Goal: Task Accomplishment & Management: Complete application form

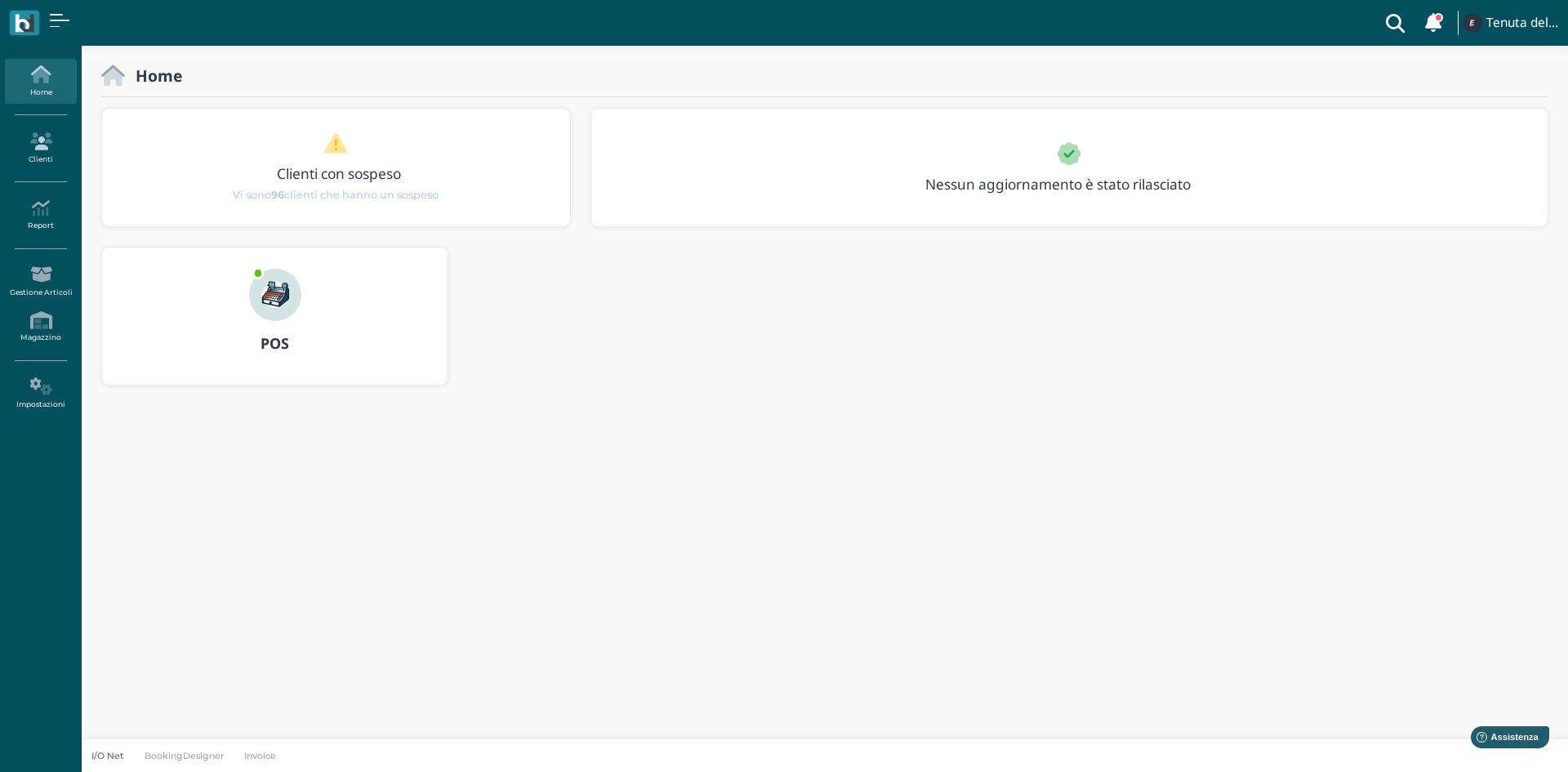
click at [46, 138] on icon at bounding box center [40, 141] width 71 height 18
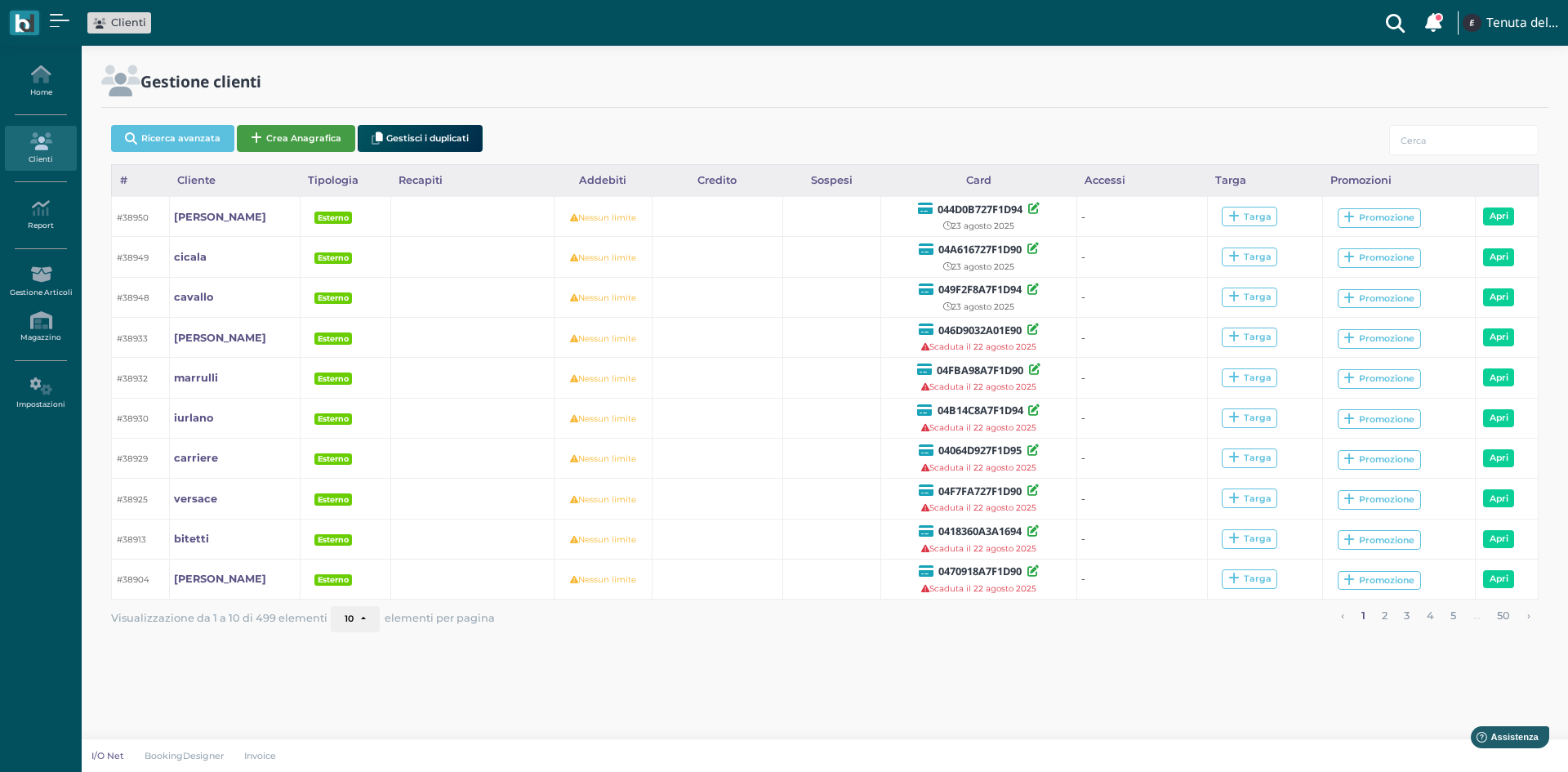
click at [287, 144] on button "Crea Anagrafica" at bounding box center [295, 139] width 118 height 27
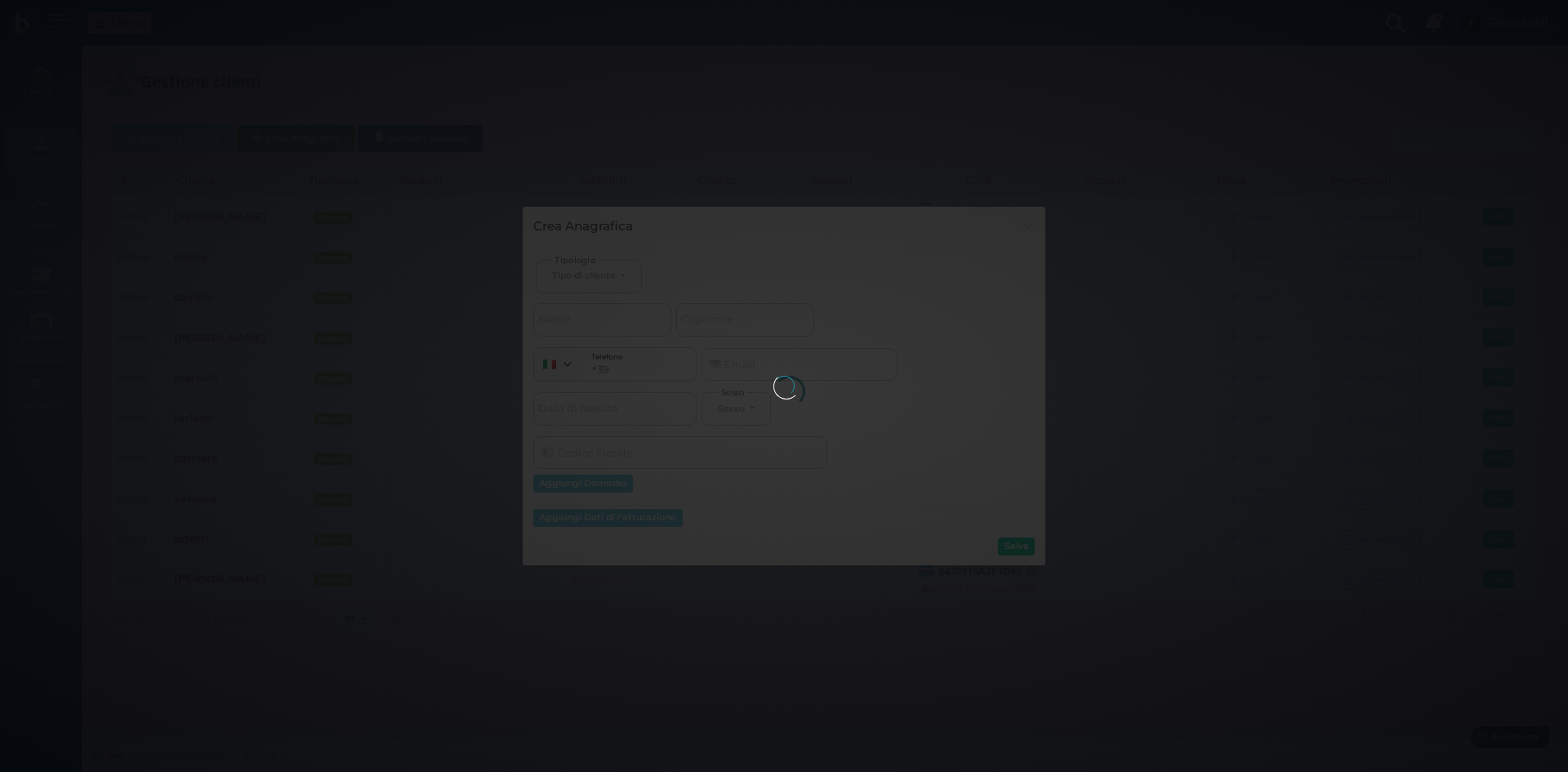
select select
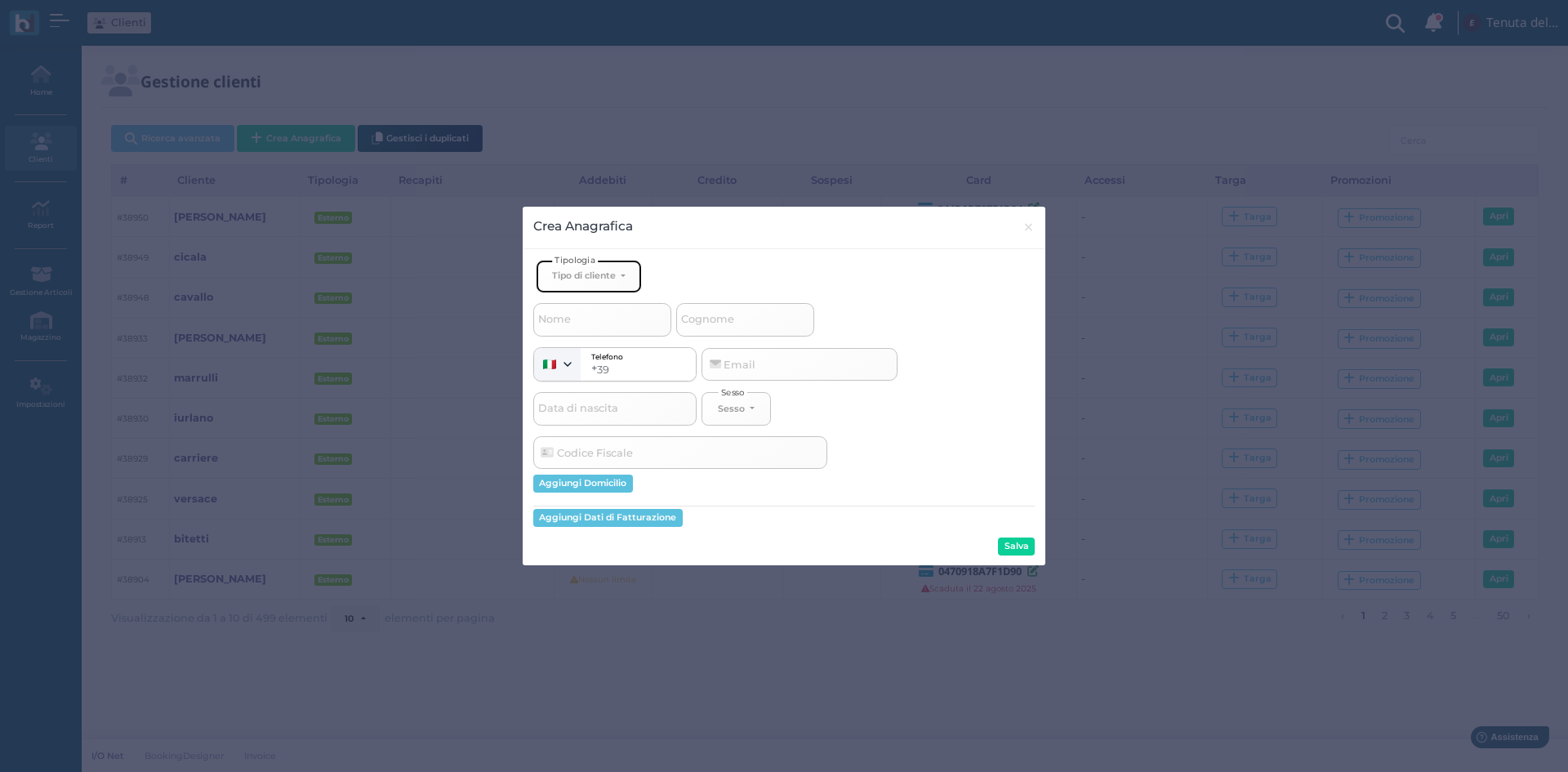
click at [582, 288] on button "Tipo di cliente" at bounding box center [589, 276] width 107 height 33
click at [605, 330] on link "Esterno" at bounding box center [616, 330] width 159 height 19
select select "[object Object]"
select select
click at [728, 331] on input "Cognome" at bounding box center [744, 319] width 138 height 32
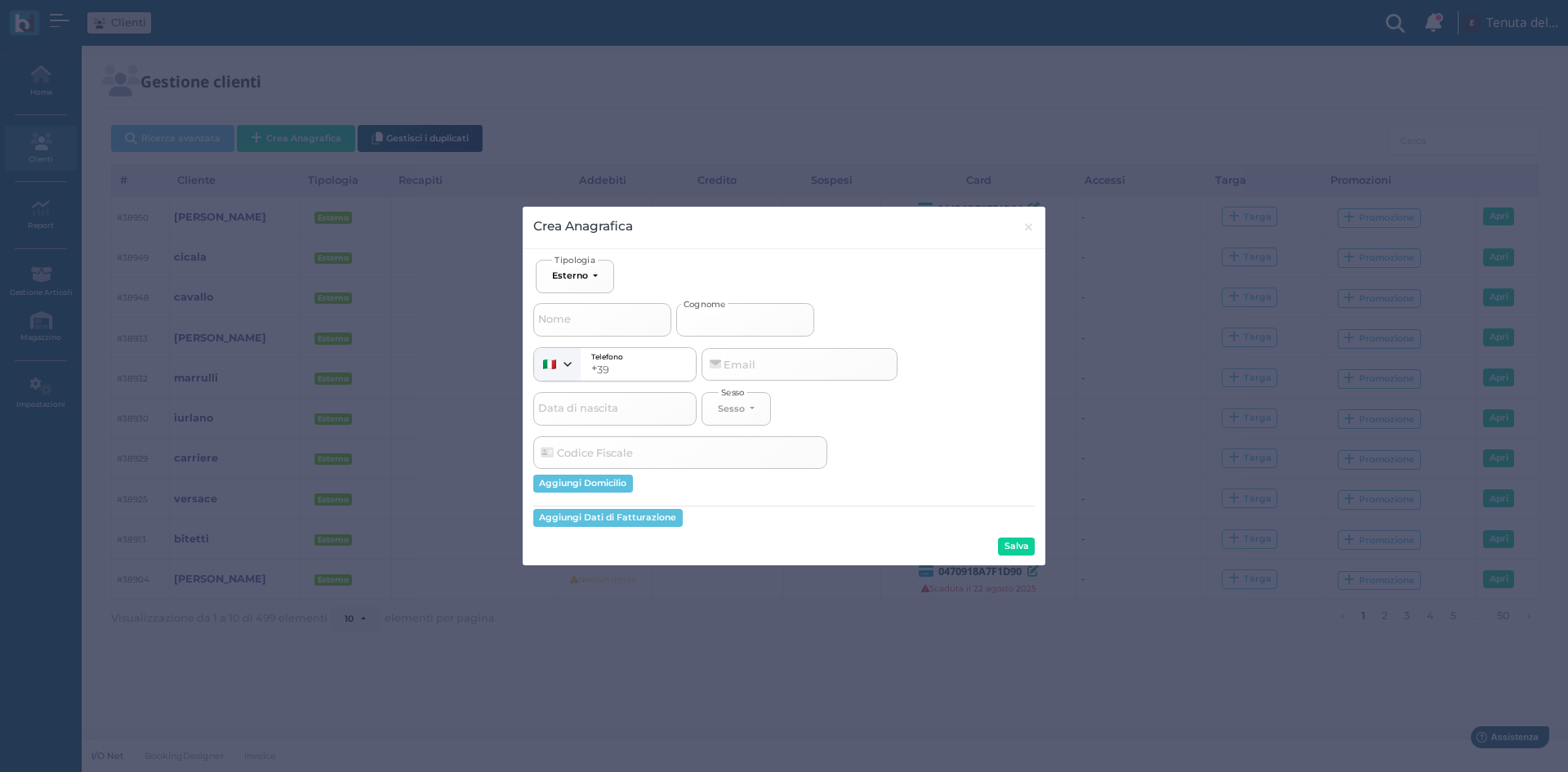
type input "c"
select select
type input "ca"
select select
type input "cav"
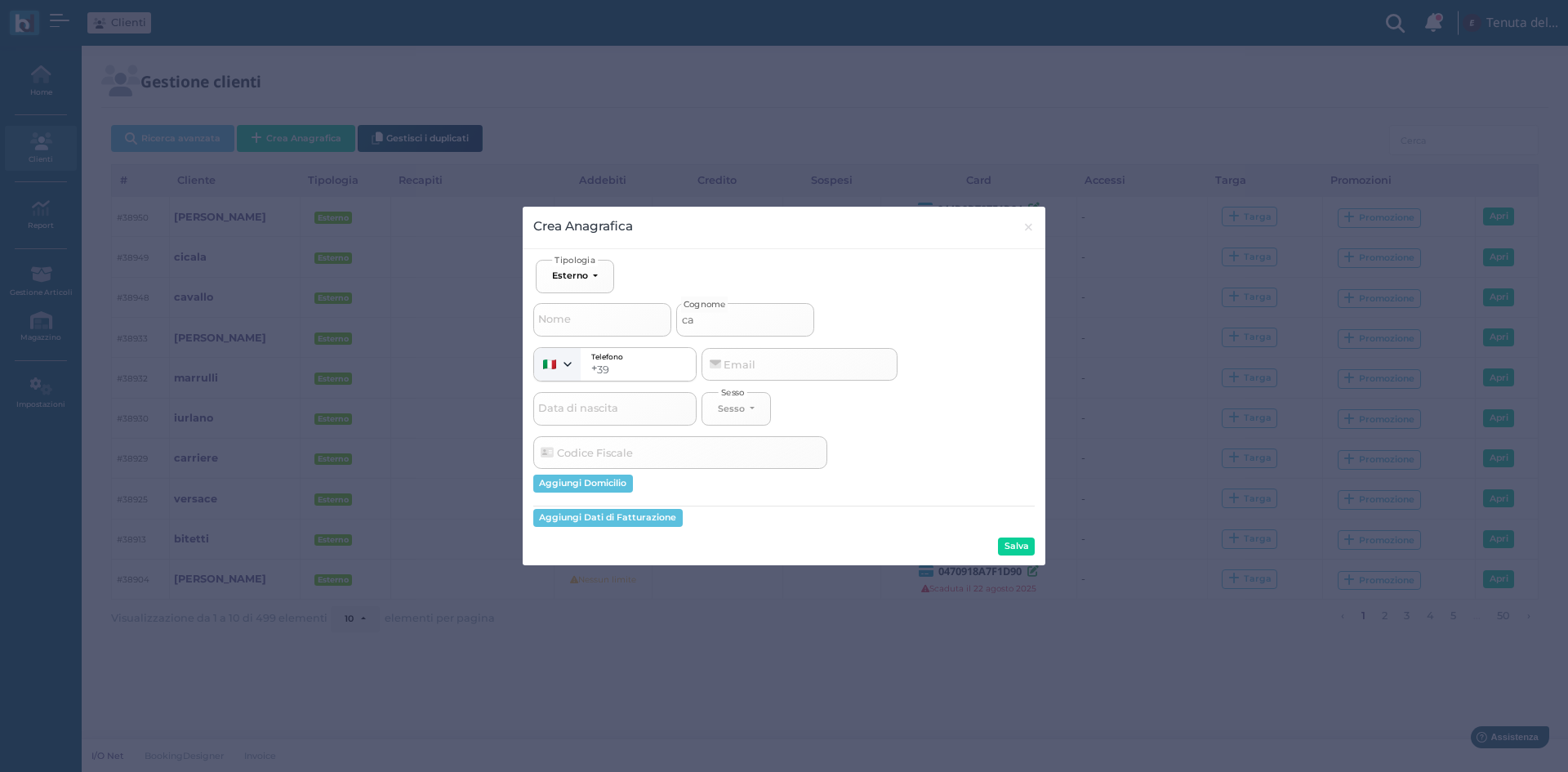
select select
type input "cava"
select select
type input "caval"
select select
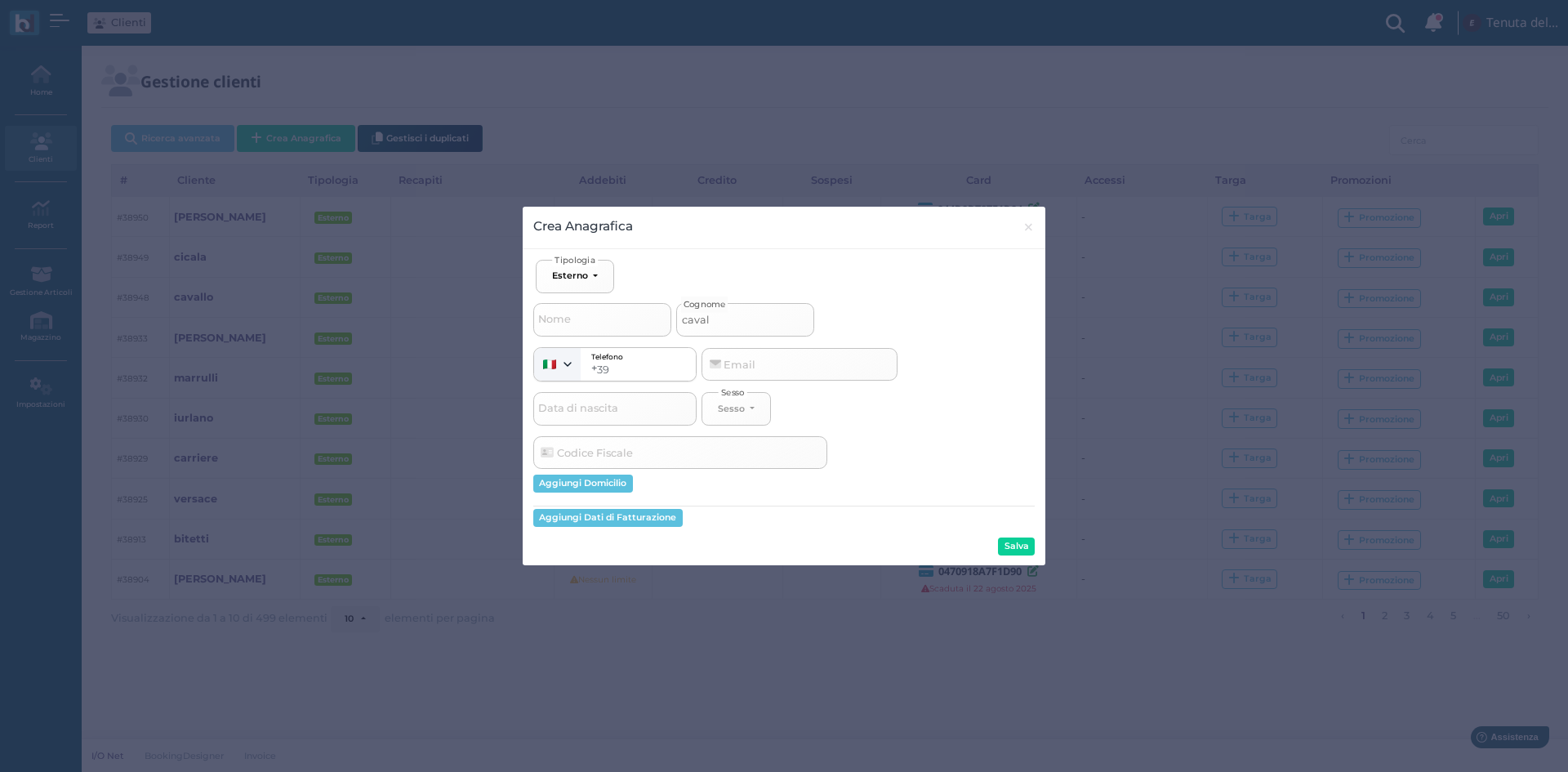
type input "cavall"
select select
type input "cavallo"
select select
type input "cavallo"
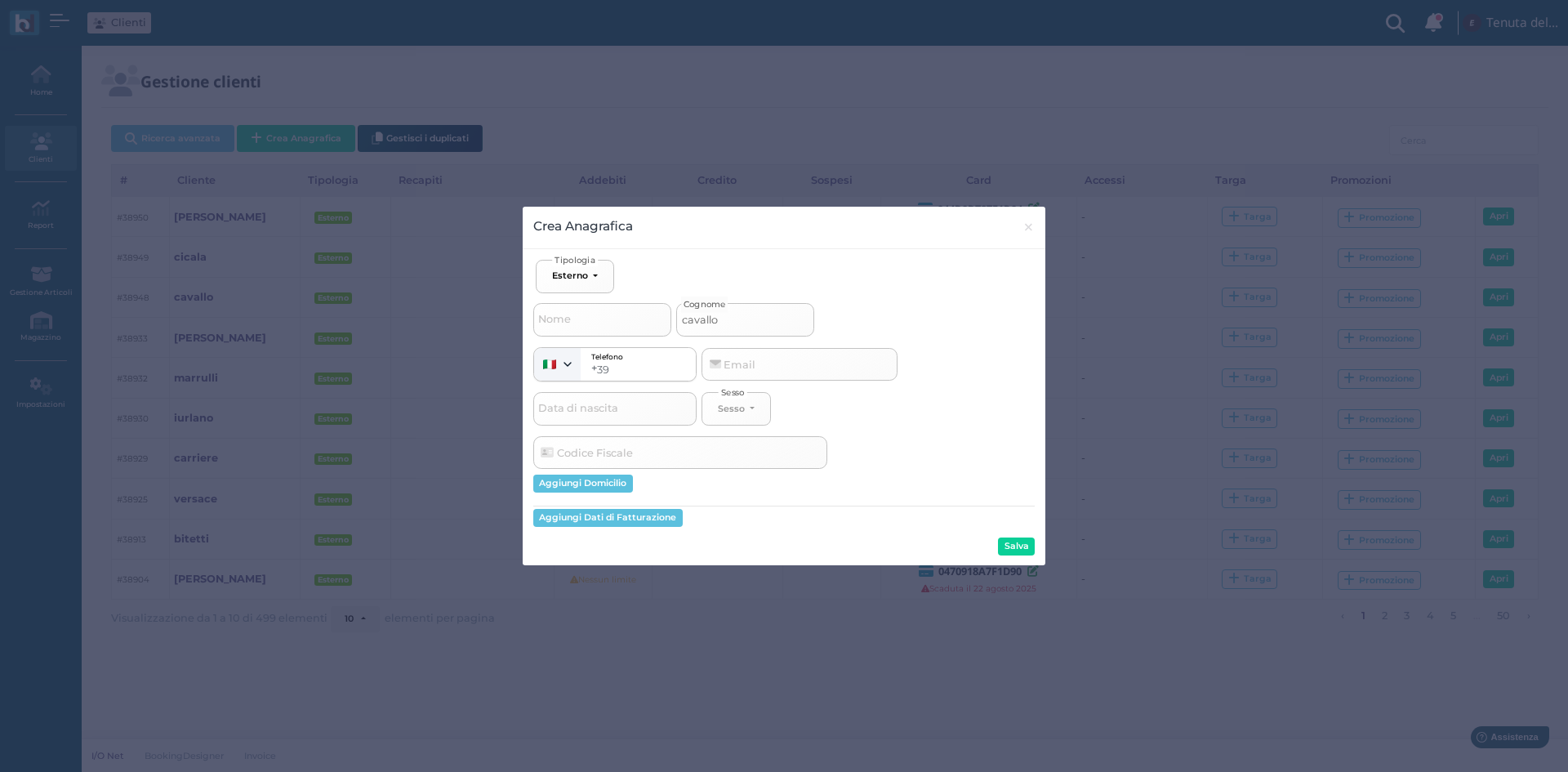
select select
type input "cavallo 2"
select select
type input "cavallo 23"
select select
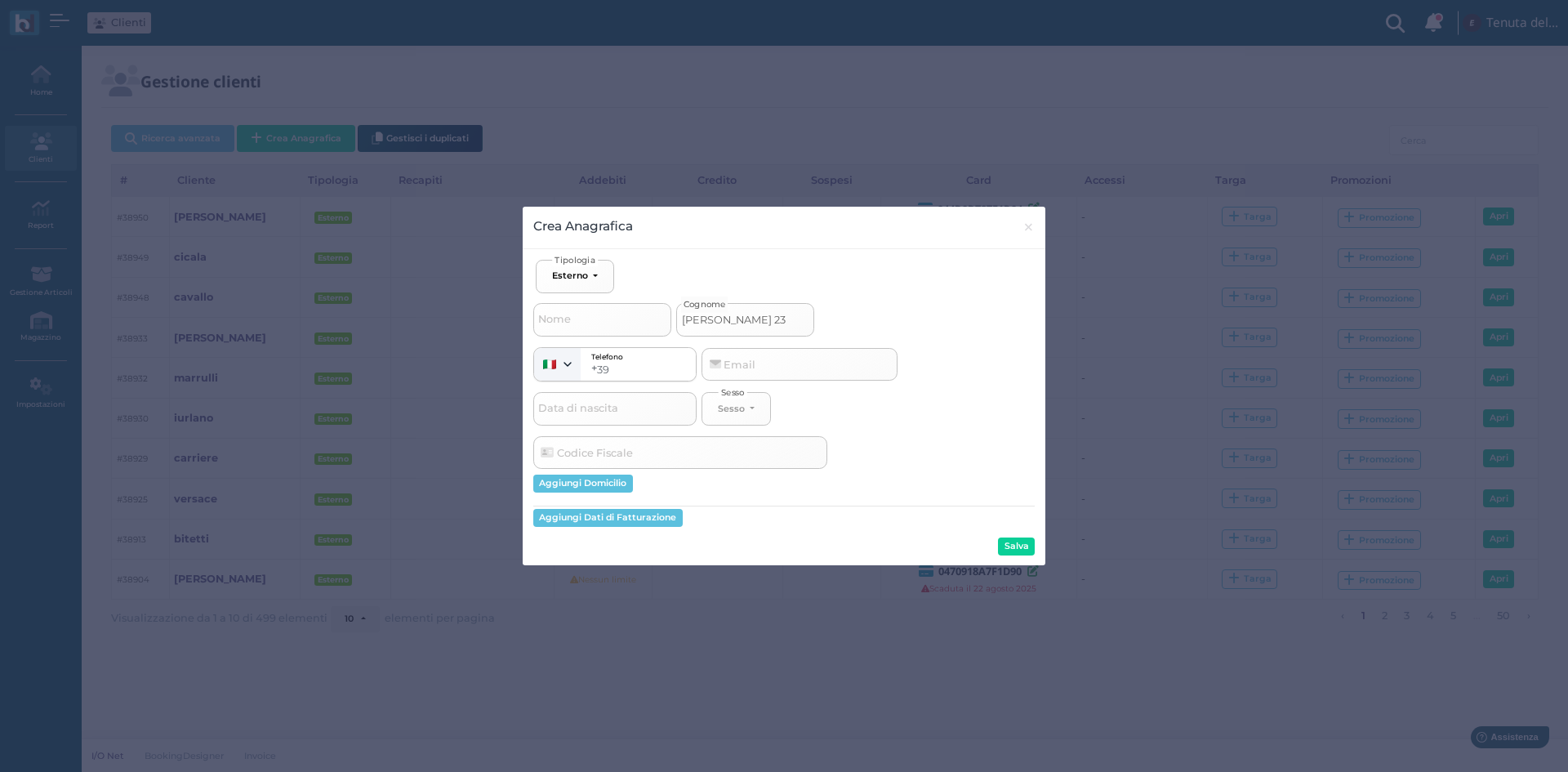
type input "cavallo 23/"
select select
type input "cavallo 23/0"
select select
type input "cavallo 23/08"
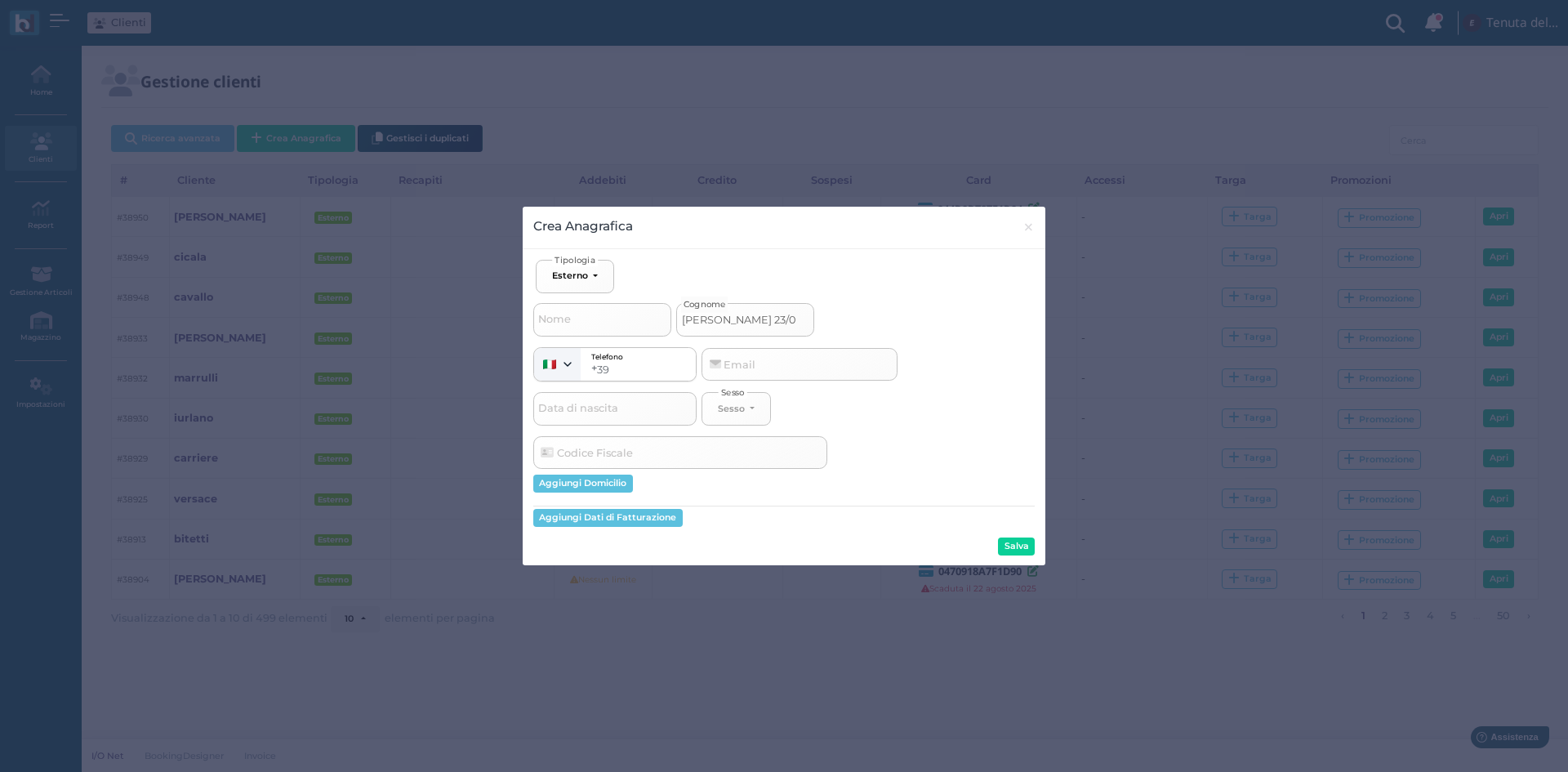
select select
type input "cavallo 23/08"
click at [1014, 542] on button "Salva" at bounding box center [1016, 546] width 37 height 18
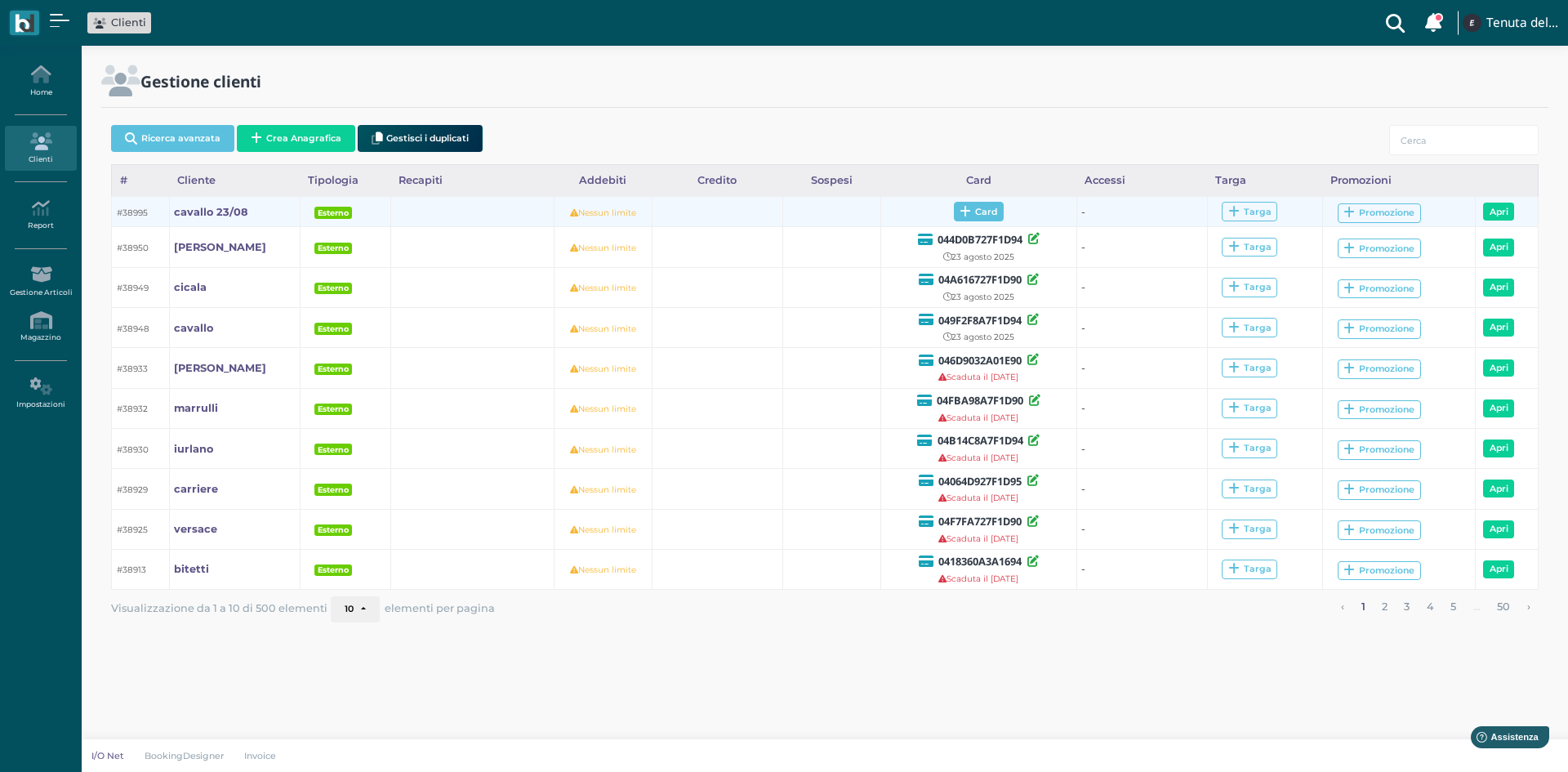
click at [993, 219] on span "Card" at bounding box center [978, 211] width 50 height 20
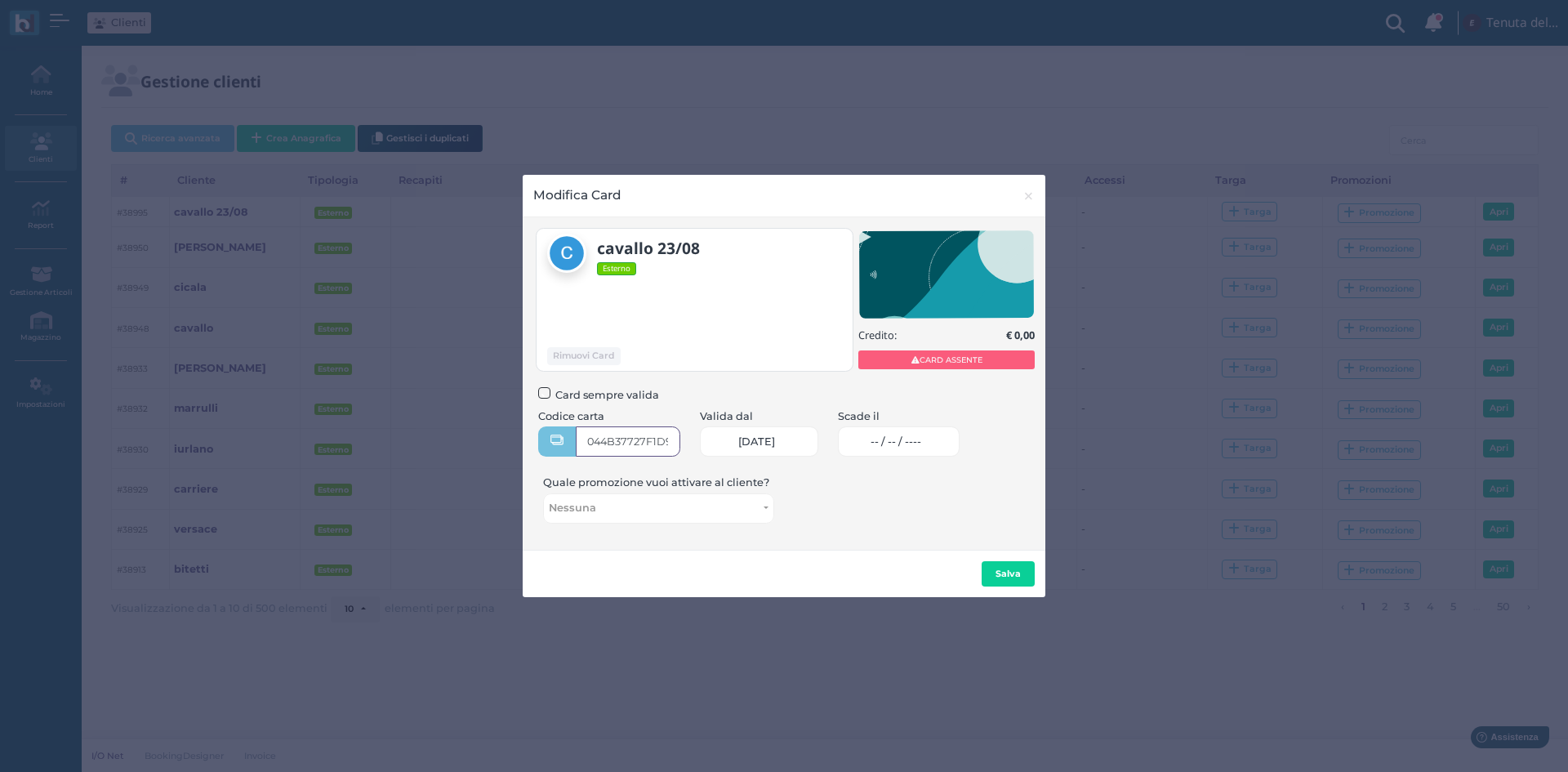
type input "044B37727F1D90"
click at [898, 437] on span "-- / -- / ----" at bounding box center [896, 441] width 51 height 13
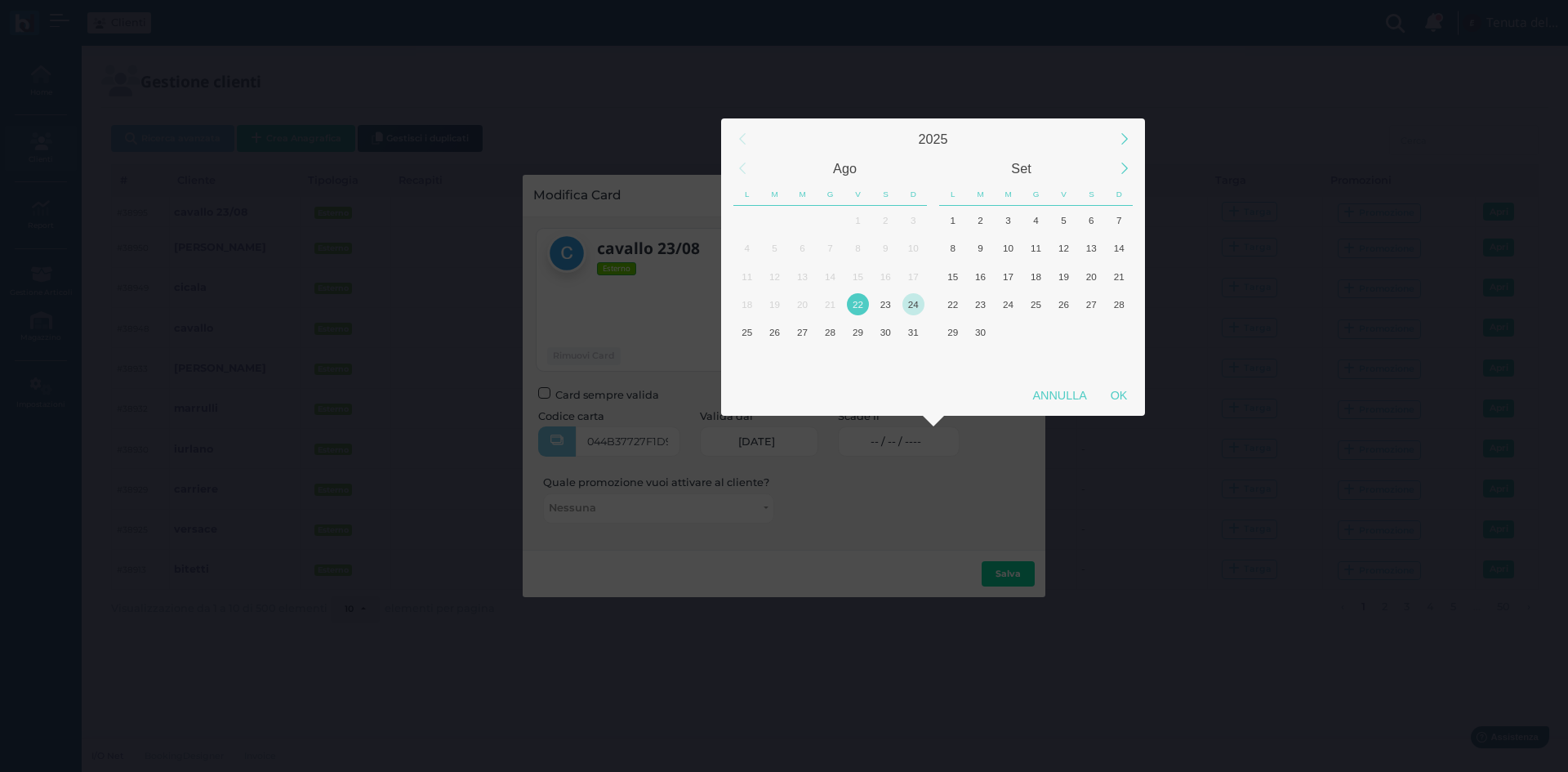
click at [915, 308] on div "24" at bounding box center [914, 304] width 22 height 23
click at [1127, 401] on div "OK" at bounding box center [1119, 395] width 41 height 29
type input "24/08/2025"
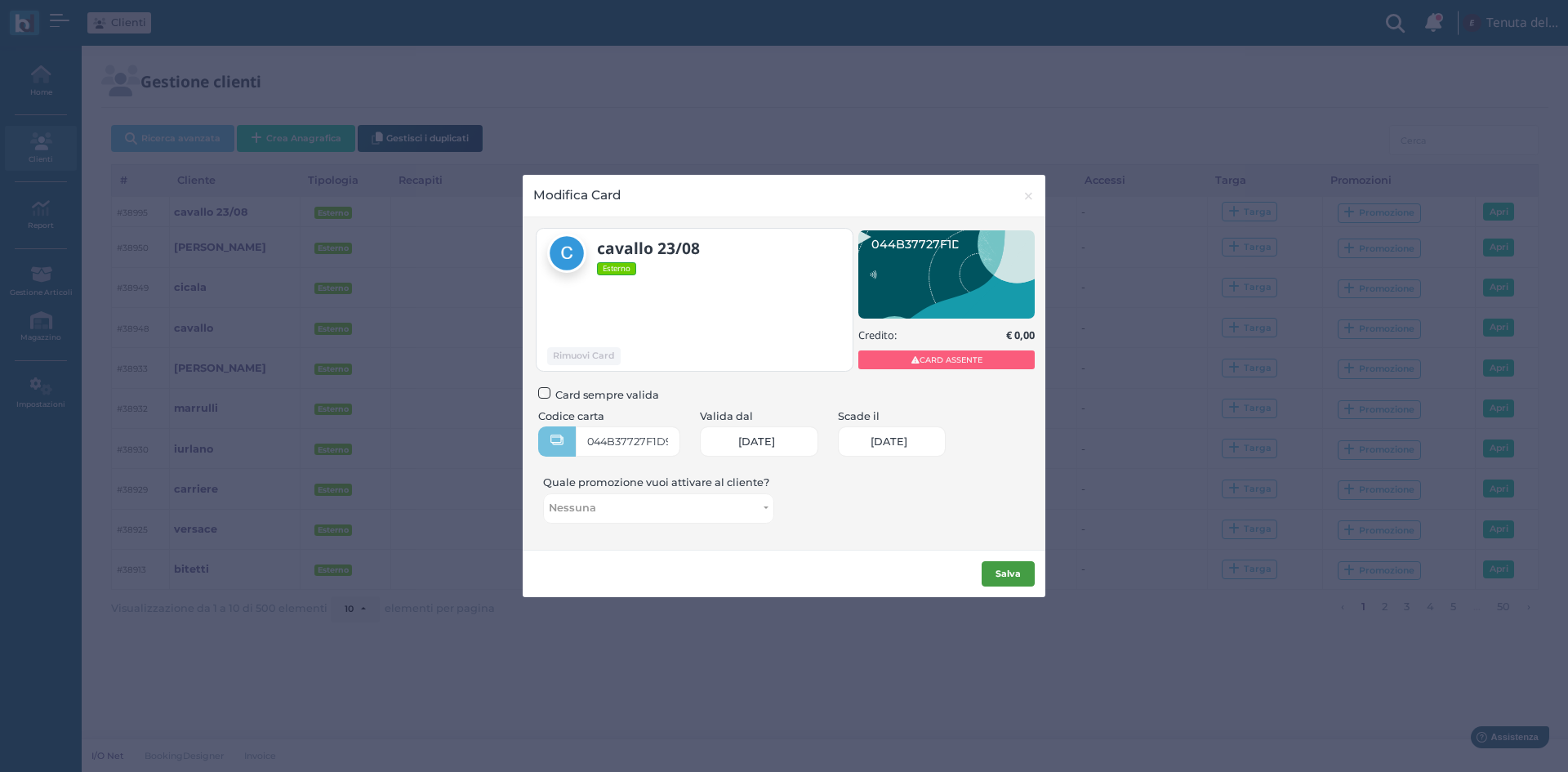
scroll to position [0, 71]
click at [1021, 575] on b "Salva" at bounding box center [1008, 573] width 25 height 12
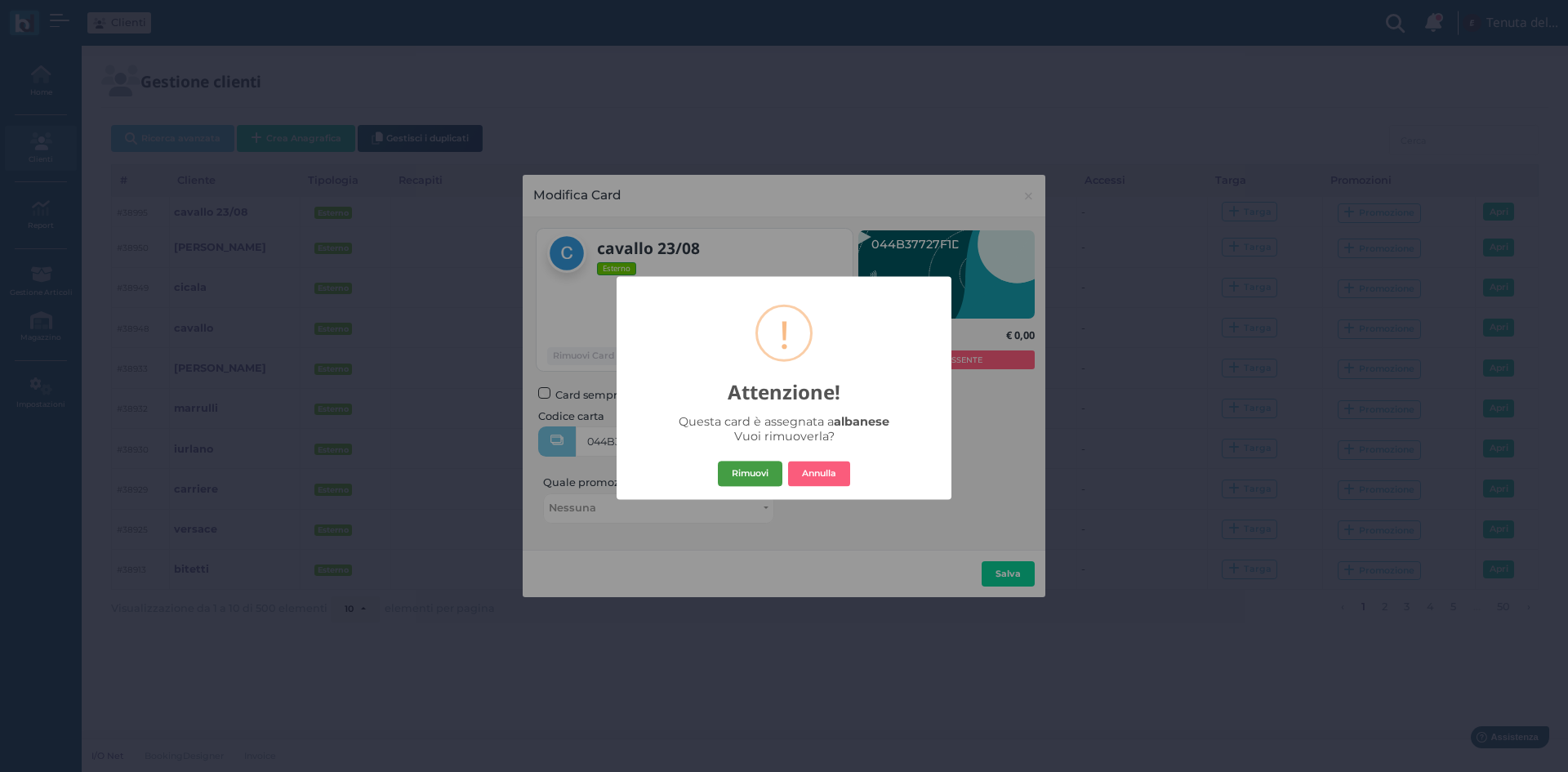
click at [749, 481] on button "Rimuovi" at bounding box center [750, 474] width 65 height 26
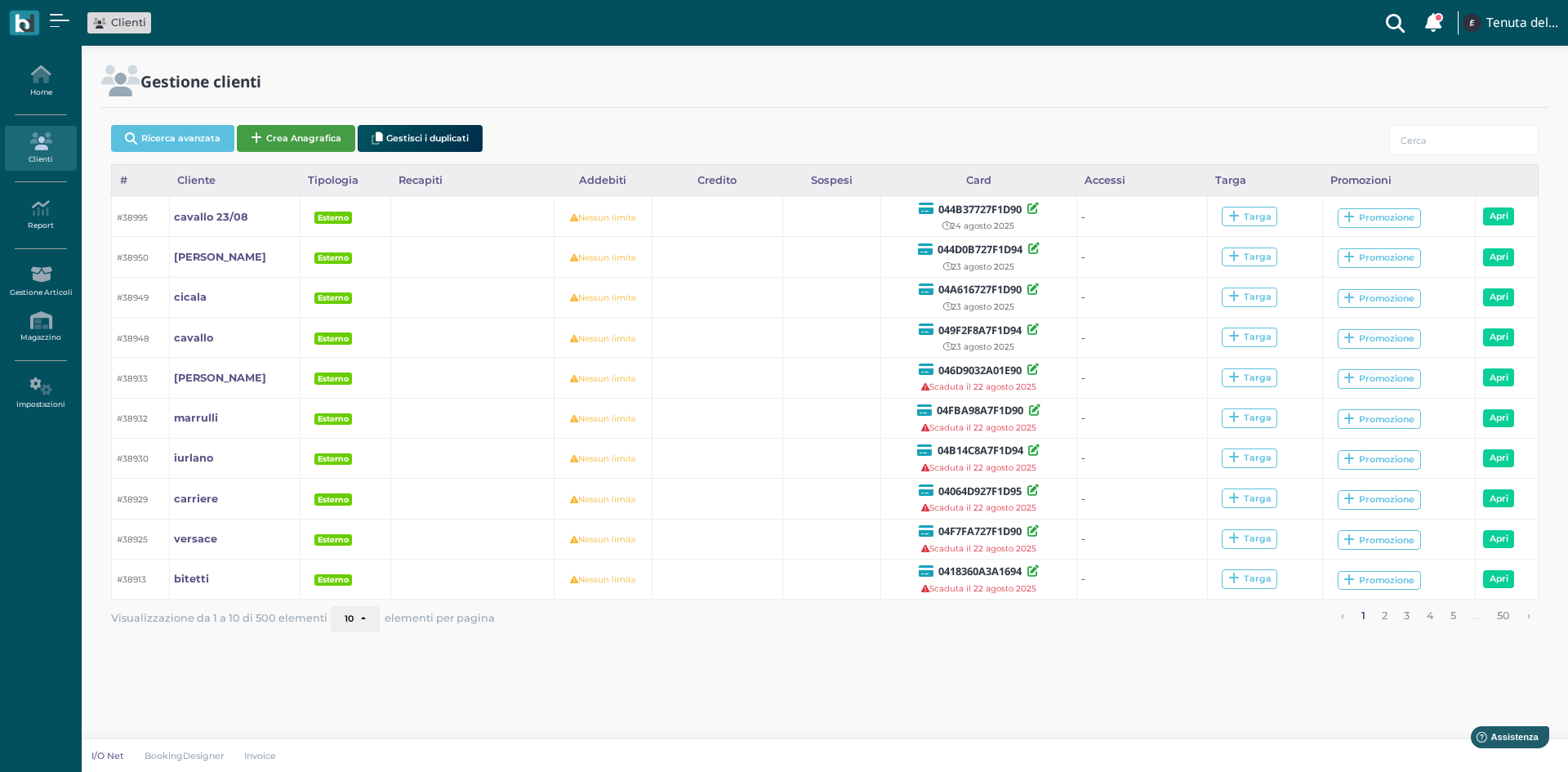
click at [335, 140] on button "Crea Anagrafica" at bounding box center [295, 139] width 118 height 27
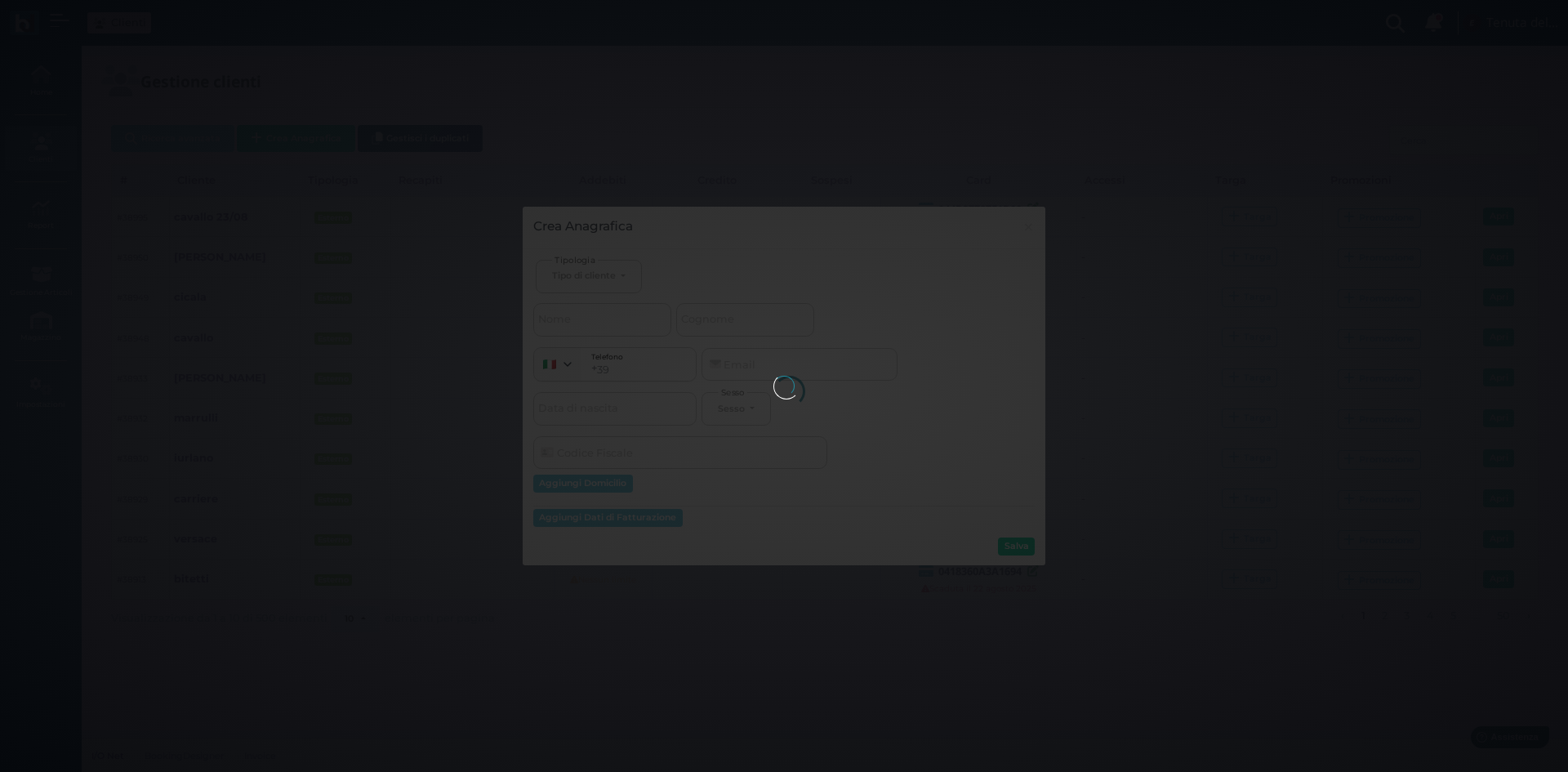
select select
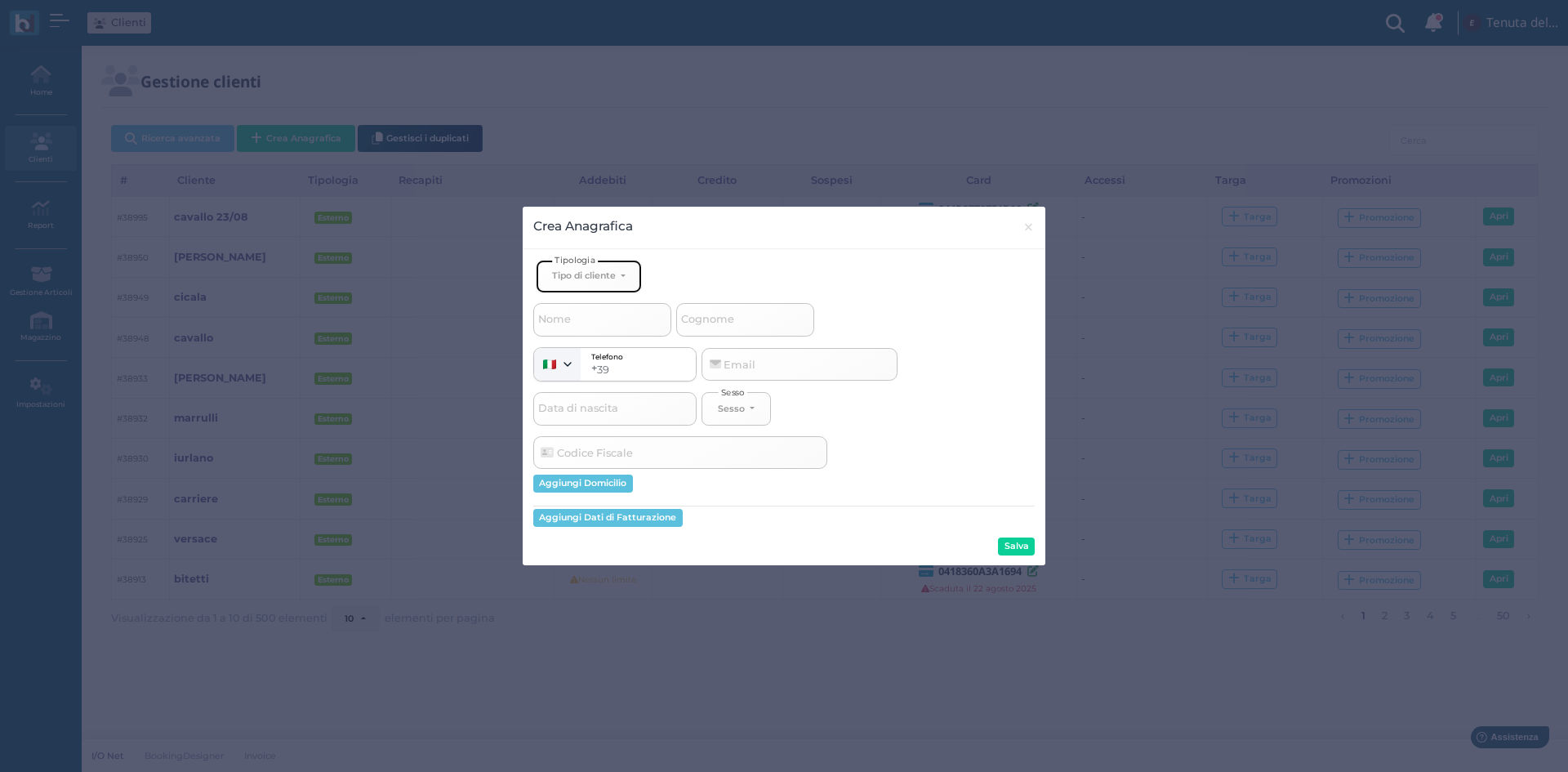
click at [616, 283] on button "Tipo di cliente" at bounding box center [589, 276] width 107 height 33
click at [614, 327] on link "Esterno" at bounding box center [616, 330] width 159 height 19
select select "[object Object]"
select select
click at [757, 310] on input "Cognome" at bounding box center [744, 319] width 138 height 32
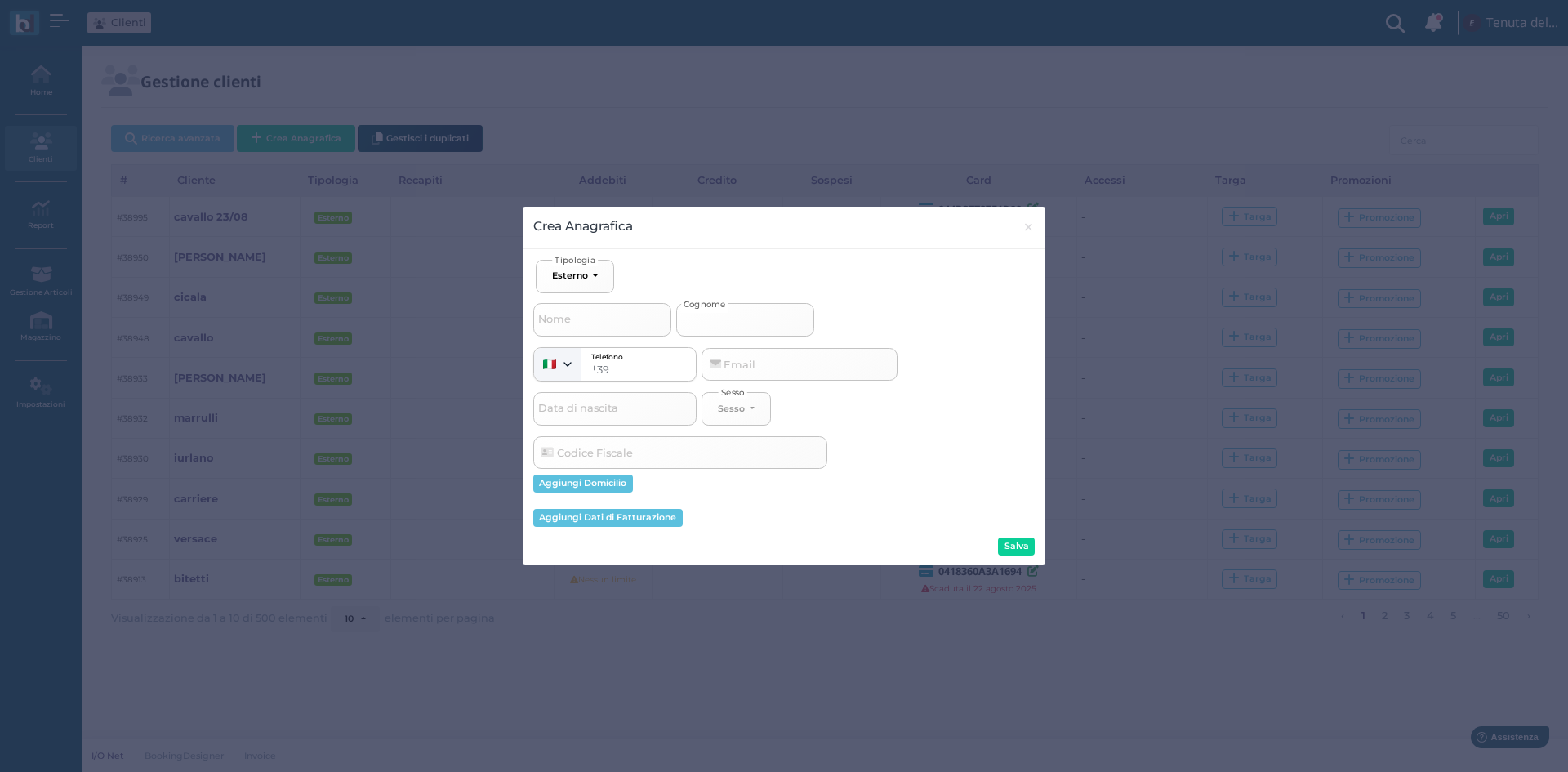
type input "d"
select select
type input "di"
select select
type input "di"
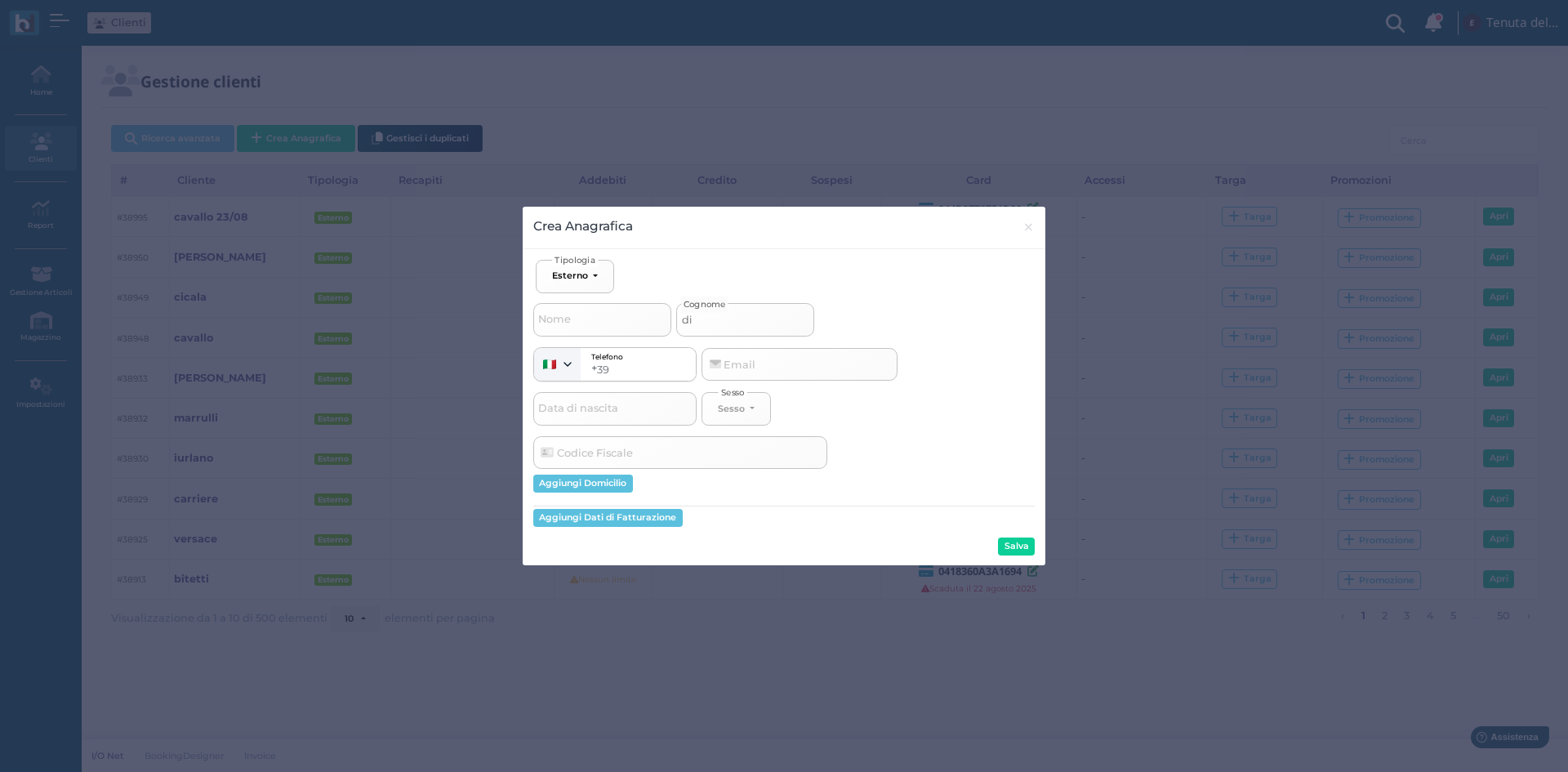
select select
type input "di p"
select select
type input "di"
select select
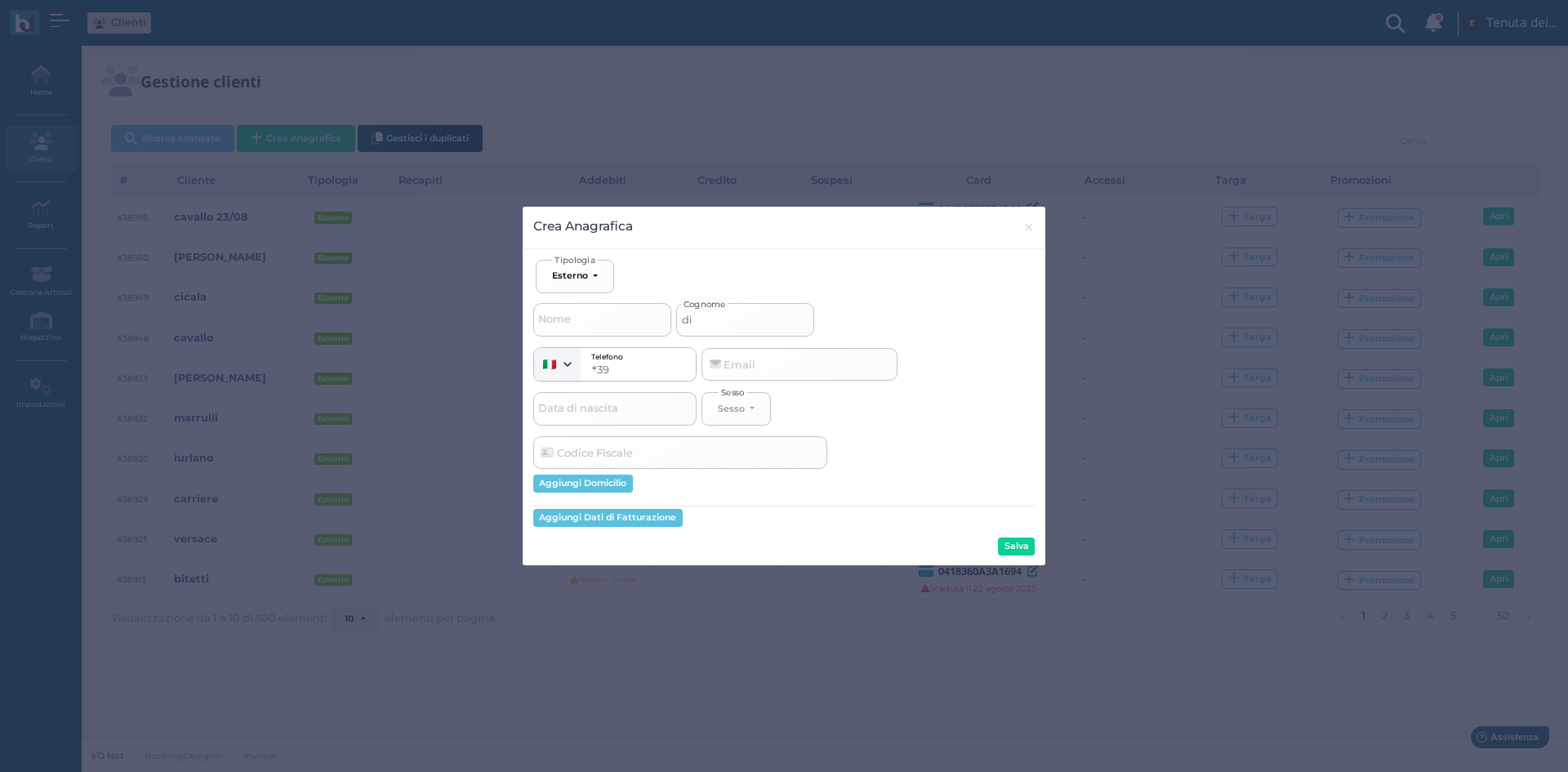
type input "di s"
select select
type input "di sp"
select select
type input "di spi"
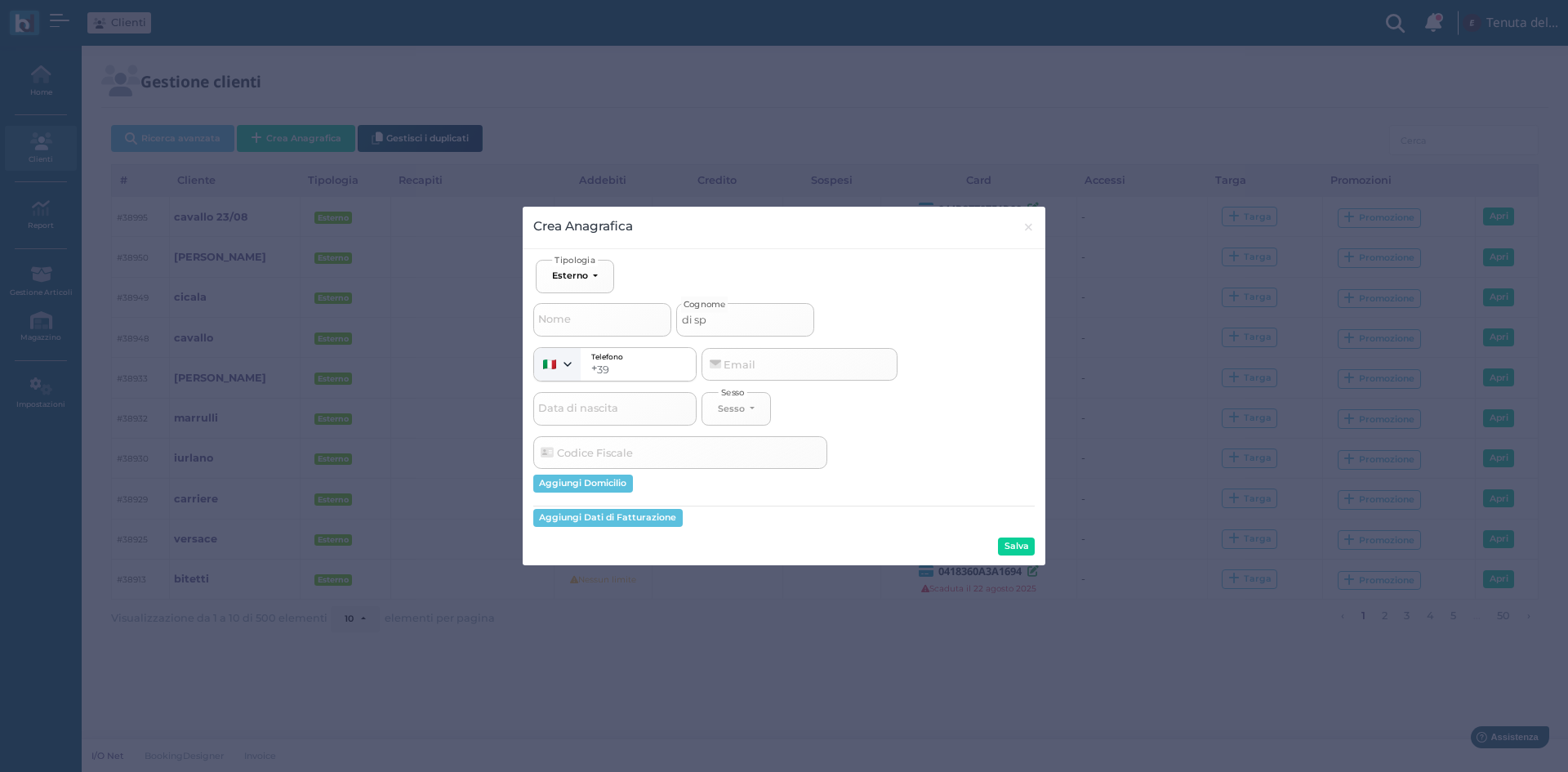
select select
type input "di spit"
select select
type input "di spiti"
select select
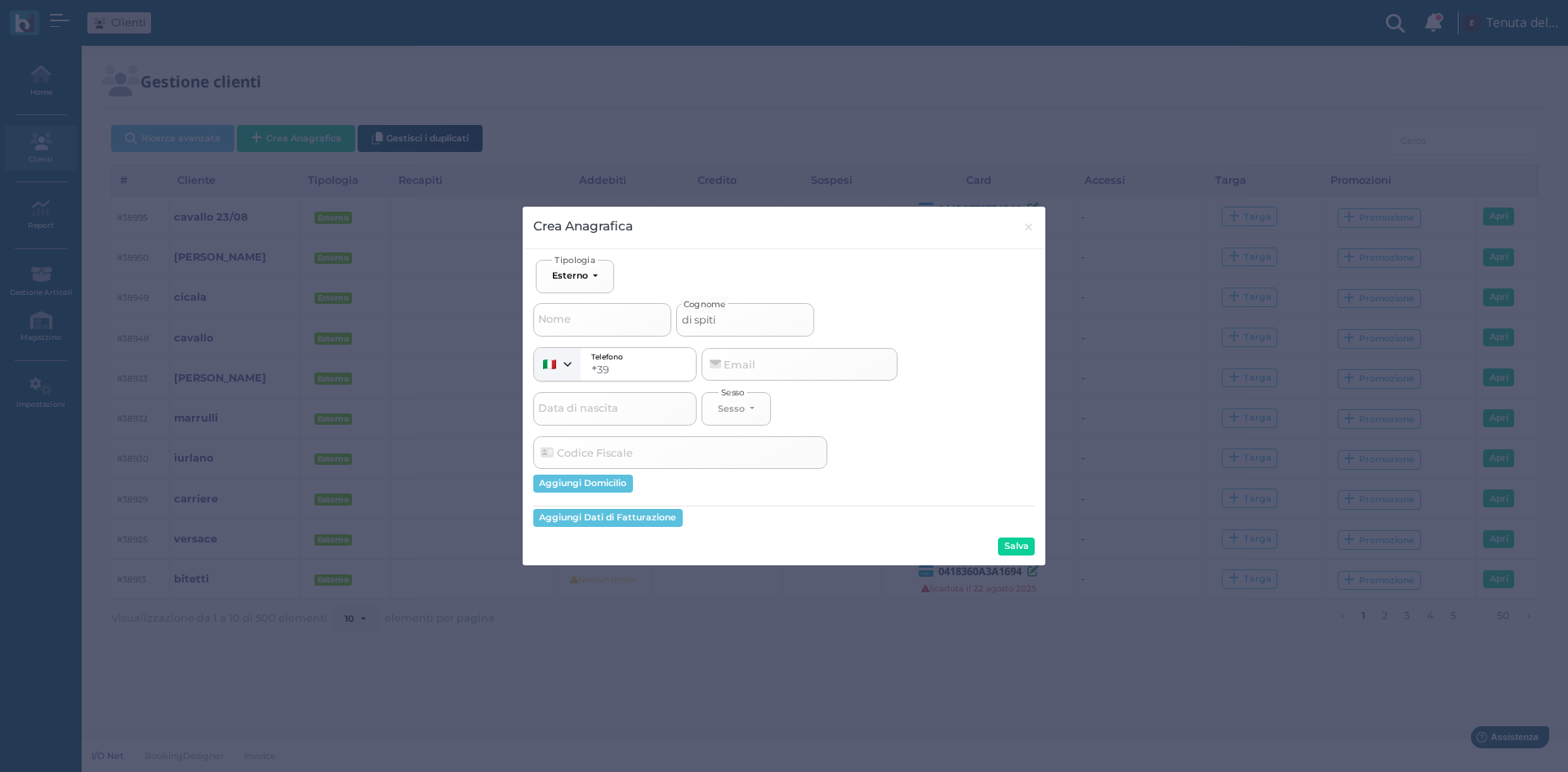
type input "di spit"
select select
type input "di spi"
select select
type input "di spir"
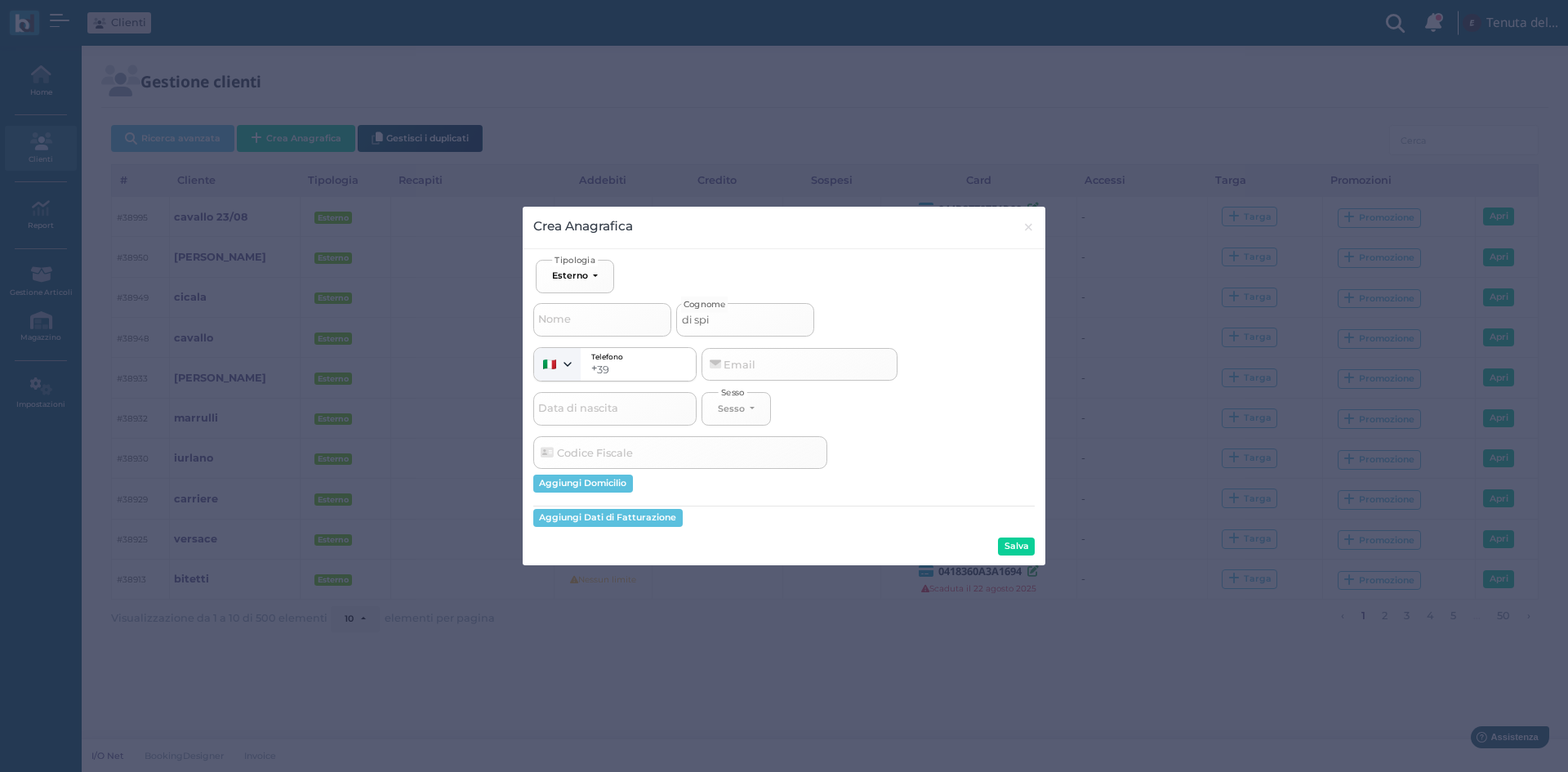
select select
type input "di spiri"
select select
type input "di spirit"
select select
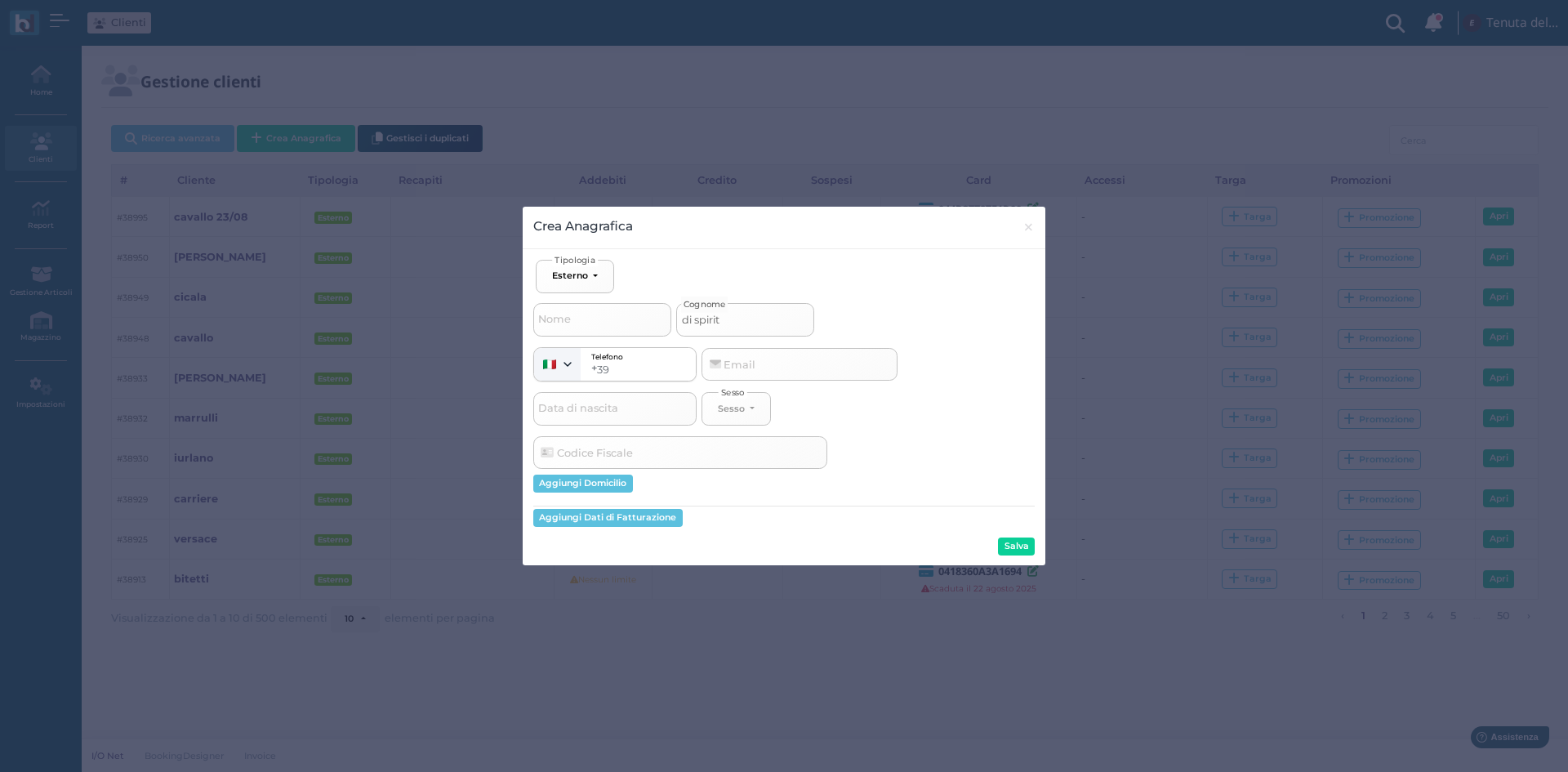
type input "di spirito"
select select
type input "di spirito"
click at [1010, 542] on button "Salva" at bounding box center [1016, 546] width 37 height 18
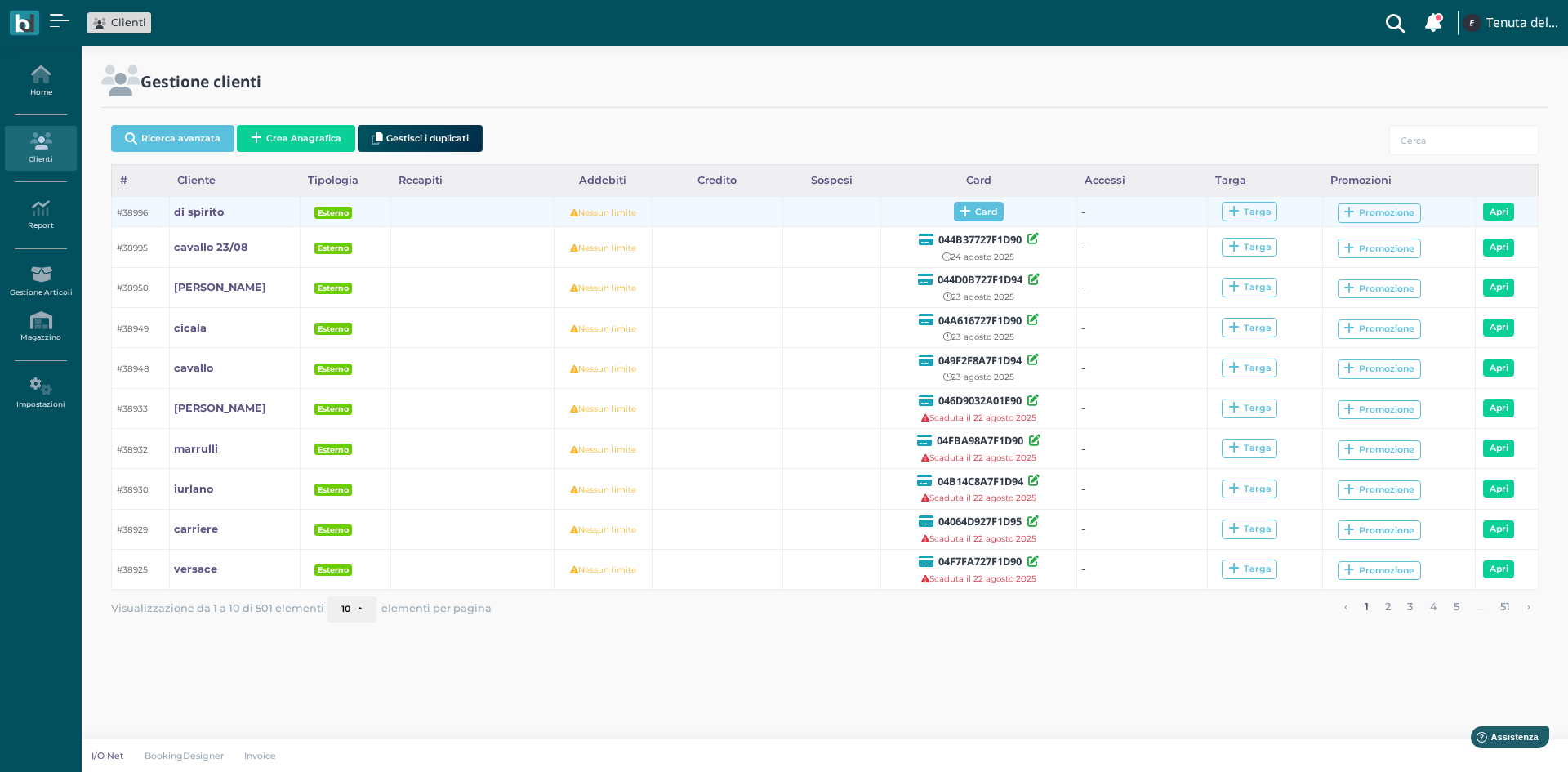
click at [975, 215] on span "Card" at bounding box center [978, 211] width 50 height 20
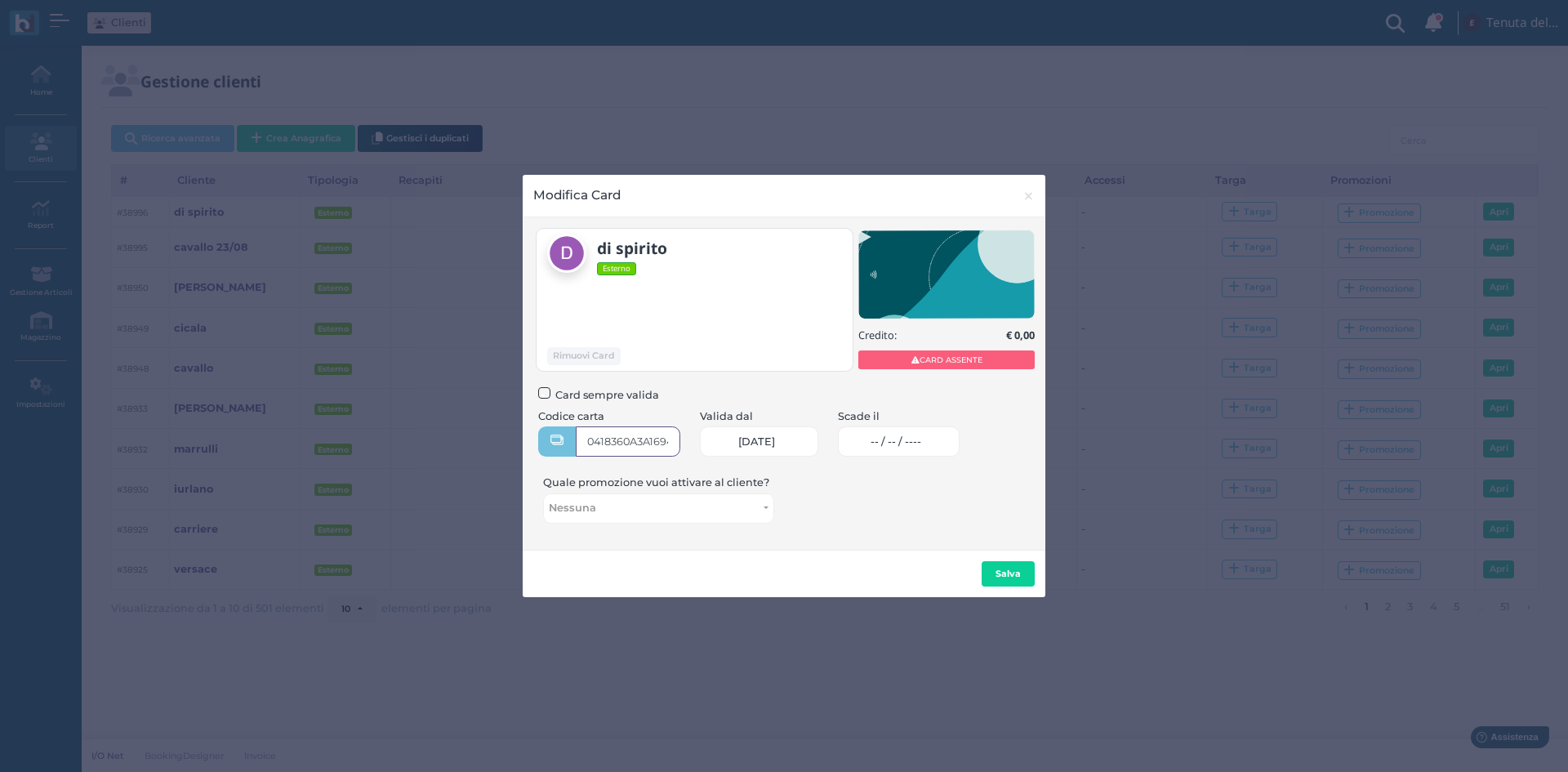
type input "0418360A3A1694"
click at [893, 439] on link "-- / -- / ----" at bounding box center [899, 441] width 121 height 30
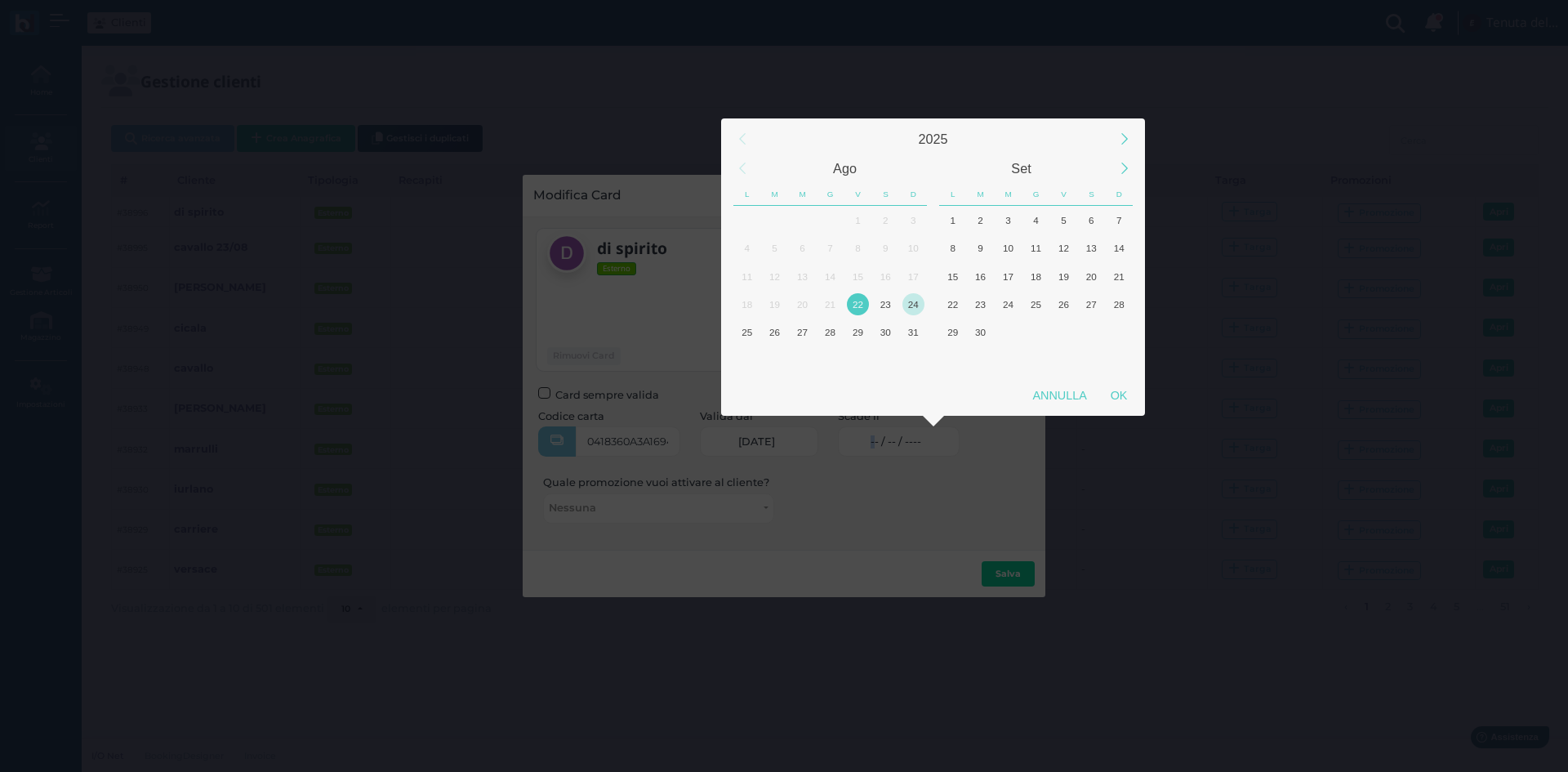
click at [912, 305] on div "24" at bounding box center [914, 304] width 22 height 23
click at [1122, 393] on div "OK" at bounding box center [1119, 395] width 41 height 29
type input "[DATE]"
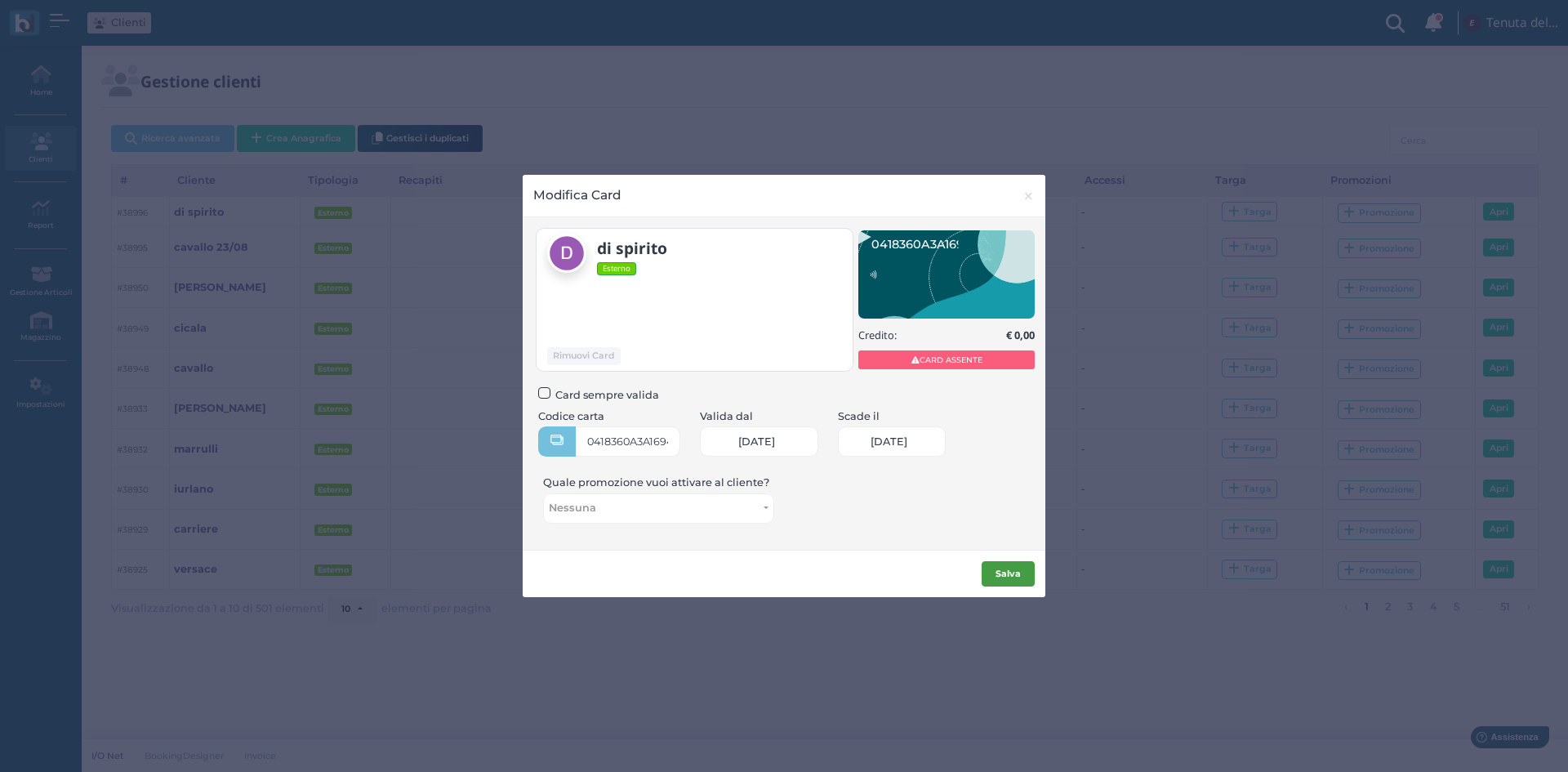
click at [1017, 568] on b "Salva" at bounding box center [1008, 573] width 25 height 12
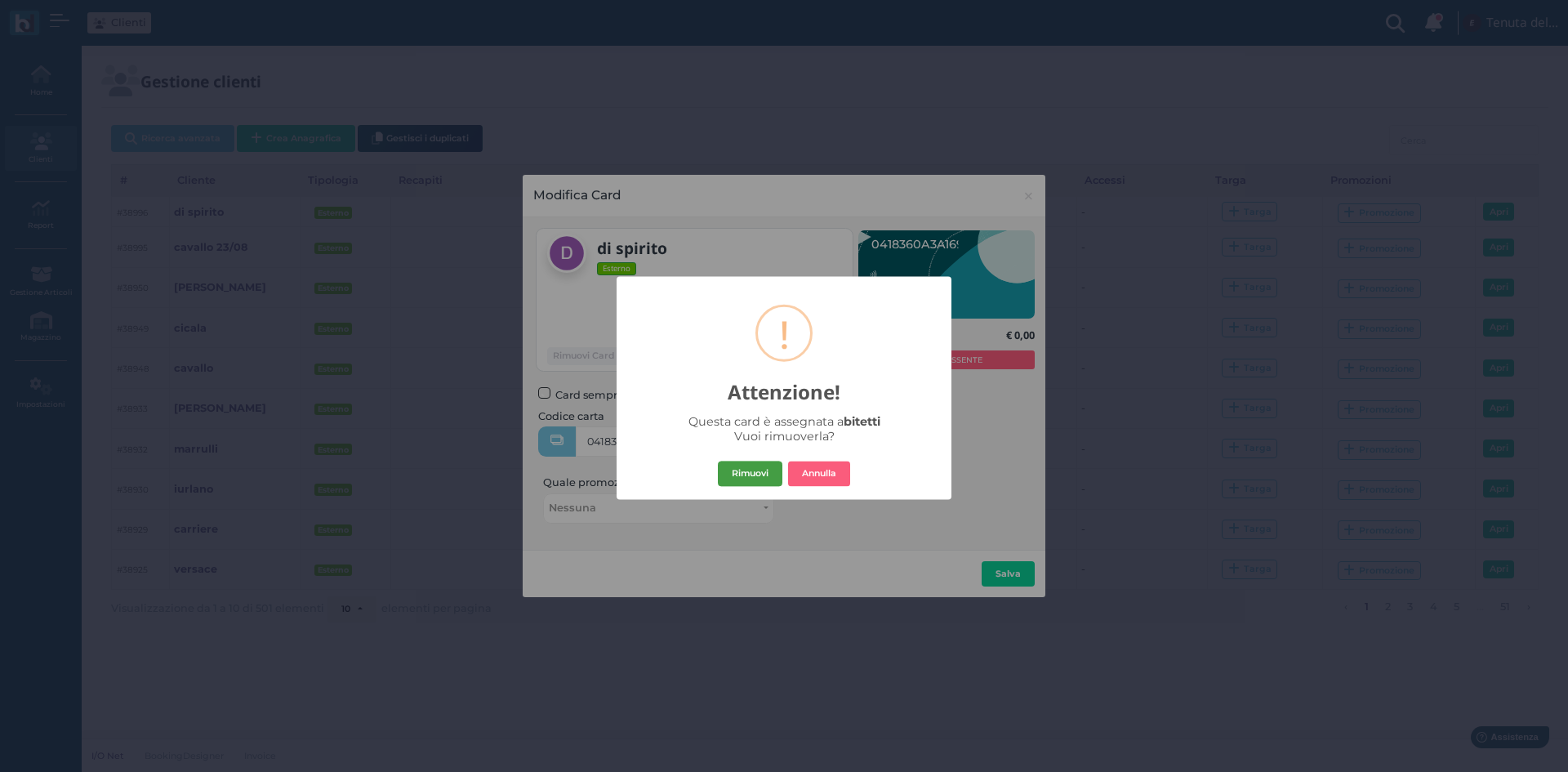
click at [759, 476] on button "Rimuovi" at bounding box center [750, 474] width 65 height 26
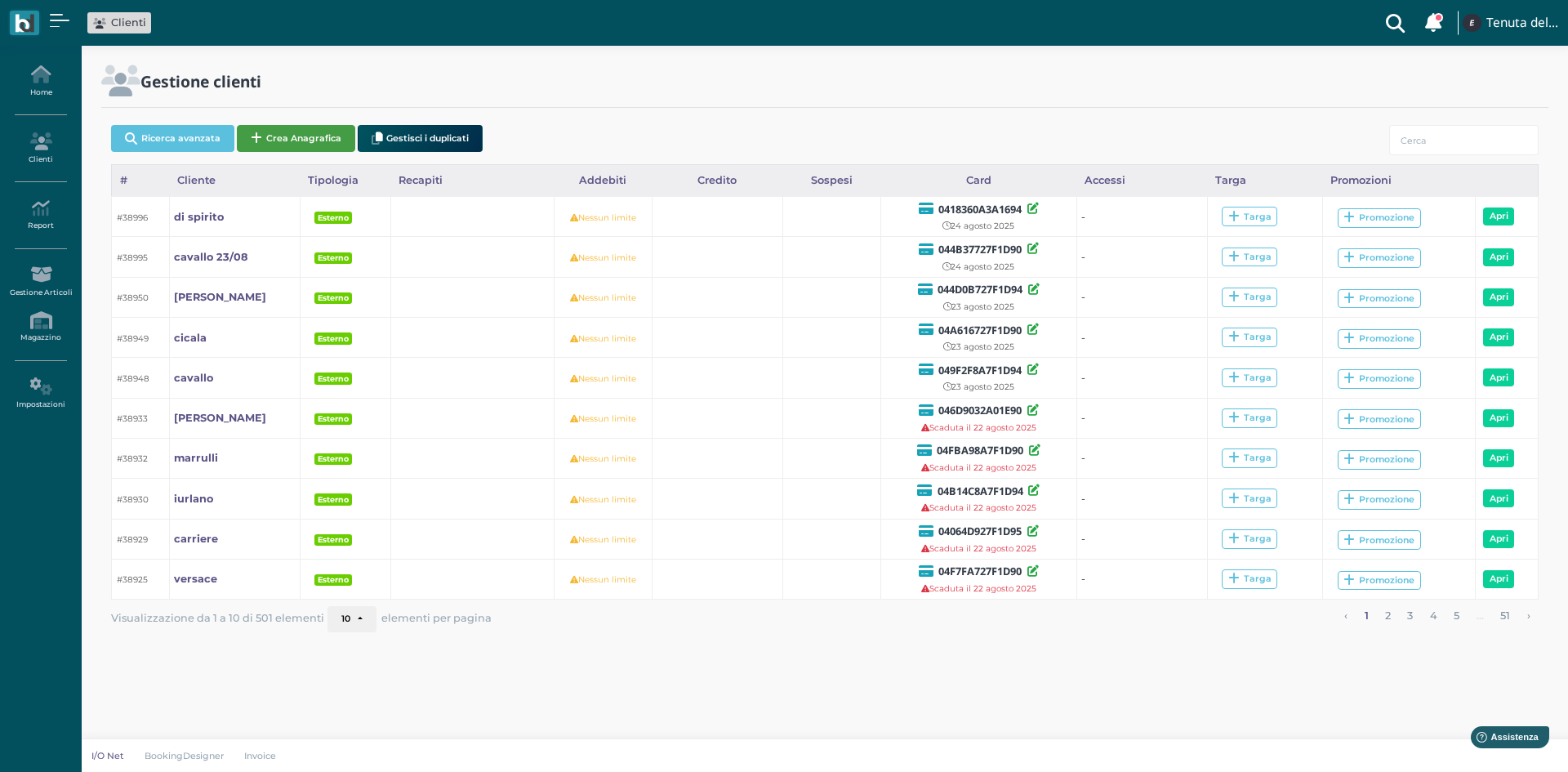
click at [305, 141] on button "Crea Anagrafica" at bounding box center [295, 139] width 118 height 27
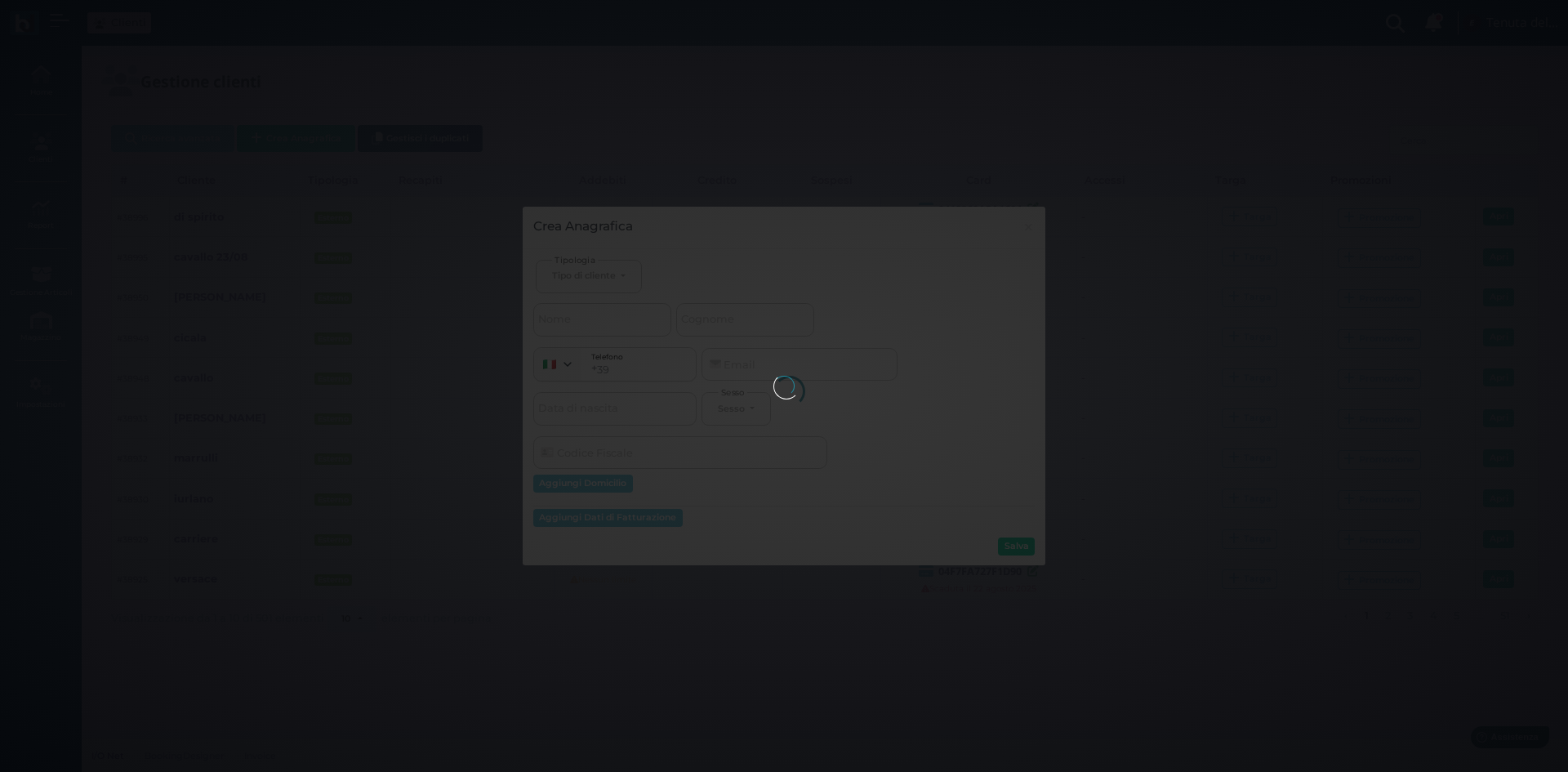
select select
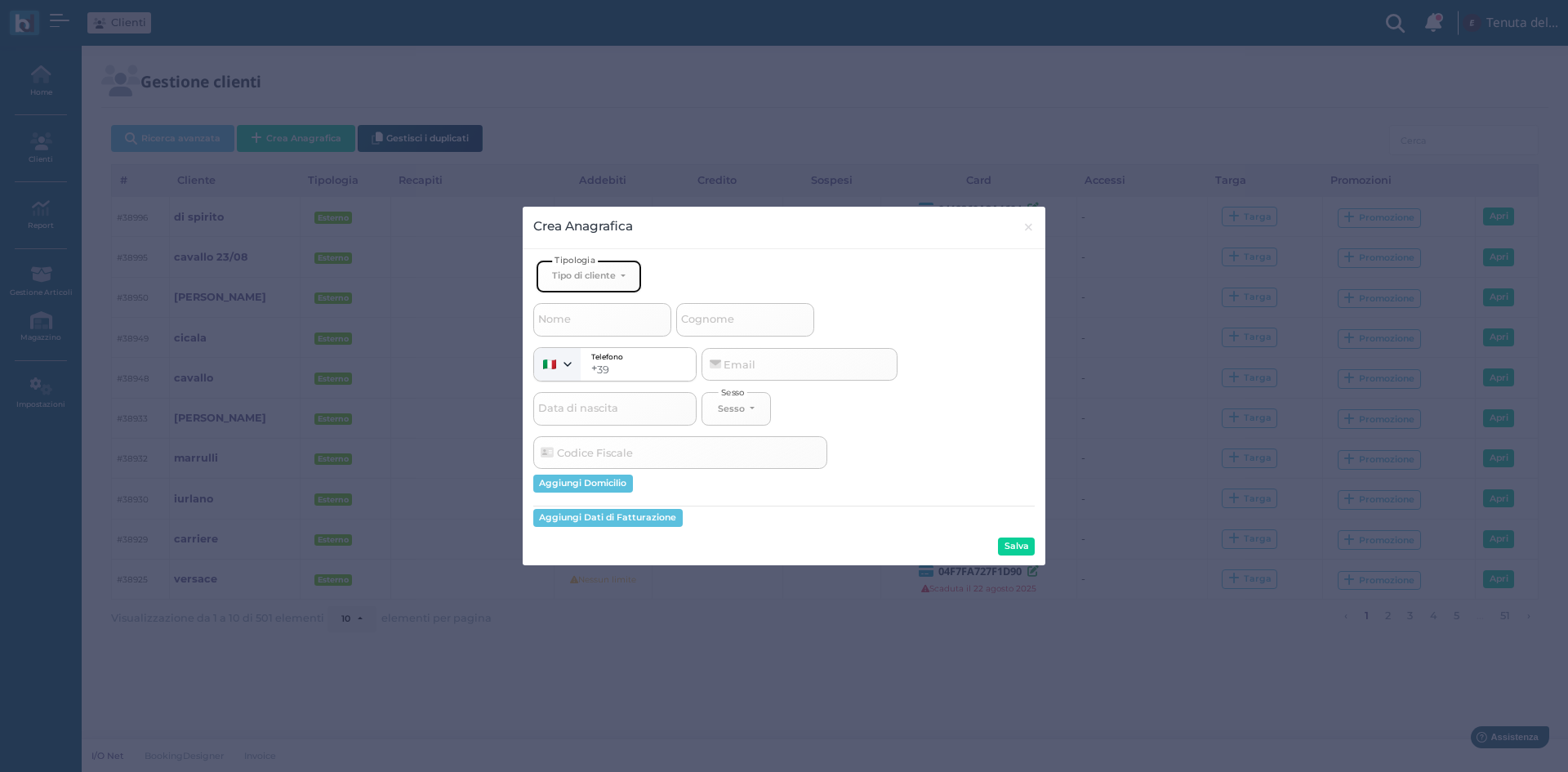
click at [584, 275] on div "Tipo di cliente" at bounding box center [583, 276] width 64 height 12
drag, startPoint x: 594, startPoint y: 331, endPoint x: 672, endPoint y: 330, distance: 78.0
click at [594, 332] on link "Esterno" at bounding box center [616, 330] width 159 height 19
select select "[object Object]"
select select
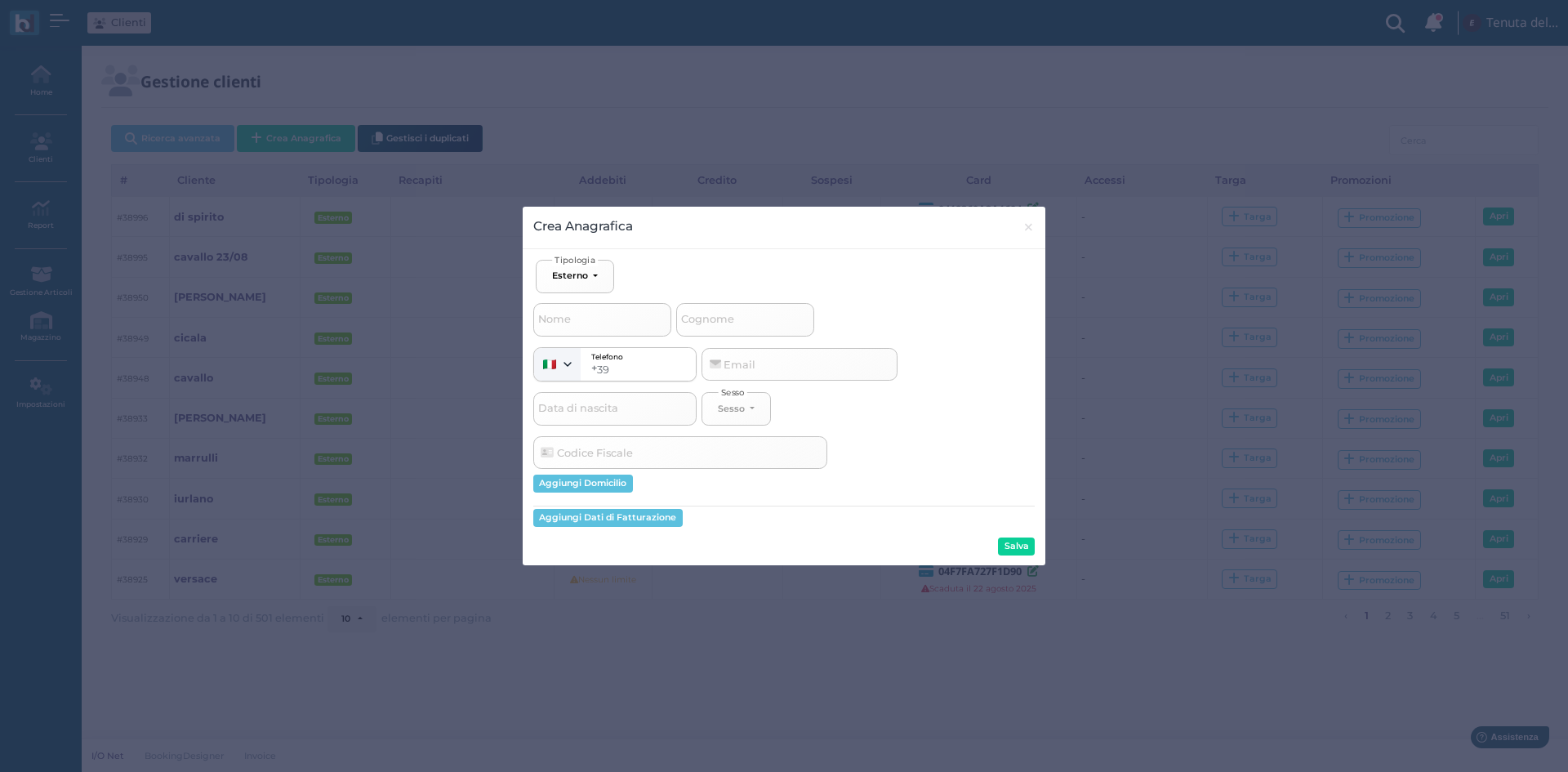
click at [726, 317] on span "Cognome" at bounding box center [707, 319] width 58 height 21
click at [726, 317] on input "Cognome" at bounding box center [744, 319] width 138 height 32
type input "c"
select select
type input "ce"
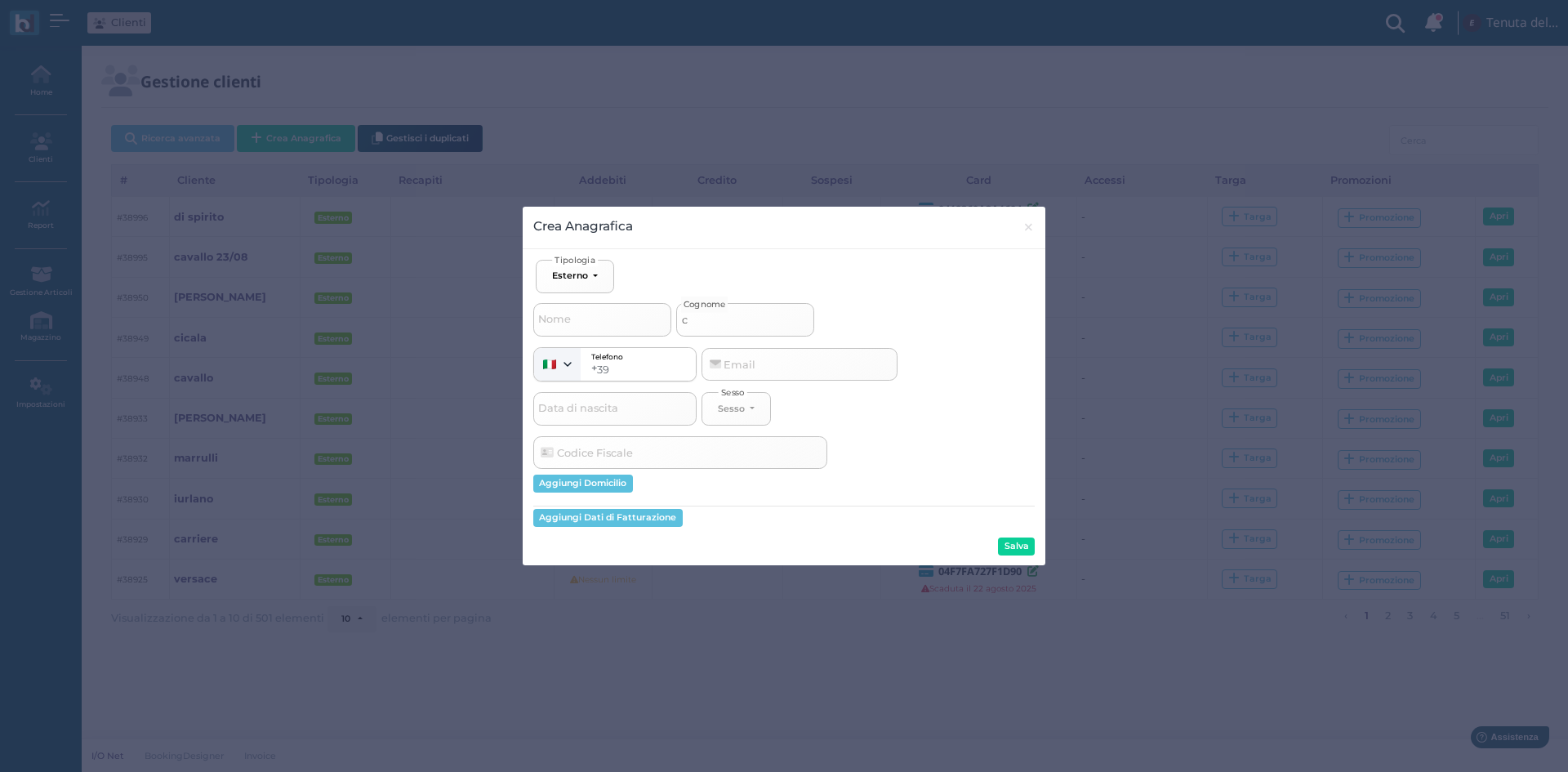
select select
type input "cer"
select select
type input "cerf"
select select
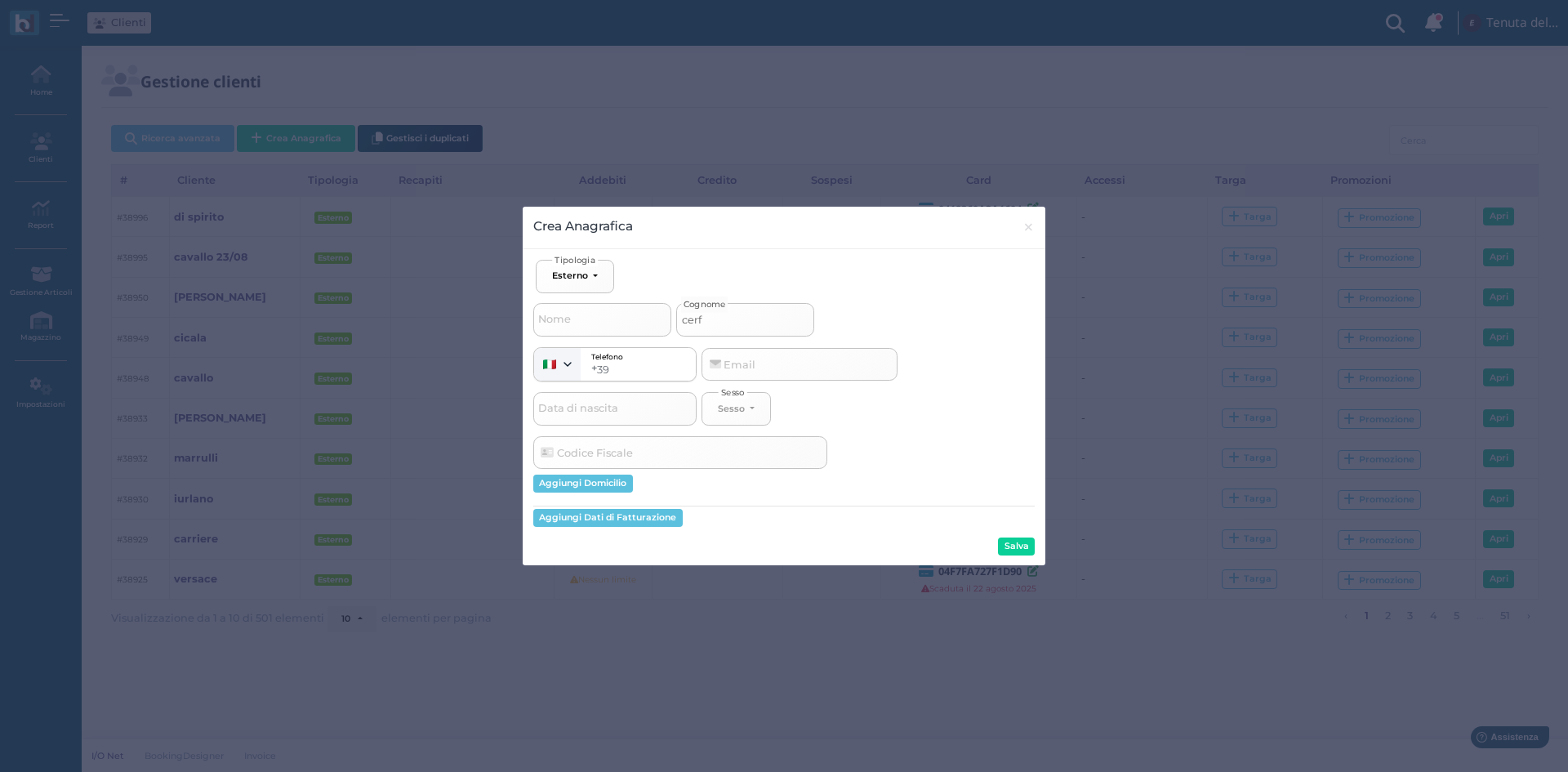
type input "cerfr"
select select
type input "cerfre"
select select
type input "cerfred"
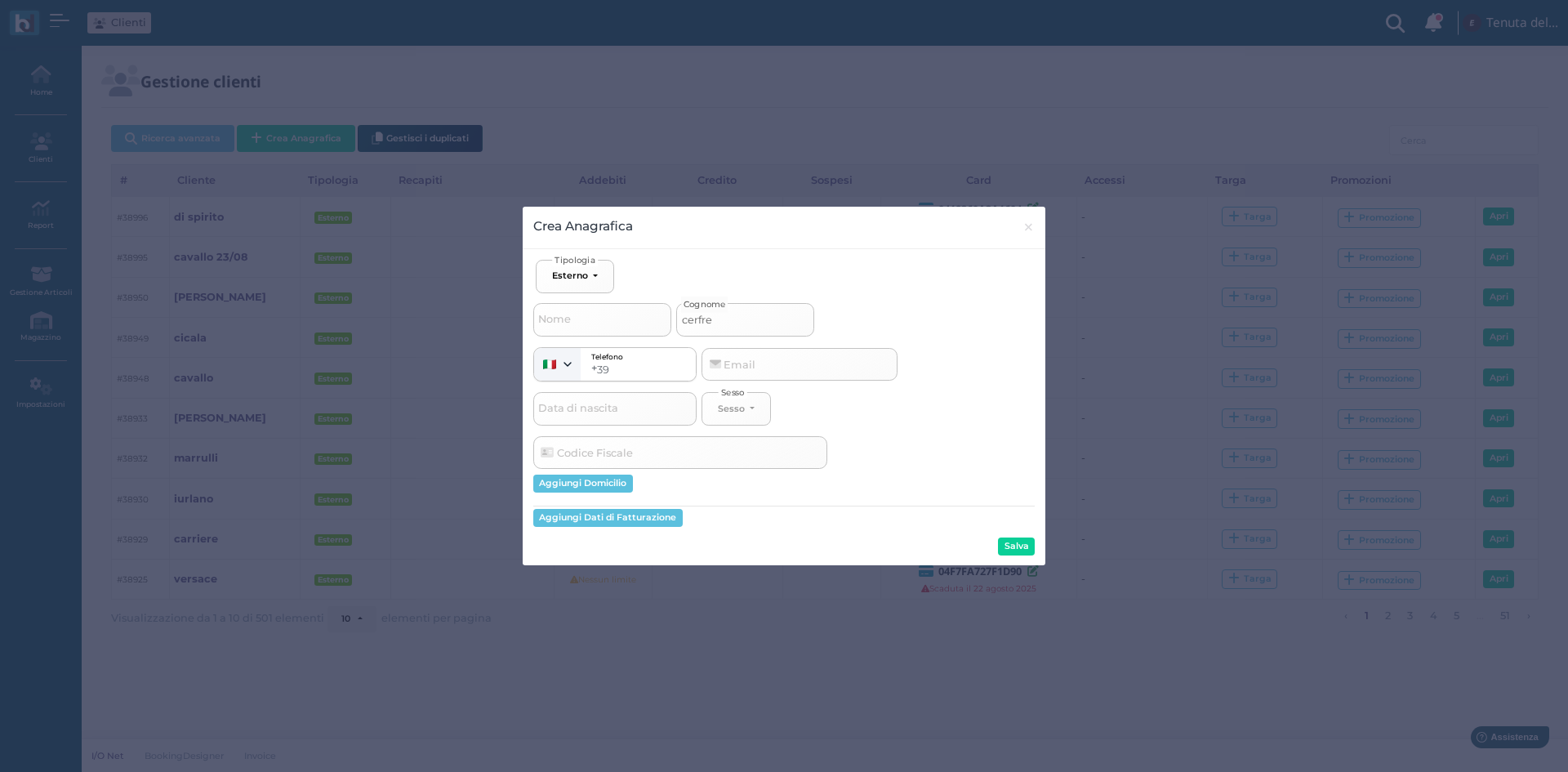
select select
type input "cerfreda"
select select
type input "cerfreda"
click at [1018, 543] on button "Salva" at bounding box center [1016, 546] width 37 height 18
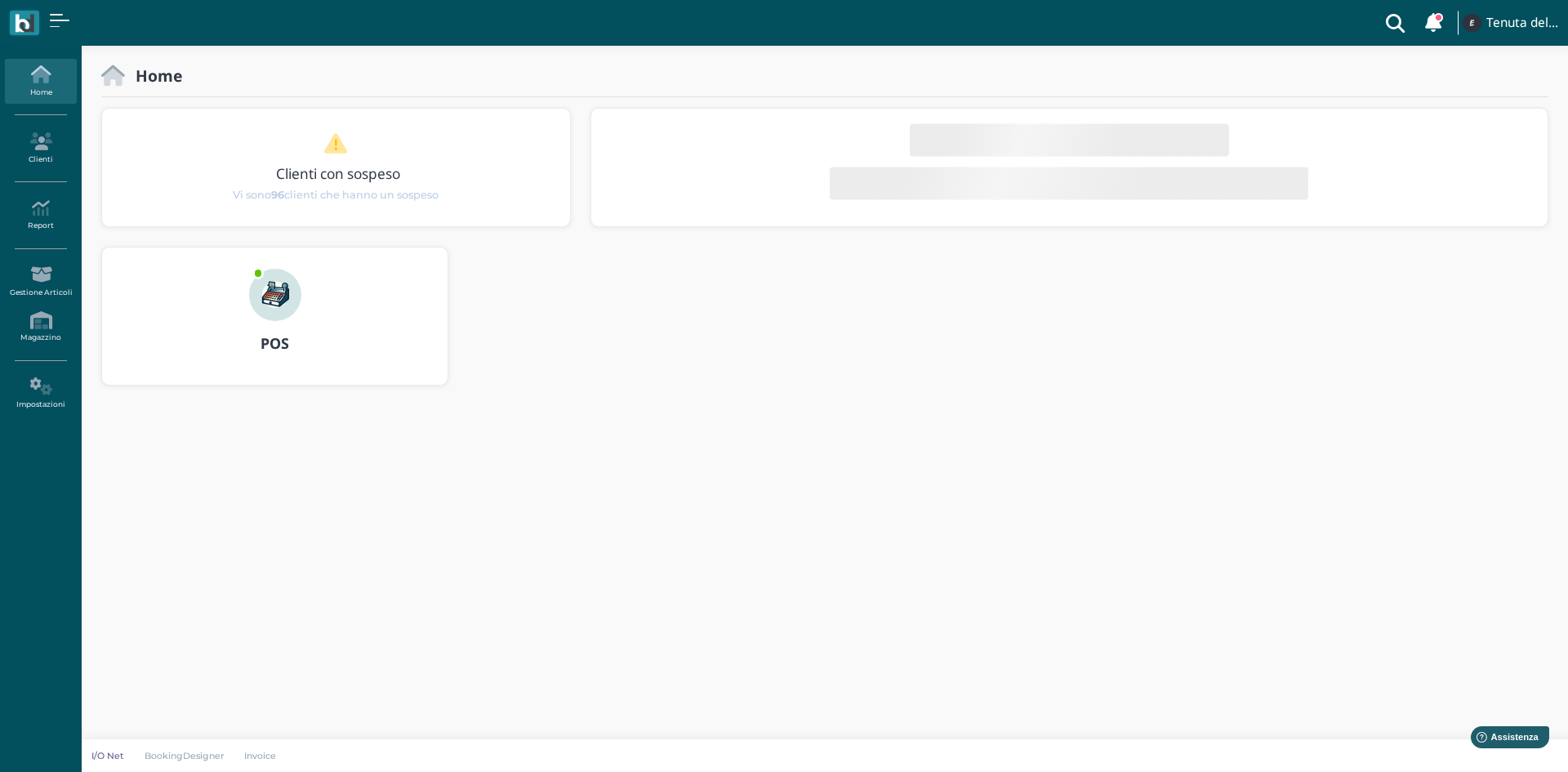
click at [282, 300] on img at bounding box center [275, 295] width 52 height 52
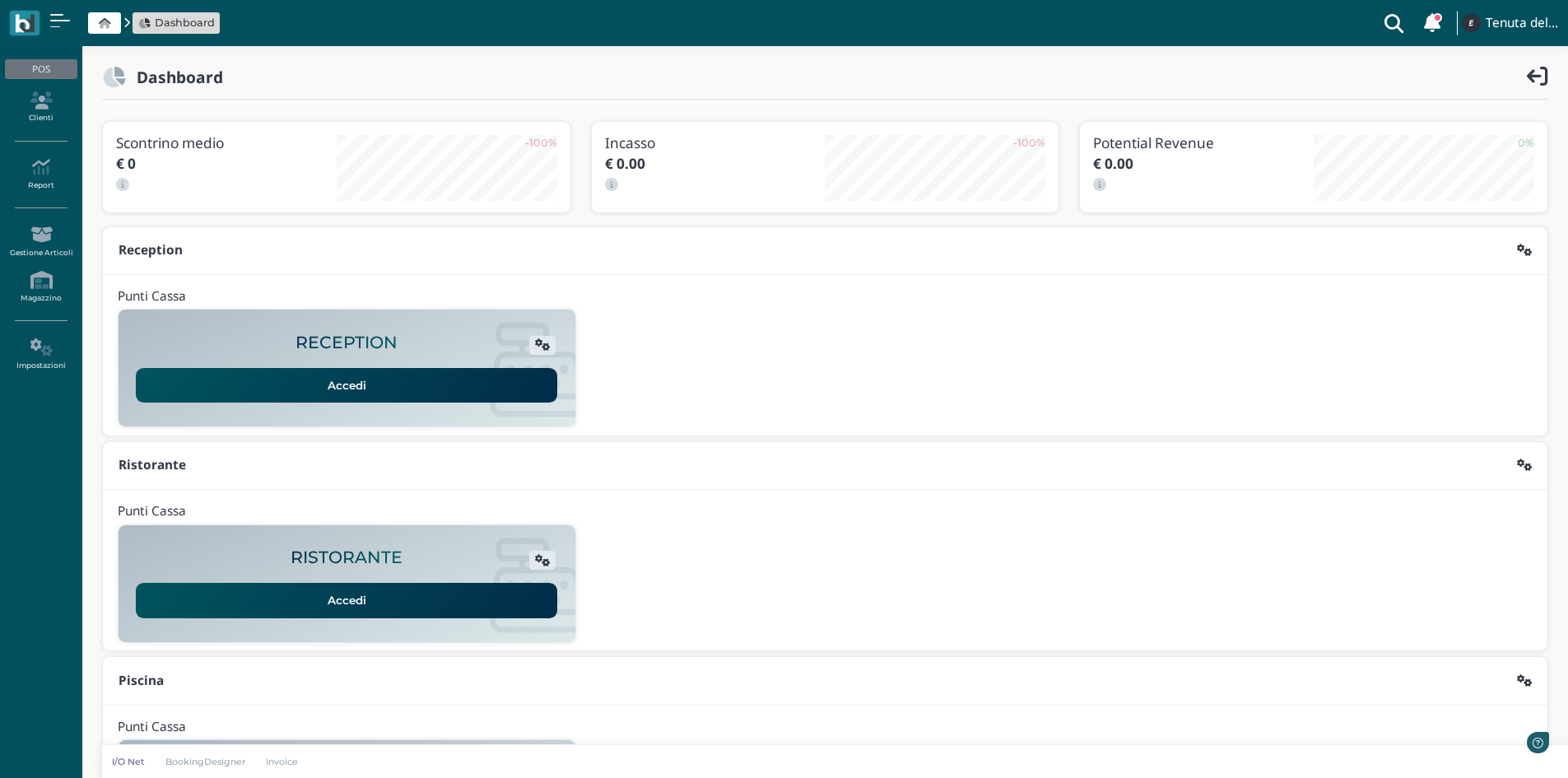
scroll to position [134, 0]
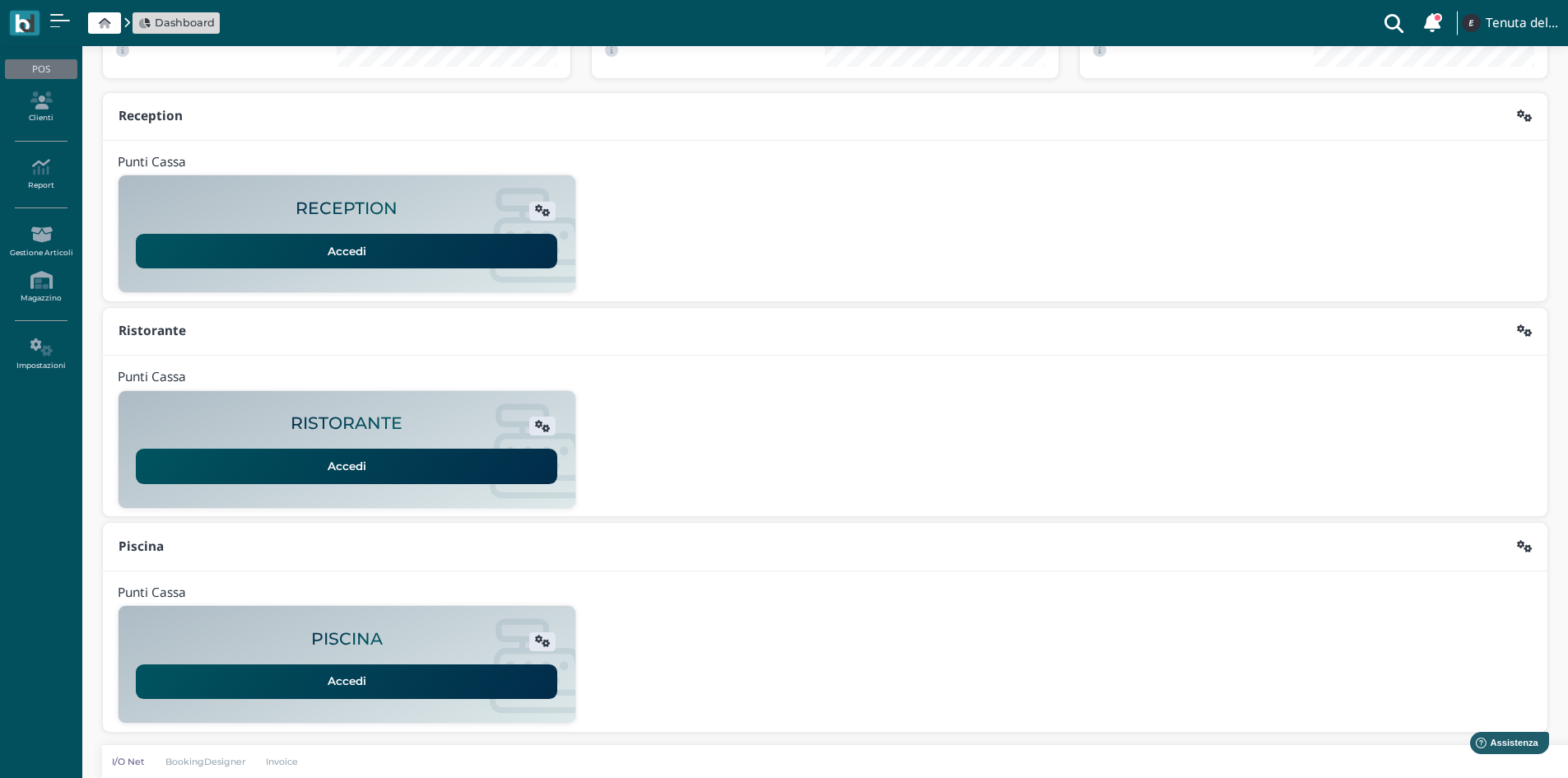
click at [358, 675] on link "Accedi" at bounding box center [346, 681] width 421 height 35
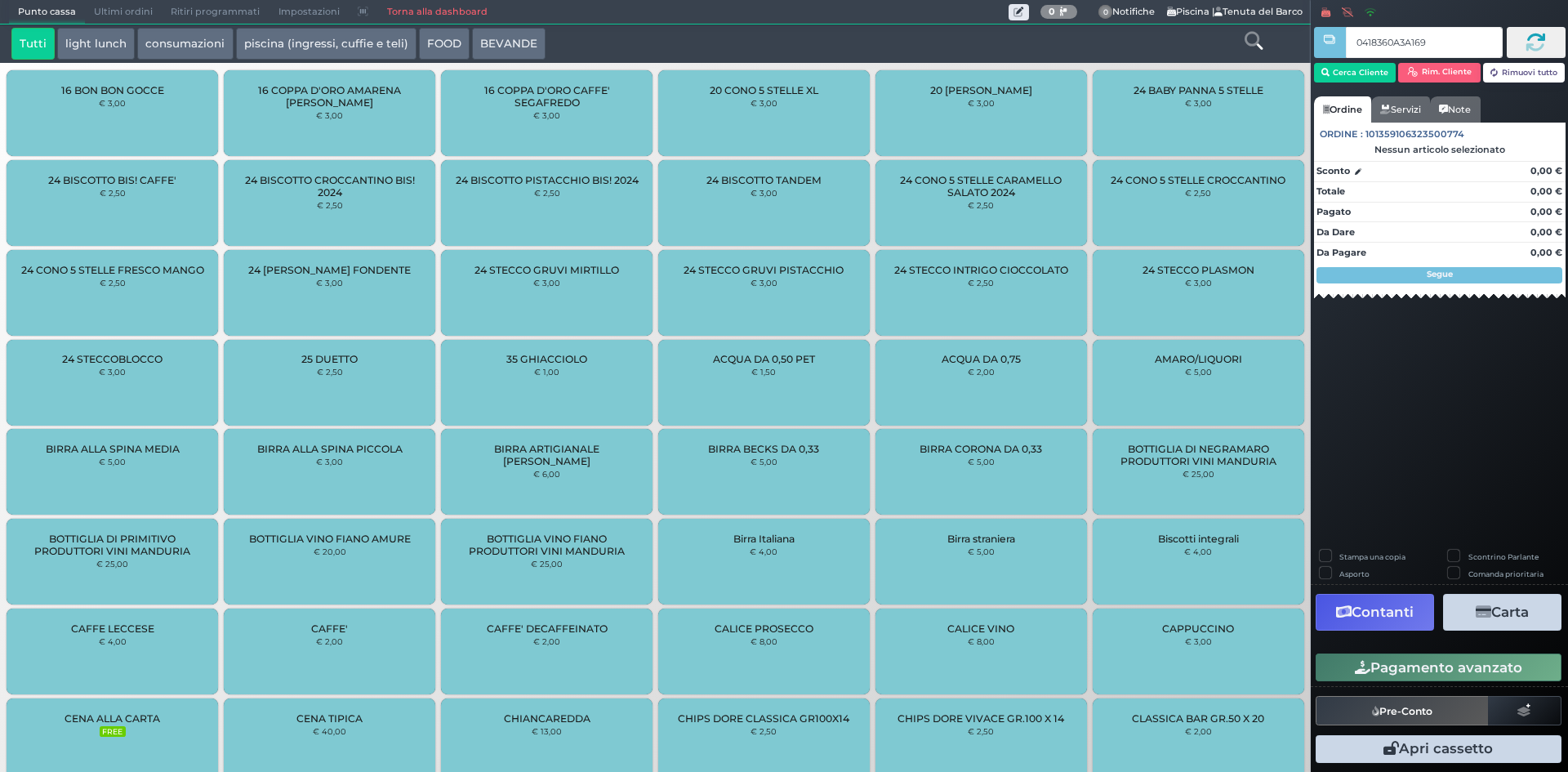
type input "0418360A3A1694"
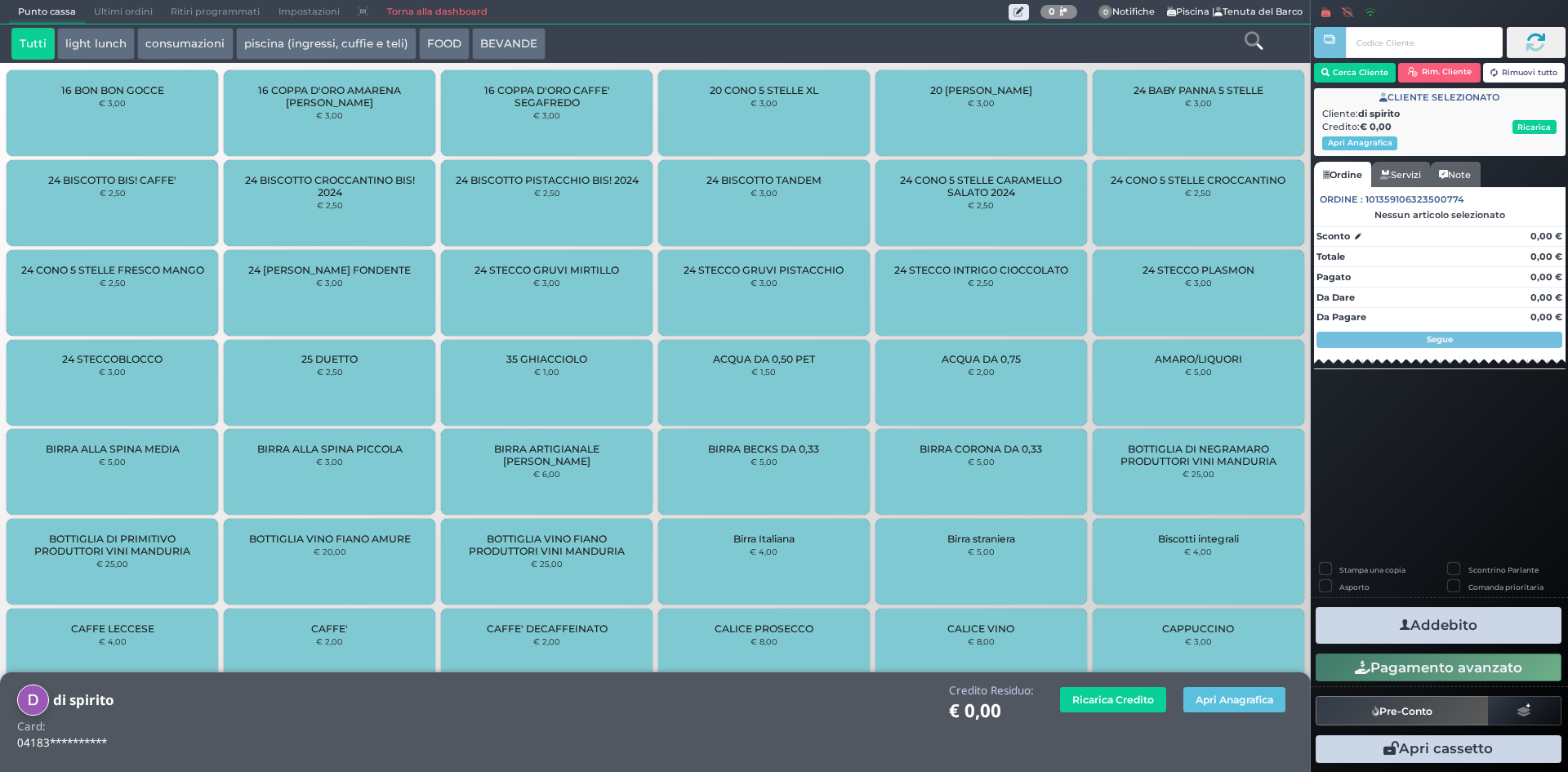
click at [267, 49] on button "piscina (ingressi, cuffie e teli)" at bounding box center [326, 43] width 181 height 32
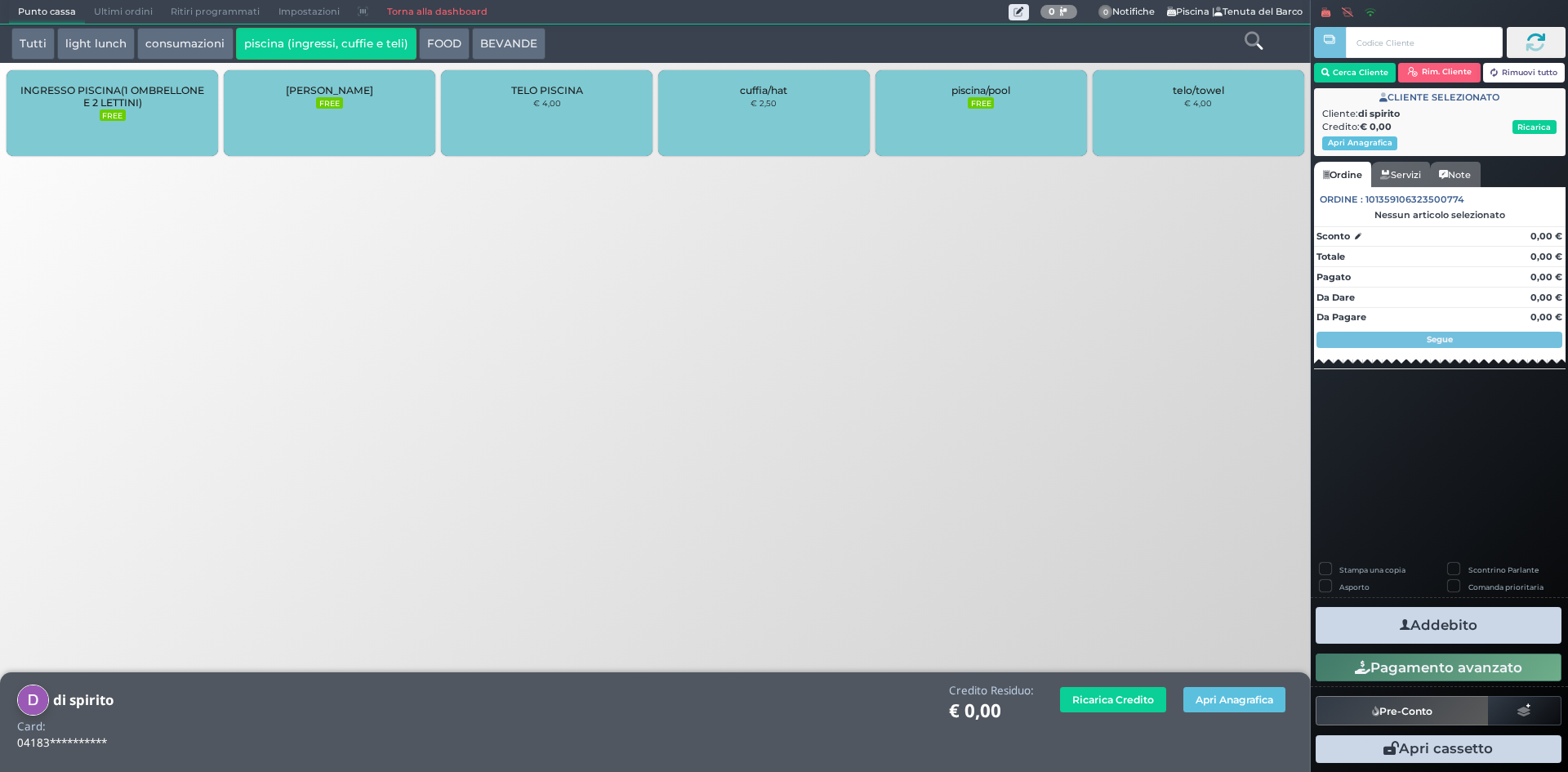
click at [112, 124] on div "INGRESSO PISCINA(1 OMBRELLONE E 2 LETTINI) FREE" at bounding box center [112, 114] width 211 height 86
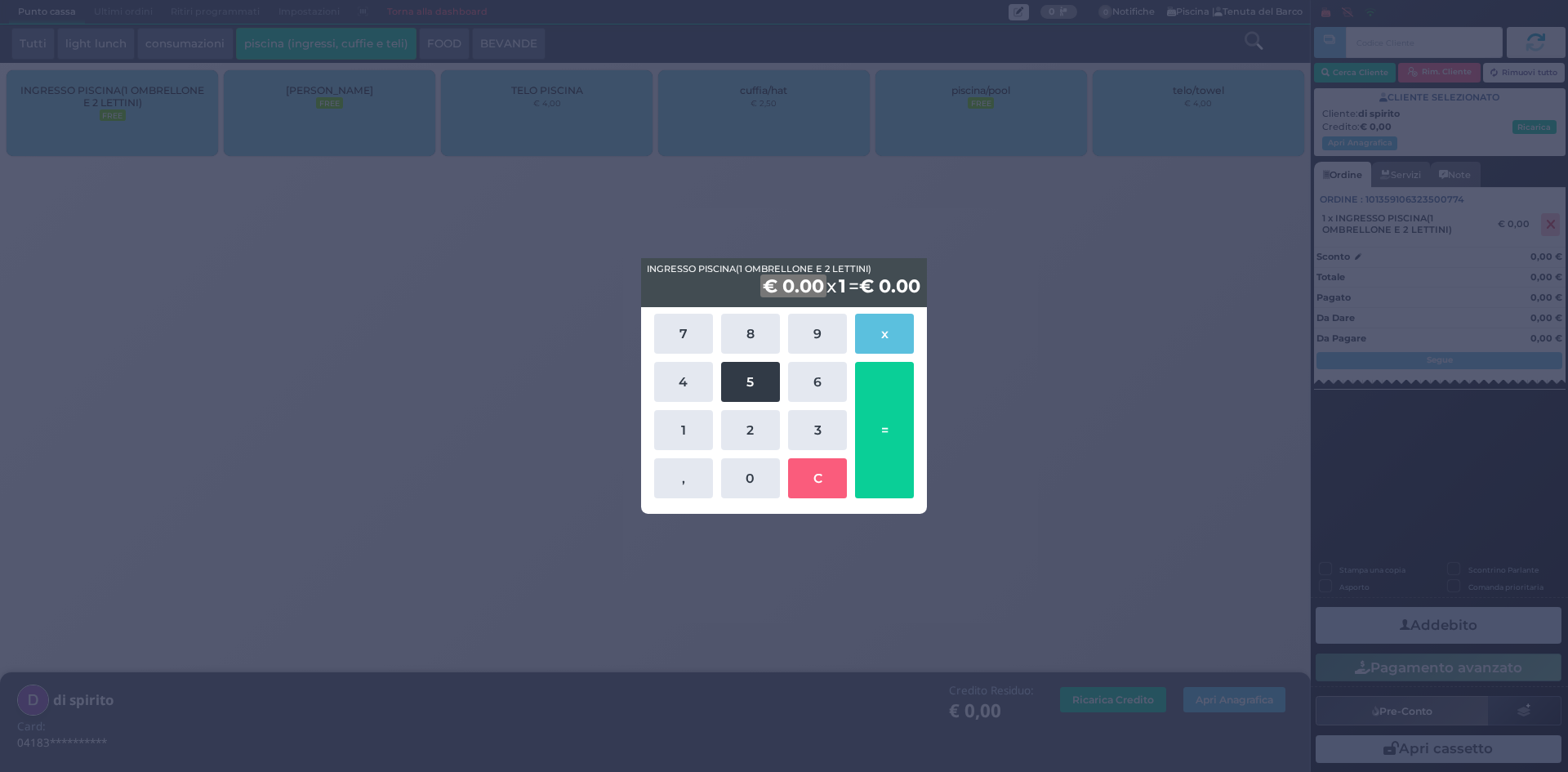
click at [746, 388] on button "5" at bounding box center [750, 382] width 59 height 40
drag, startPoint x: 736, startPoint y: 481, endPoint x: 852, endPoint y: 445, distance: 121.5
click at [737, 481] on button "0" at bounding box center [750, 477] width 59 height 40
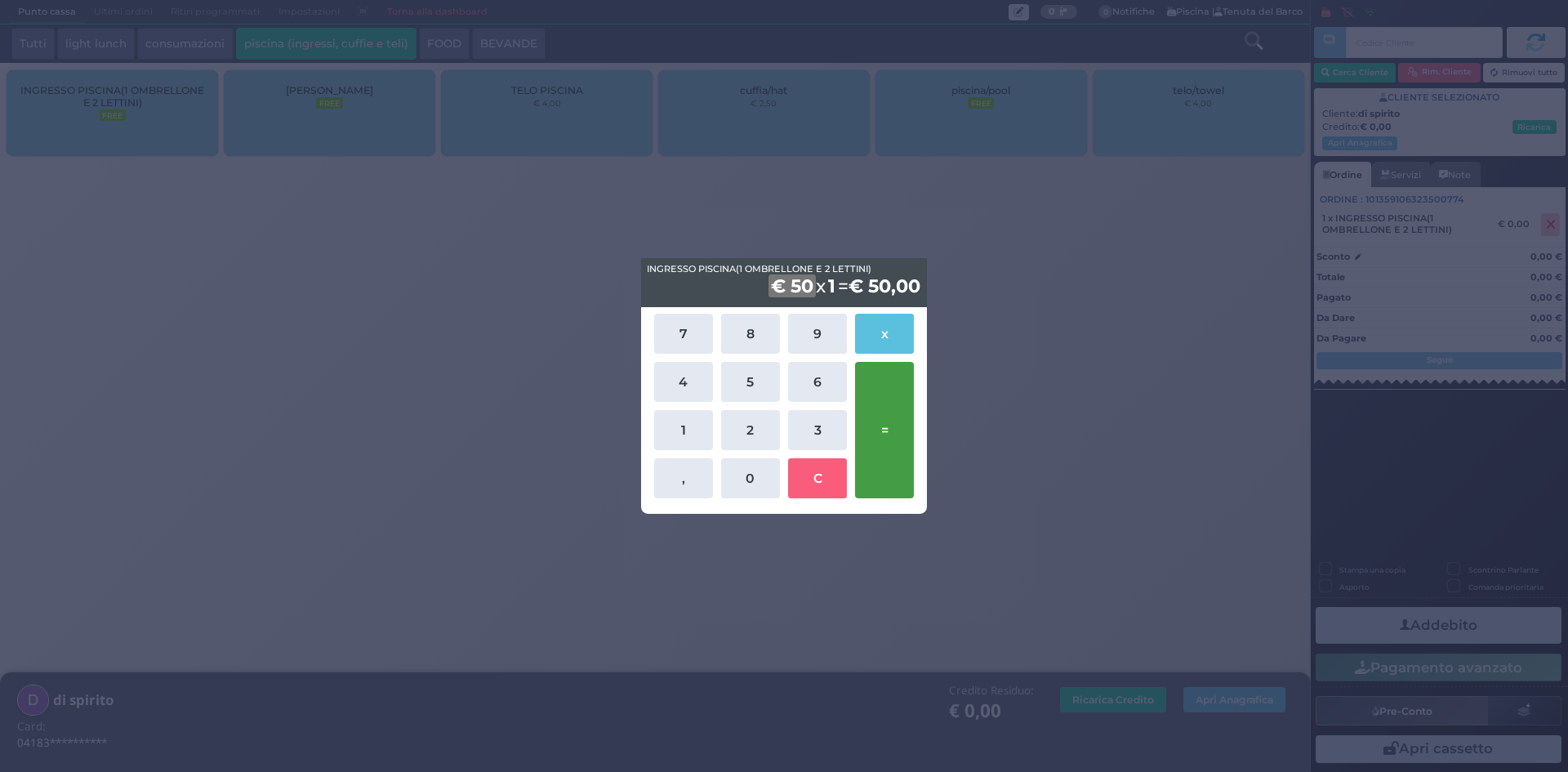
click at [866, 431] on button "=" at bounding box center [884, 430] width 59 height 136
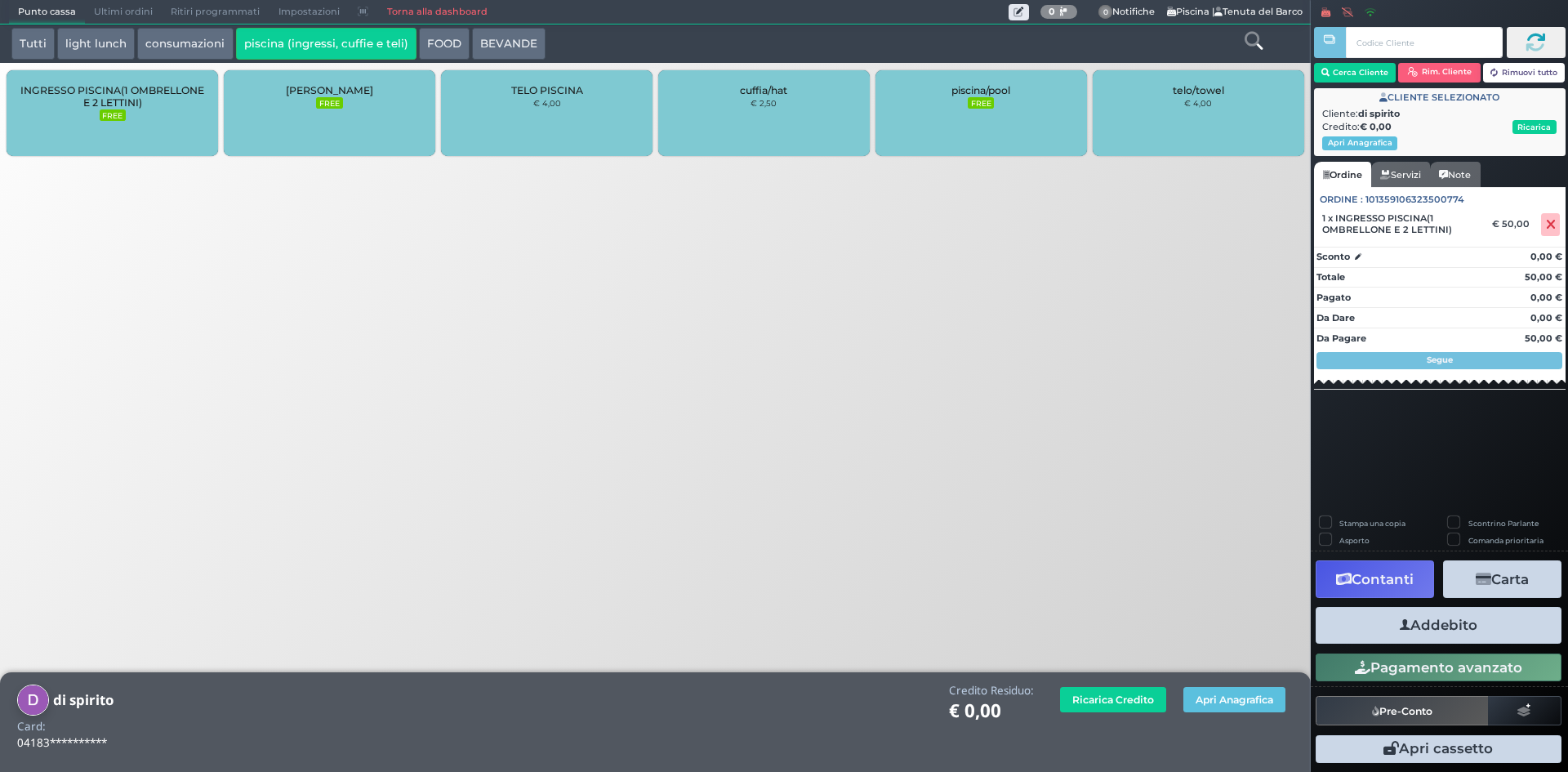
click at [1428, 620] on button "Addebito" at bounding box center [1438, 625] width 246 height 37
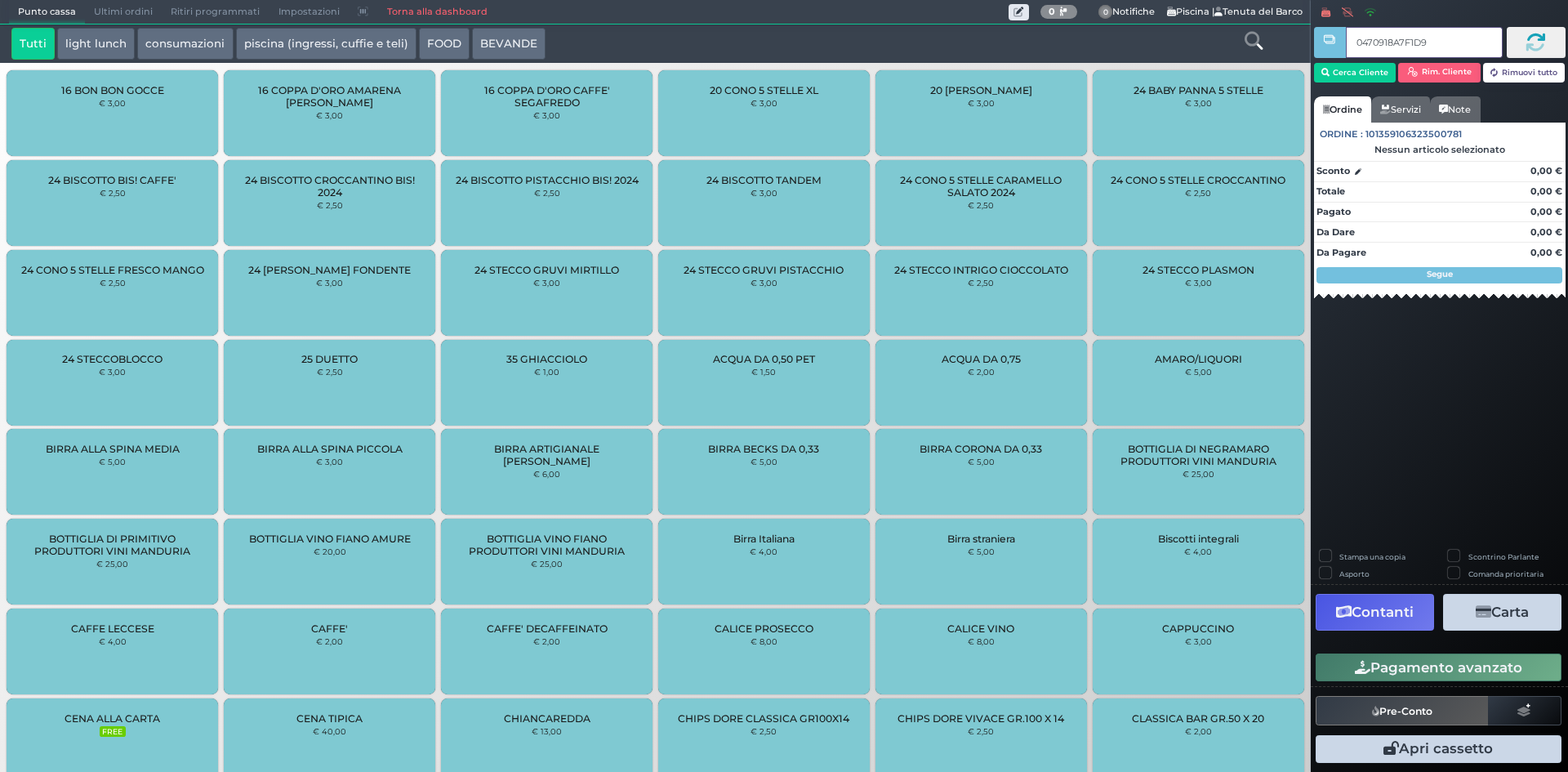
type input "0470918A7F1D90"
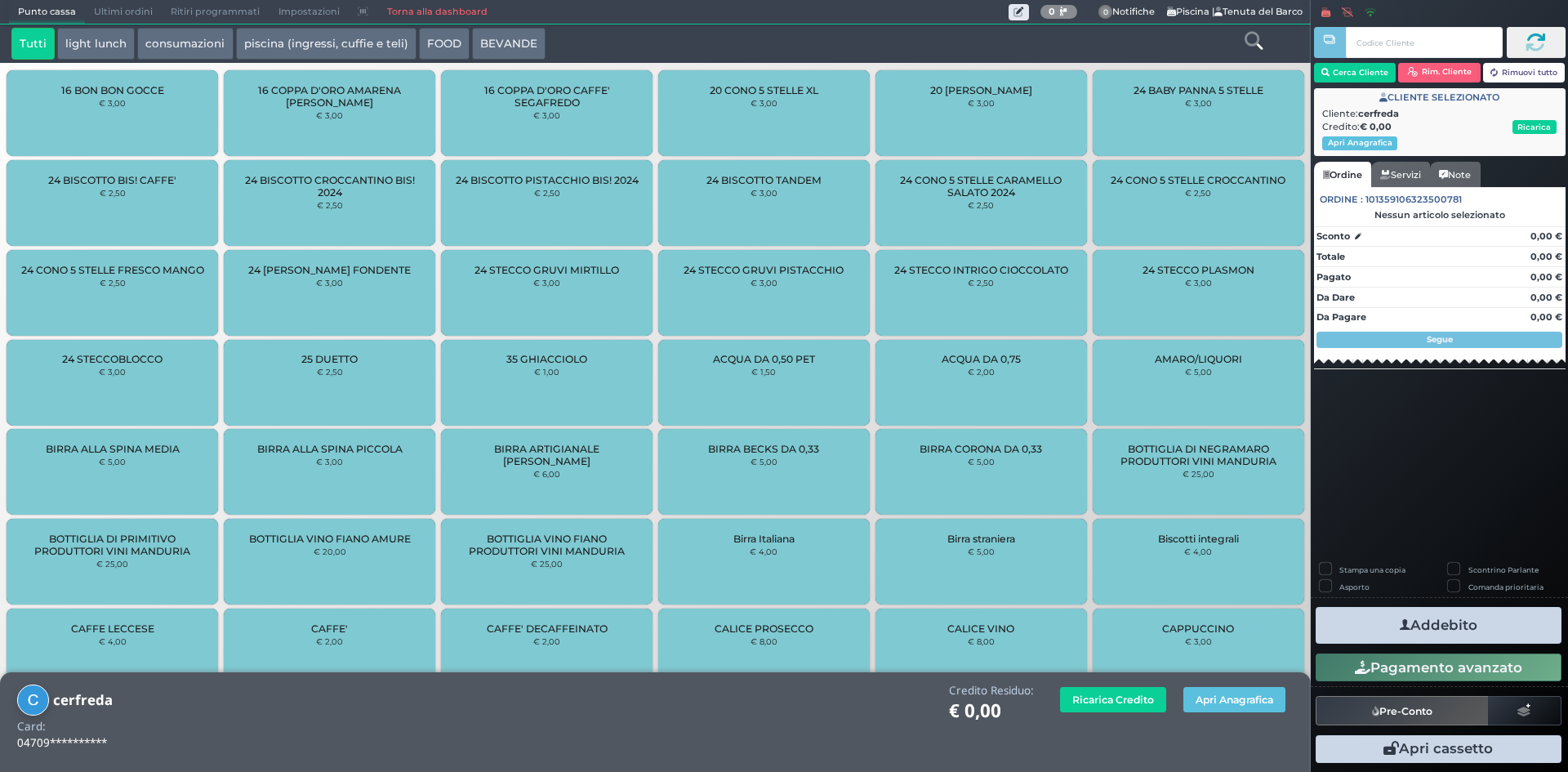
click at [275, 44] on button "piscina (ingressi, cuffie e teli)" at bounding box center [326, 43] width 181 height 32
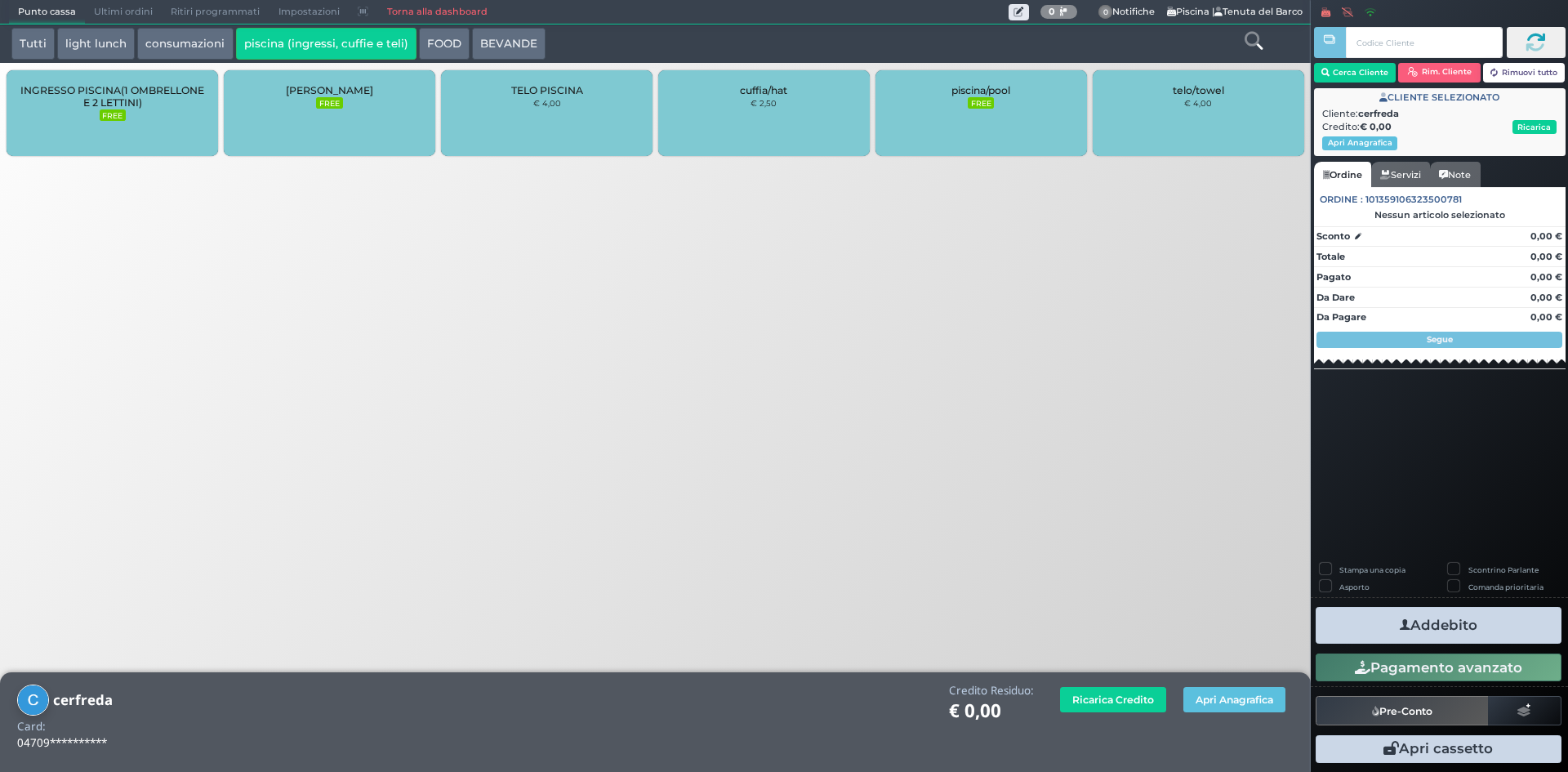
click at [164, 97] on span "INGRESSO PISCINA(1 OMBRELLONE E 2 LETTINI)" at bounding box center [112, 96] width 184 height 24
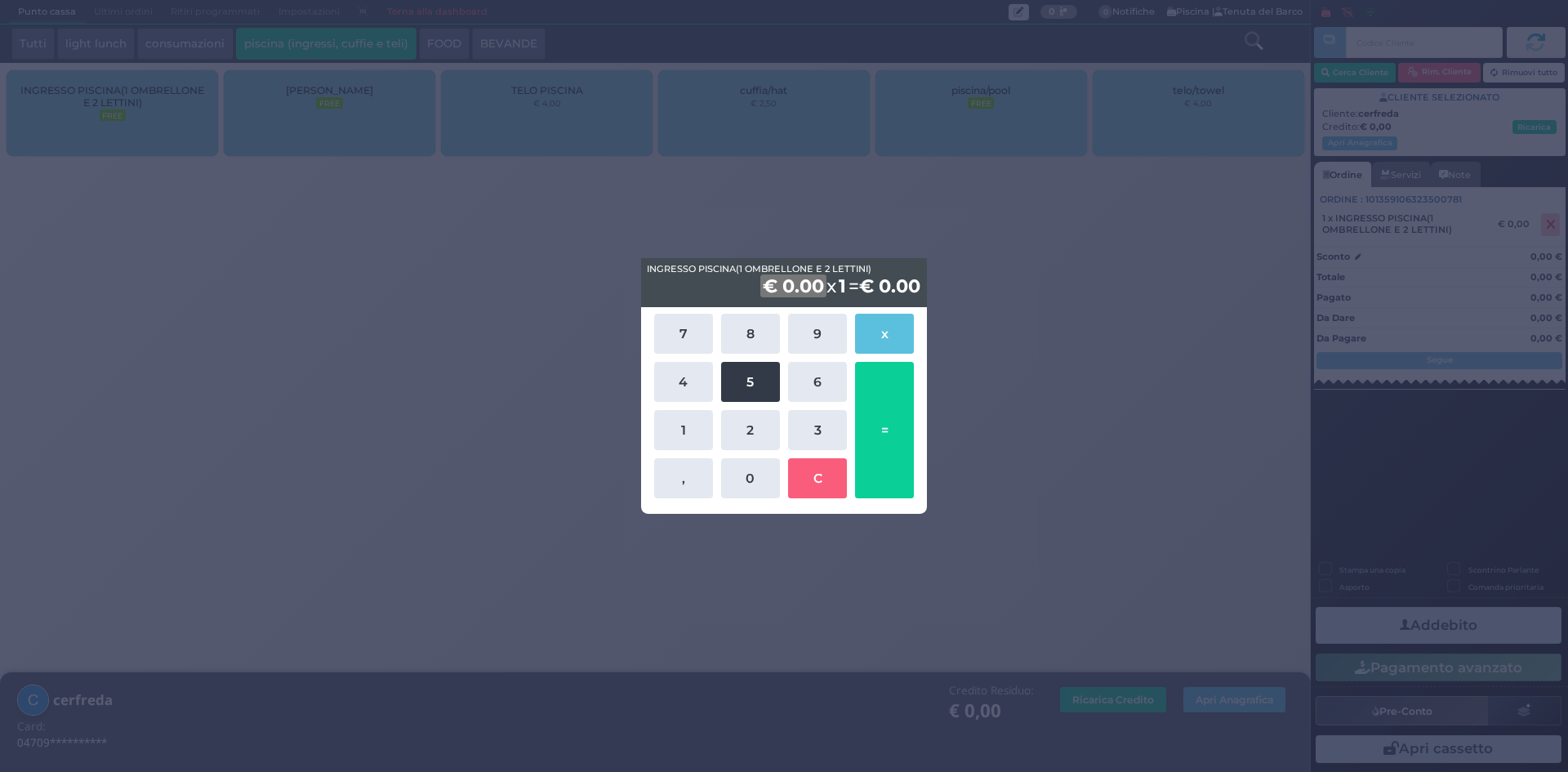
click at [751, 382] on button "5" at bounding box center [750, 382] width 59 height 40
click at [753, 496] on button "0" at bounding box center [750, 477] width 59 height 40
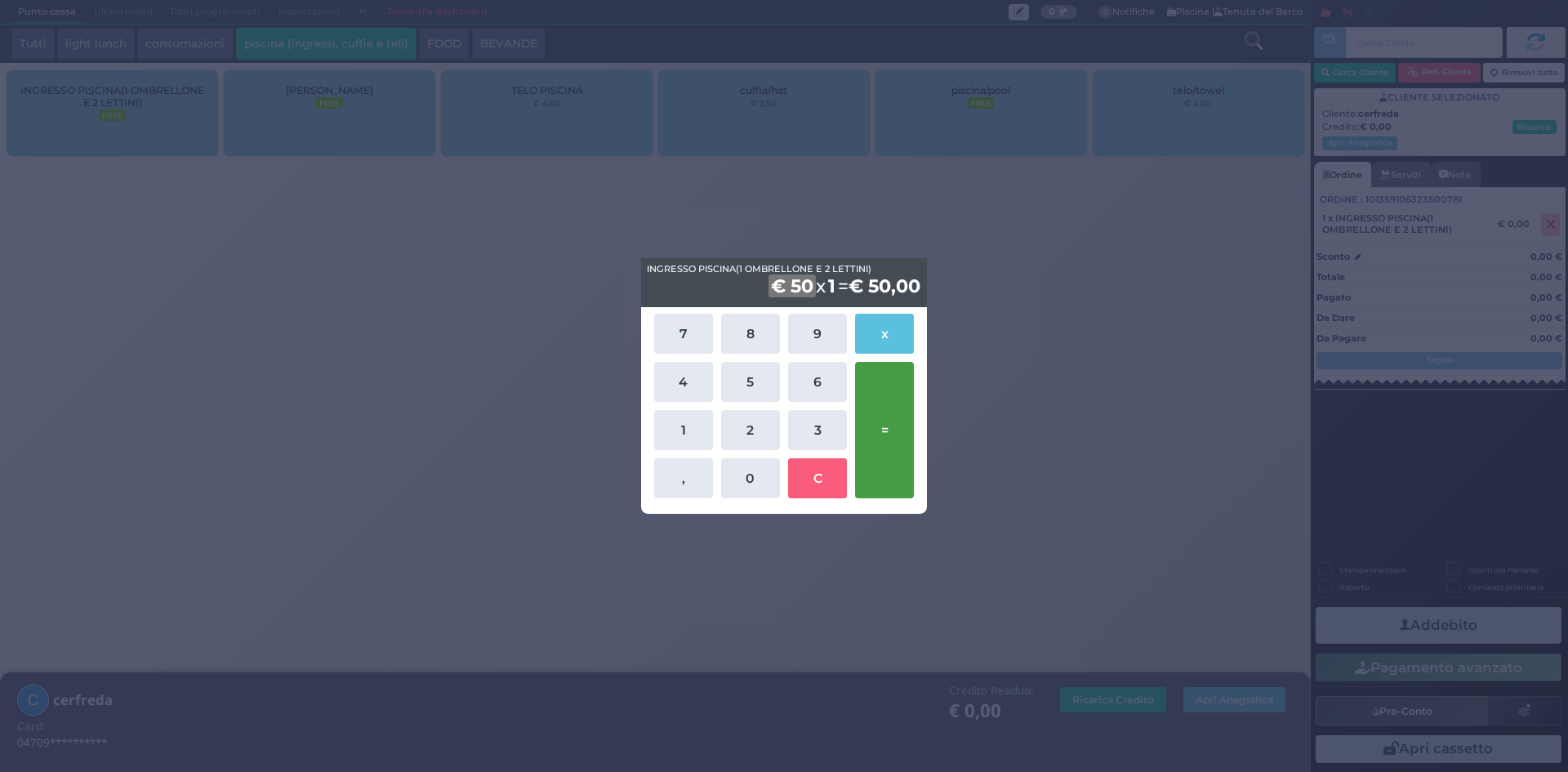
click at [900, 422] on button "=" at bounding box center [884, 430] width 59 height 136
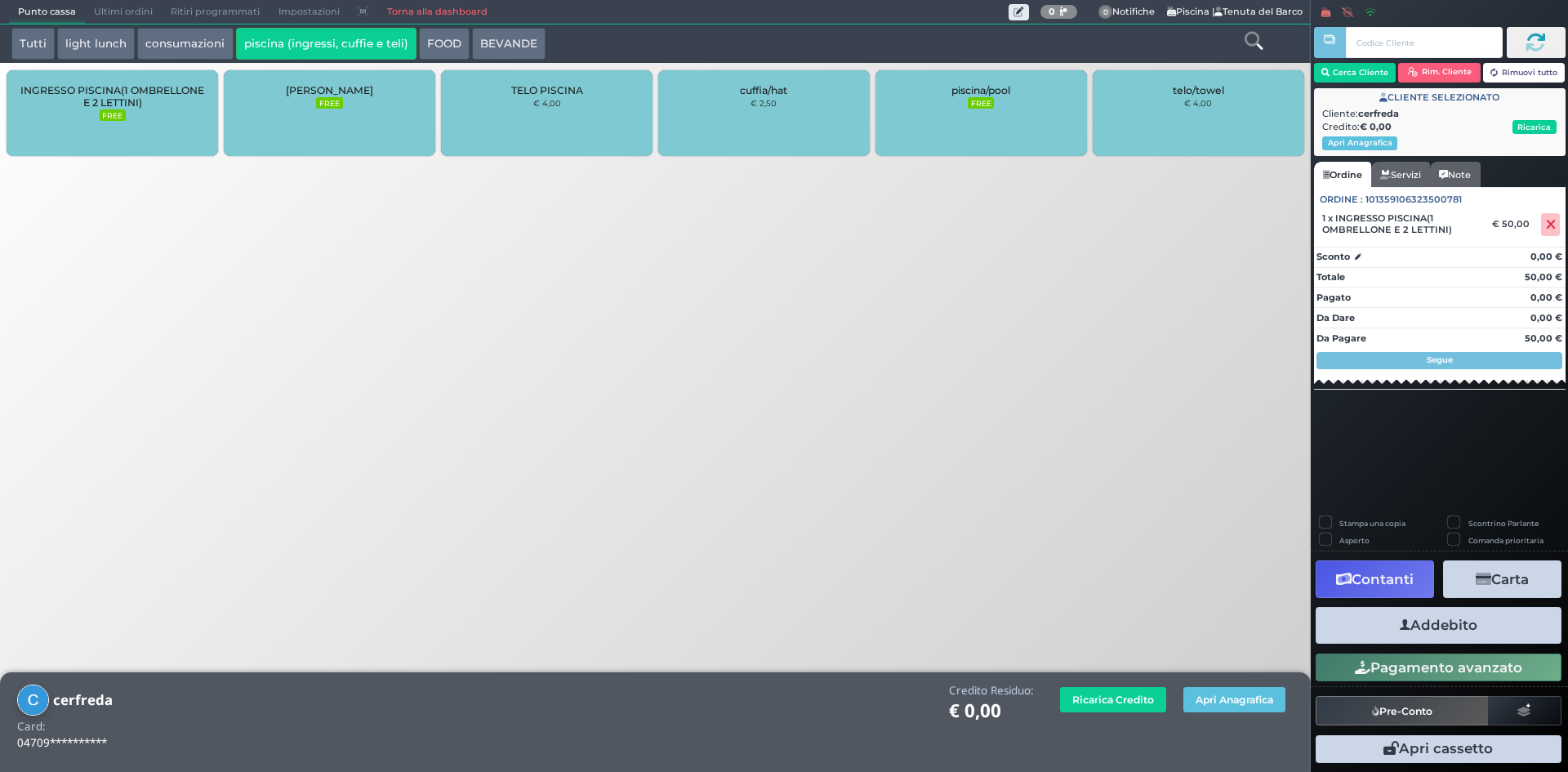
click at [1458, 632] on button "Addebito" at bounding box center [1438, 625] width 246 height 37
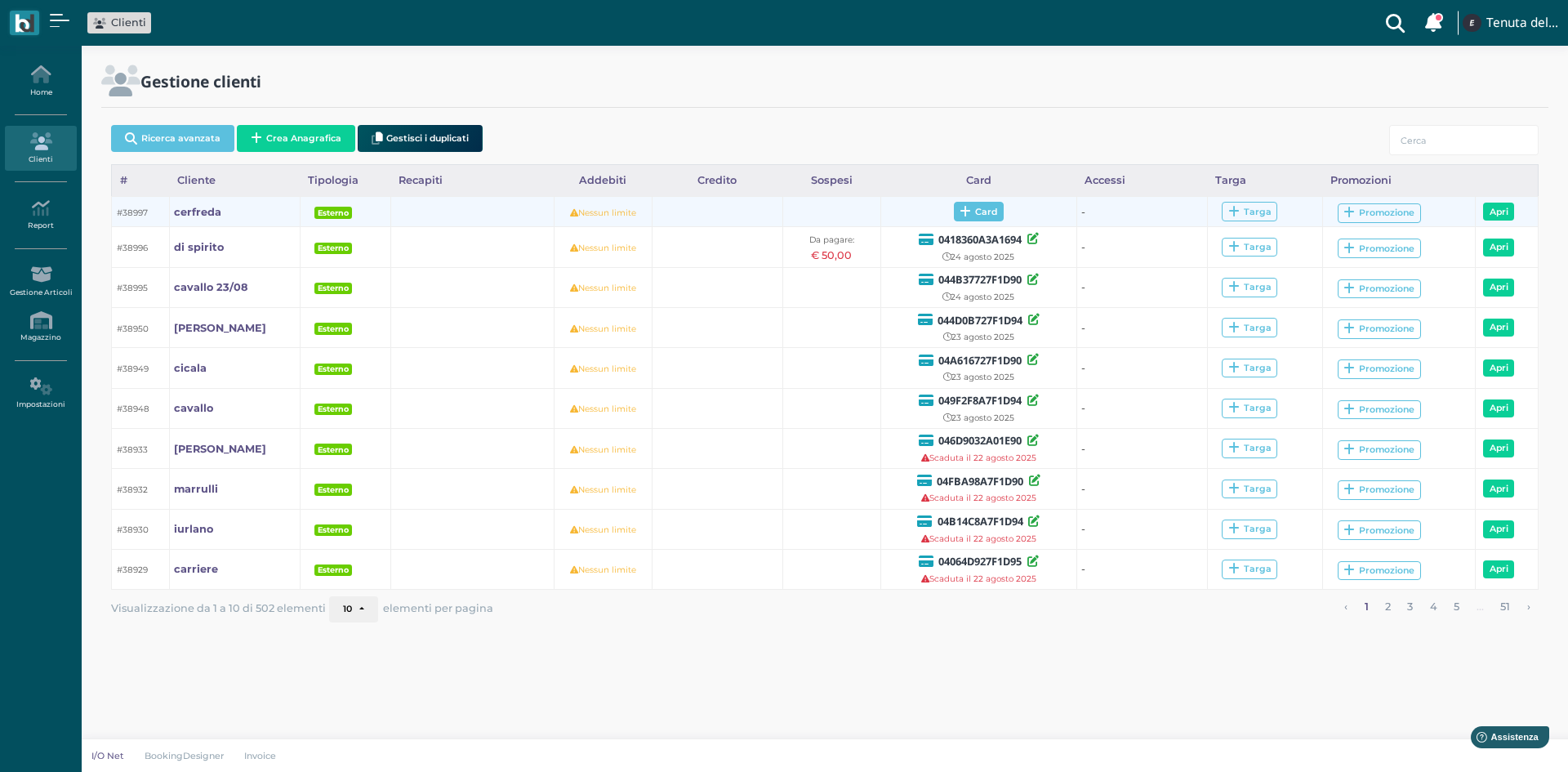
click at [980, 214] on span "Card" at bounding box center [978, 211] width 50 height 20
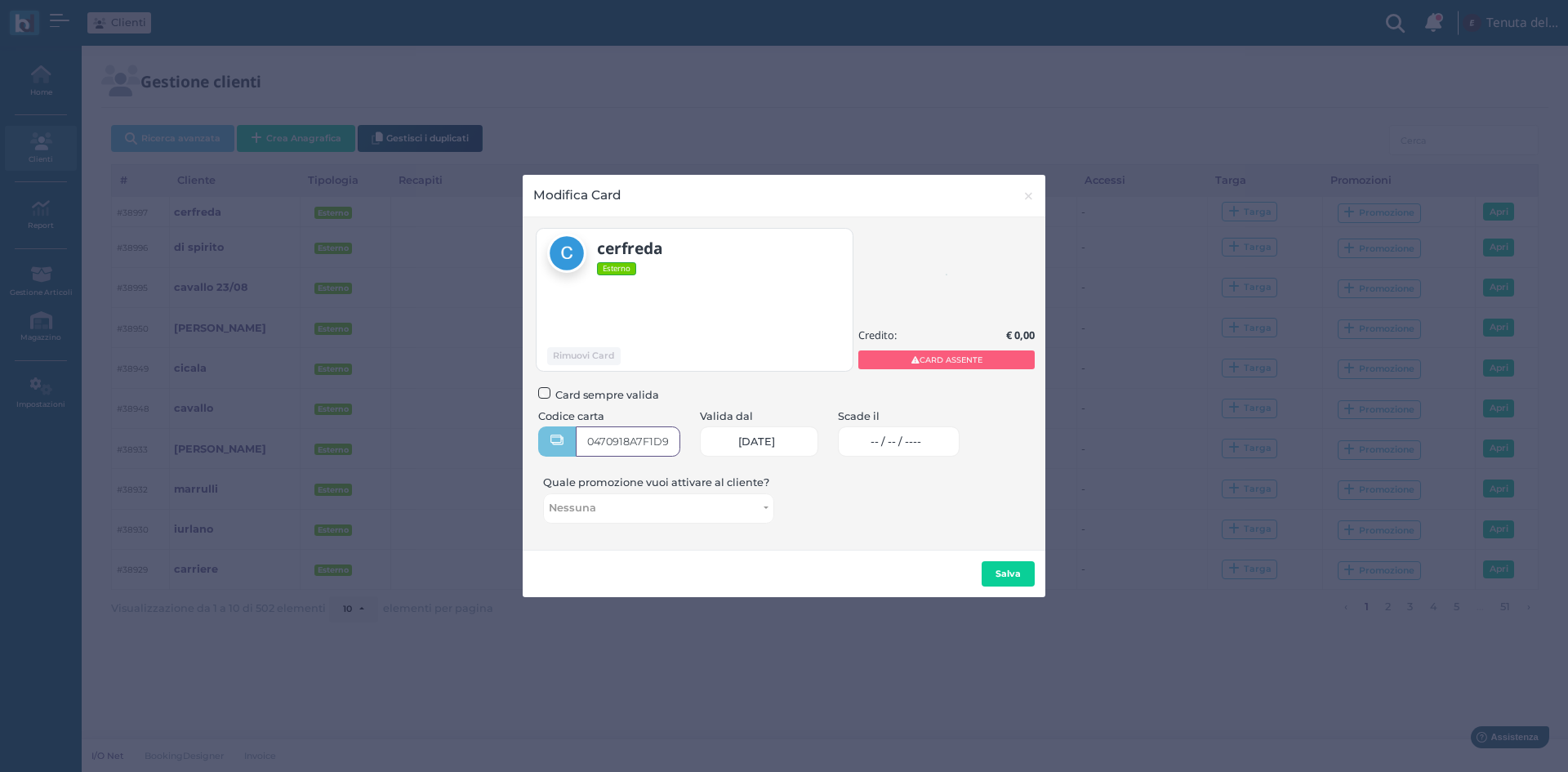
type input "0470918A7F1D90"
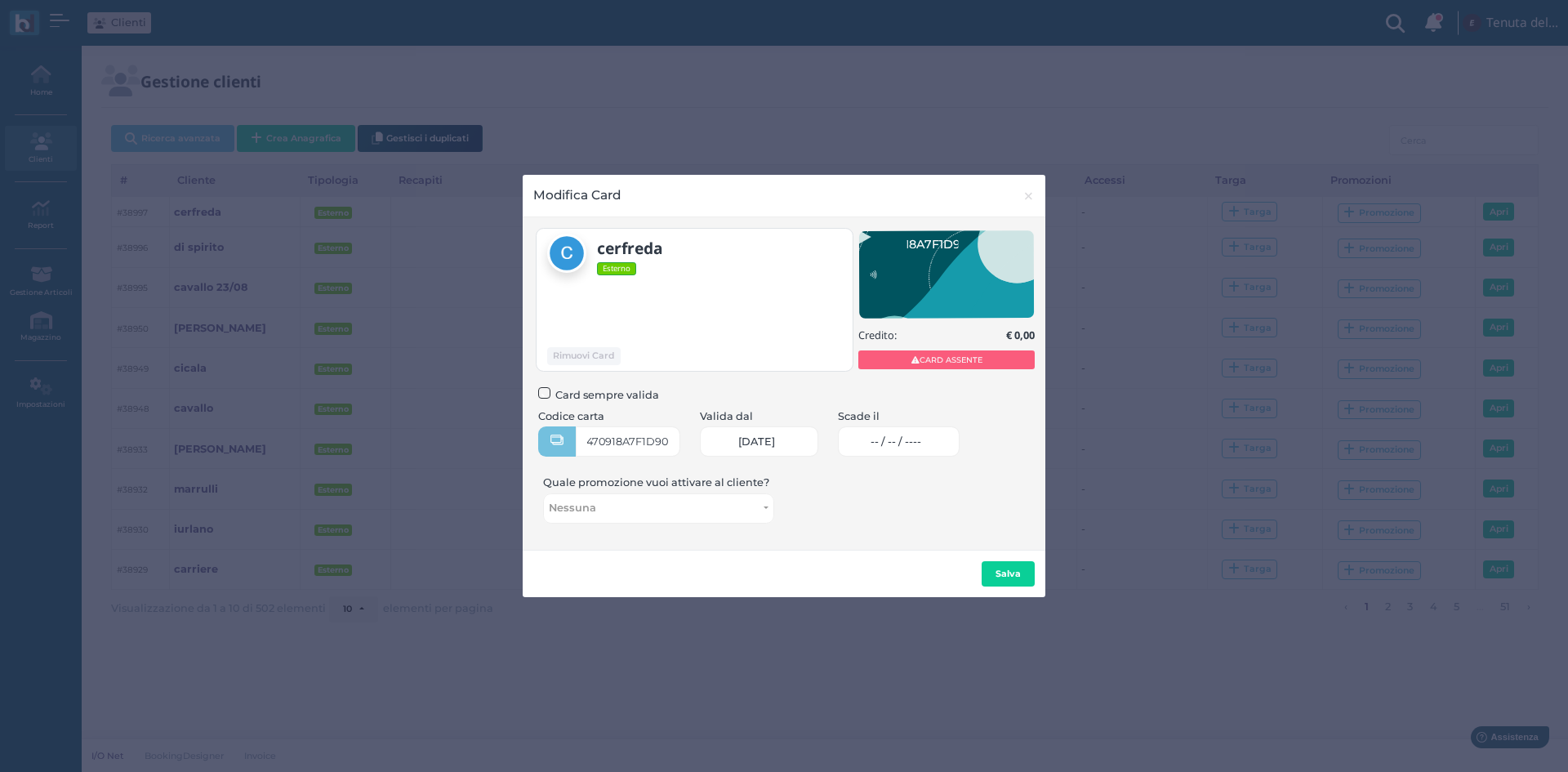
click at [882, 446] on link "-- / -- / ----" at bounding box center [899, 441] width 121 height 30
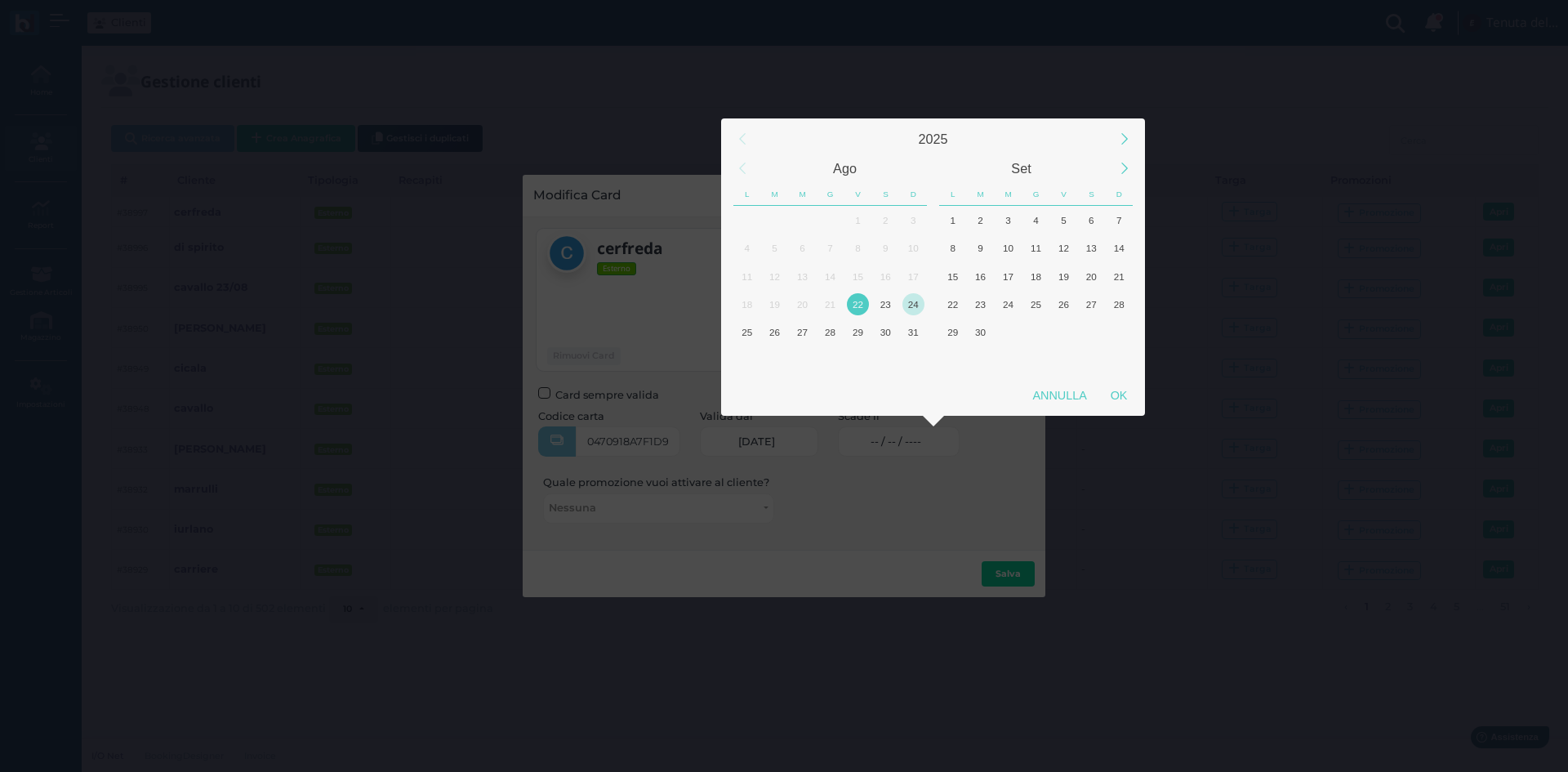
click at [918, 314] on div "24" at bounding box center [914, 304] width 22 height 23
click at [917, 314] on div "24" at bounding box center [914, 304] width 22 height 23
click at [1118, 400] on div "OK" at bounding box center [1119, 395] width 41 height 29
type input "24/08/2025"
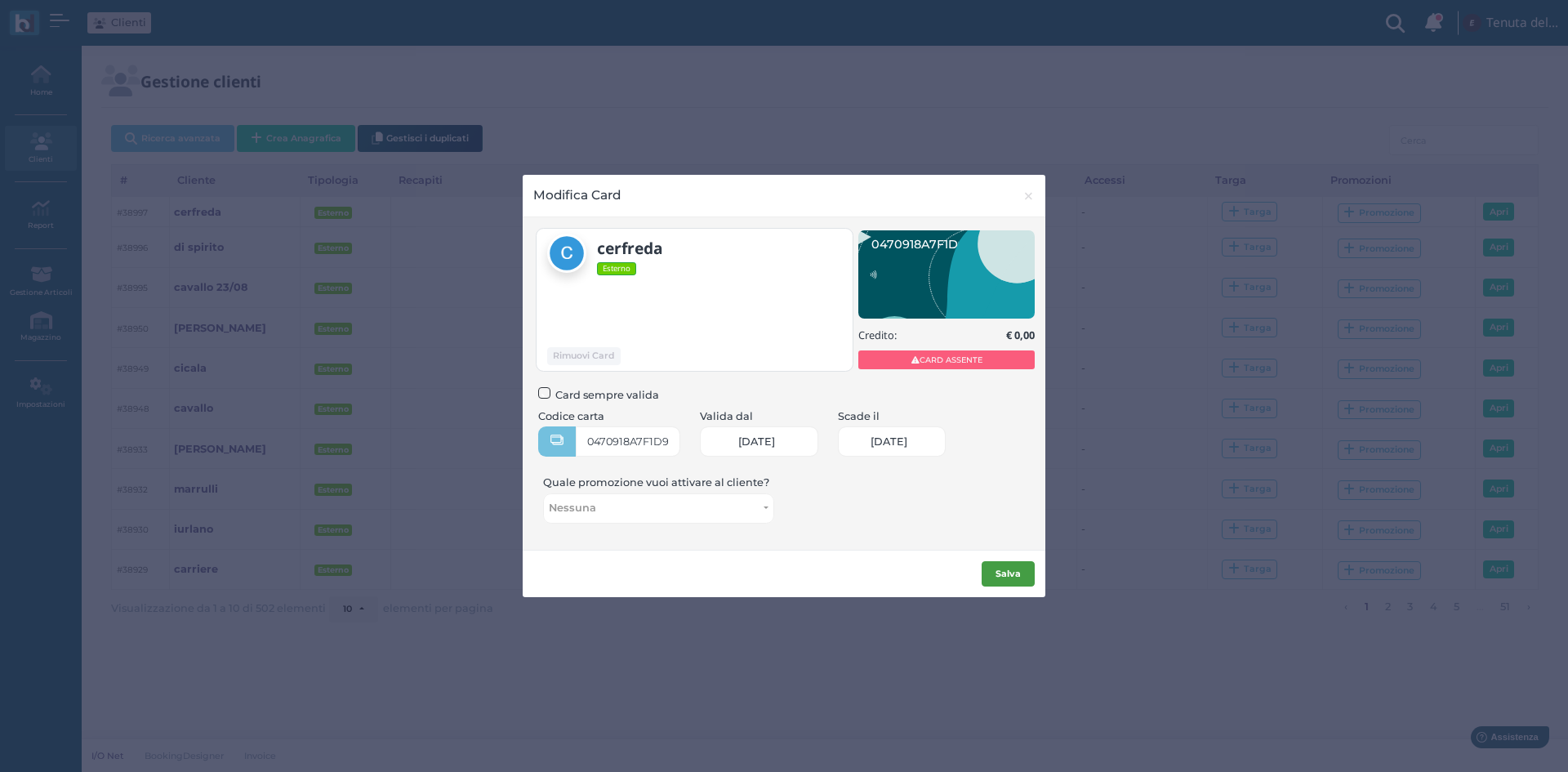
scroll to position [0, 71]
click at [1020, 569] on b "Salva" at bounding box center [1008, 573] width 25 height 12
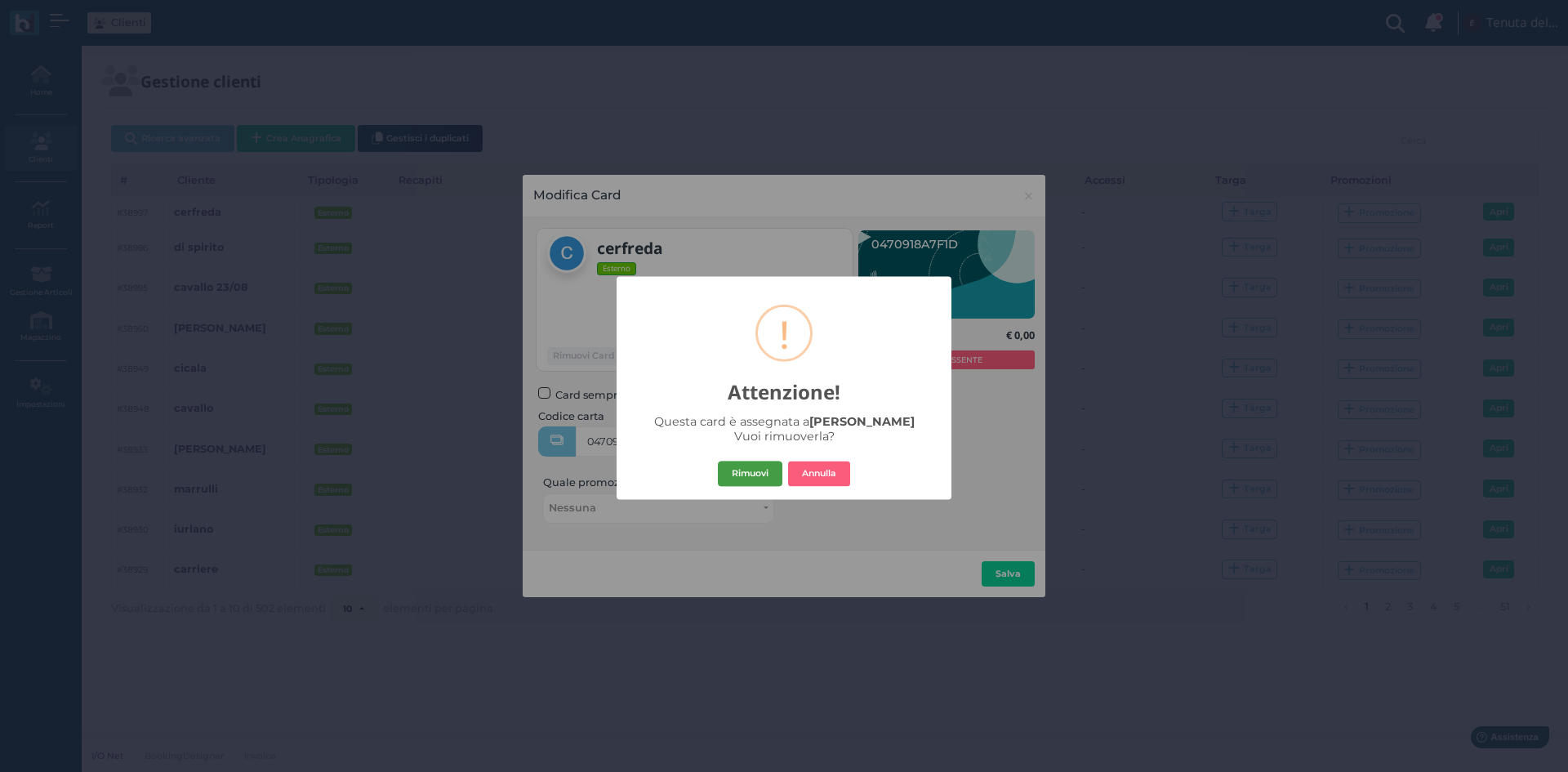
click at [775, 478] on button "Rimuovi" at bounding box center [750, 474] width 65 height 26
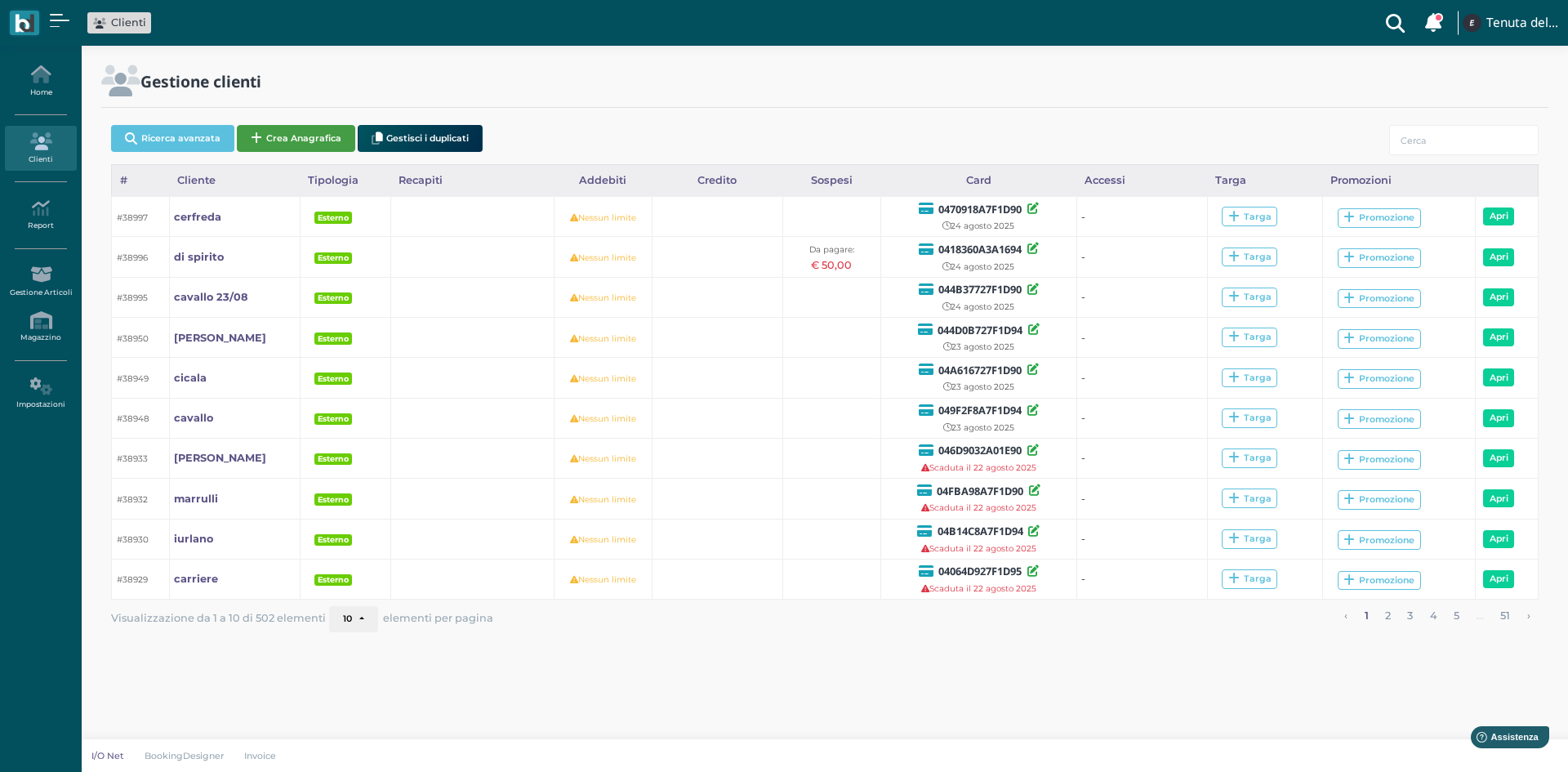
click at [302, 140] on button "Crea Anagrafica" at bounding box center [295, 139] width 118 height 27
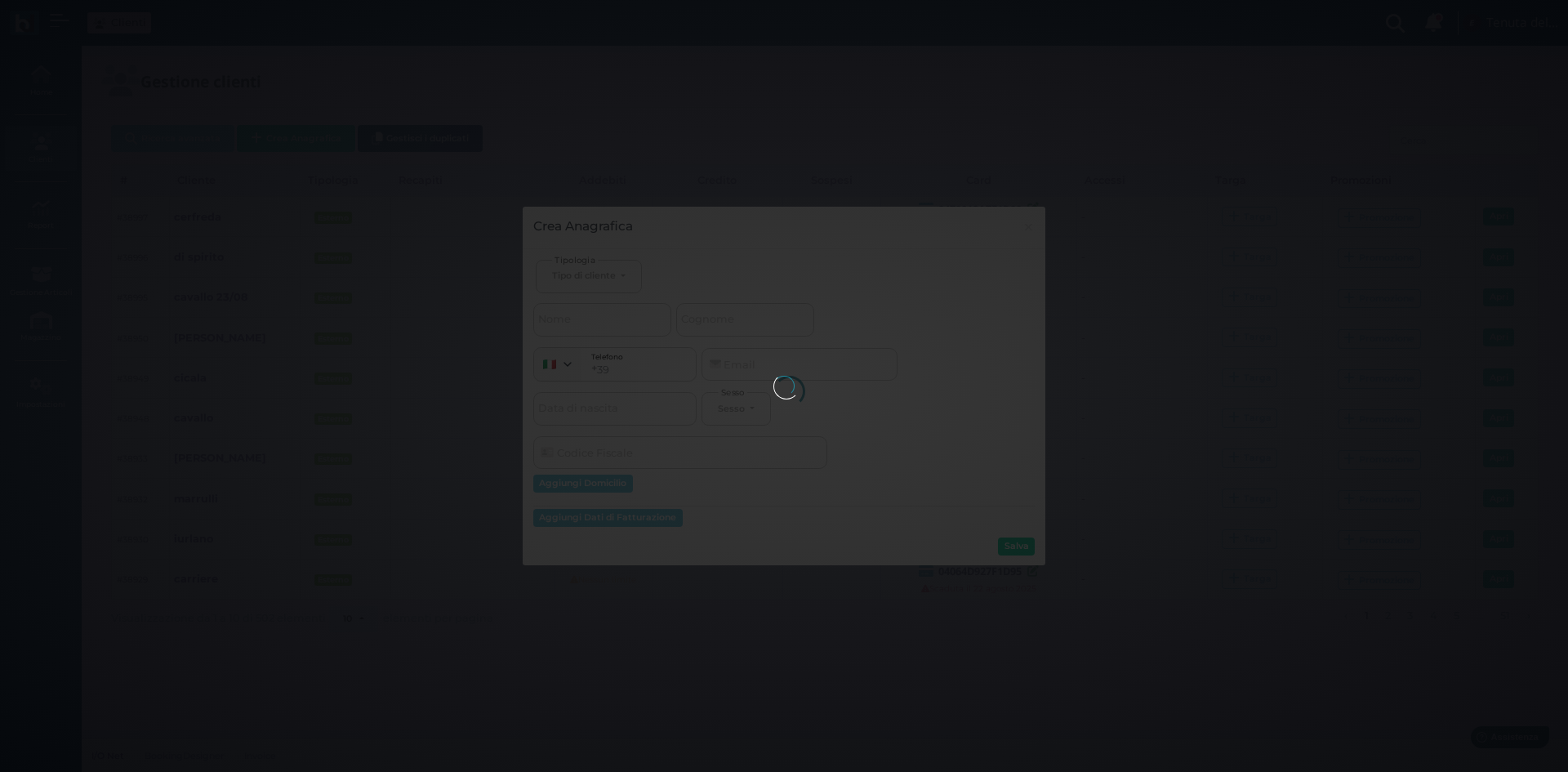
select select
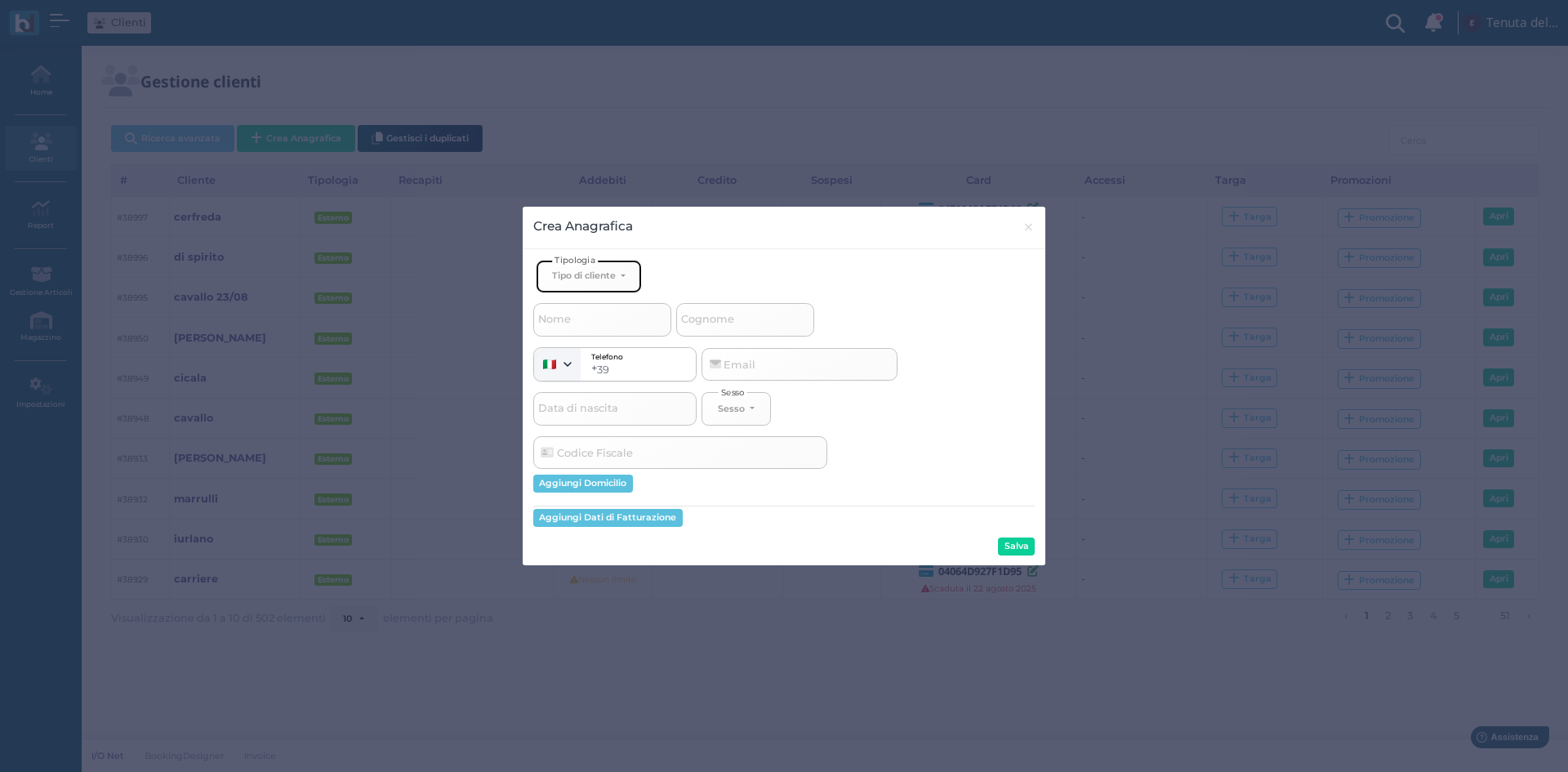
click at [605, 274] on div "Tipo di cliente" at bounding box center [583, 276] width 64 height 12
click at [581, 337] on span "Esterno" at bounding box center [572, 330] width 41 height 13
select select "[object Object]"
select select
click at [705, 321] on span "Cognome" at bounding box center [707, 319] width 58 height 21
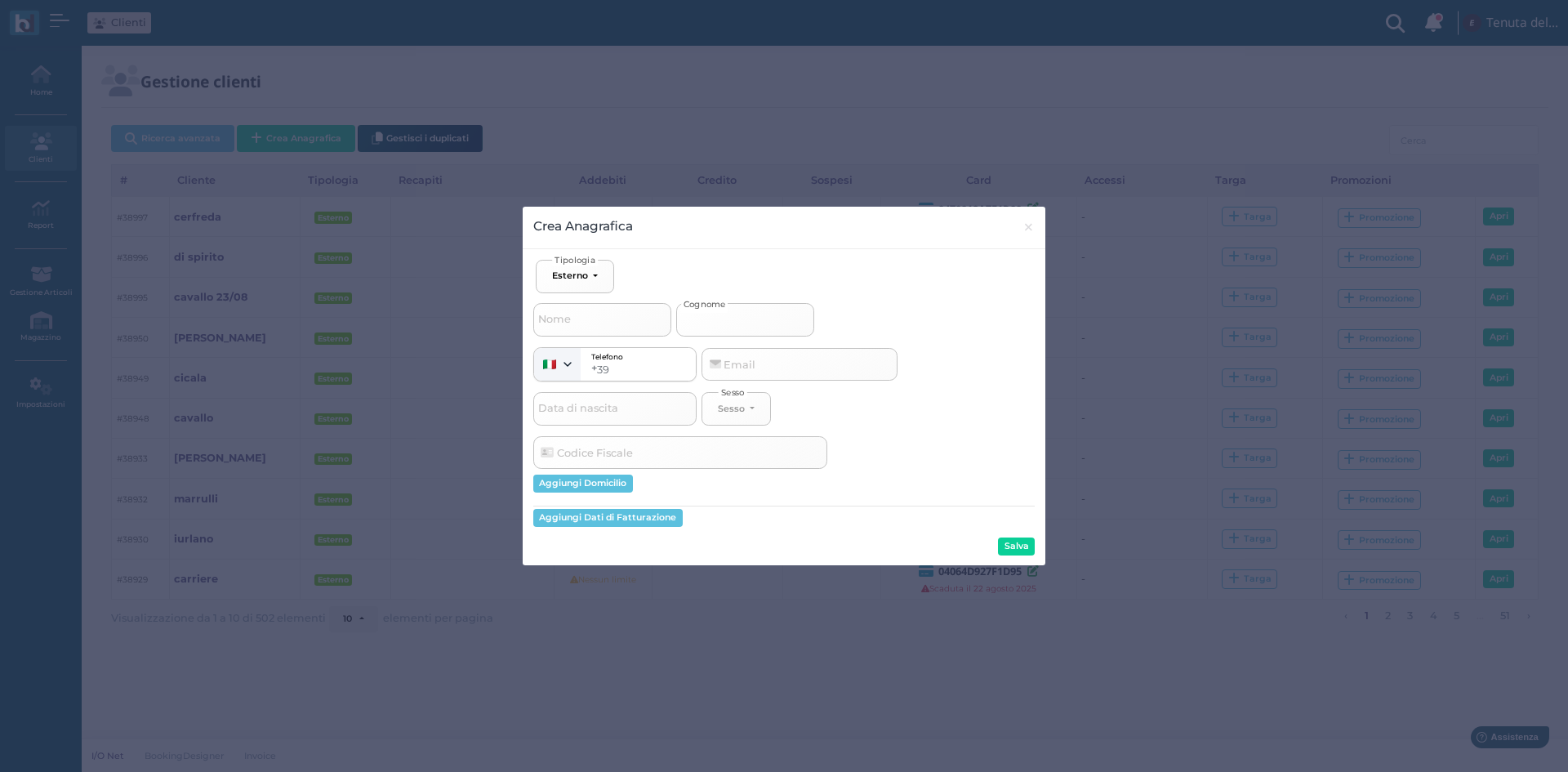
click at [705, 321] on input "Cognome" at bounding box center [744, 319] width 138 height 32
type input "c"
select select
type input "co"
select select
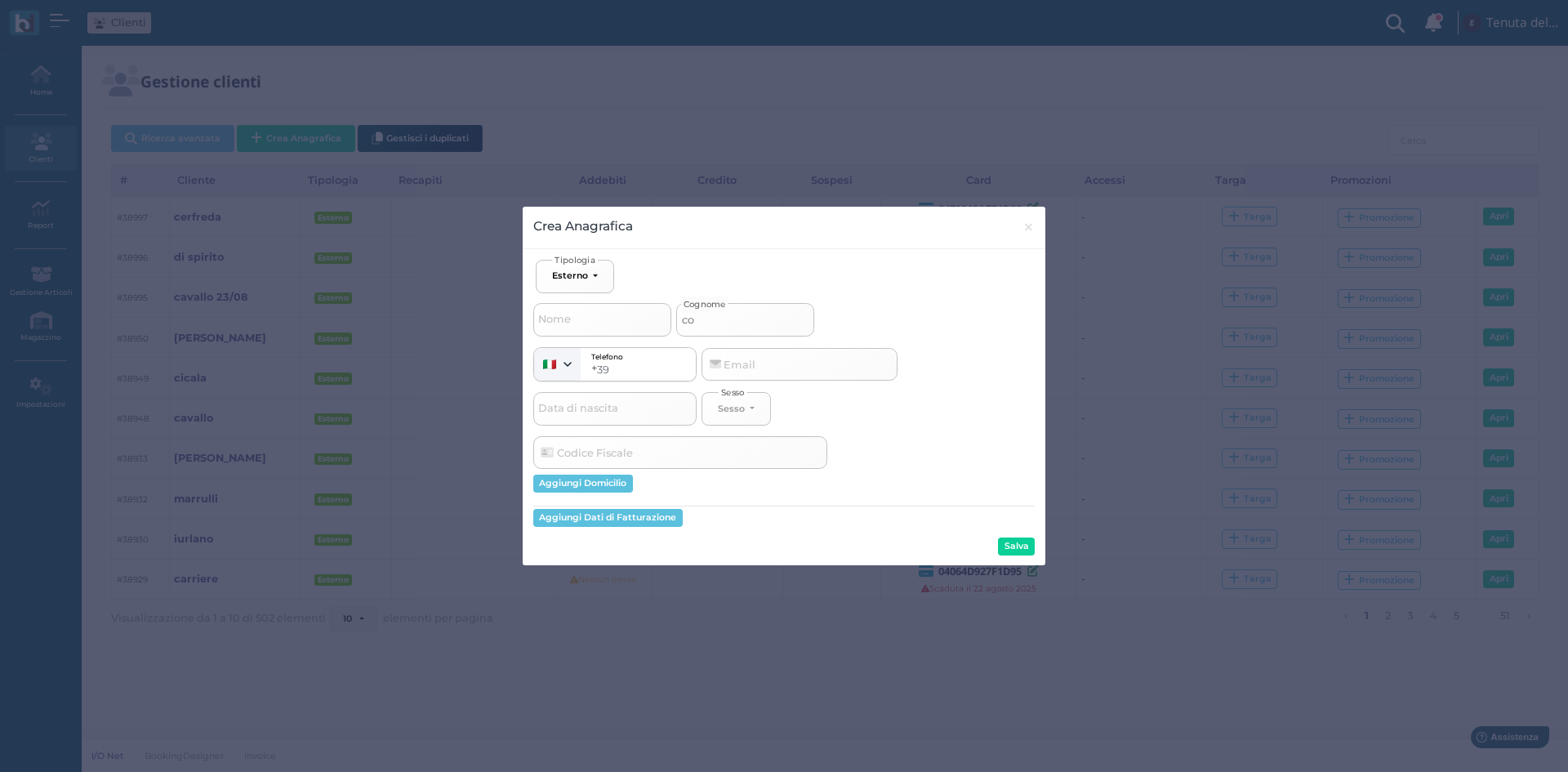
type input "col"
select select
type input "[PERSON_NAME]"
select select
type input "colel"
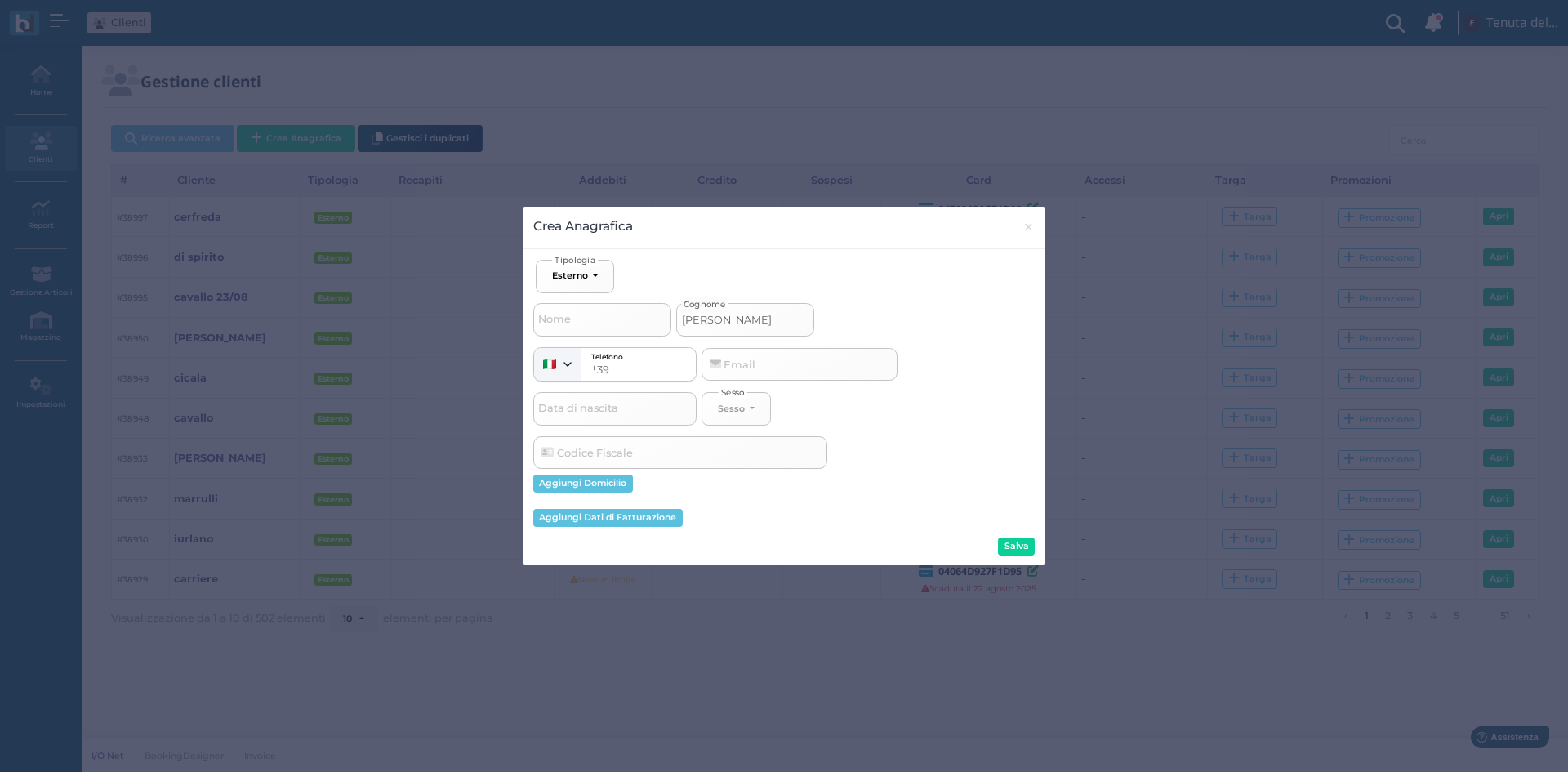
select select
type input "colell"
select select
type input "[PERSON_NAME]"
select select
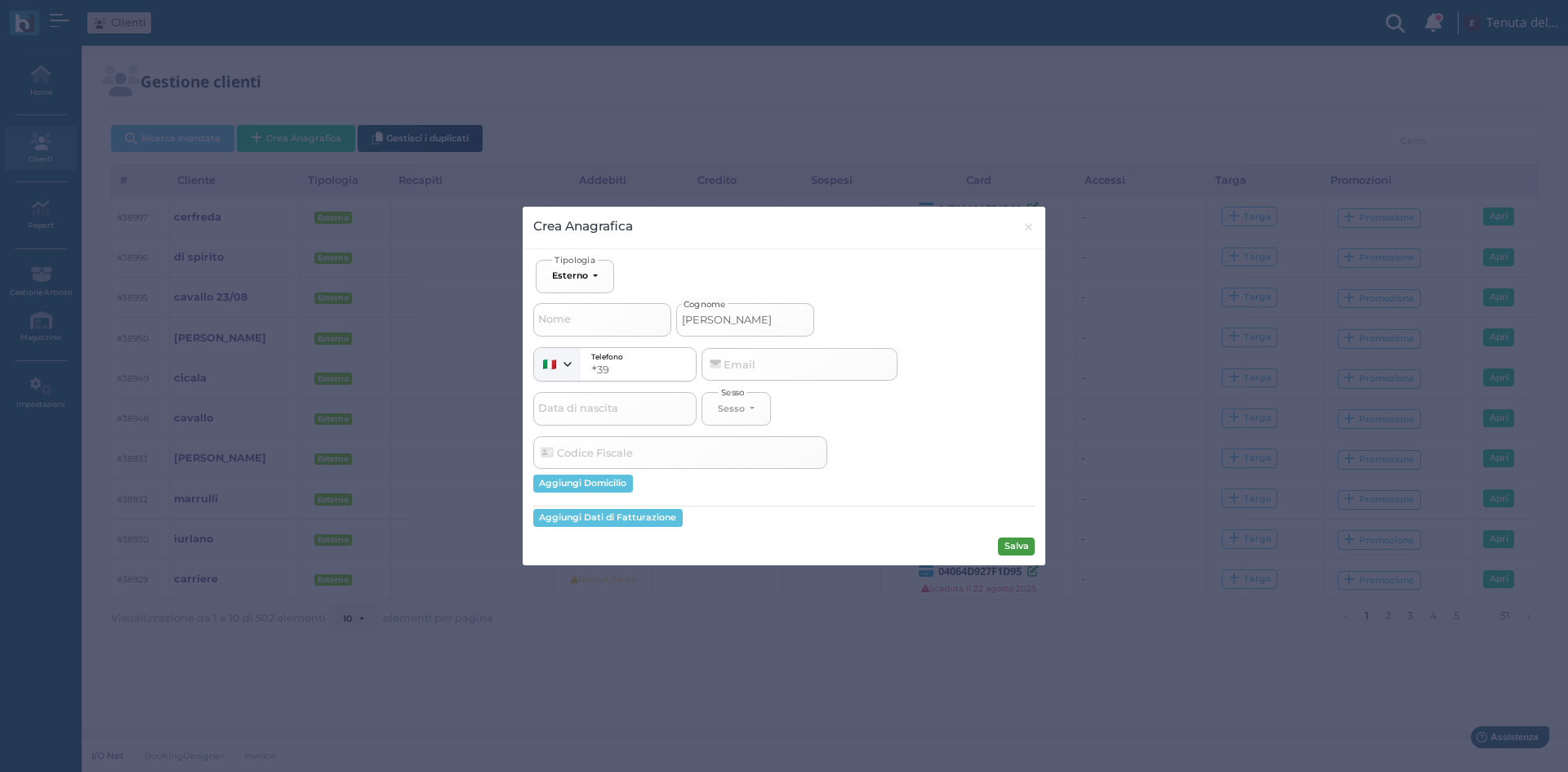
type input "[PERSON_NAME]"
click at [1027, 547] on button "Salva" at bounding box center [1016, 546] width 37 height 18
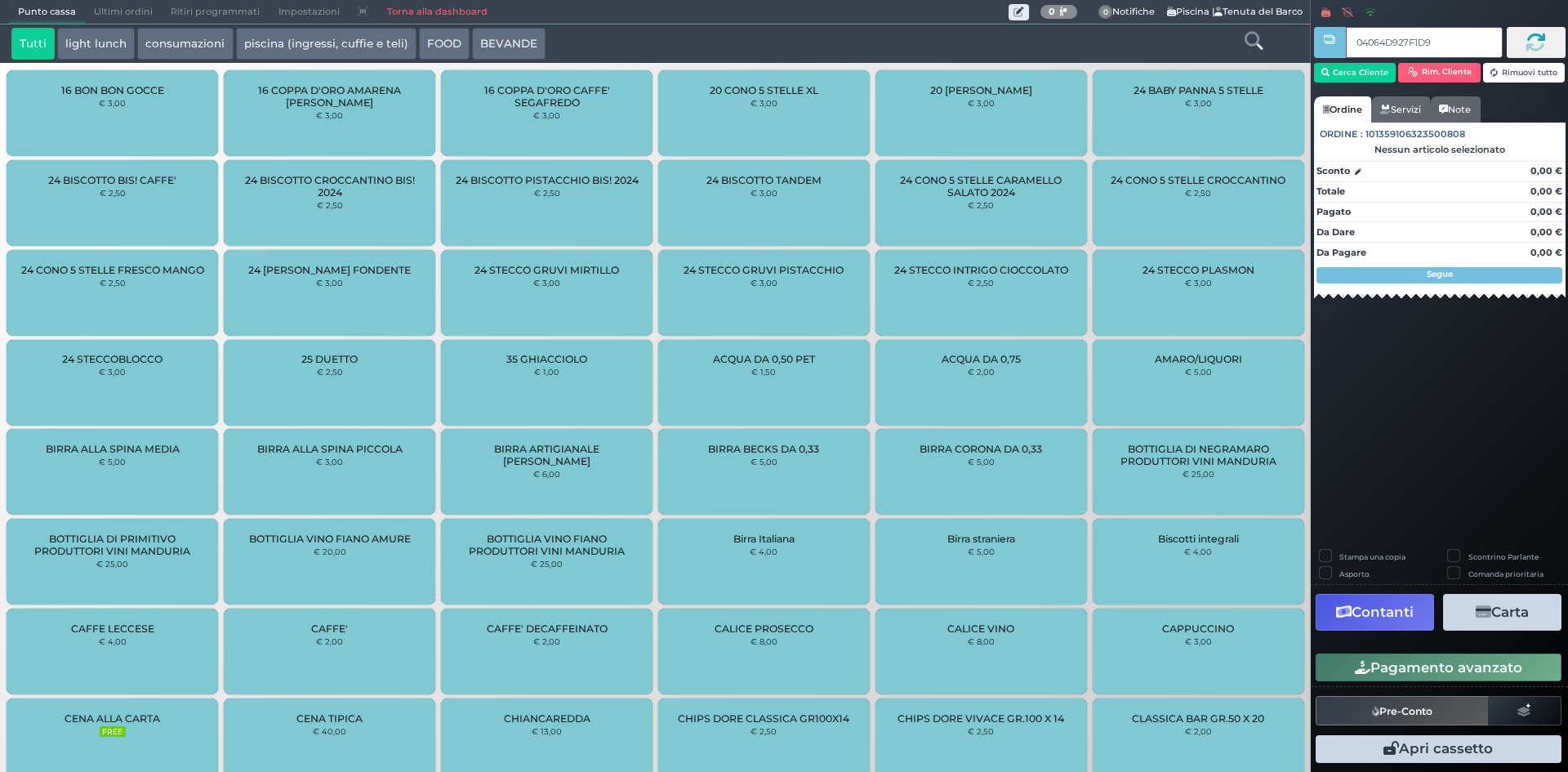
type input "04064D927F1D95"
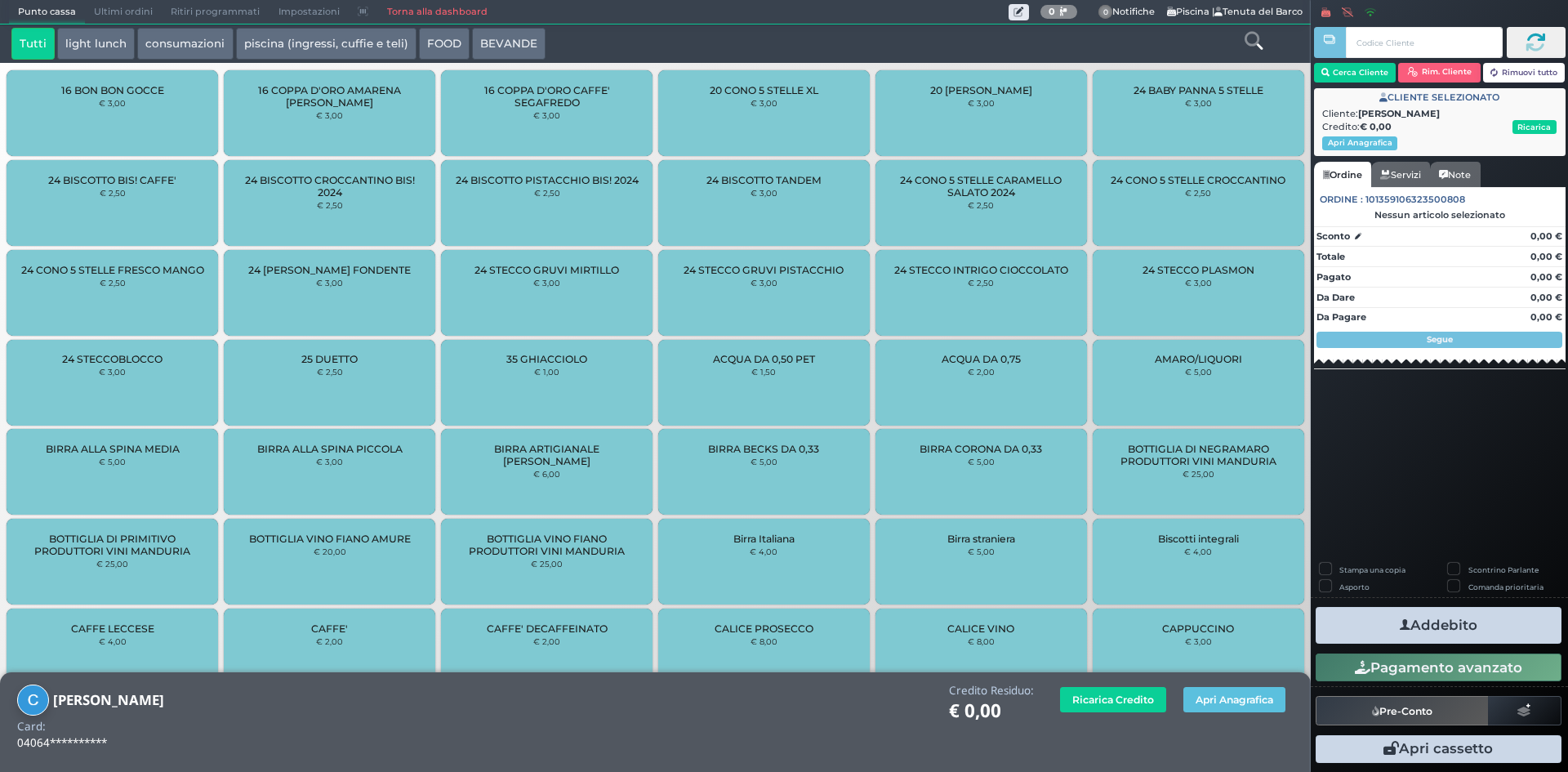
click at [271, 41] on button "piscina (ingressi, cuffie e teli)" at bounding box center [326, 43] width 181 height 32
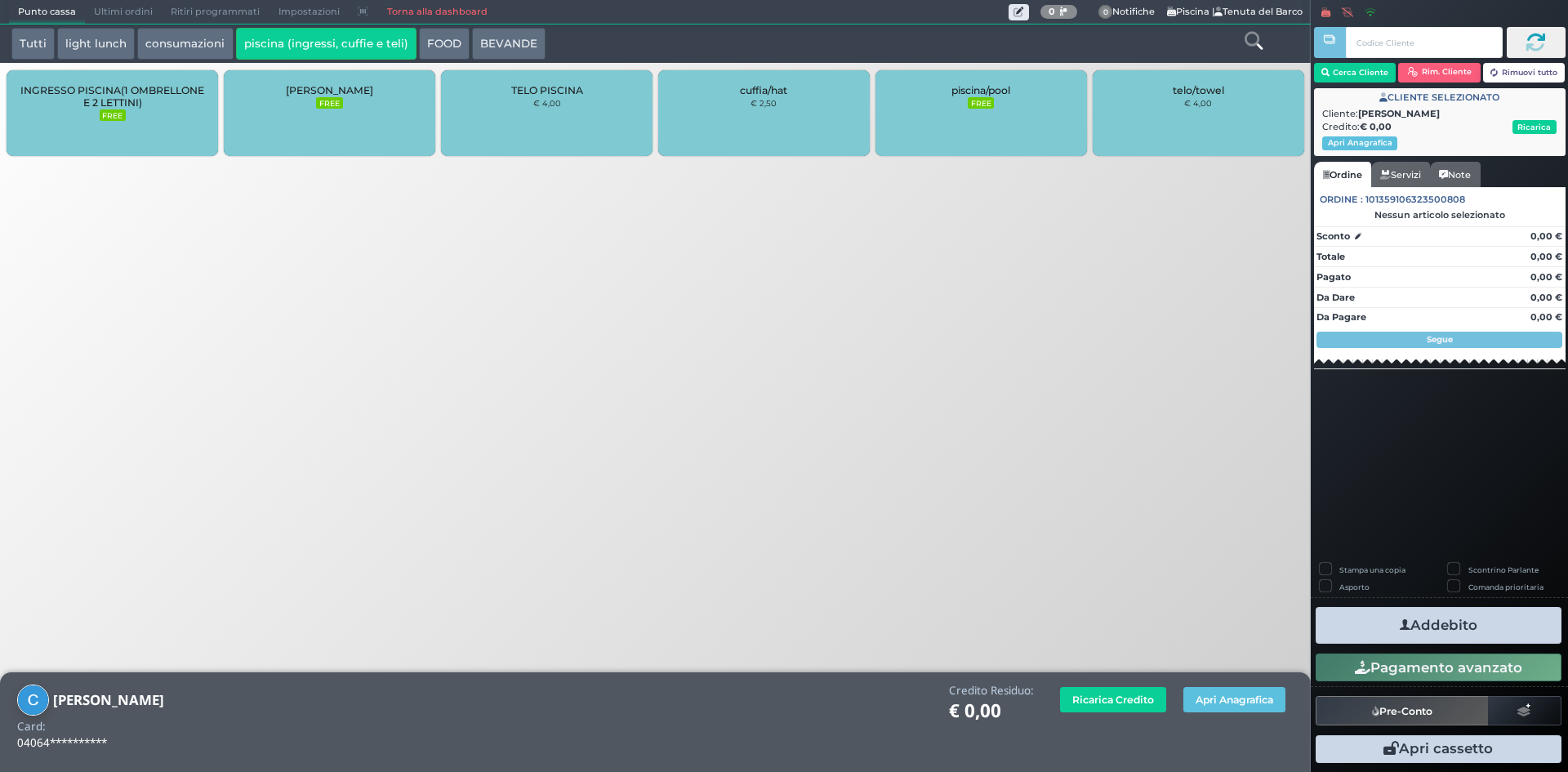
click at [116, 102] on span "INGRESSO PISCINA(1 OMBRELLONE E 2 LETTINI)" at bounding box center [112, 96] width 184 height 24
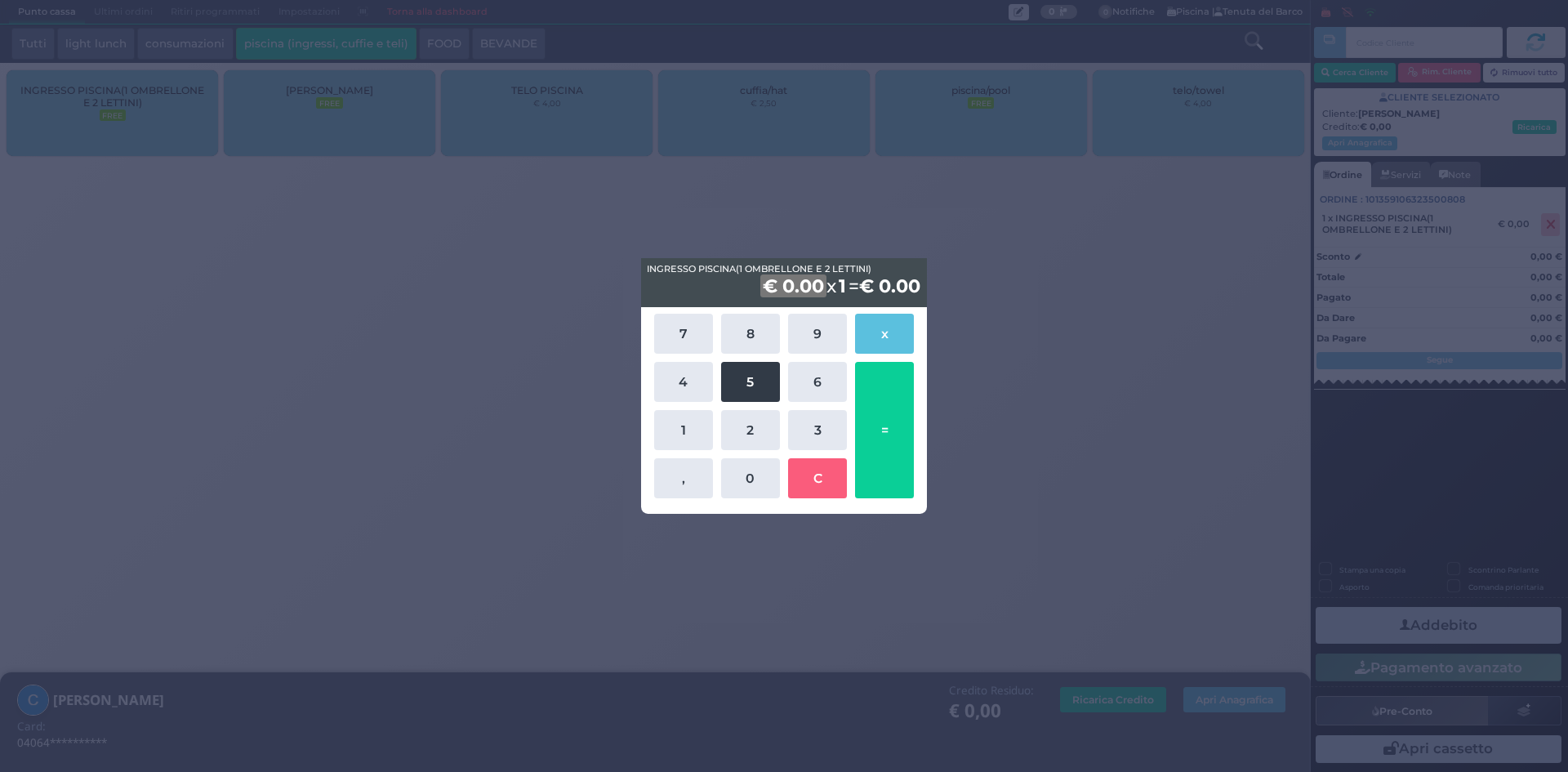
click at [767, 395] on button "5" at bounding box center [750, 382] width 59 height 40
click at [749, 489] on button "0" at bounding box center [750, 477] width 59 height 40
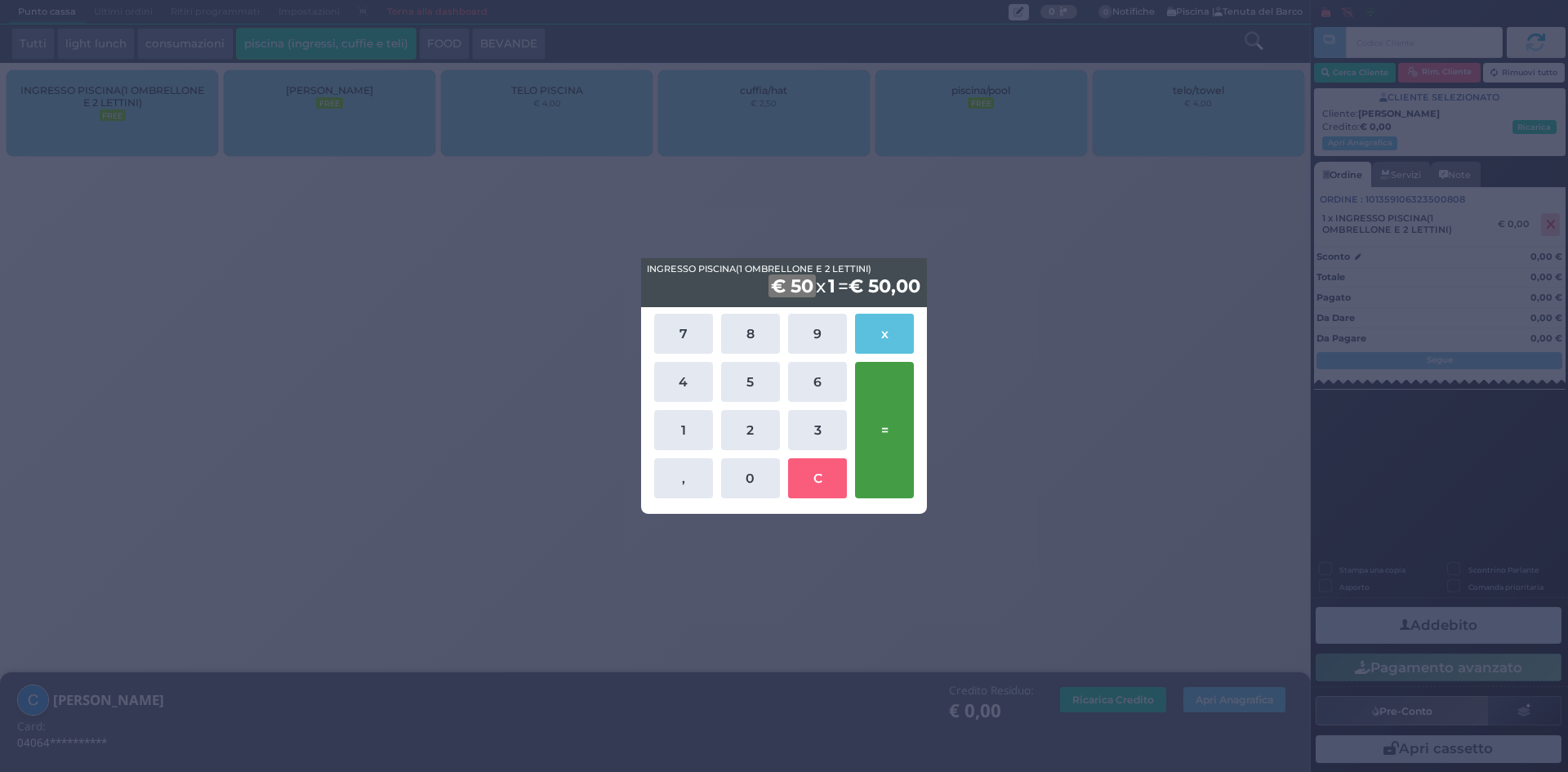
click at [895, 428] on button "=" at bounding box center [884, 430] width 59 height 136
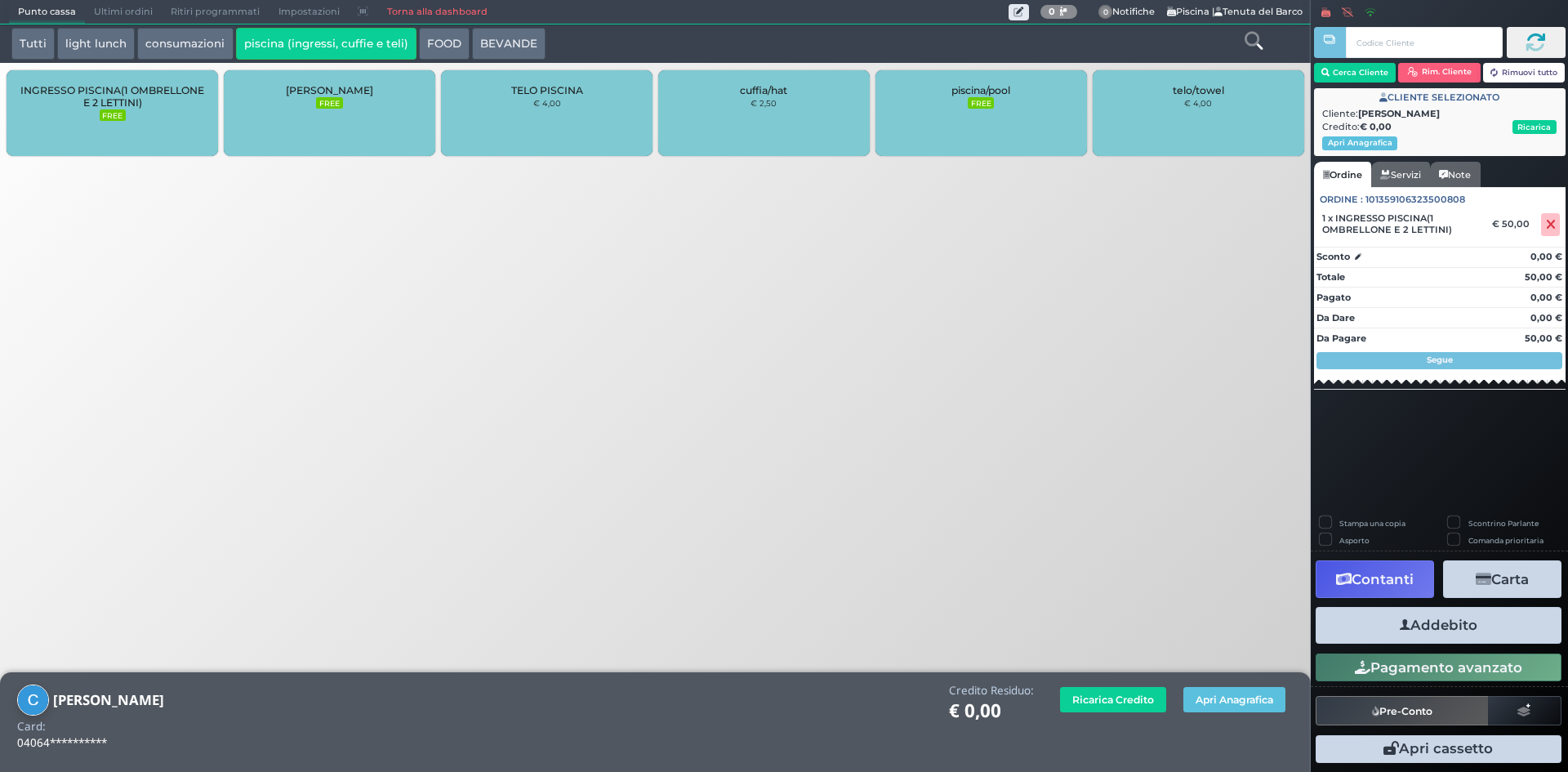
click at [408, 118] on div "LETTINO AGGIUNTO FREE" at bounding box center [330, 114] width 211 height 86
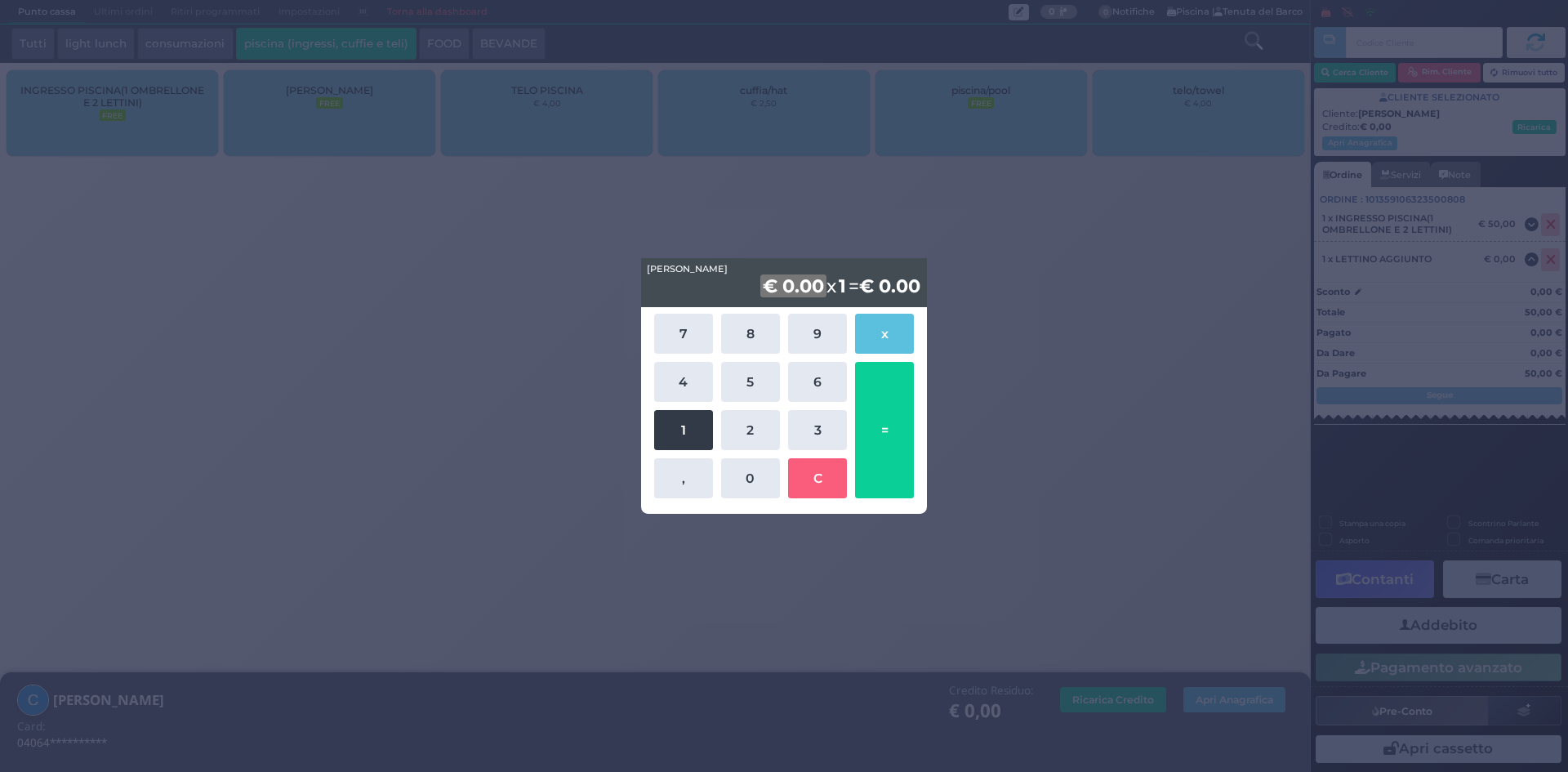
click at [692, 432] on button "1" at bounding box center [684, 430] width 59 height 40
drag, startPoint x: 740, startPoint y: 477, endPoint x: 850, endPoint y: 460, distance: 111.3
click at [743, 477] on button "0" at bounding box center [750, 477] width 59 height 40
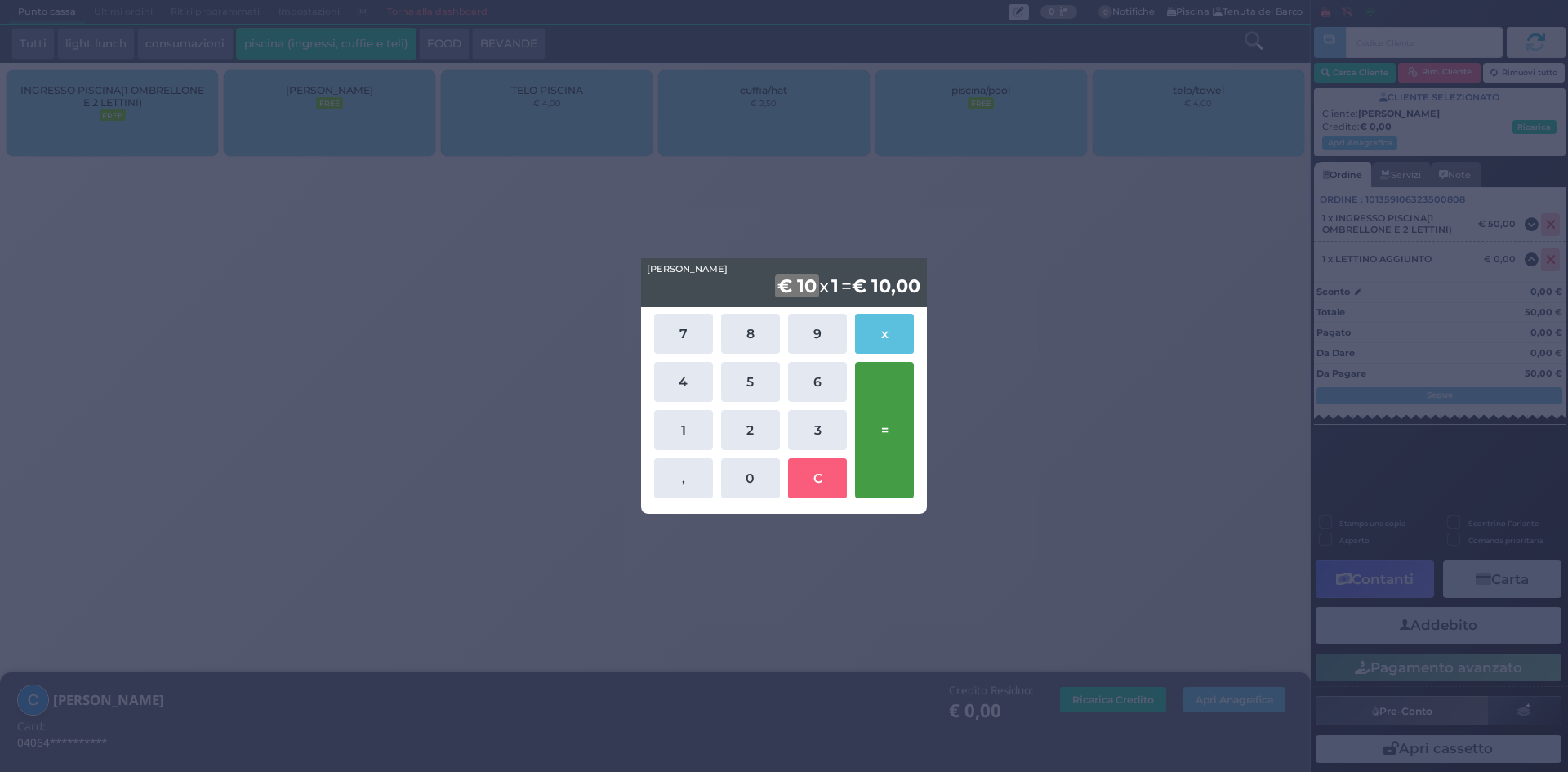
click at [890, 432] on button "=" at bounding box center [884, 430] width 59 height 136
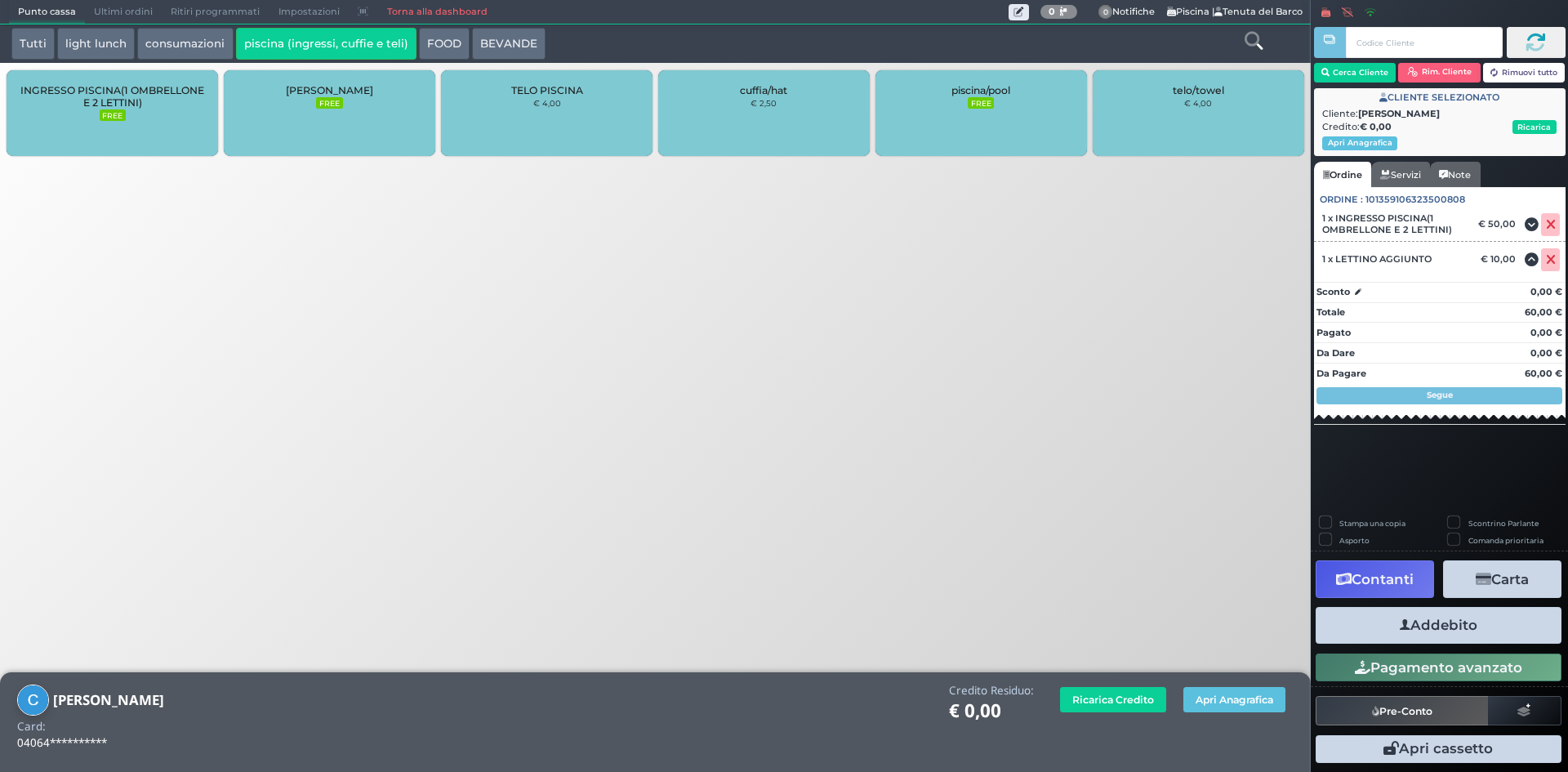
click at [1412, 626] on button "Addebito" at bounding box center [1438, 625] width 246 height 37
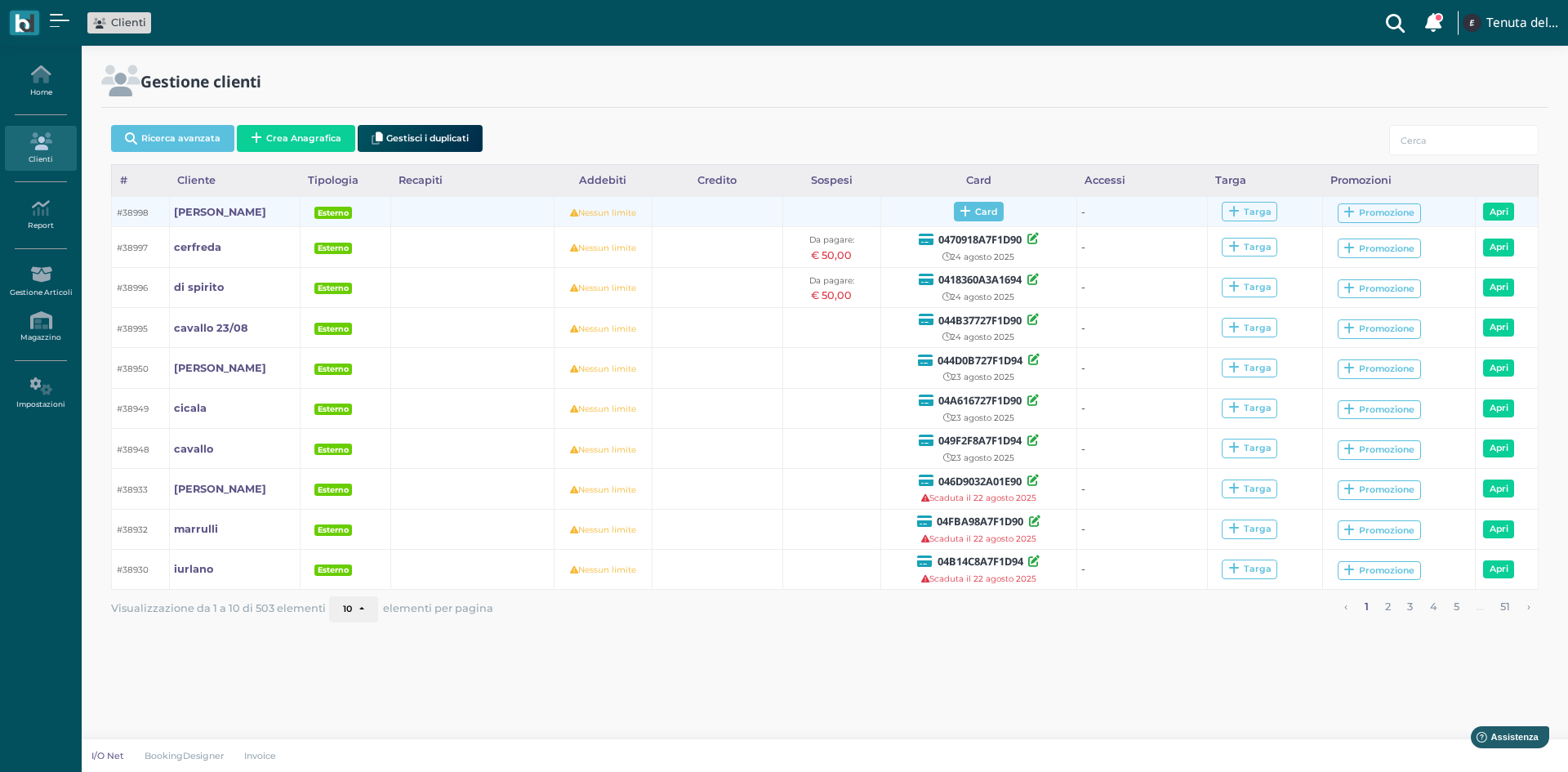
click at [988, 215] on span "Card" at bounding box center [978, 211] width 50 height 20
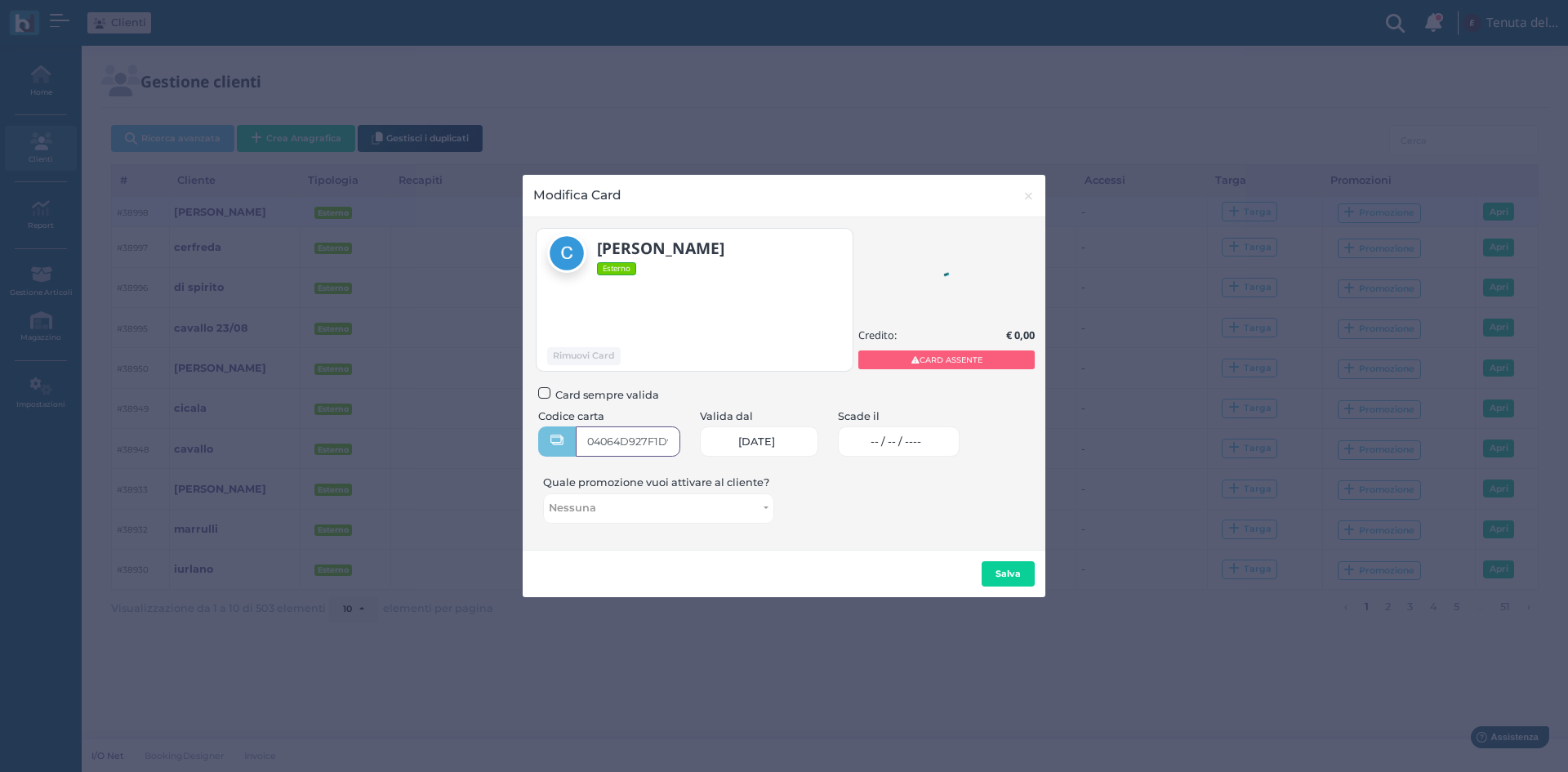
type input "04064D927F1D95"
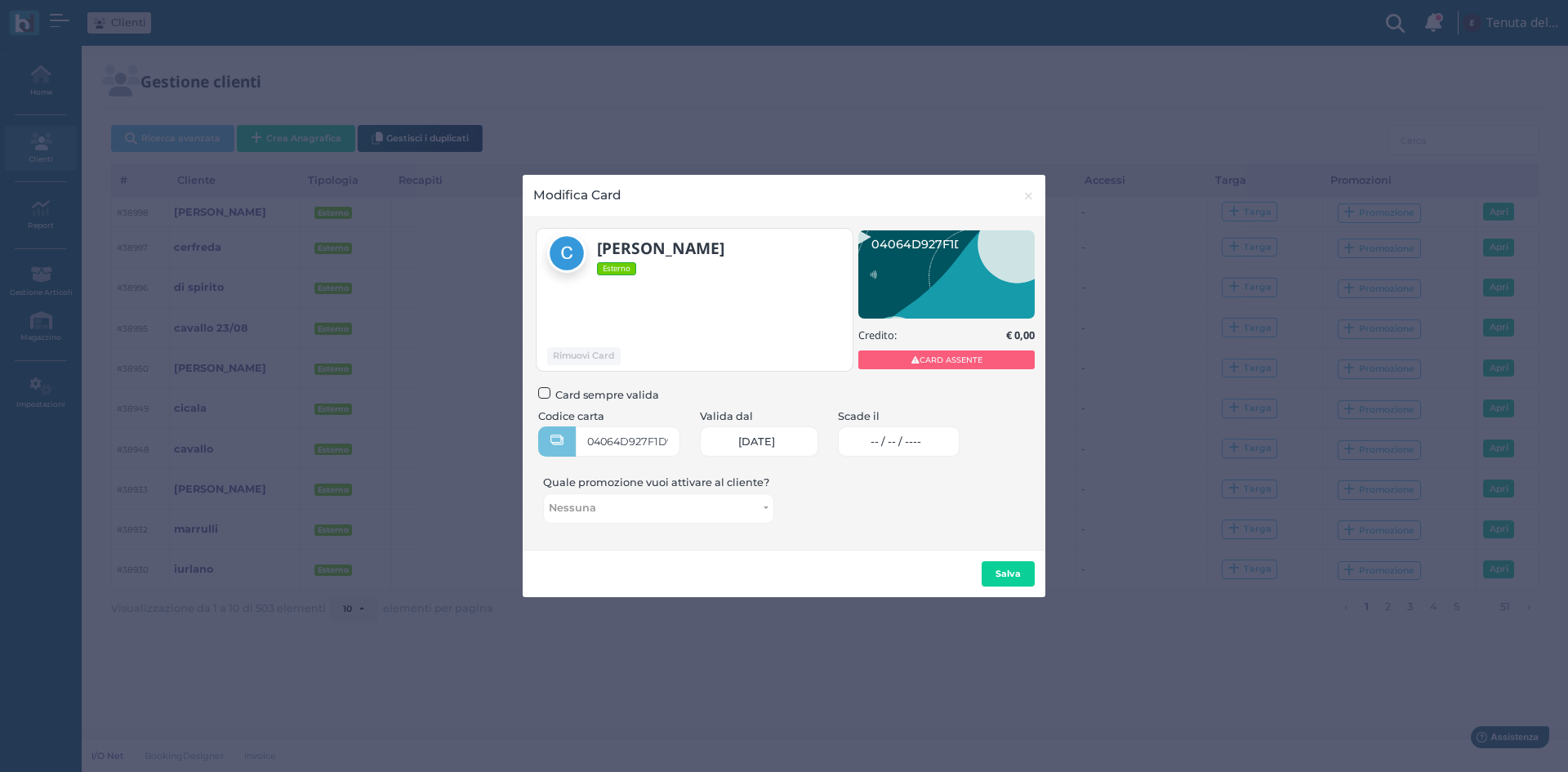
click at [895, 447] on span "-- / -- / ----" at bounding box center [896, 441] width 51 height 13
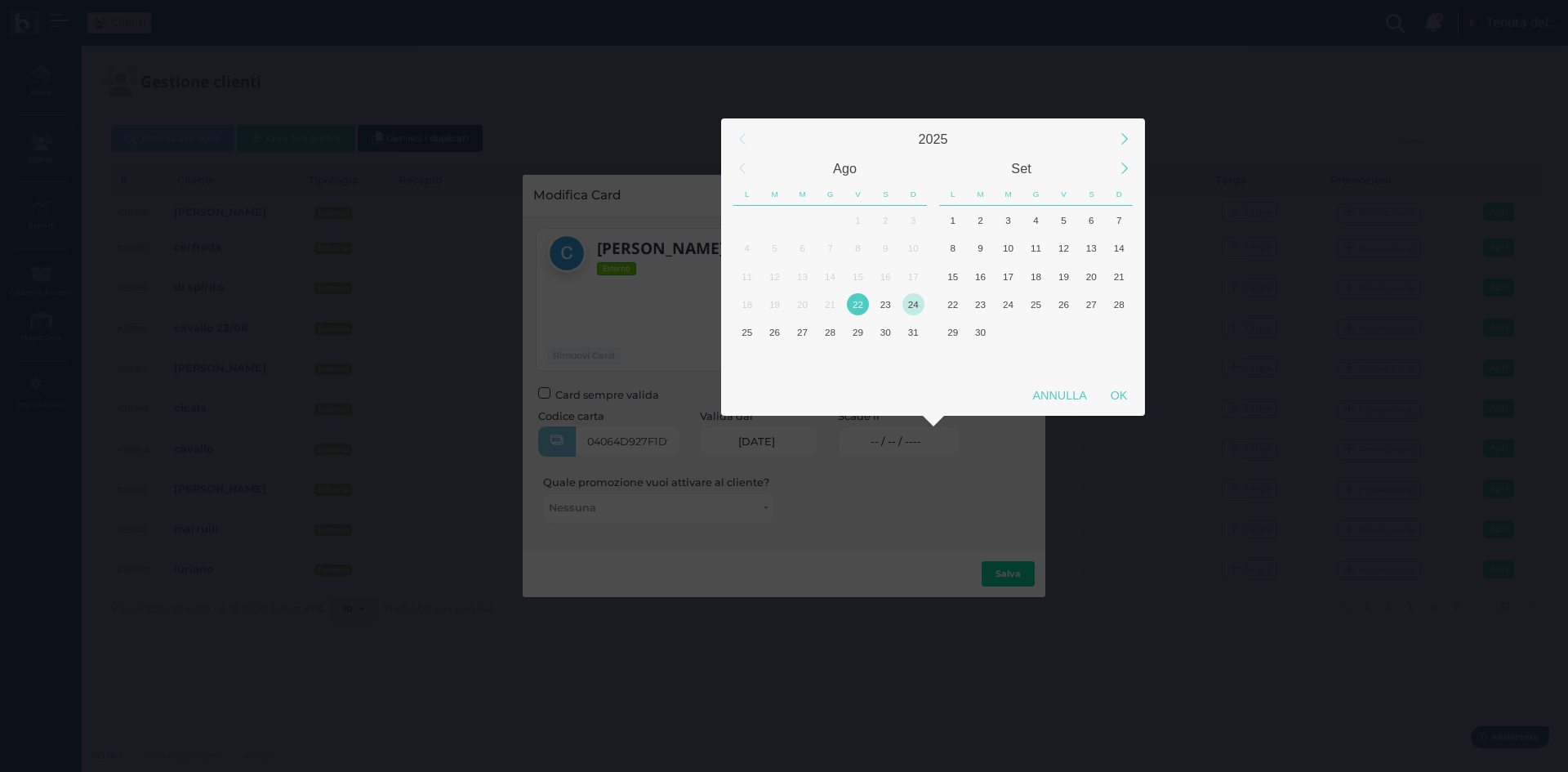
click at [905, 305] on div "24" at bounding box center [914, 304] width 22 height 23
drag, startPoint x: 1119, startPoint y: 397, endPoint x: 1092, endPoint y: 430, distance: 42.6
click at [1120, 397] on div "OK" at bounding box center [1119, 395] width 41 height 29
type input "24/08/2025"
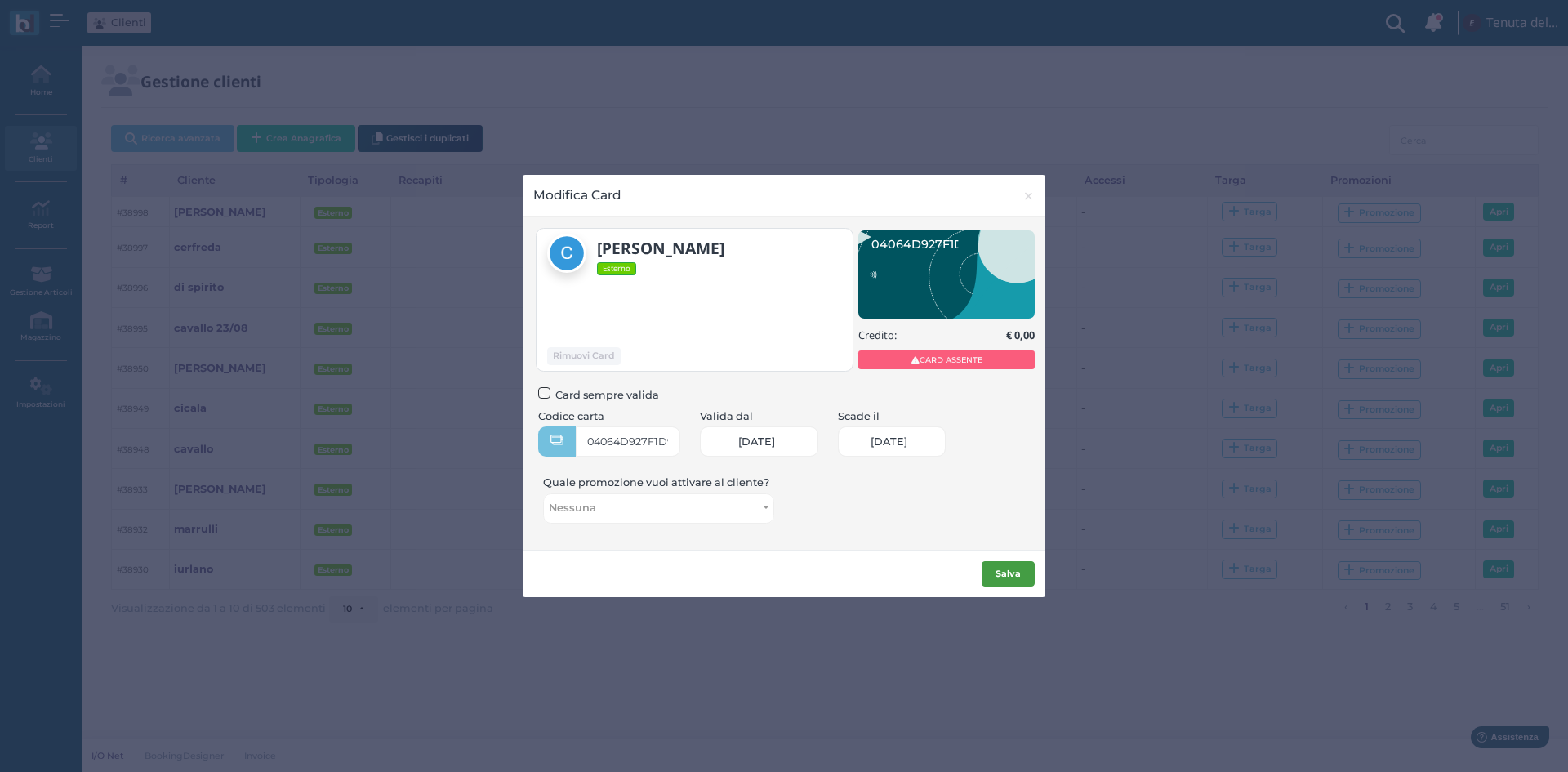
click at [1006, 571] on b "Salva" at bounding box center [1008, 573] width 25 height 12
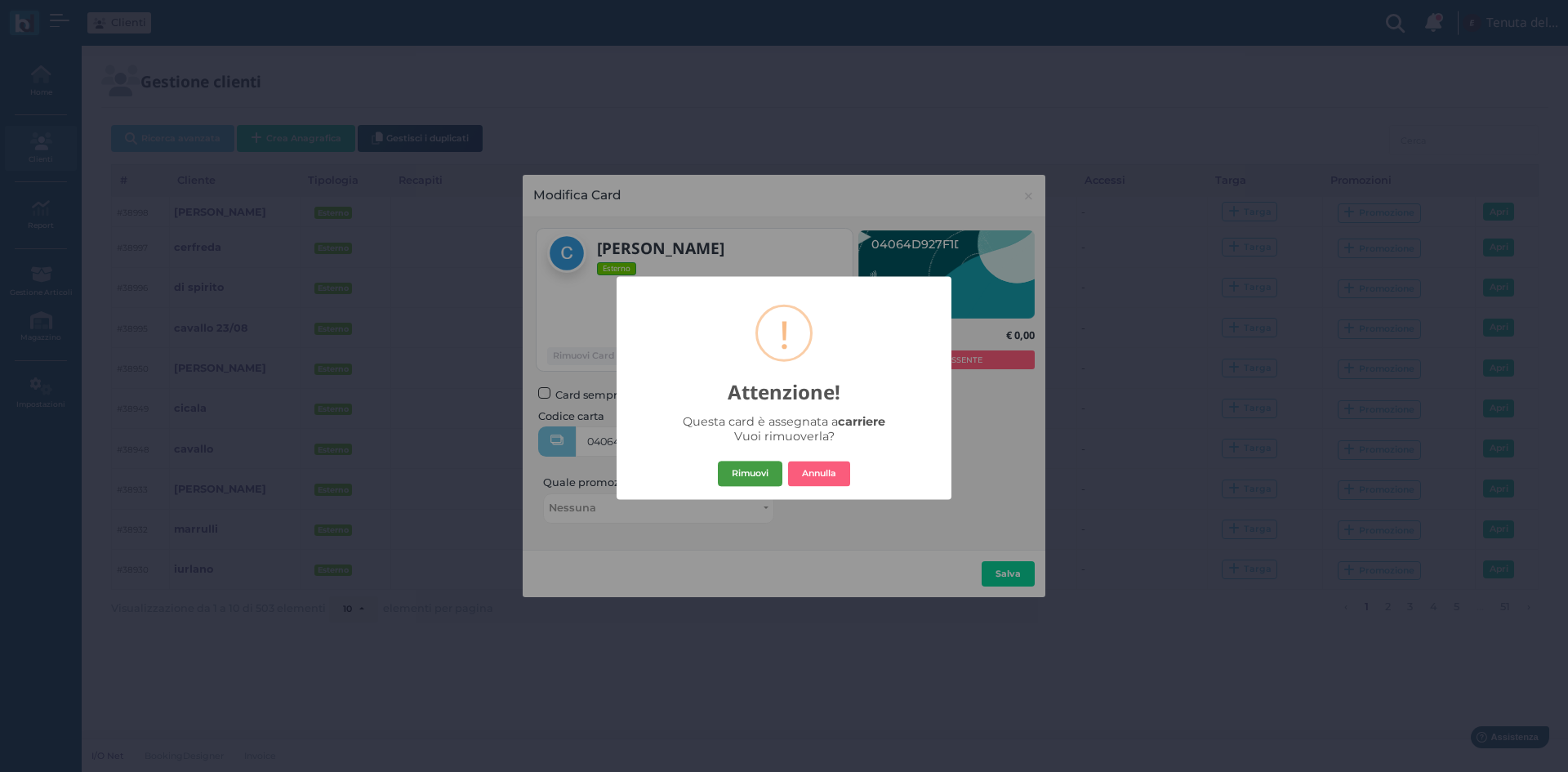
click at [749, 481] on button "Rimuovi" at bounding box center [750, 474] width 65 height 26
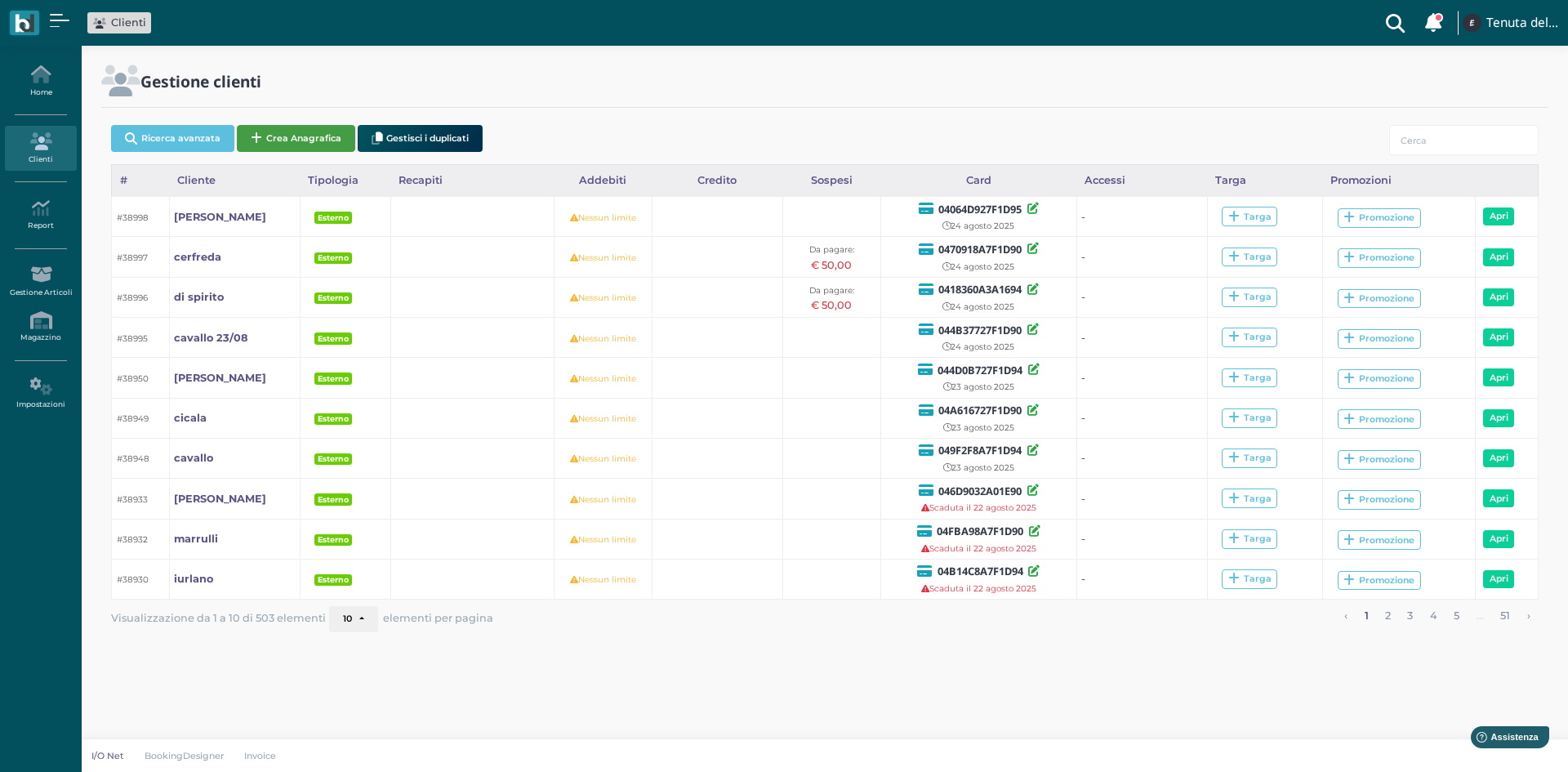
click at [334, 136] on button "Crea Anagrafica" at bounding box center [295, 139] width 118 height 27
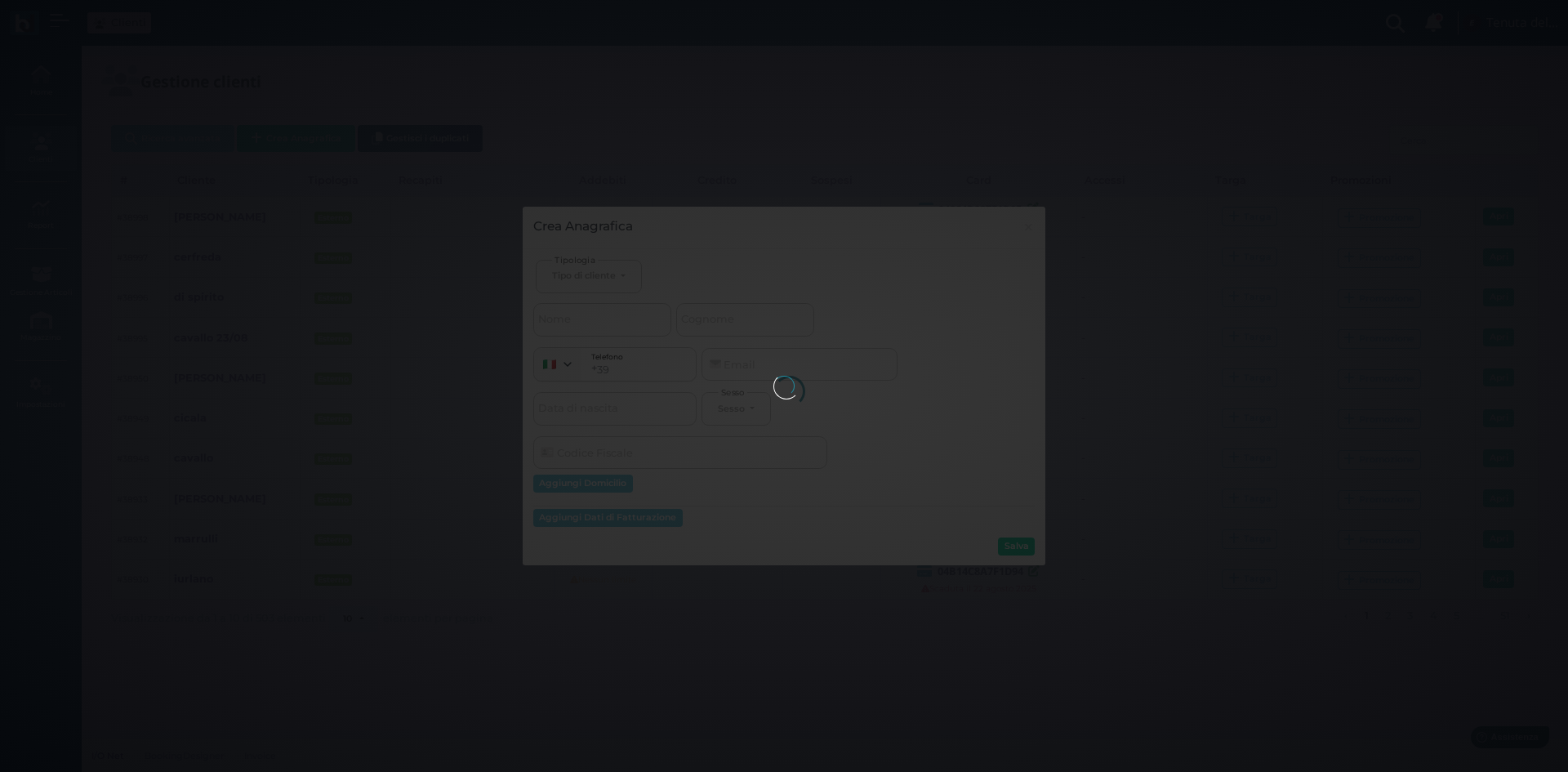
select select
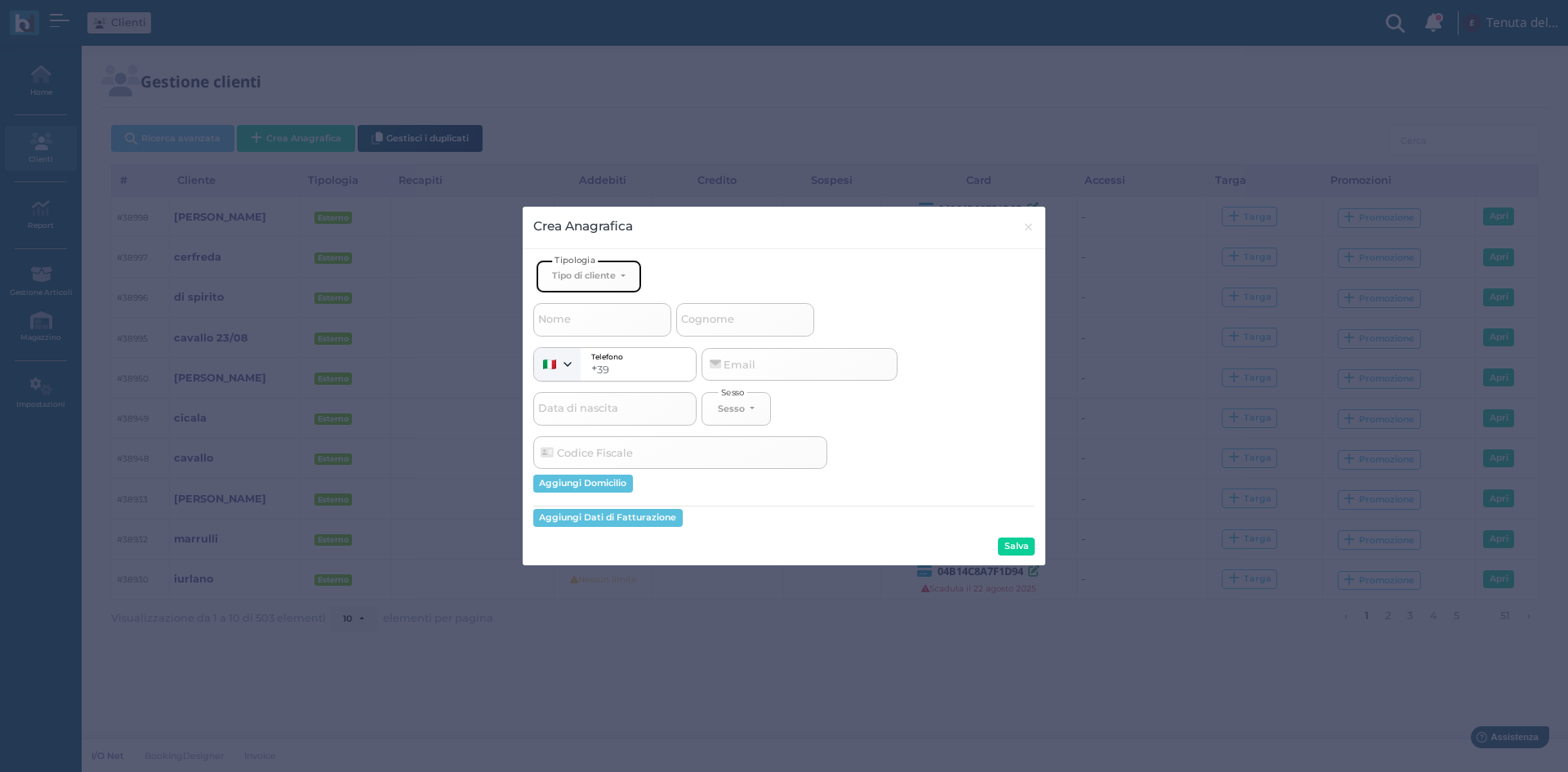
click at [605, 275] on div "Tipo di cliente" at bounding box center [583, 276] width 64 height 12
drag, startPoint x: 591, startPoint y: 334, endPoint x: 762, endPoint y: 346, distance: 171.4
click at [591, 337] on span "Esterno" at bounding box center [572, 330] width 41 height 13
select select "[object Object]"
select select
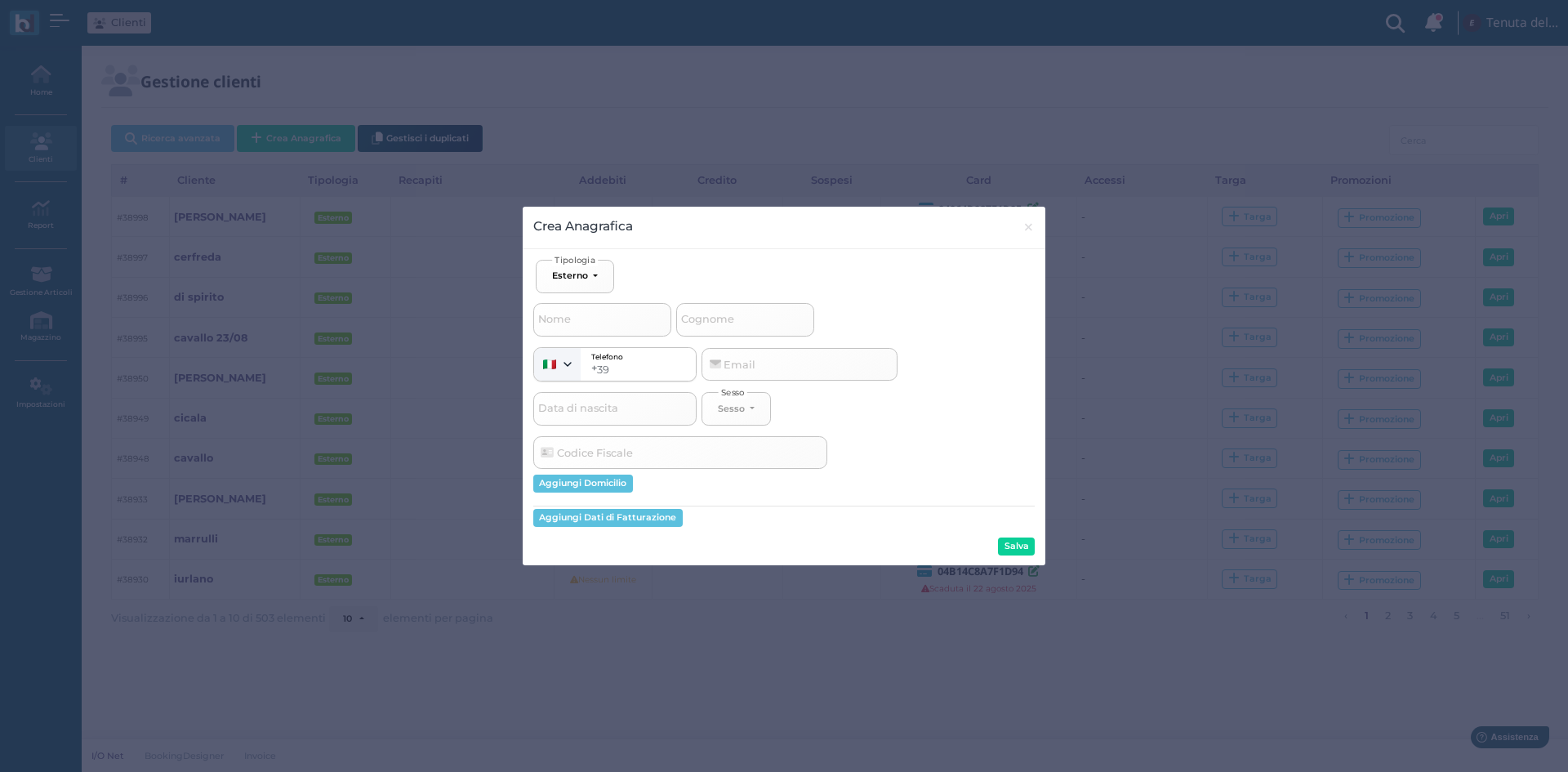
click at [737, 325] on span "Cognome" at bounding box center [707, 319] width 58 height 21
click at [737, 325] on input "Cognome" at bounding box center [744, 319] width 138 height 32
type input "a"
select select
type input "al"
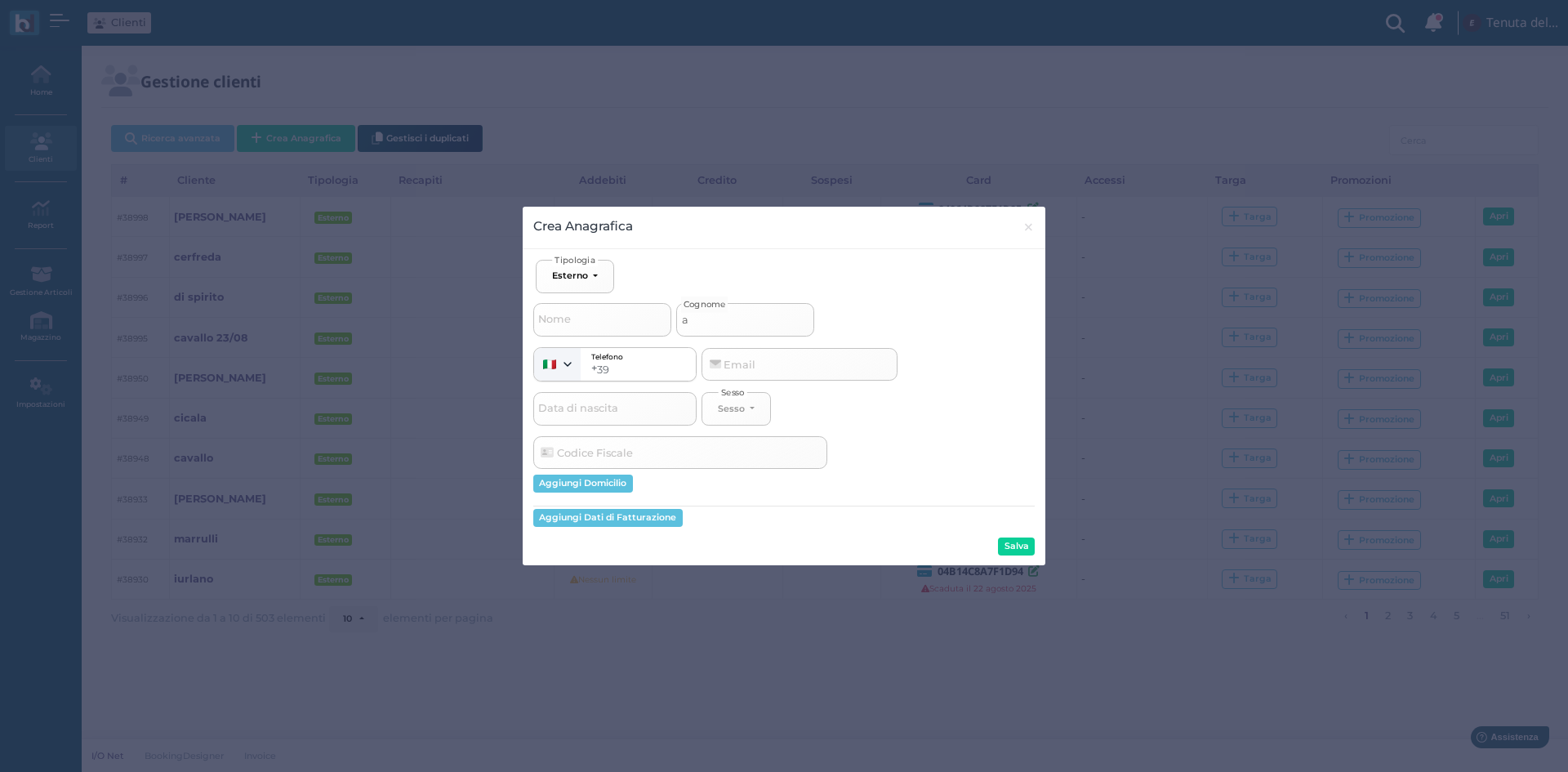
select select
type input "alò"
select select
type input "alò"
click at [1021, 550] on button "Salva" at bounding box center [1016, 546] width 37 height 18
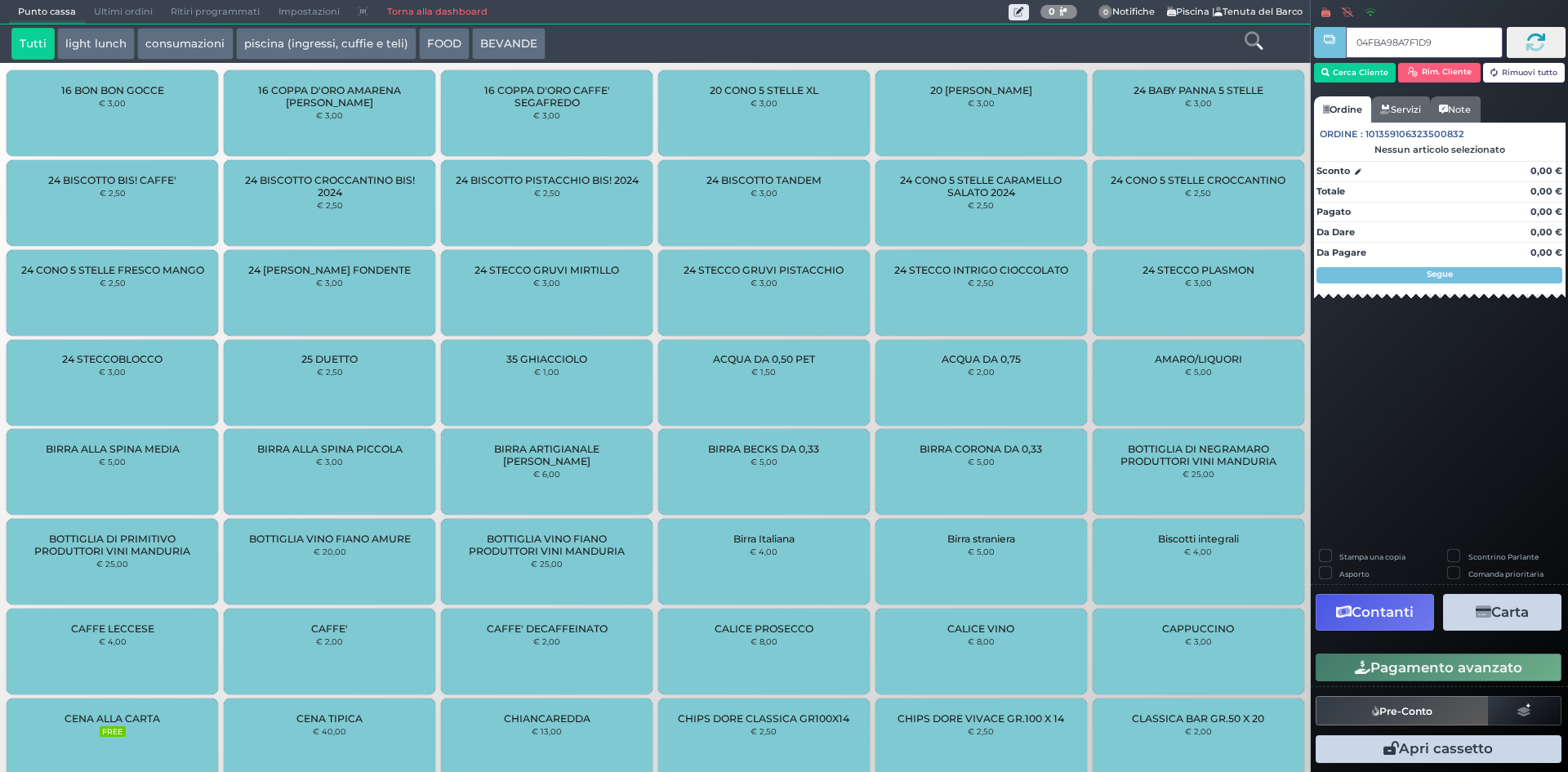
type input "04FBA98A7F1D90"
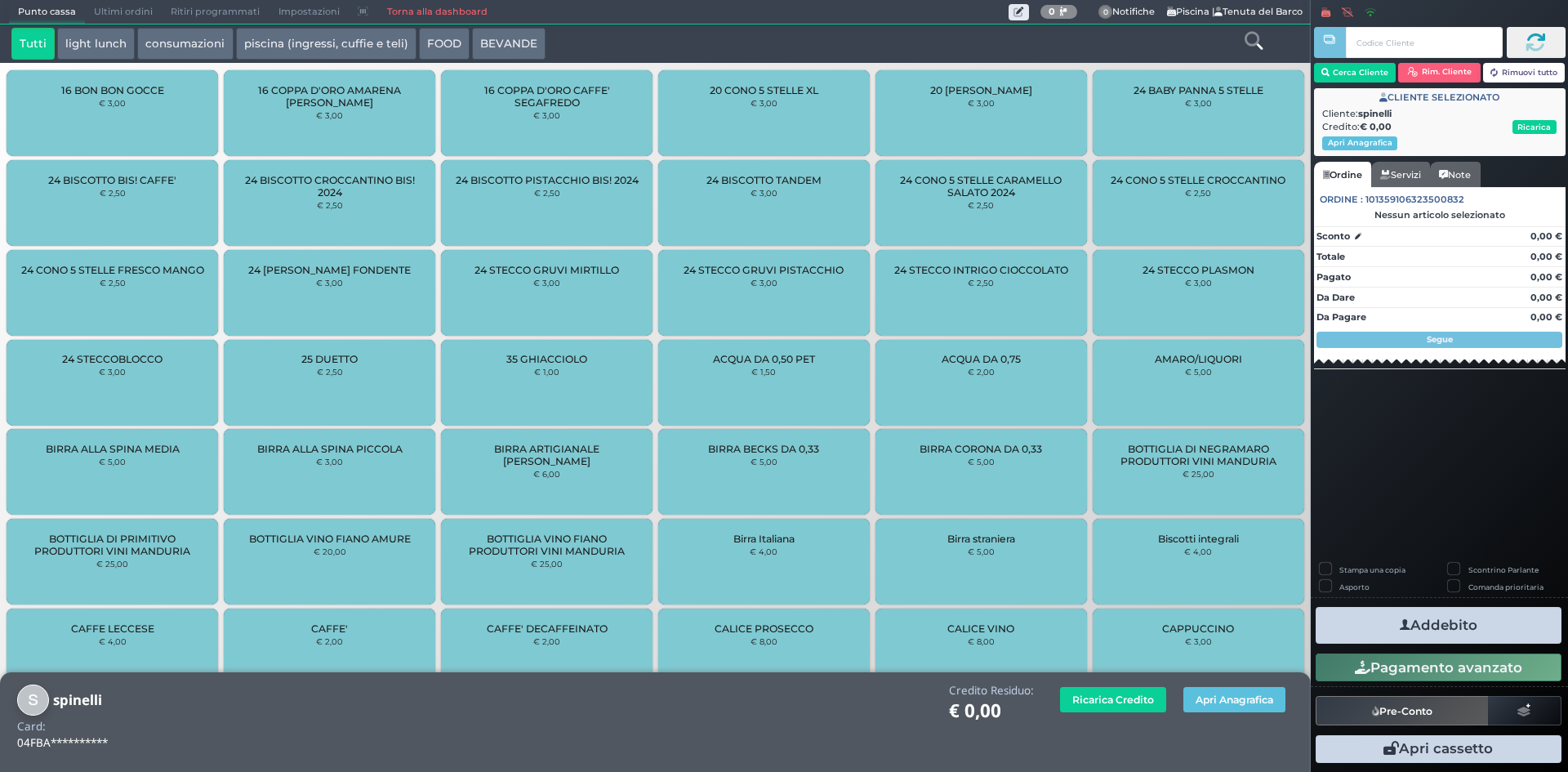
click at [253, 41] on button "piscina (ingressi, cuffie e teli)" at bounding box center [326, 43] width 181 height 32
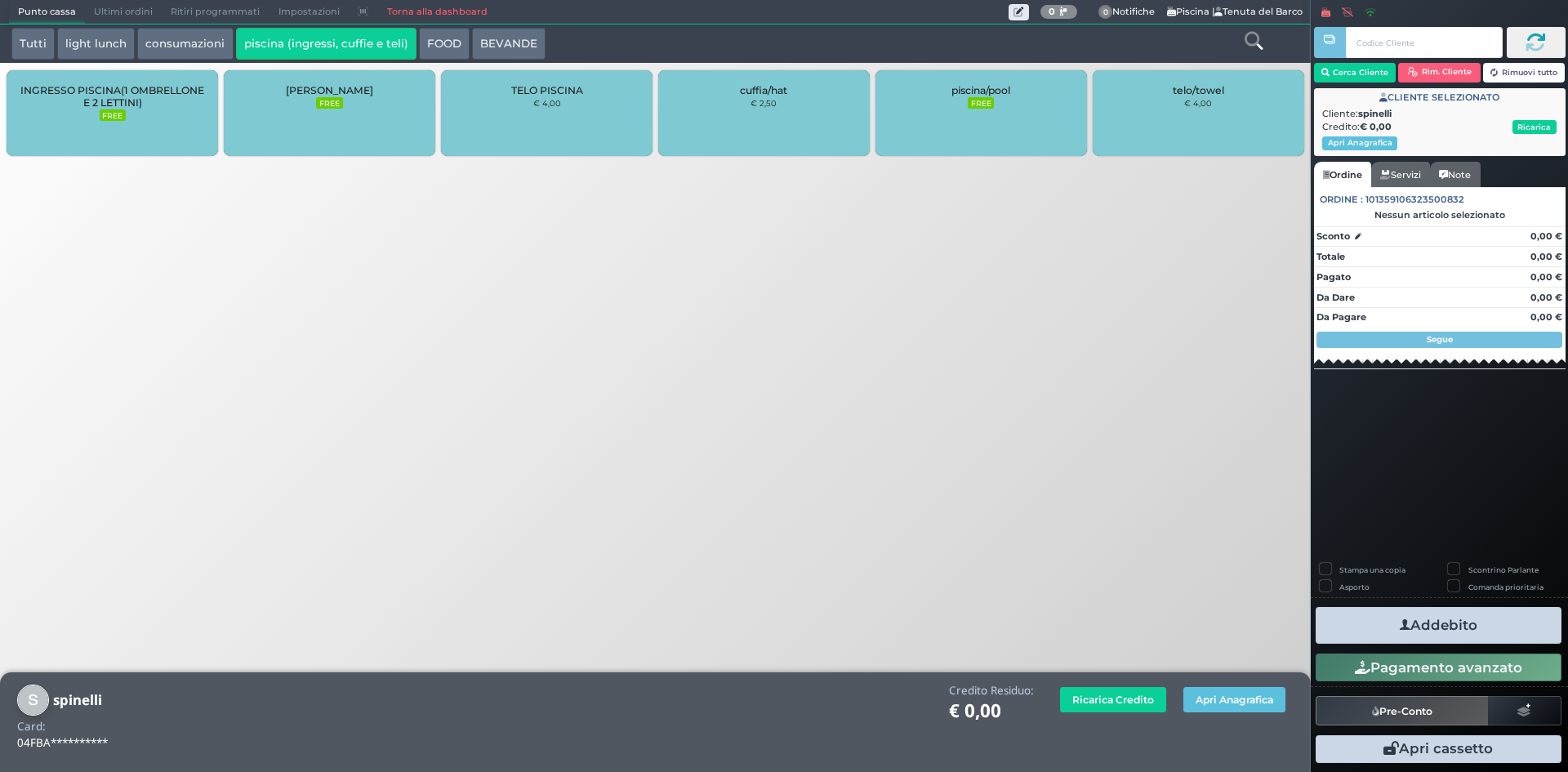
click at [116, 121] on small "FREE" at bounding box center [112, 115] width 26 height 12
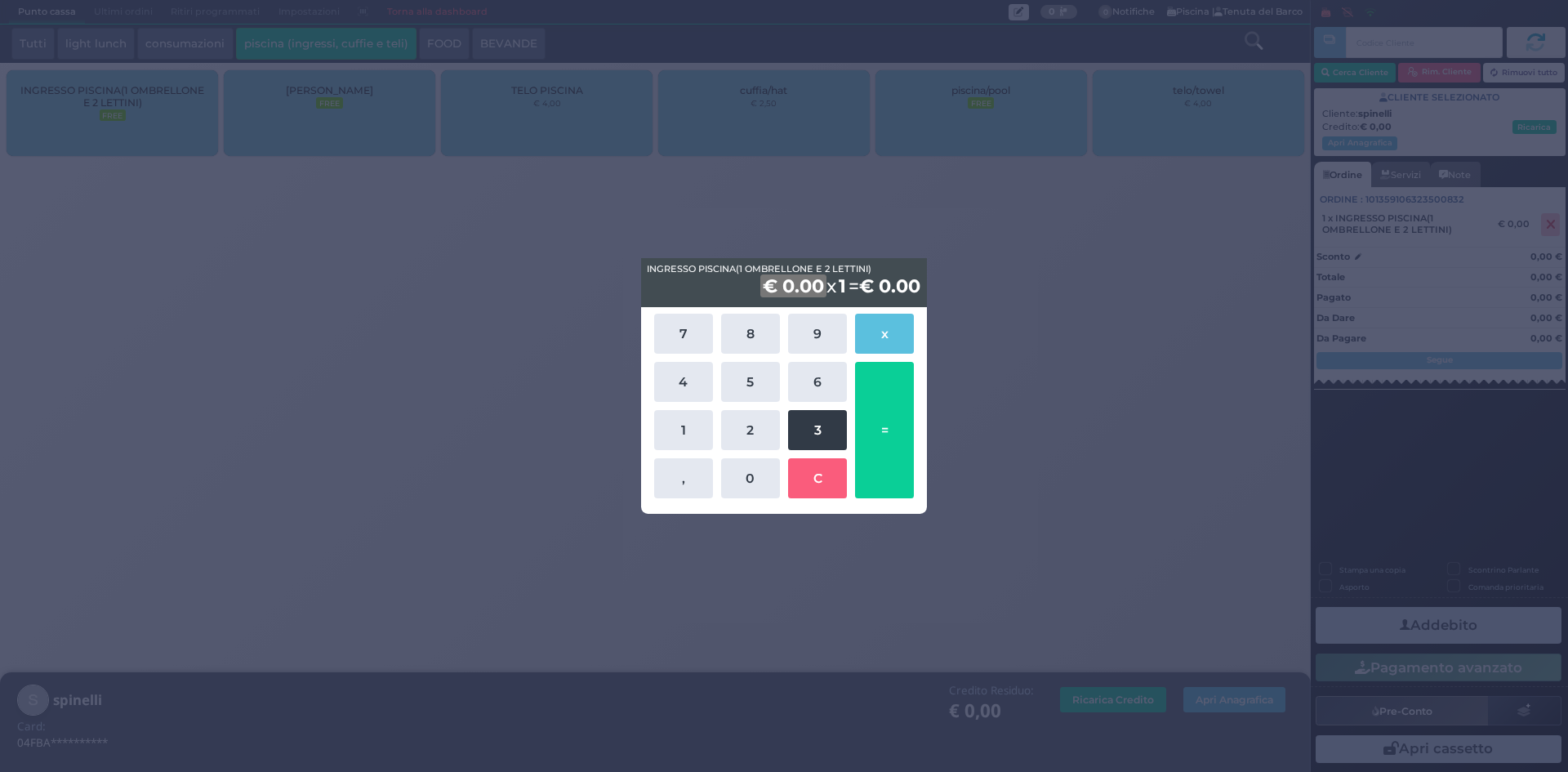
click at [821, 432] on button "3" at bounding box center [818, 430] width 59 height 40
click at [758, 381] on button "5" at bounding box center [750, 382] width 59 height 40
click at [828, 283] on b "1" at bounding box center [833, 286] width 13 height 23
click at [806, 427] on button "3" at bounding box center [818, 430] width 59 height 40
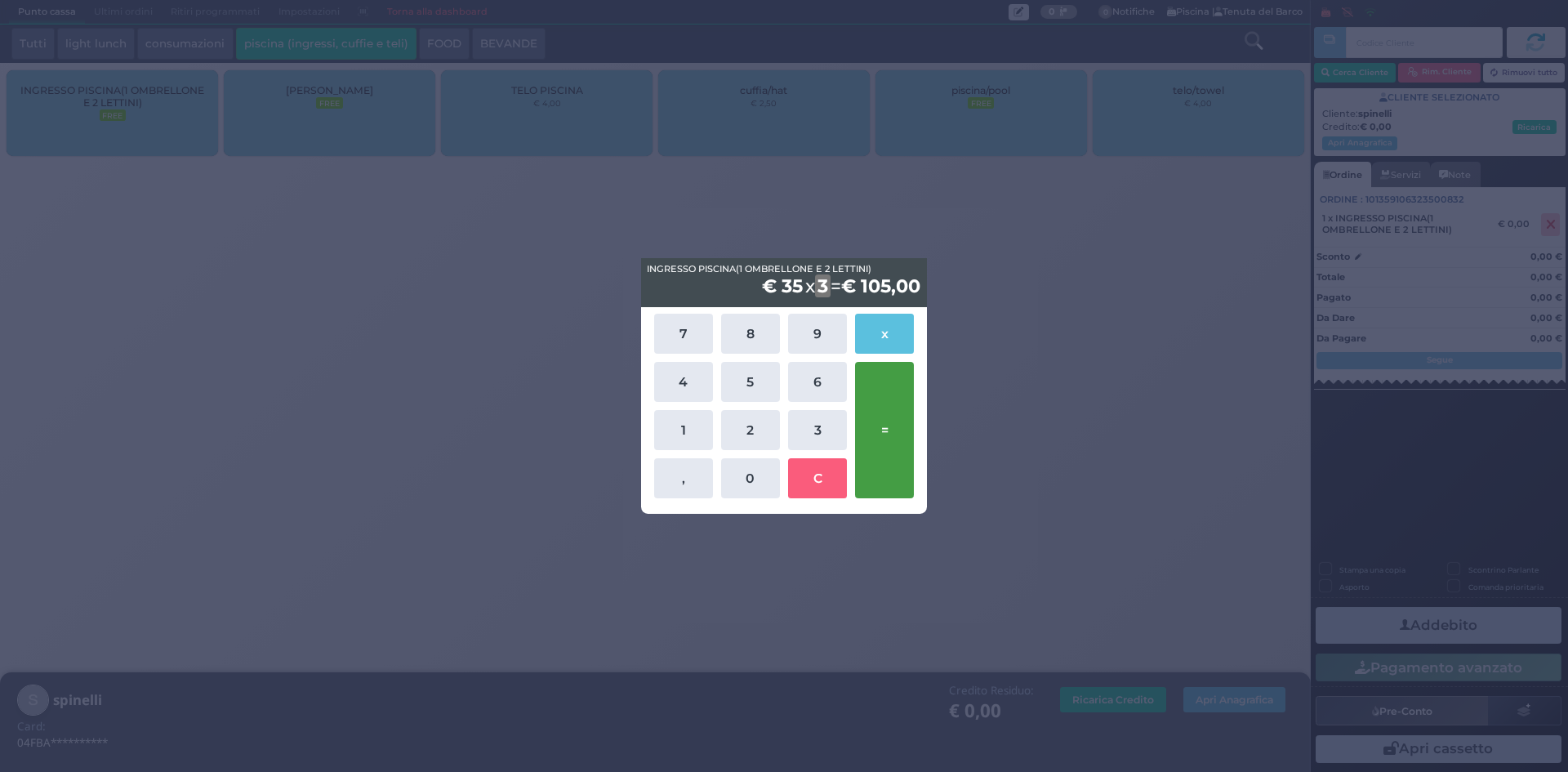
click at [874, 428] on button "=" at bounding box center [884, 430] width 59 height 136
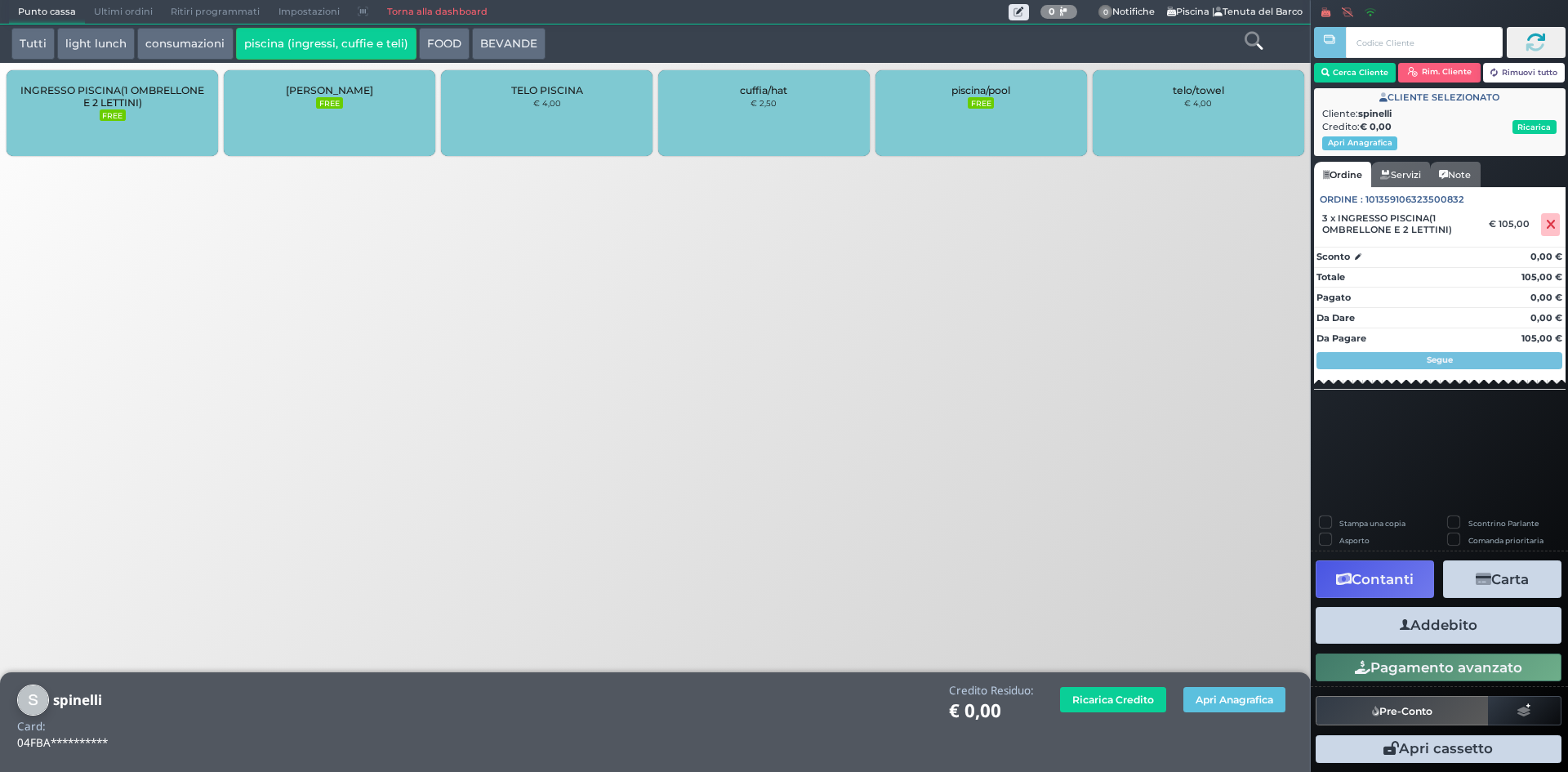
click at [307, 94] on span "[PERSON_NAME]" at bounding box center [329, 90] width 87 height 13
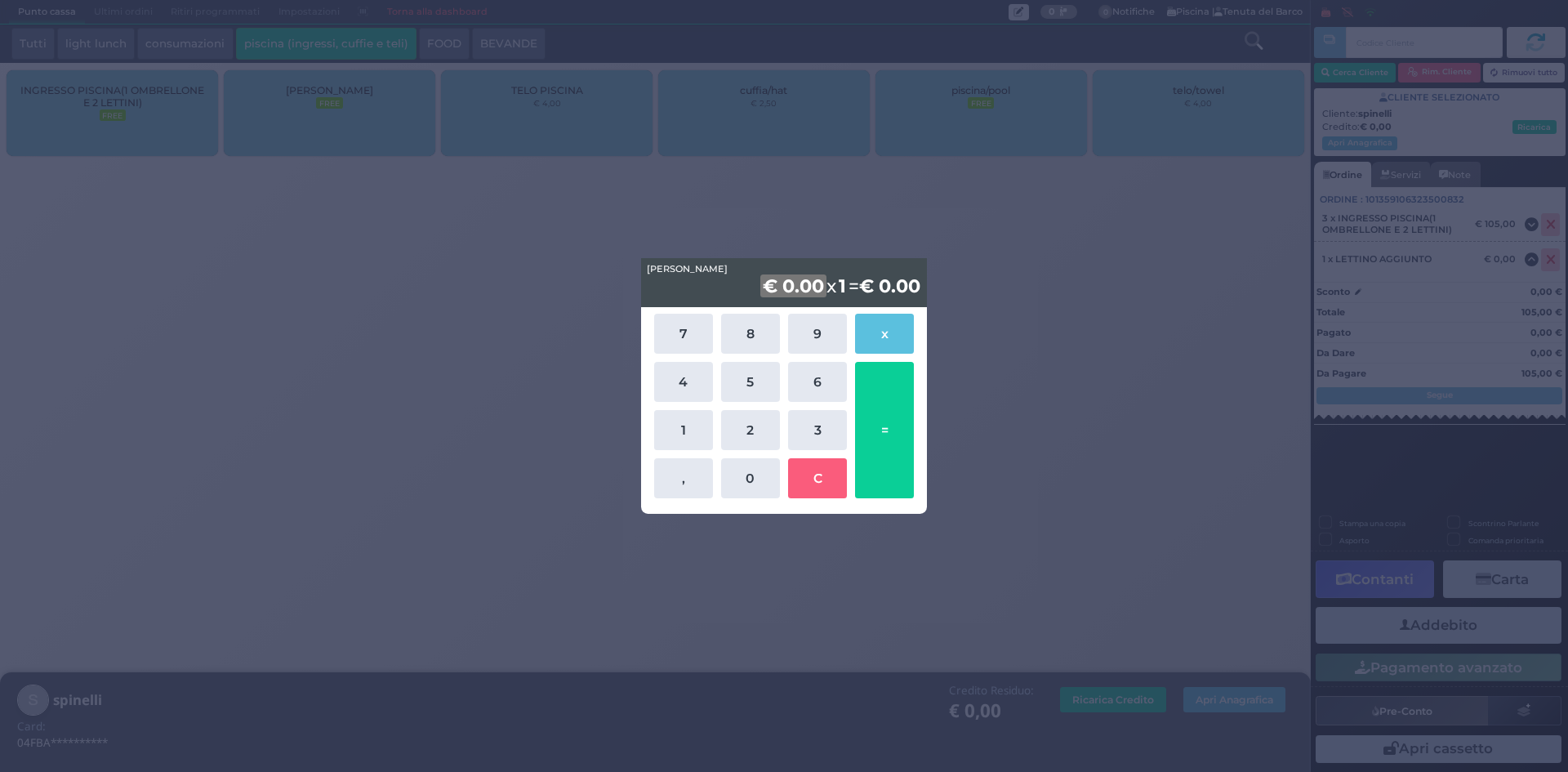
drag, startPoint x: 701, startPoint y: 432, endPoint x: 716, endPoint y: 457, distance: 29.2
click at [701, 433] on button "1" at bounding box center [684, 430] width 59 height 40
click at [735, 477] on button "0" at bounding box center [750, 477] width 59 height 40
click at [887, 418] on button "=" at bounding box center [884, 430] width 59 height 136
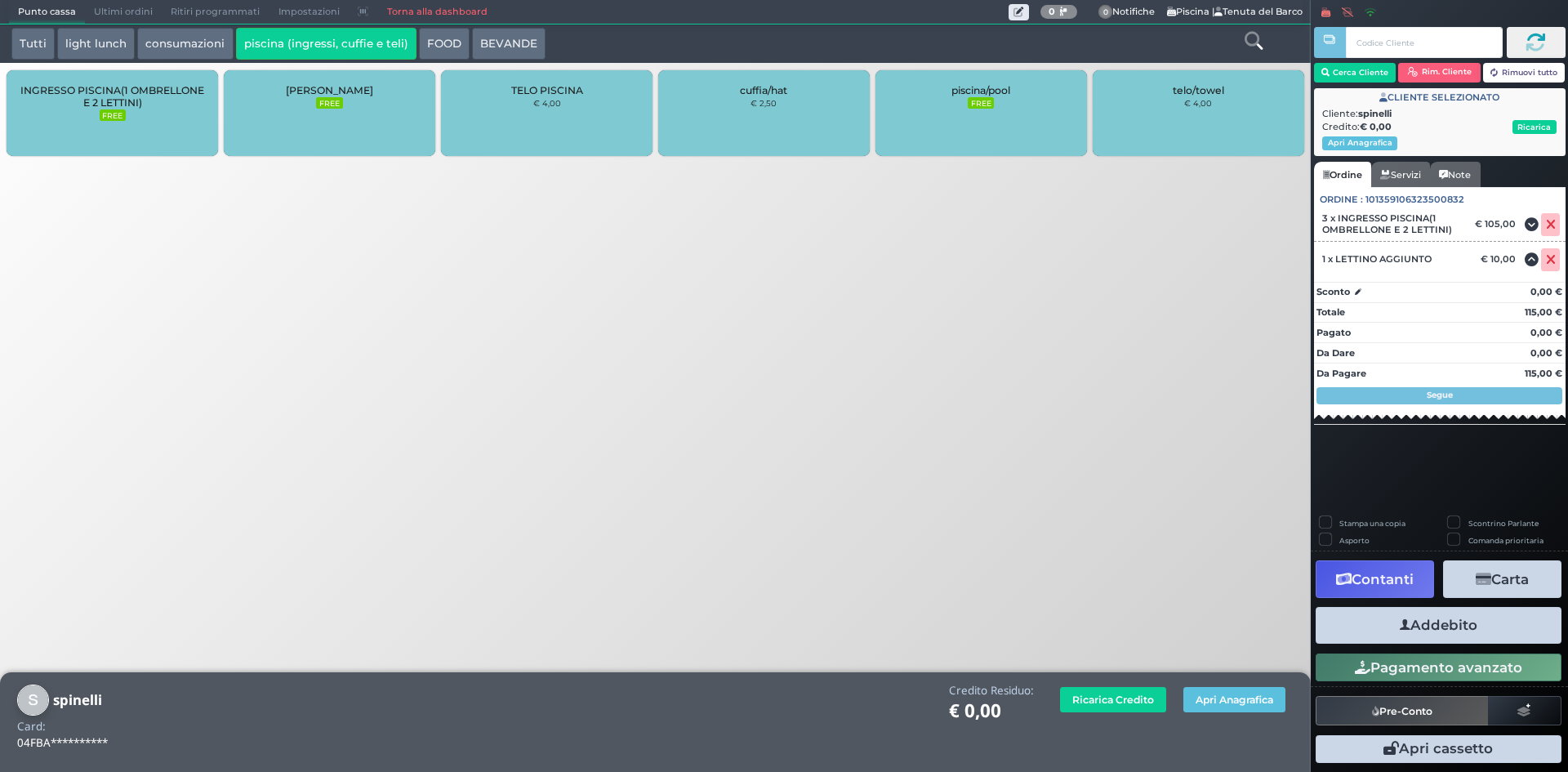
click at [1446, 626] on button "Addebito" at bounding box center [1438, 625] width 246 height 37
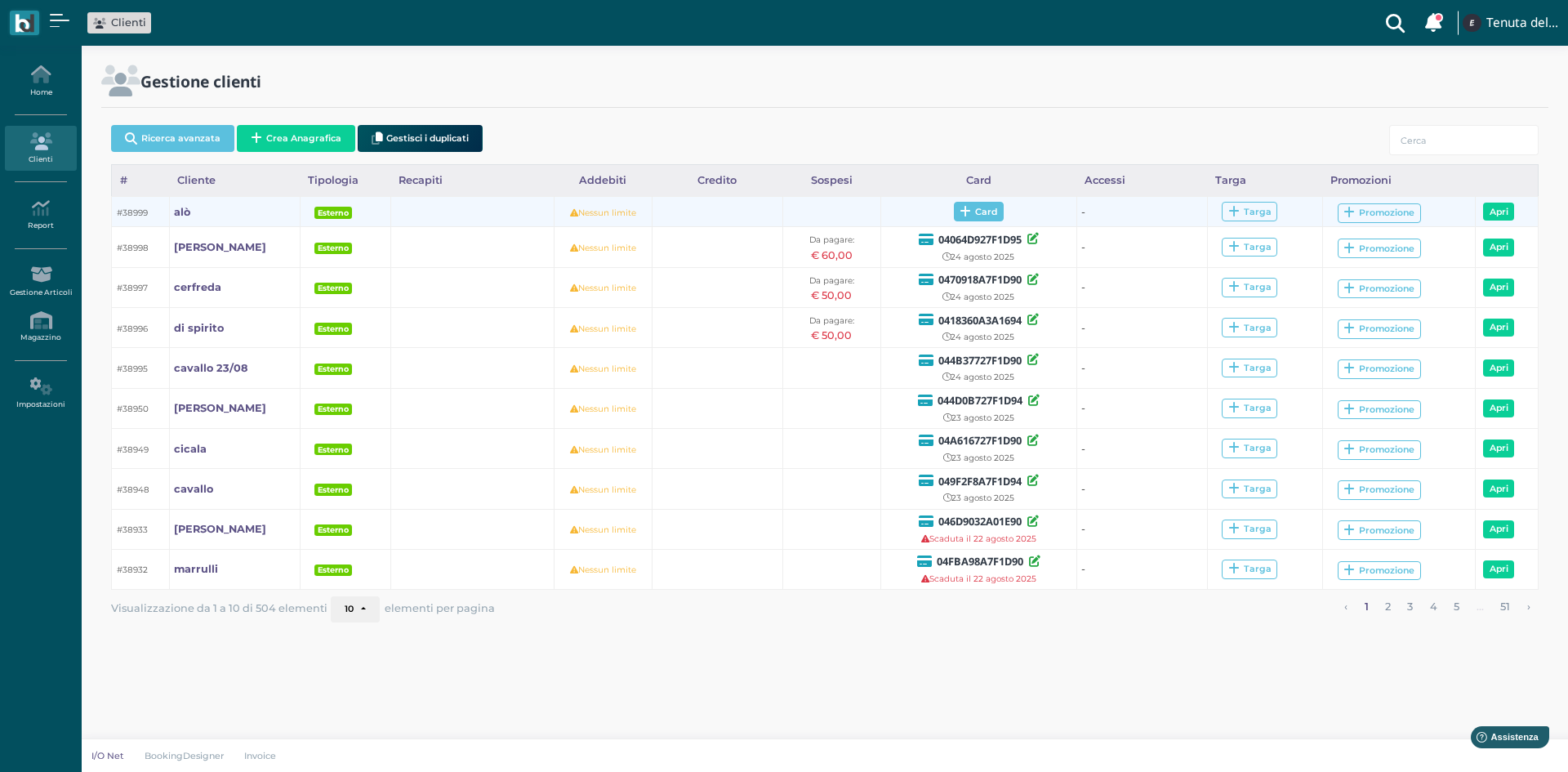
click at [974, 206] on span "Card" at bounding box center [978, 211] width 50 height 20
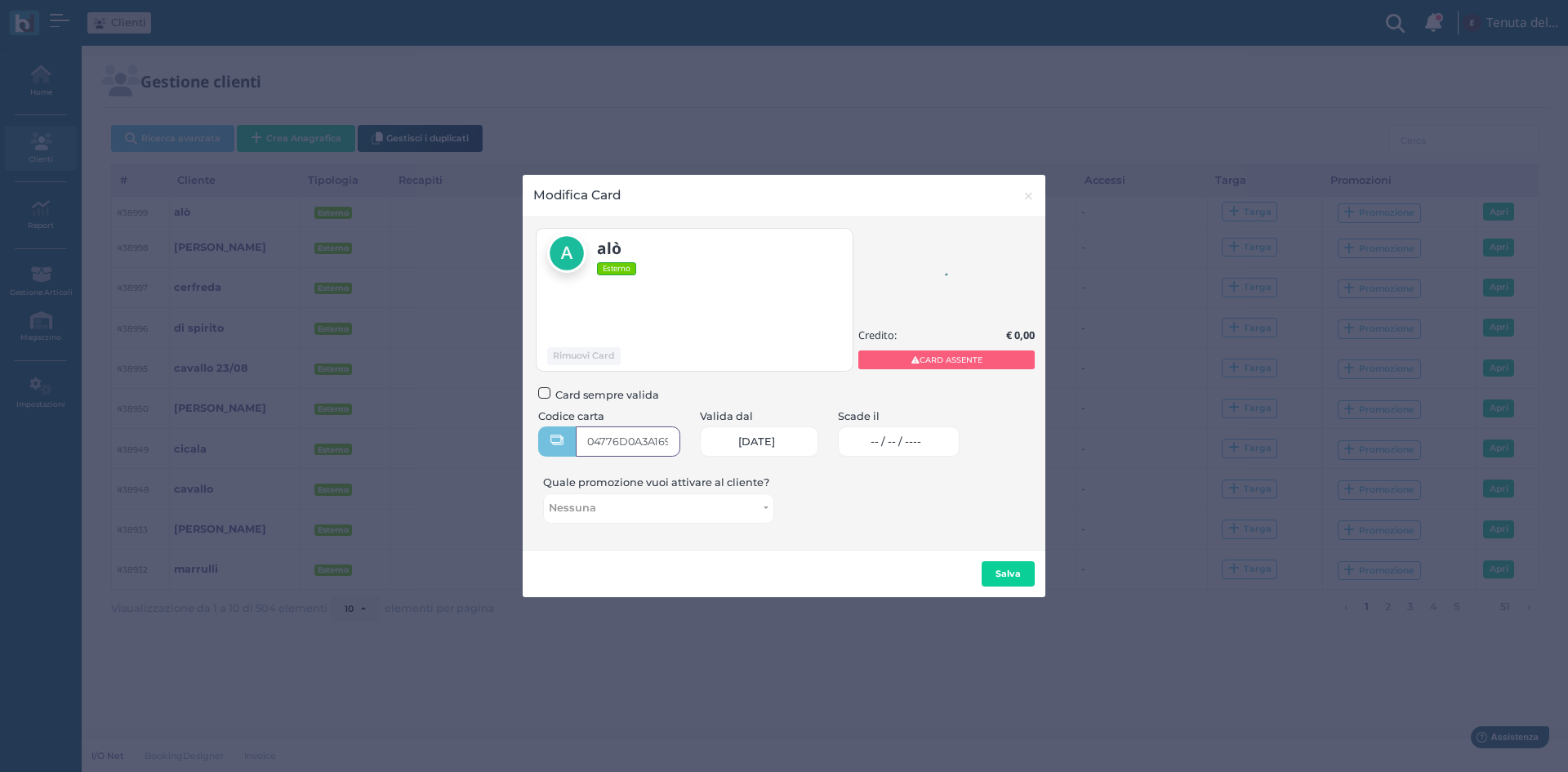
type input "04776D0A3A1695"
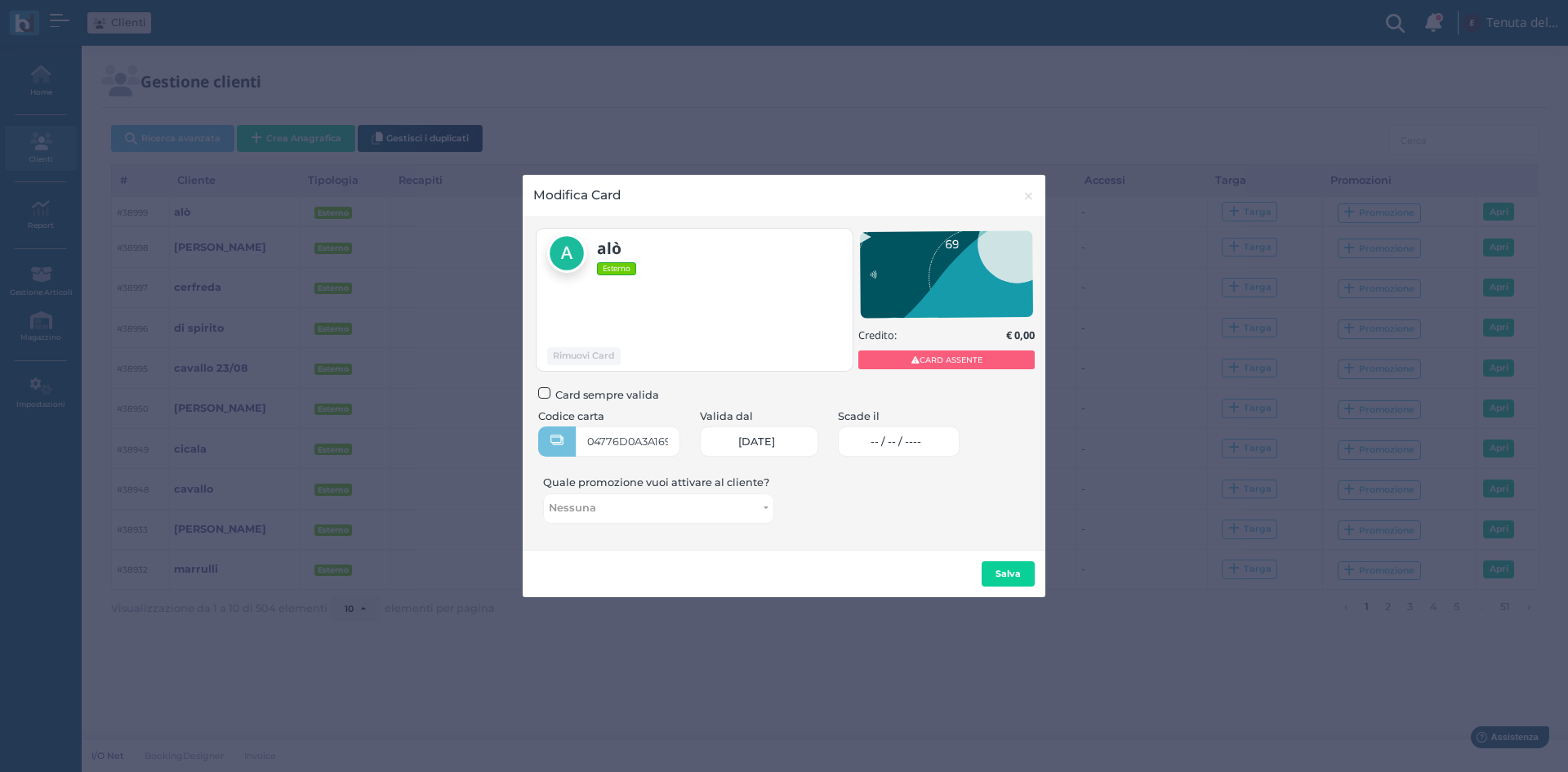
click at [898, 438] on span "-- / -- / ----" at bounding box center [896, 441] width 51 height 13
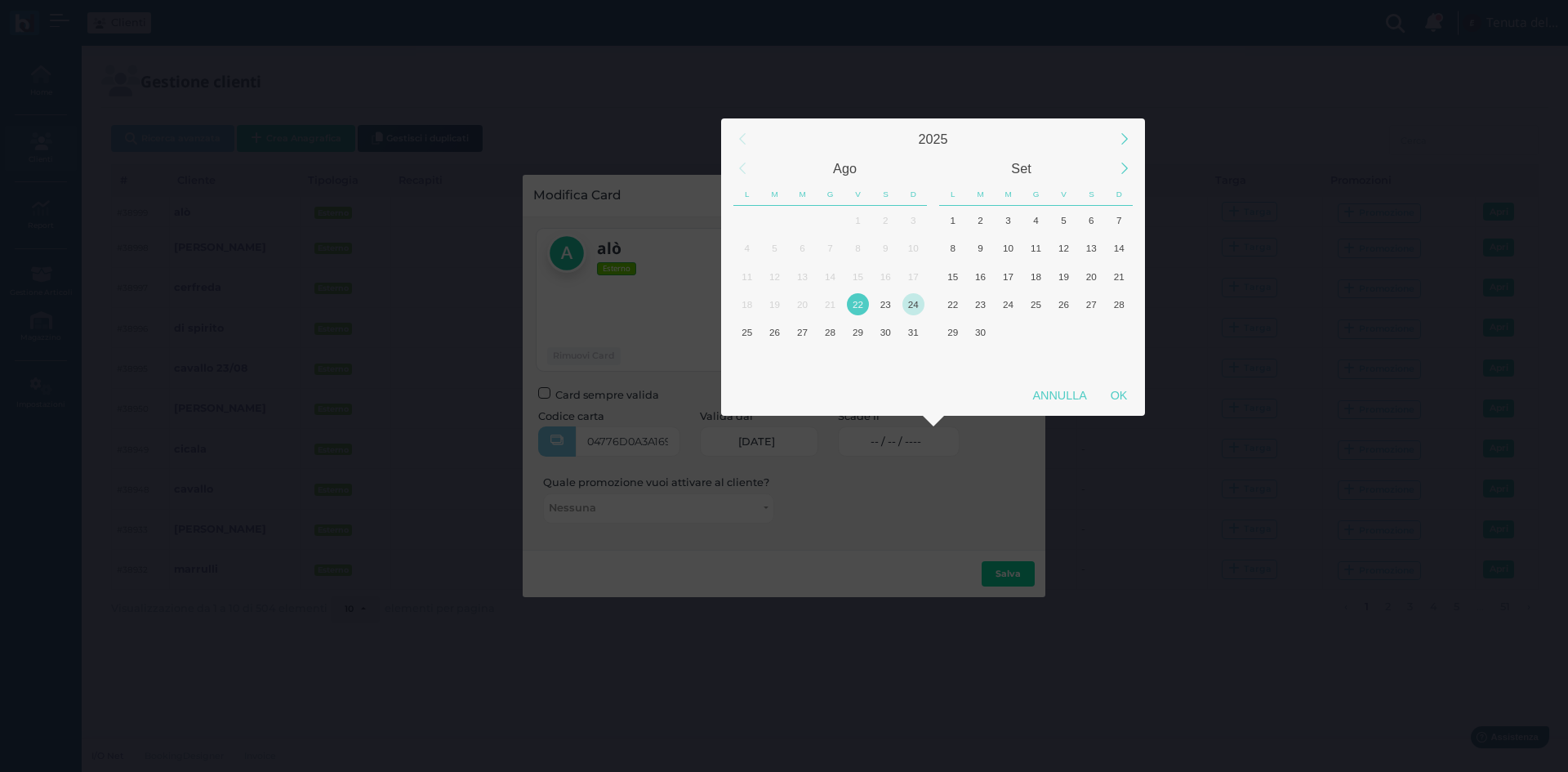
click at [911, 309] on div "24" at bounding box center [914, 304] width 22 height 23
click at [1121, 390] on div "OK" at bounding box center [1119, 395] width 41 height 29
type input "24/08/2025"
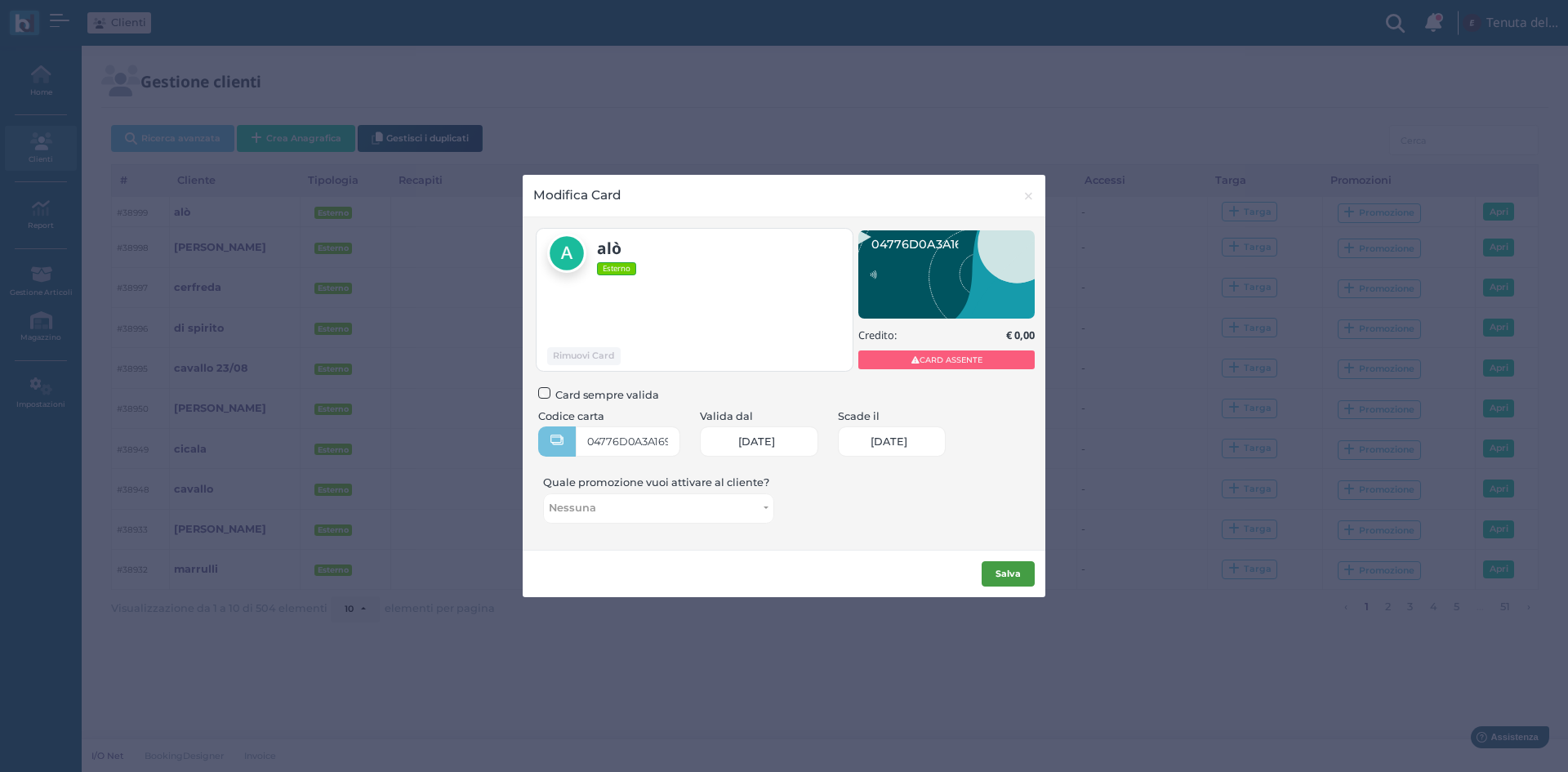
click at [1003, 568] on b "Salva" at bounding box center [1008, 573] width 25 height 12
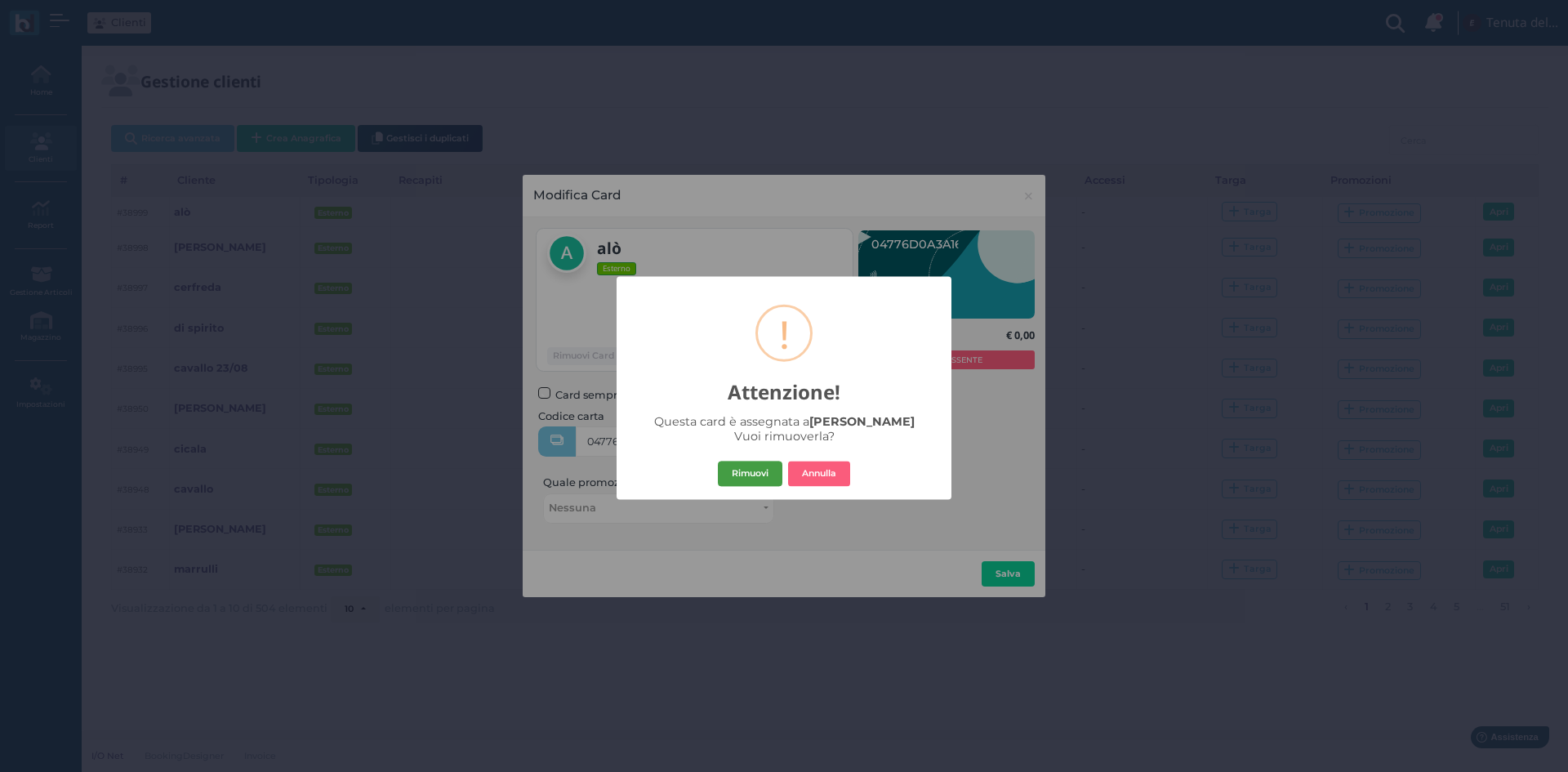
click at [752, 477] on button "Rimuovi" at bounding box center [750, 474] width 65 height 26
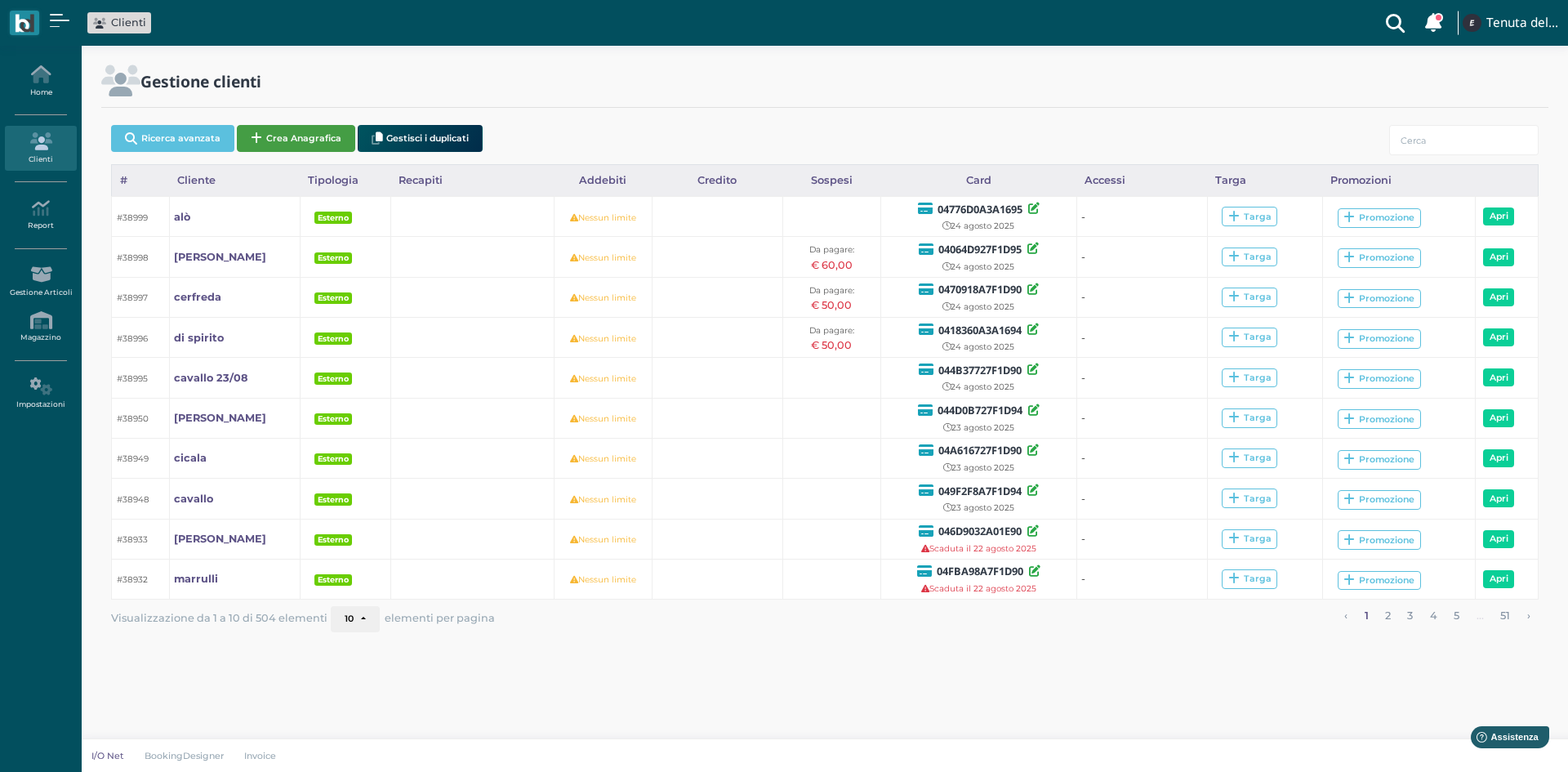
click at [322, 139] on button "Crea Anagrafica" at bounding box center [295, 139] width 118 height 27
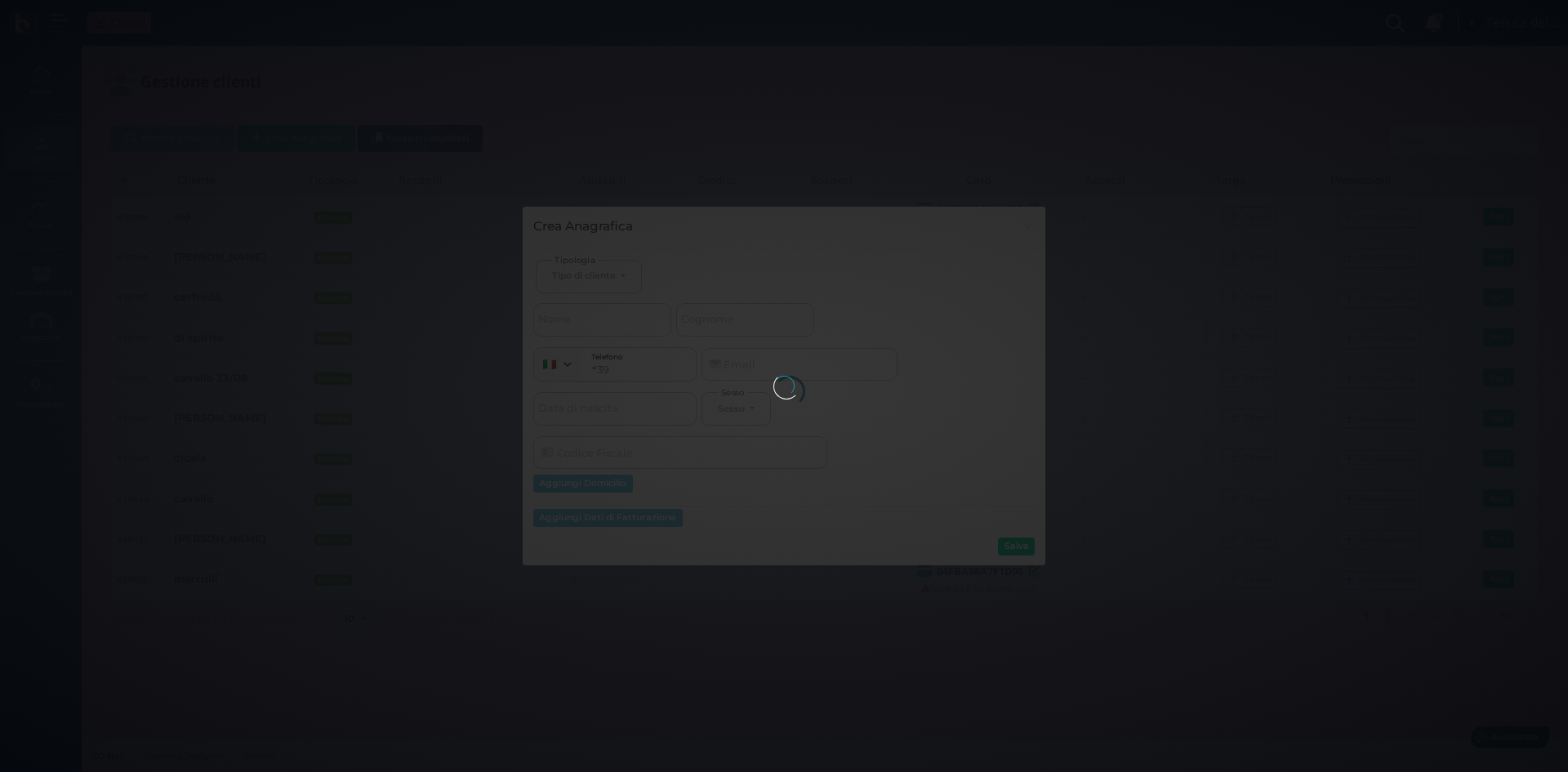
select select
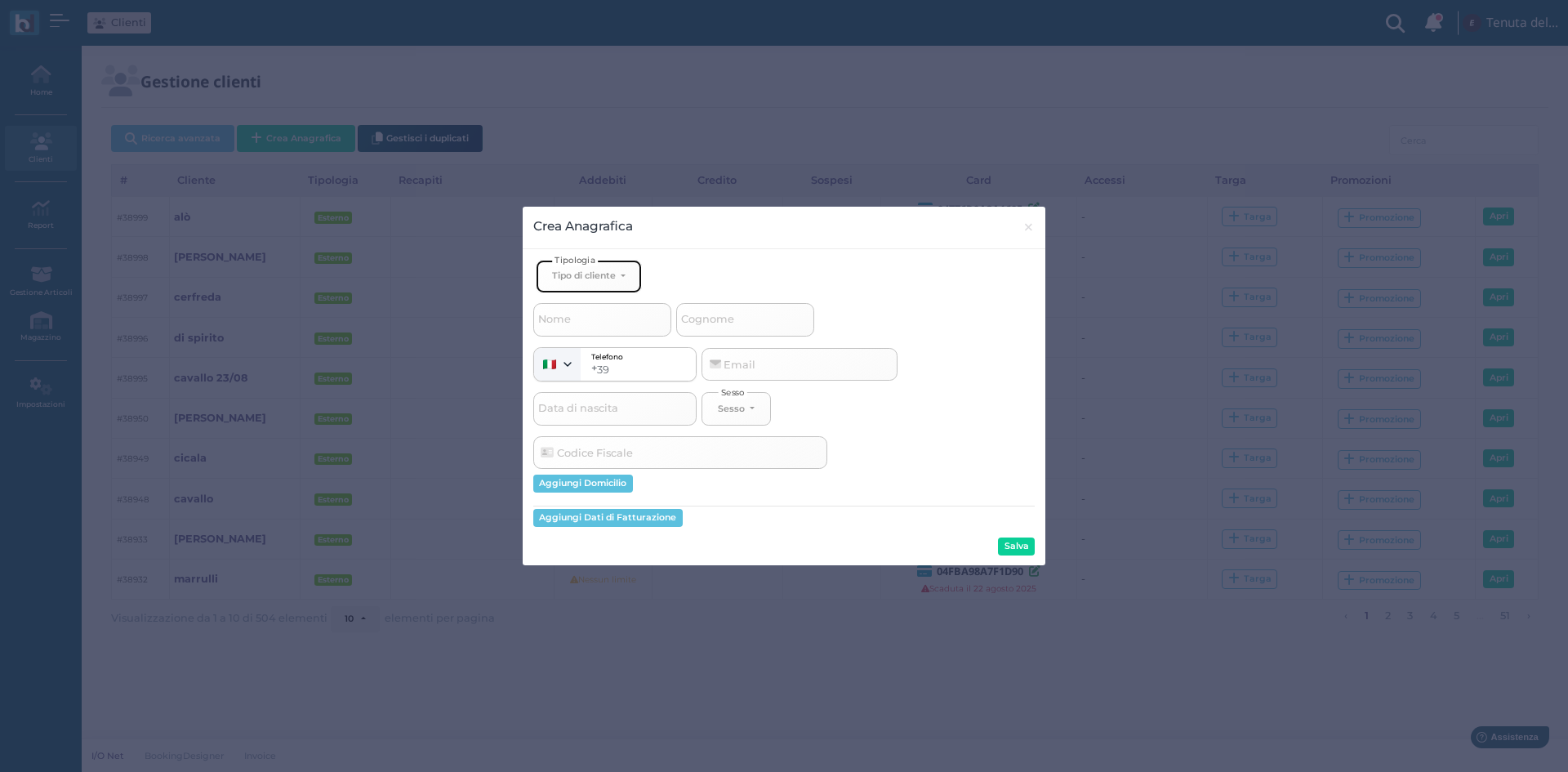
click at [585, 267] on button "Tipo di cliente" at bounding box center [589, 276] width 107 height 33
click at [590, 332] on span "Esterno" at bounding box center [572, 330] width 41 height 13
select select "[object Object]"
select select
click at [705, 331] on input "Cognome" at bounding box center [744, 319] width 138 height 32
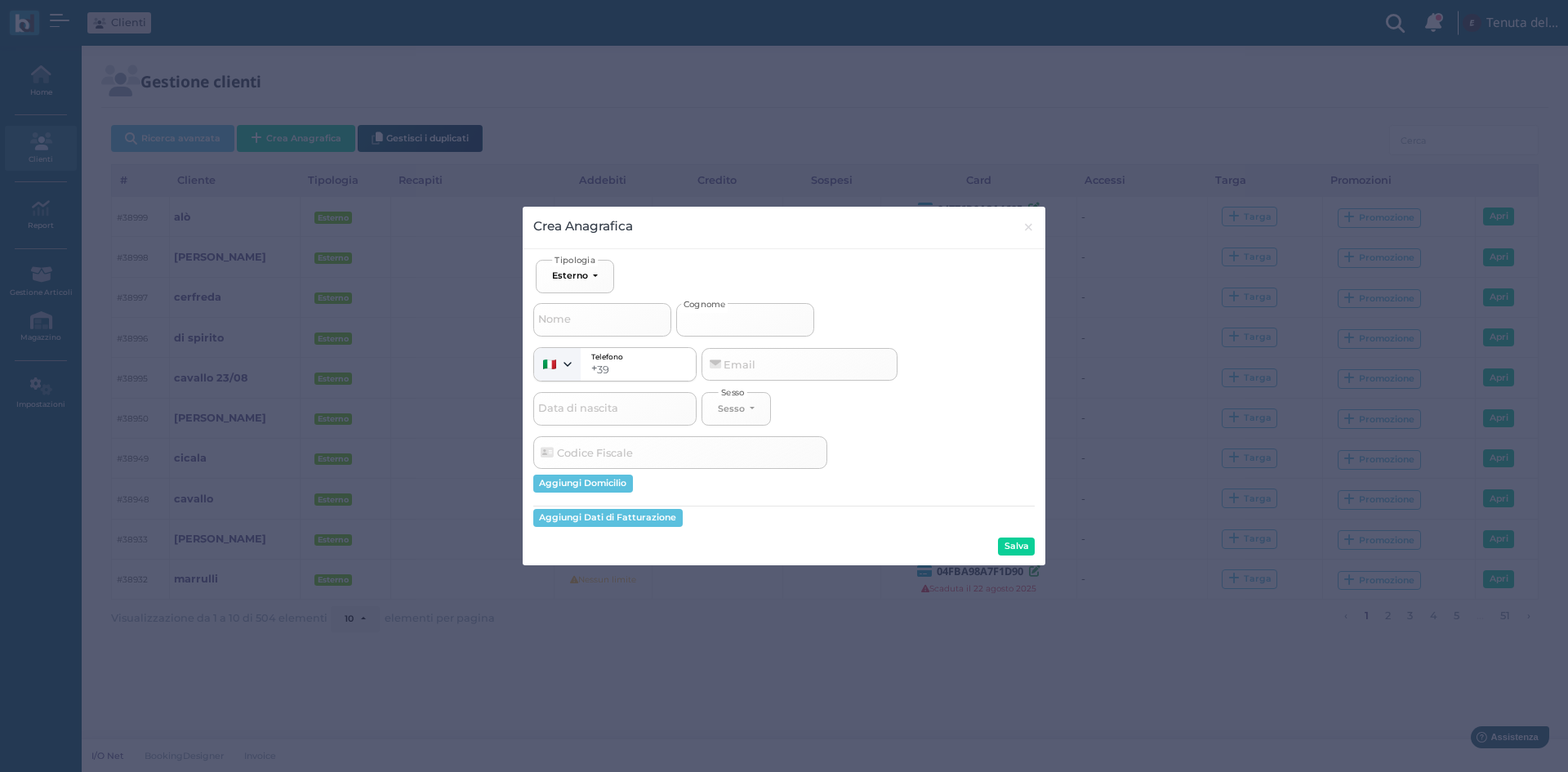
type input "b"
select select
type input "be"
select select
type input "beg"
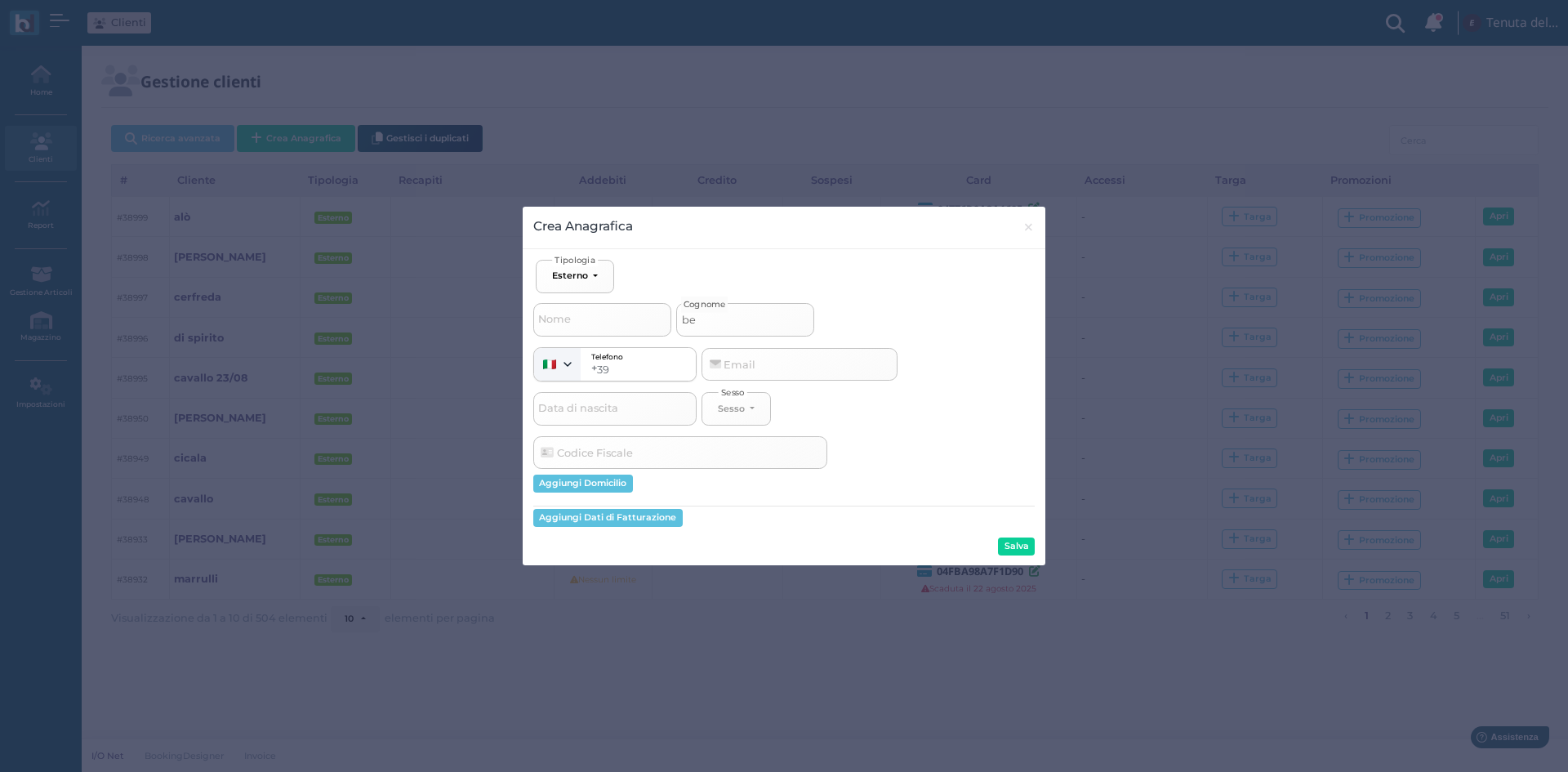
select select
type input "begi"
select select
type input "begio"
select select
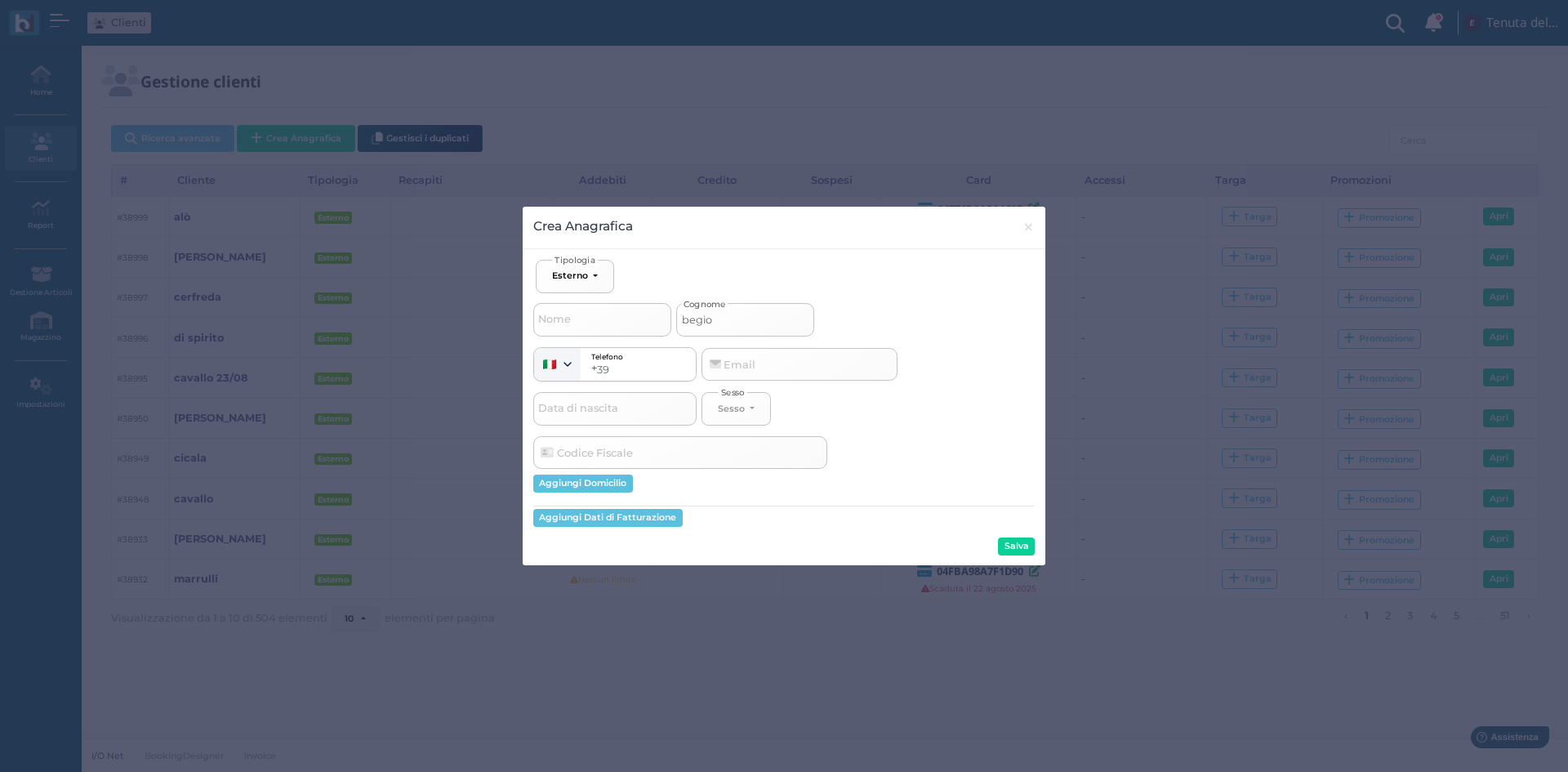
type input "begion"
select select
type input "begioni"
select select
type input "begioni"
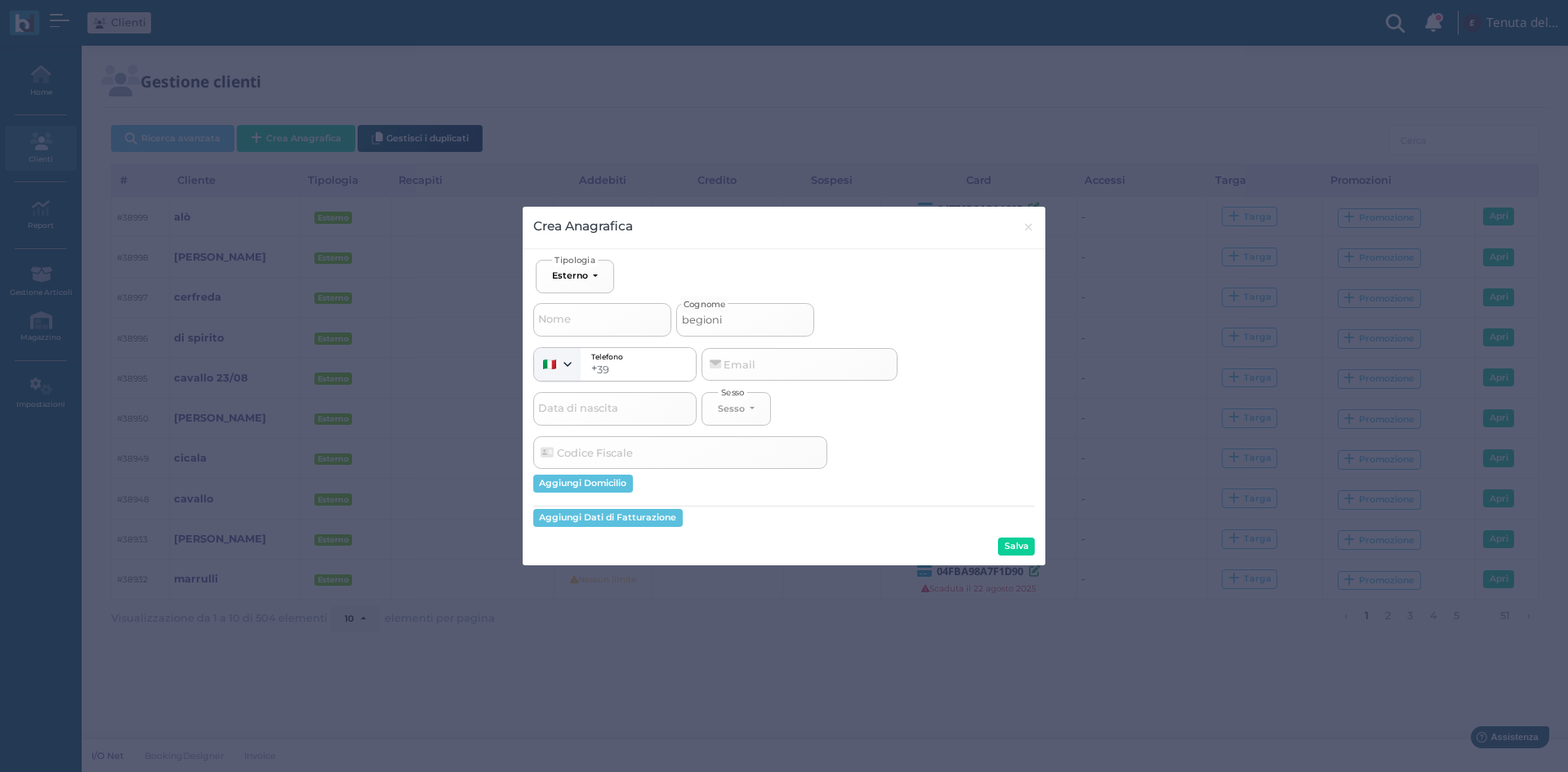
select select
type input "begioni 1"
select select
type input "begioni 1"
select select
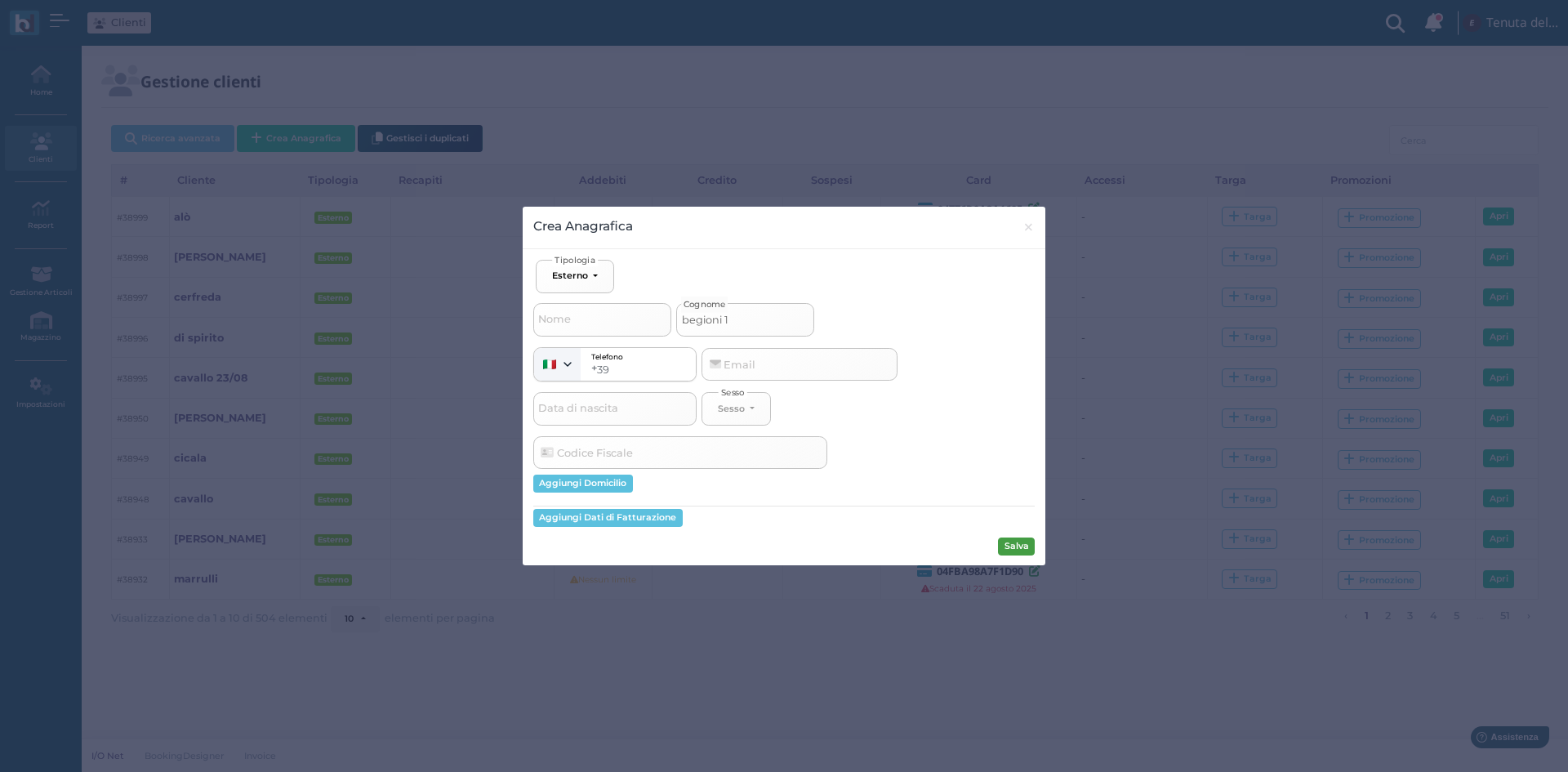
type input "begioni 1"
click at [1027, 544] on button "Salva" at bounding box center [1016, 546] width 37 height 18
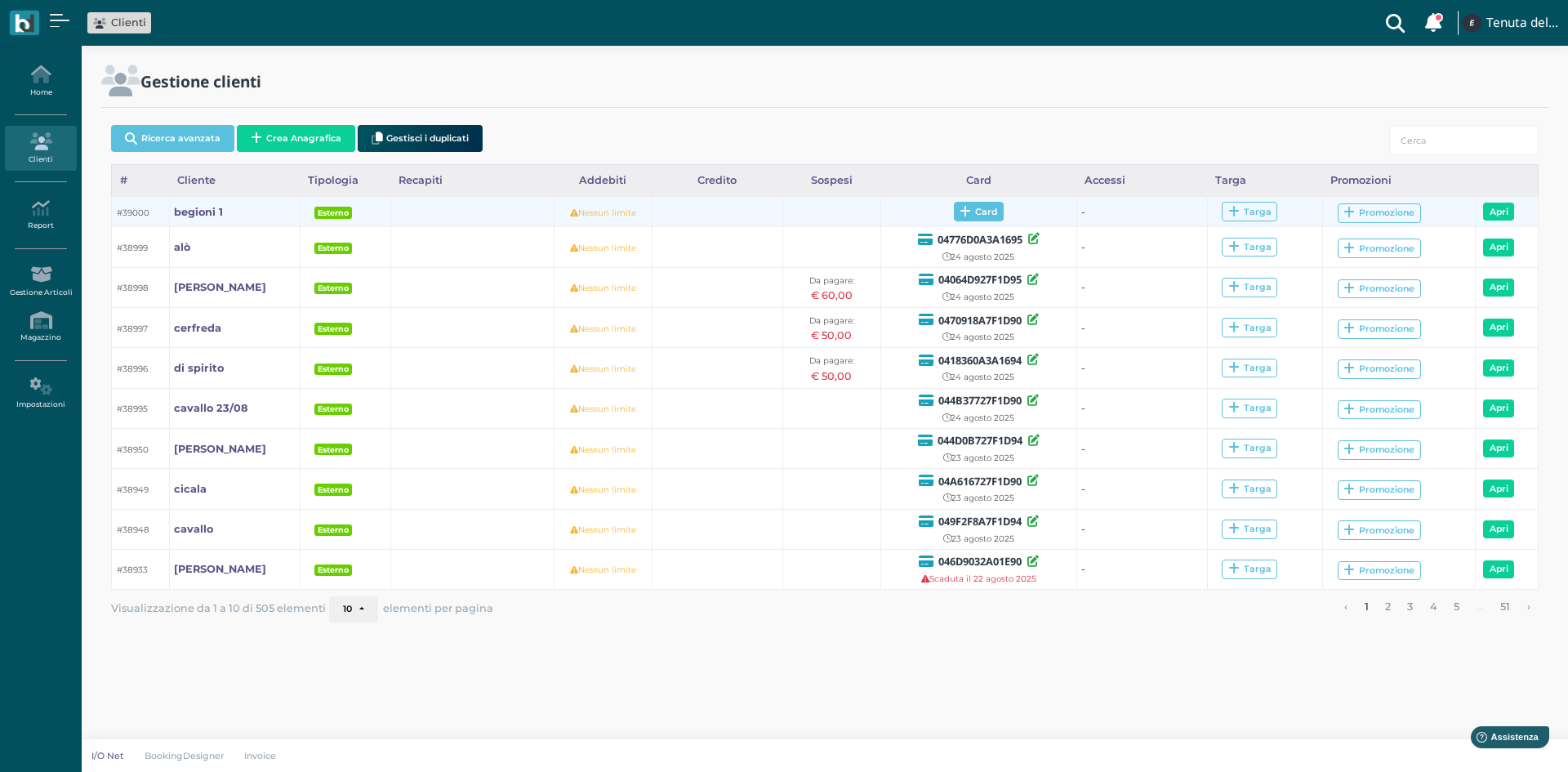
click at [972, 213] on span "Card" at bounding box center [978, 211] width 50 height 20
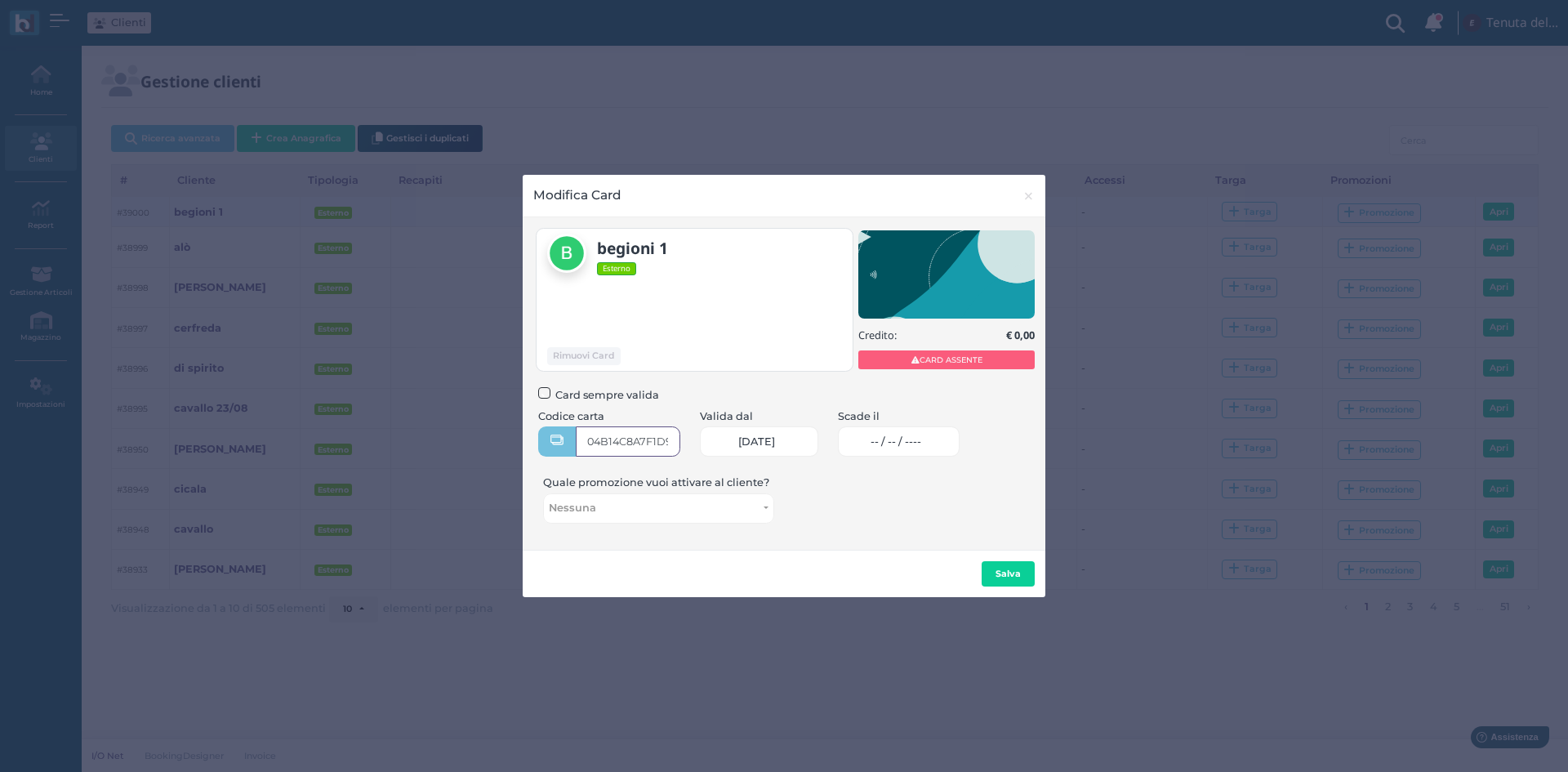
type input "04B14C8A7F1D94"
click at [892, 440] on span "-- / -- / ----" at bounding box center [896, 441] width 51 height 13
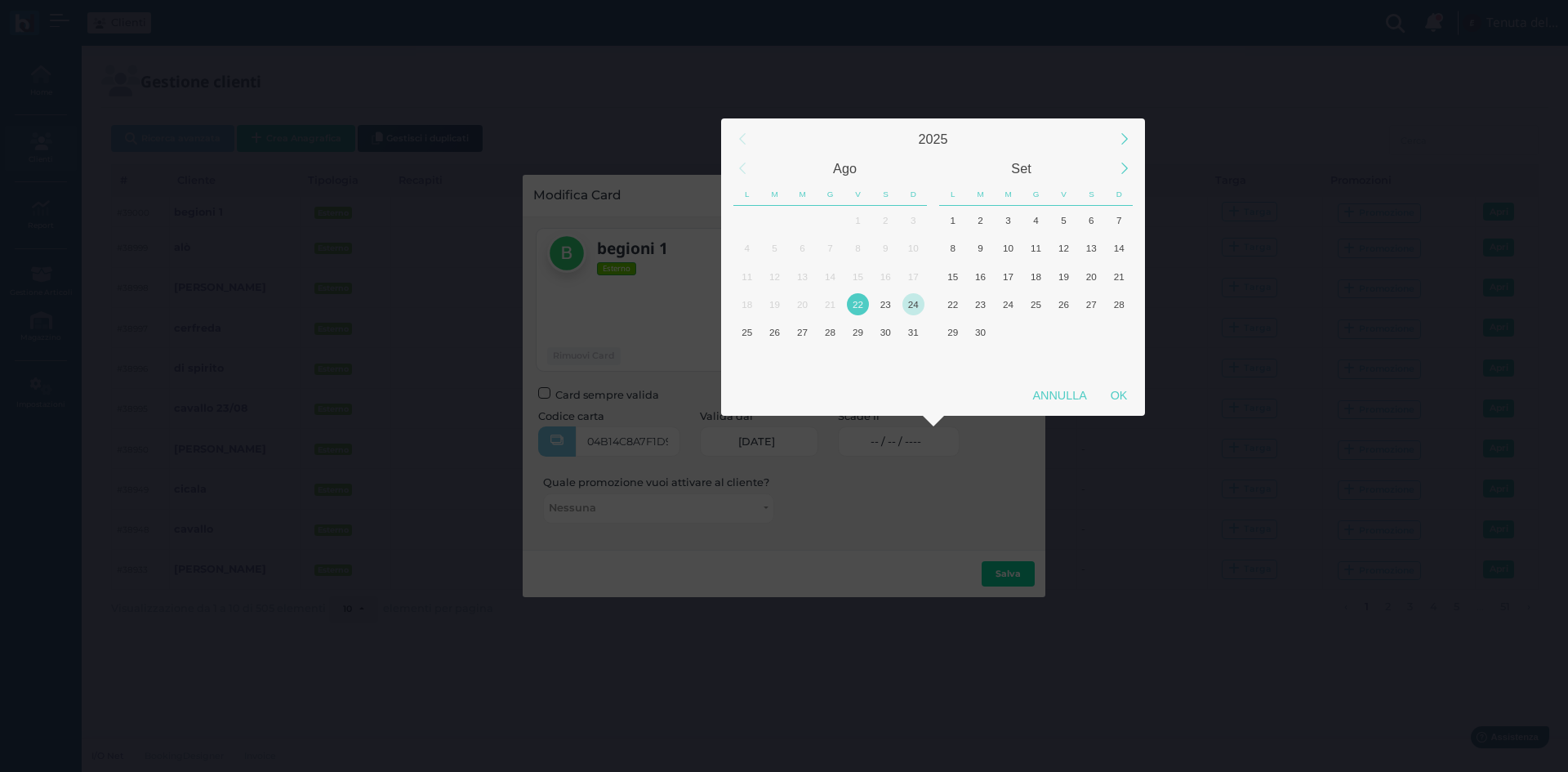
click at [913, 304] on div "24" at bounding box center [914, 304] width 22 height 23
click at [1129, 393] on div "OK" at bounding box center [1119, 395] width 41 height 29
type input "[DATE]"
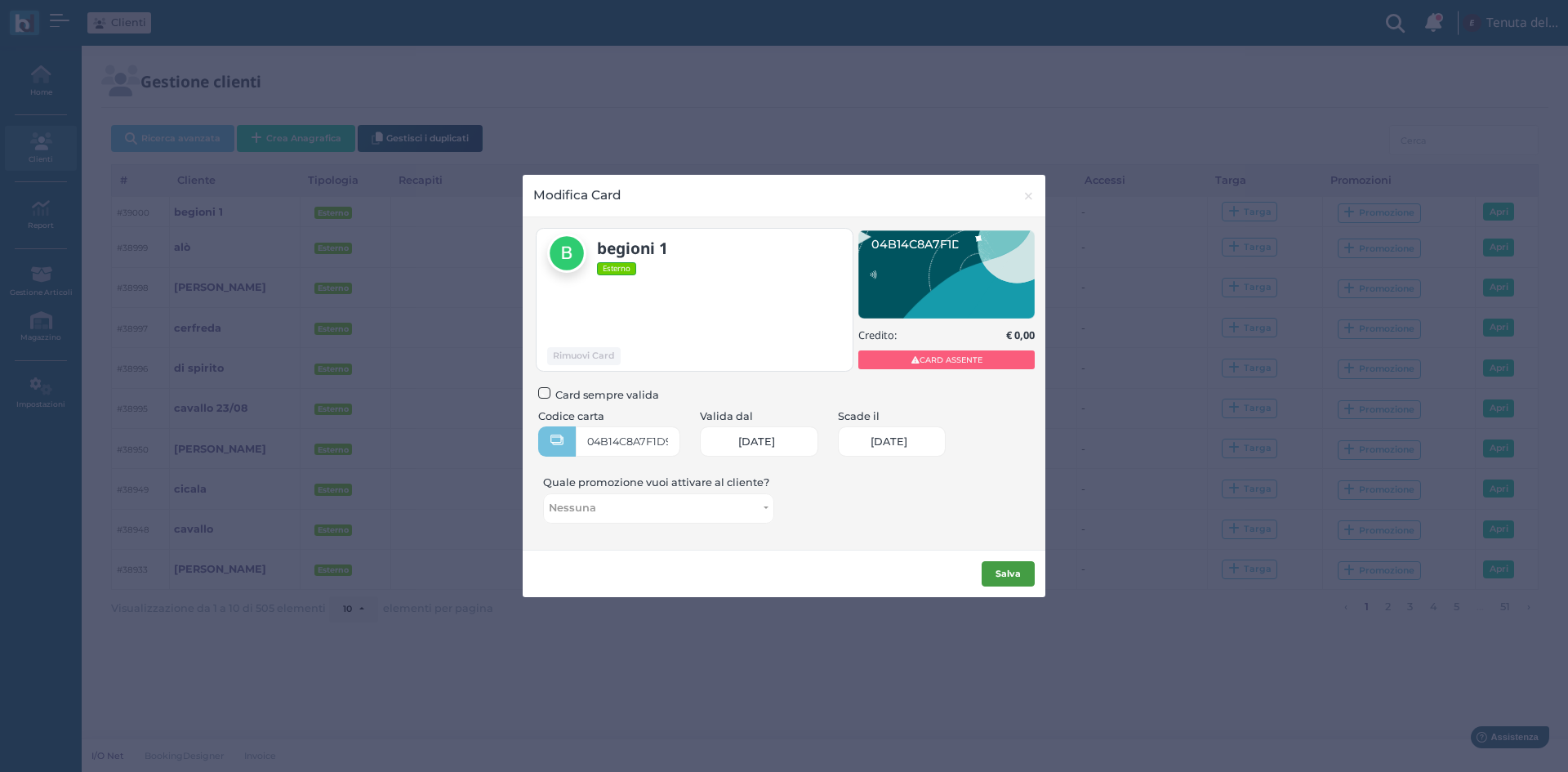
click at [997, 570] on b "Salva" at bounding box center [1008, 573] width 25 height 12
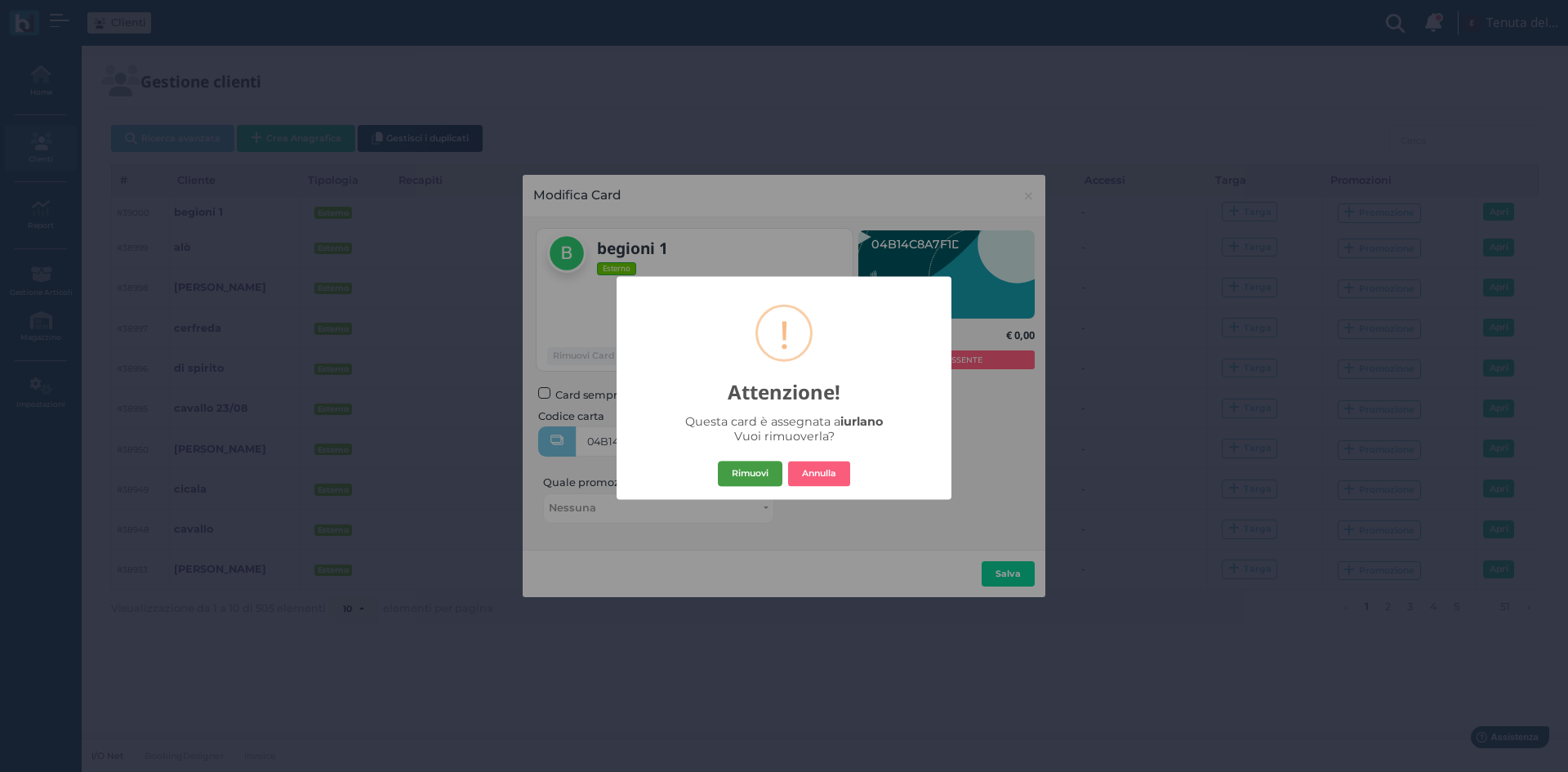
click at [743, 476] on button "Rimuovi" at bounding box center [750, 474] width 65 height 26
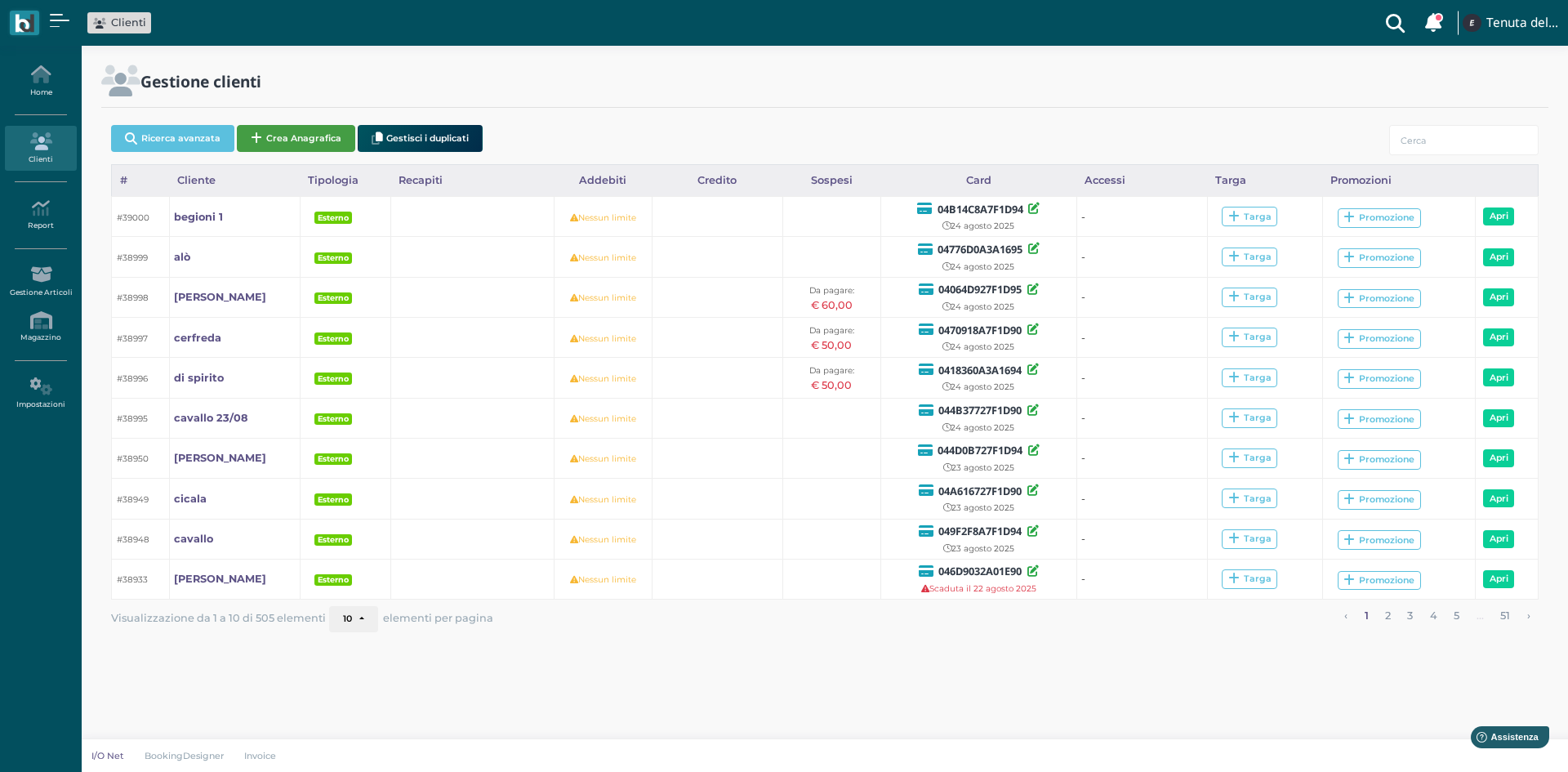
click at [306, 141] on button "Crea Anagrafica" at bounding box center [295, 139] width 118 height 27
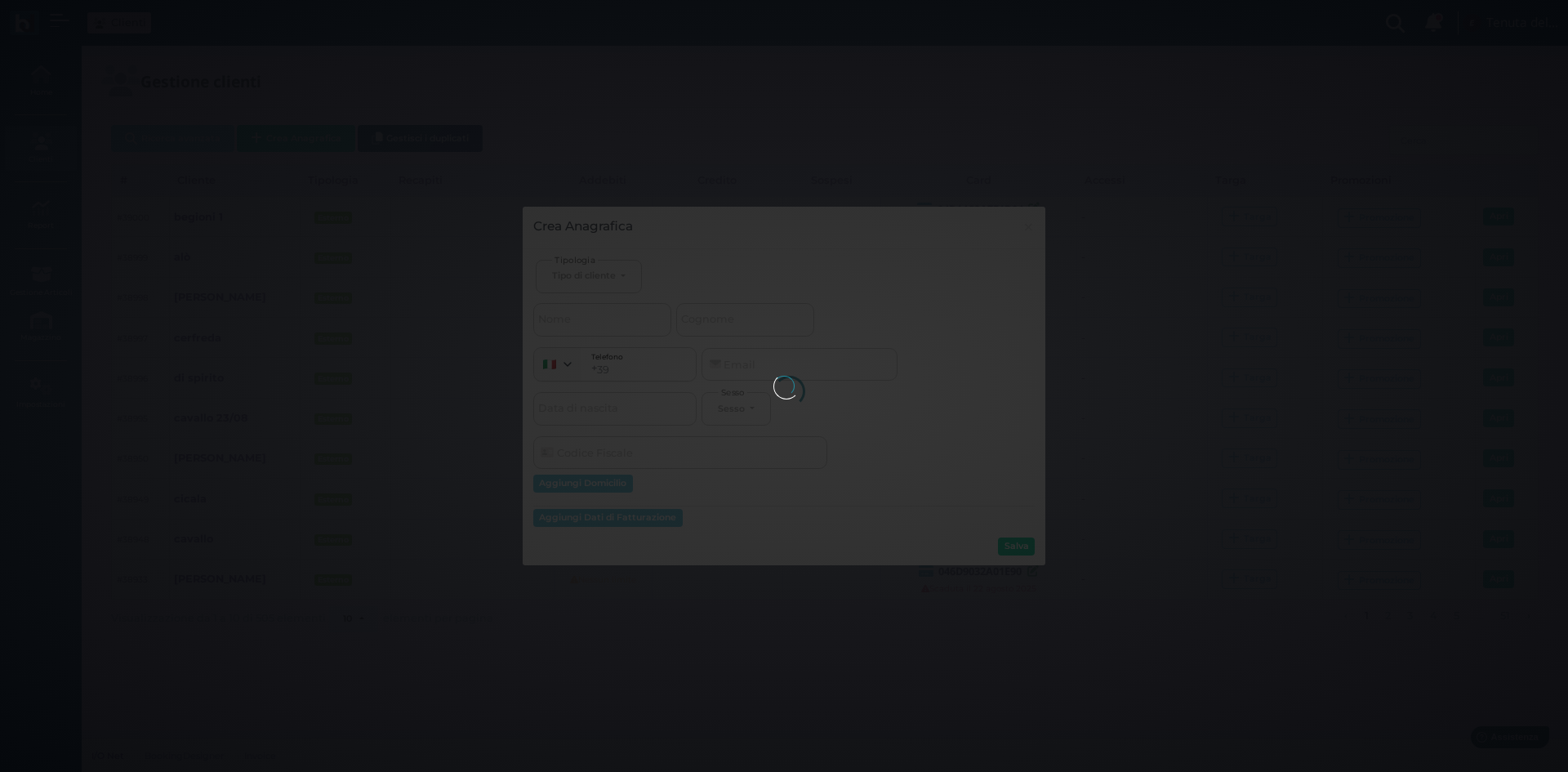
select select
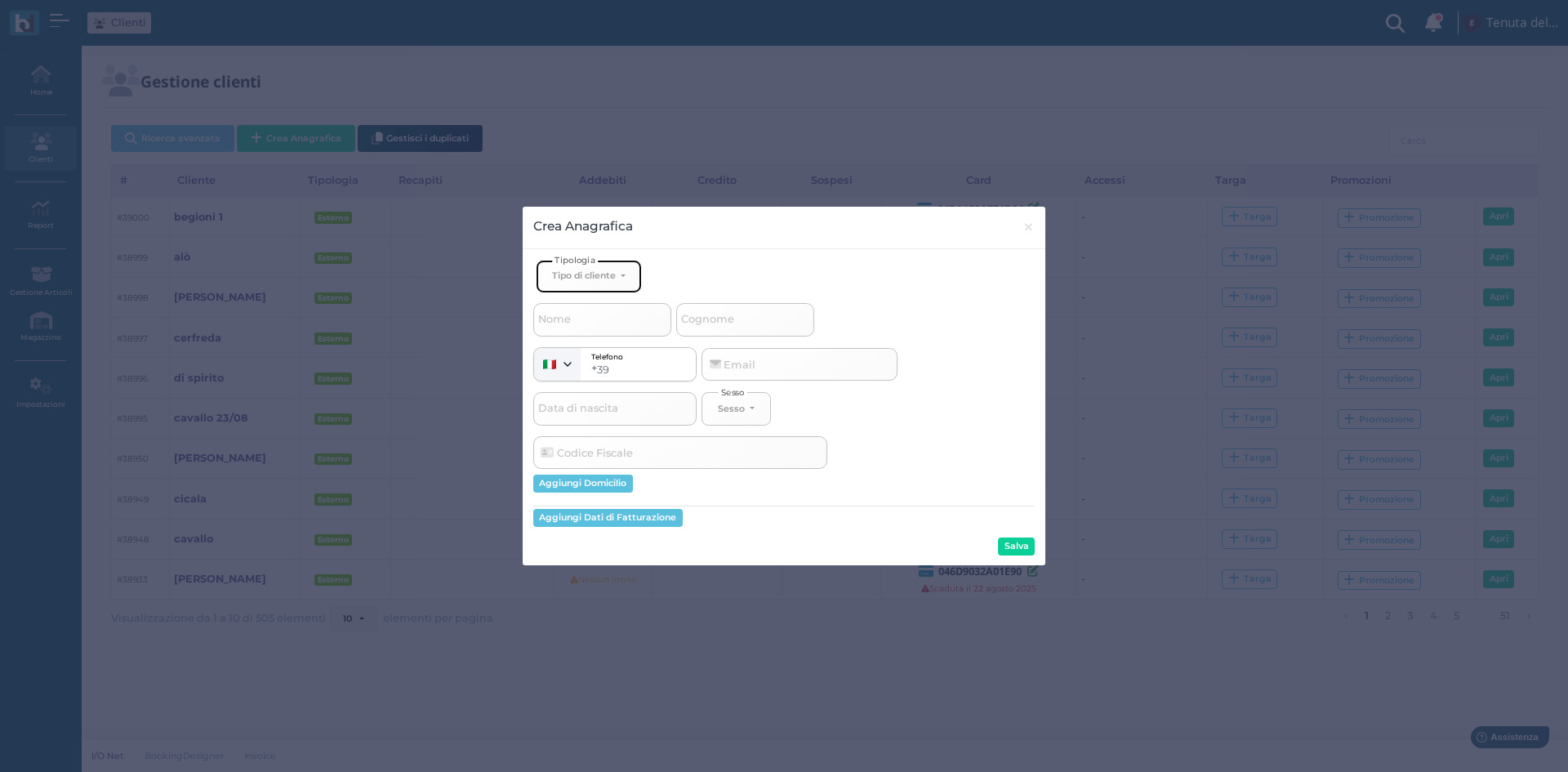
click at [608, 270] on div "Tipo di cliente" at bounding box center [583, 276] width 64 height 12
click at [583, 330] on span "Esterno" at bounding box center [572, 330] width 41 height 13
select select "[object Object]"
select select
click at [746, 322] on input "Cognome" at bounding box center [744, 319] width 138 height 32
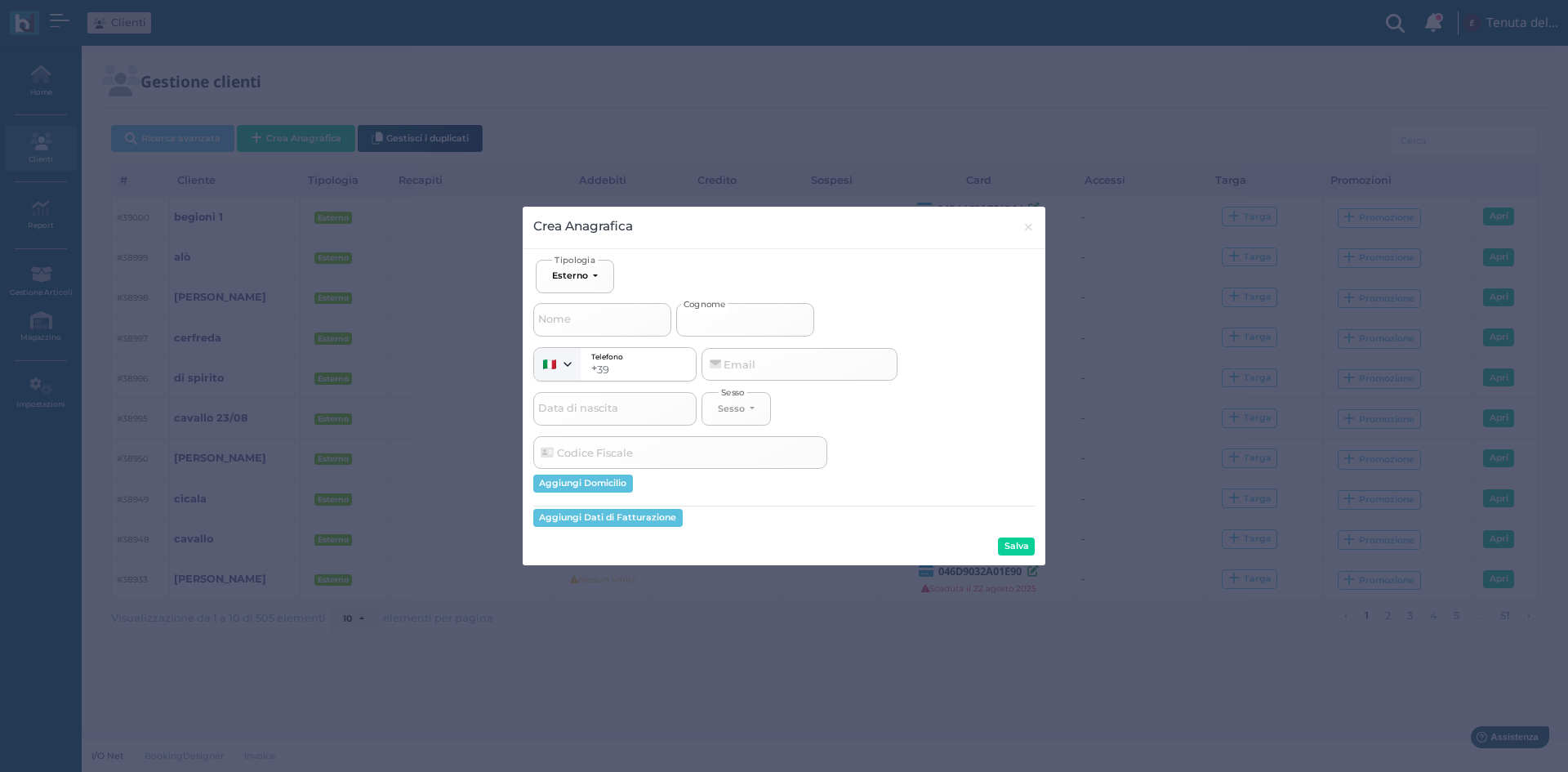
type input "b"
select select
type input "be"
select select
type input "beg"
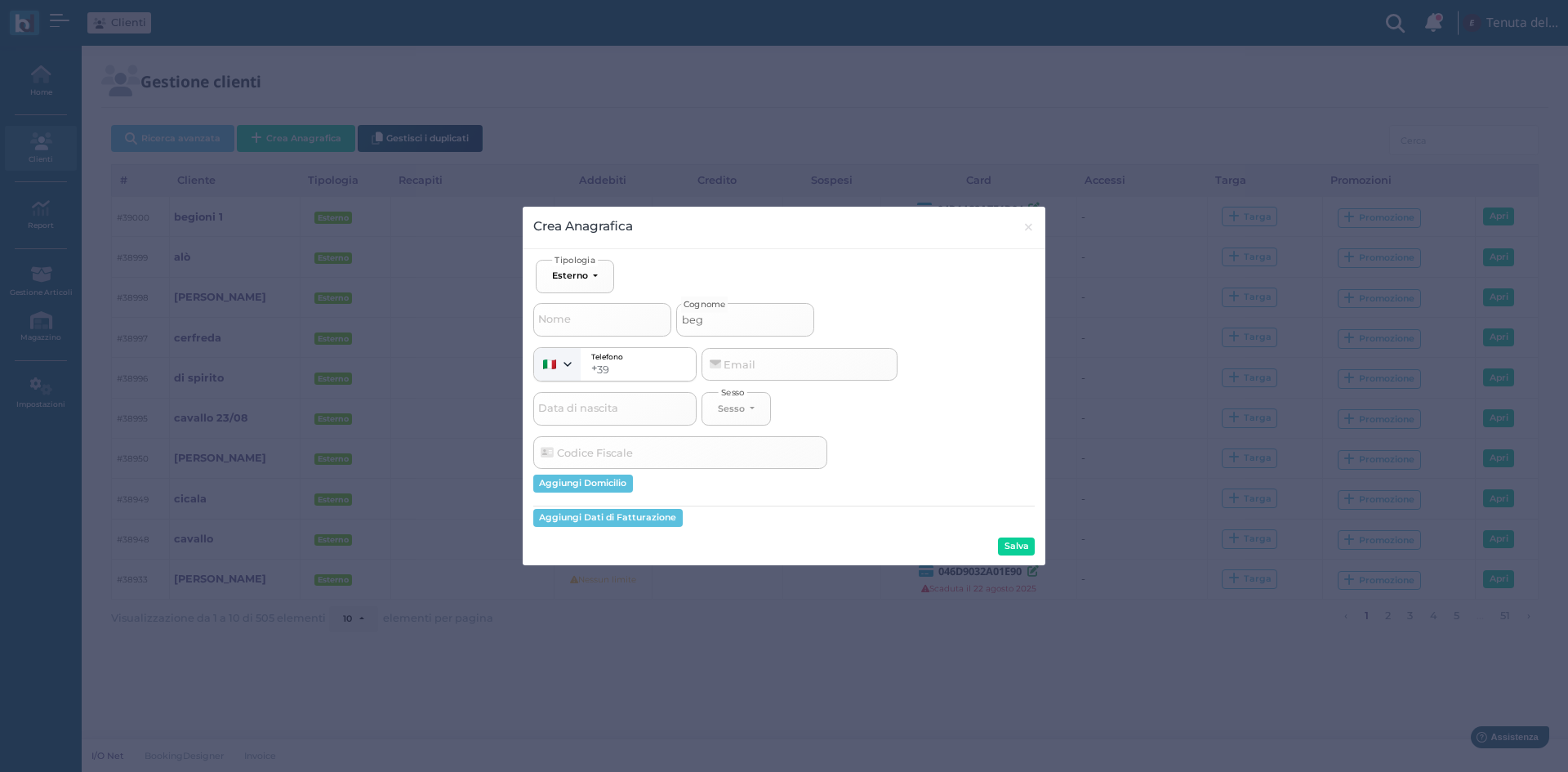
select select
type input "begi"
select select
type input "begio"
select select
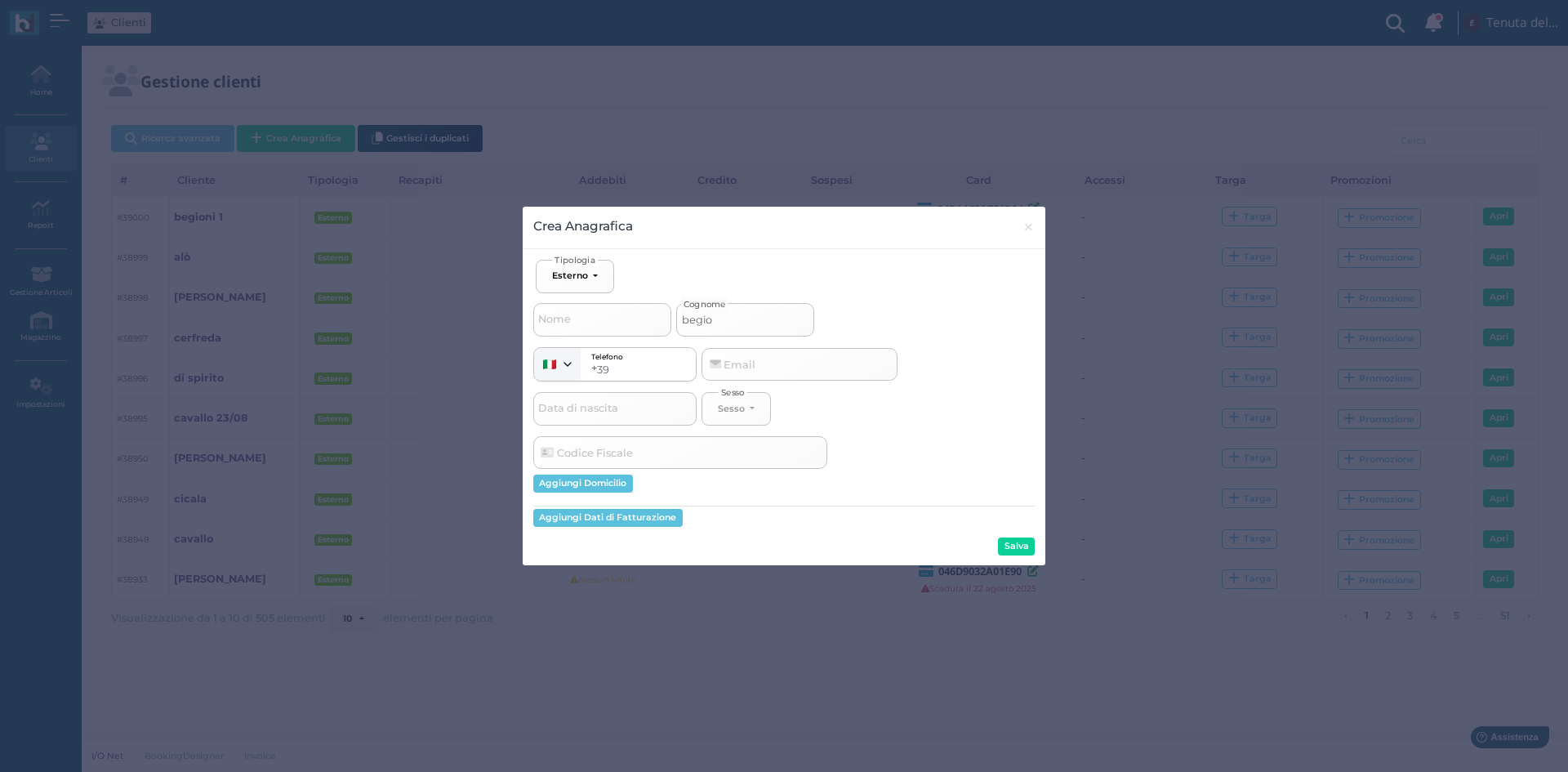
type input "begion"
select select
type input "begioni"
select select
type input "begioni"
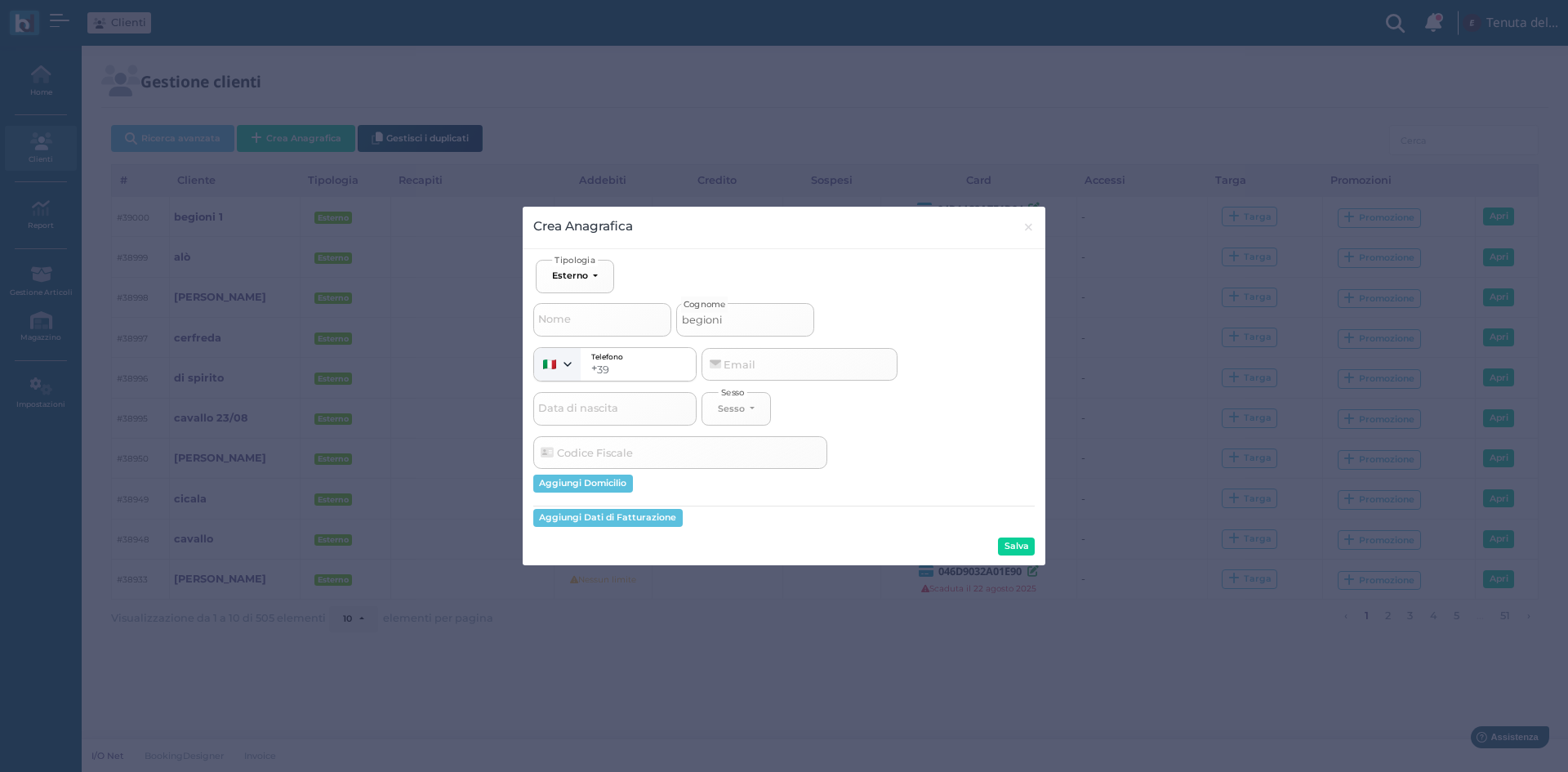
select select
type input "begioni 2"
select select
type input "begioni 2"
select select
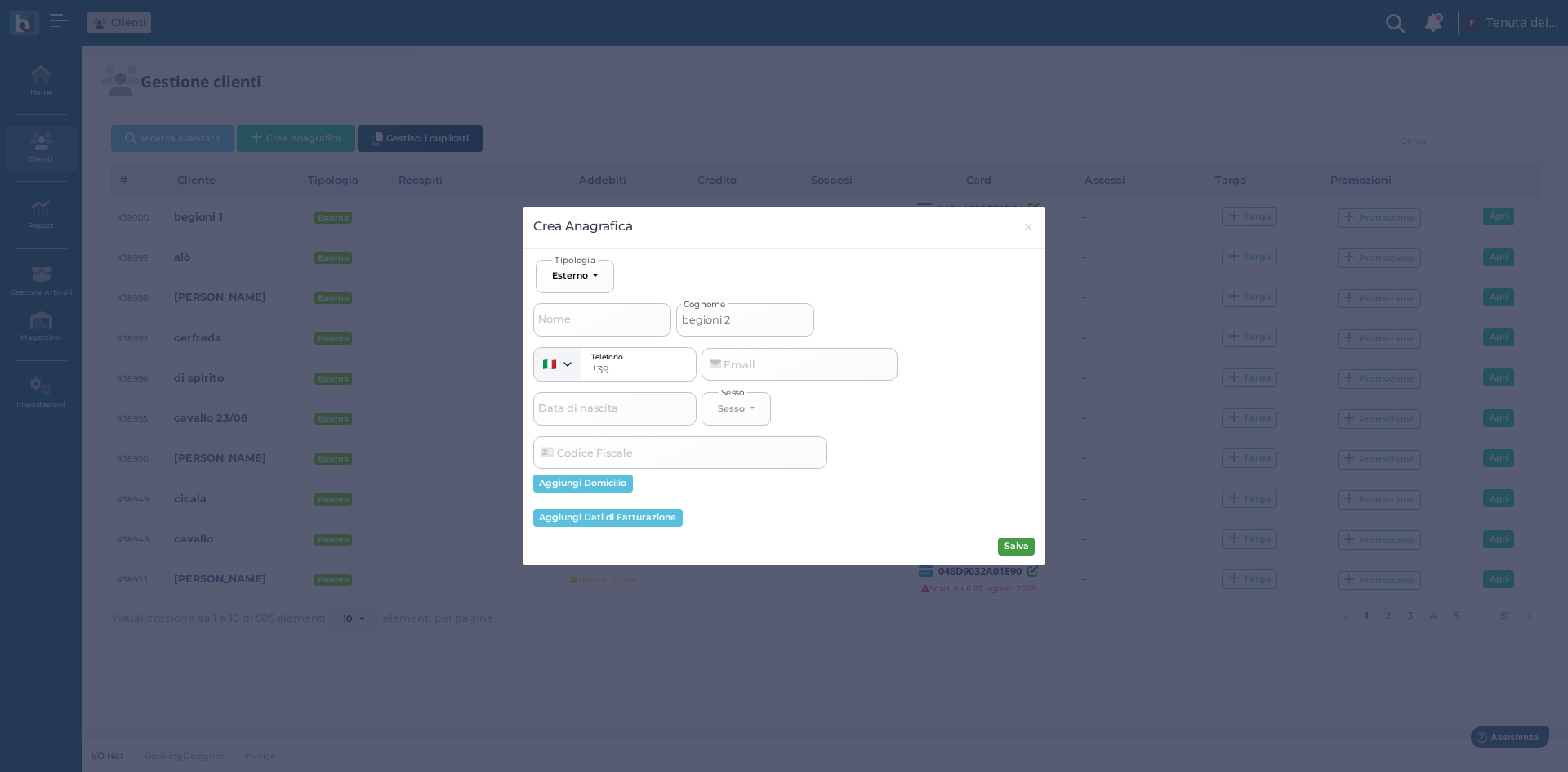
type input "begioni 2"
click at [1015, 549] on button "Salva" at bounding box center [1016, 546] width 37 height 18
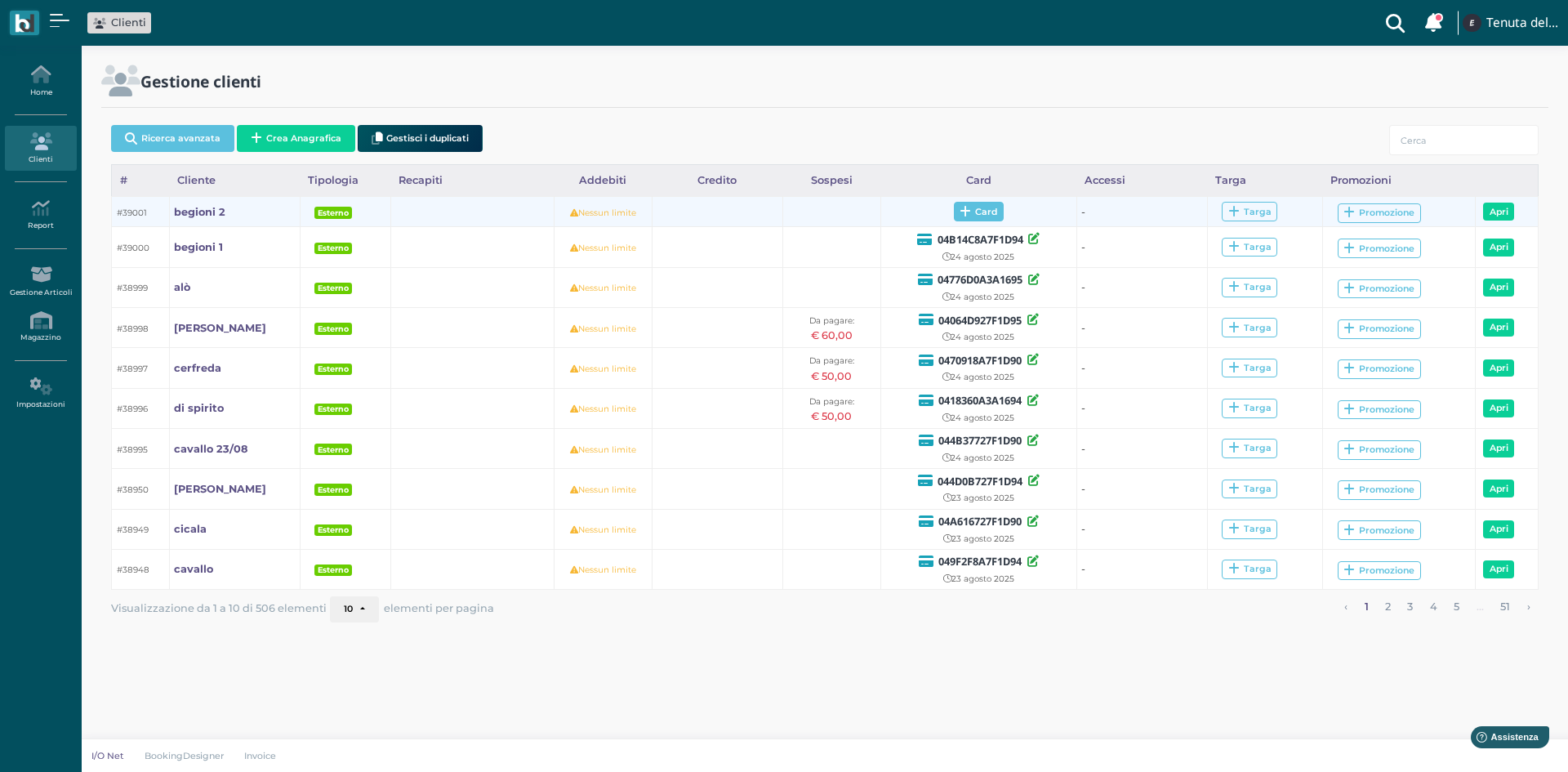
click at [985, 210] on span "Card" at bounding box center [978, 211] width 50 height 20
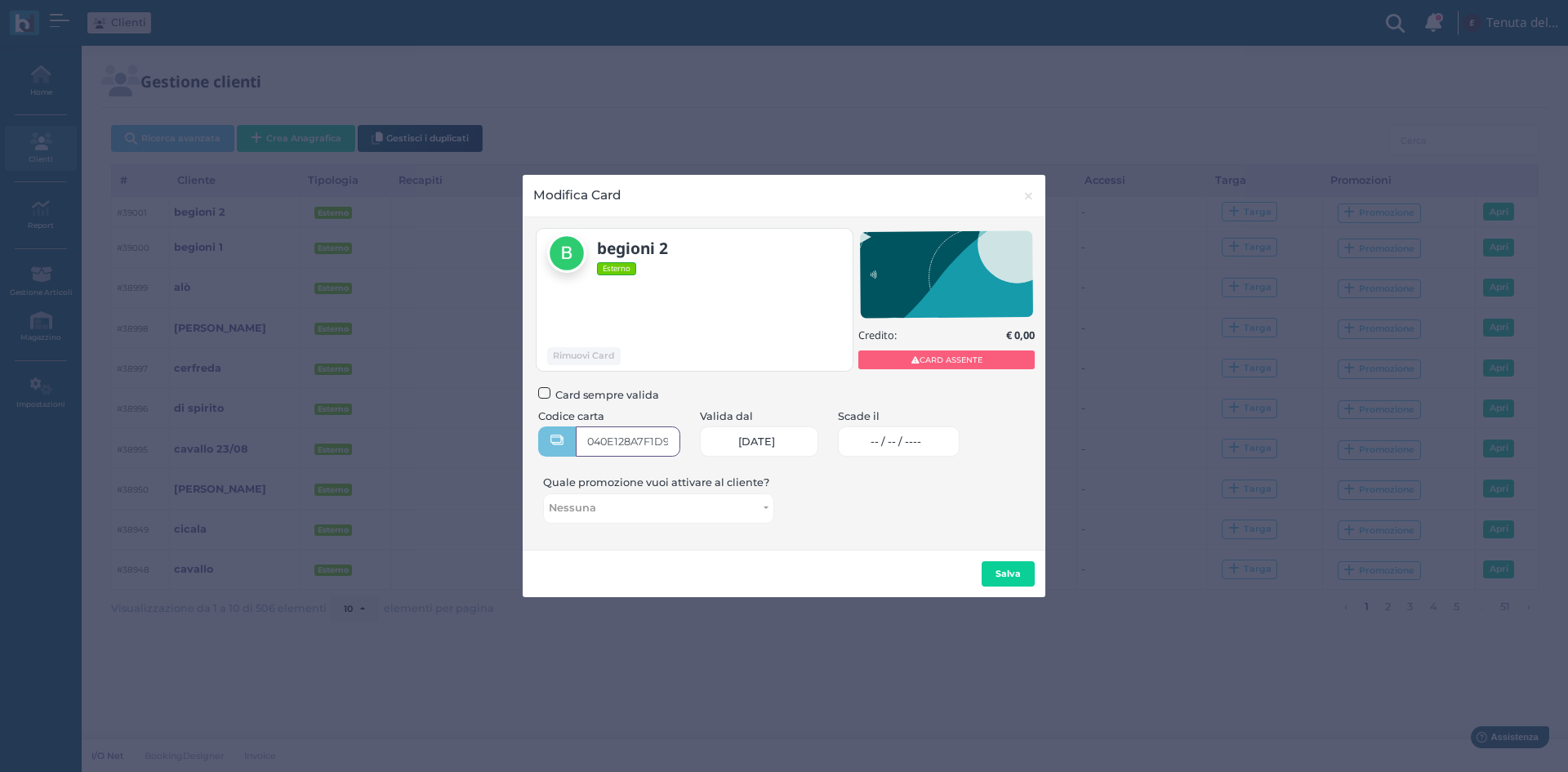
type input "040E128A7F1D95"
click at [893, 431] on link "-- / -- / ----" at bounding box center [899, 441] width 121 height 30
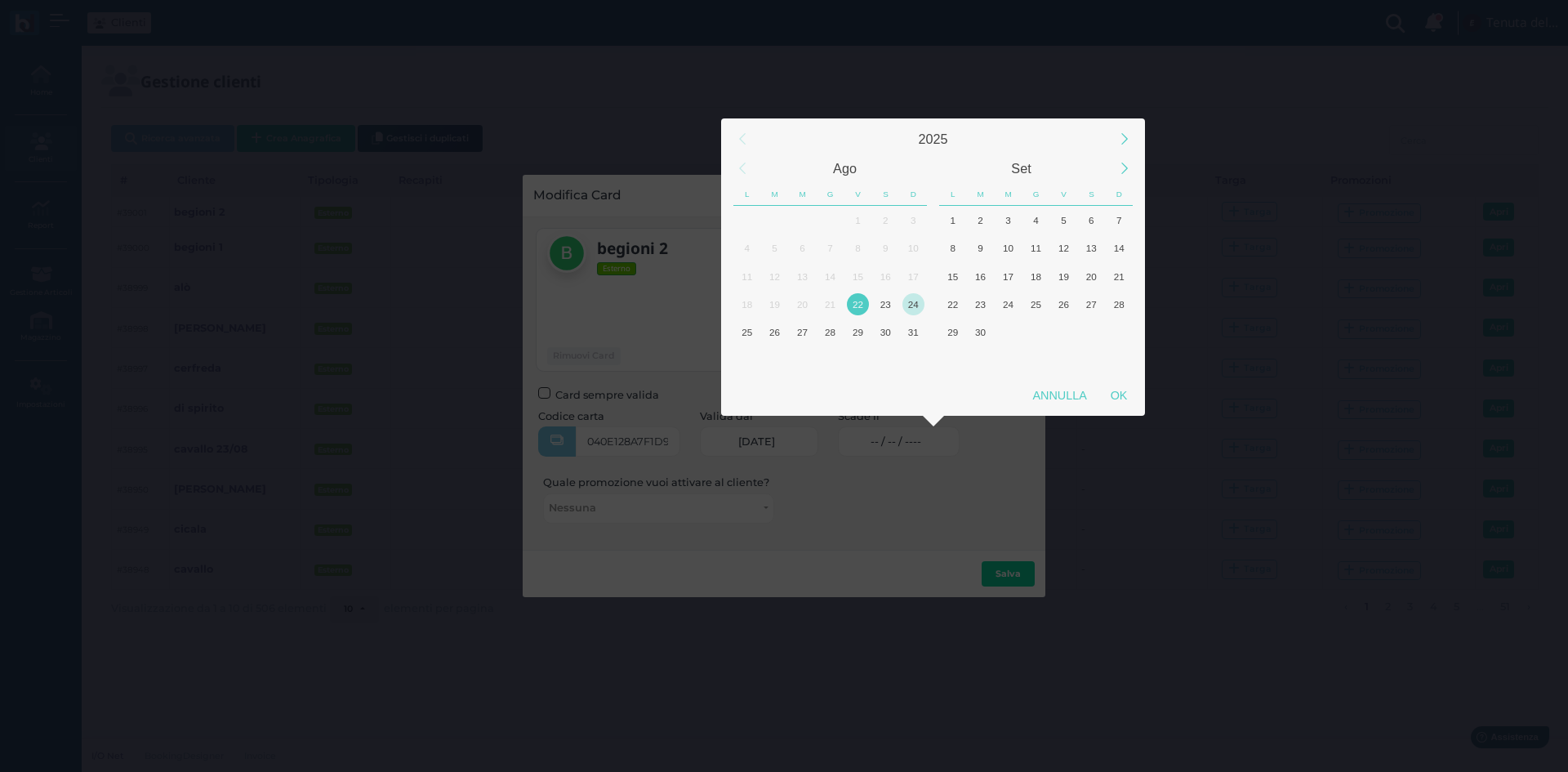
click at [911, 310] on div "24" at bounding box center [914, 304] width 22 height 23
drag, startPoint x: 1118, startPoint y: 395, endPoint x: 1069, endPoint y: 474, distance: 93.0
click at [1116, 396] on div "OK" at bounding box center [1119, 395] width 41 height 29
type input "[DATE]"
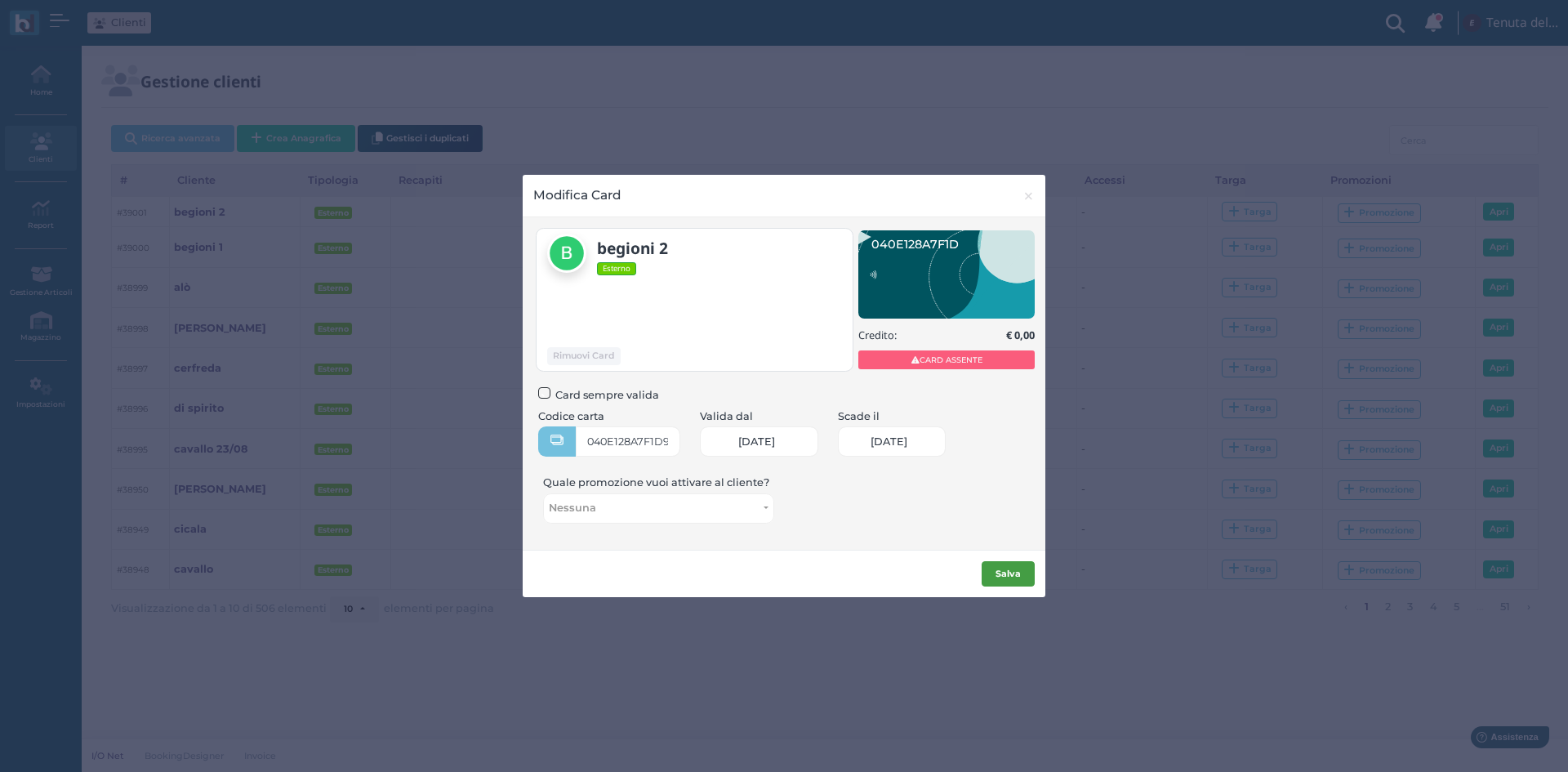
scroll to position [0, 71]
click at [1006, 571] on b "Salva" at bounding box center [1008, 573] width 25 height 12
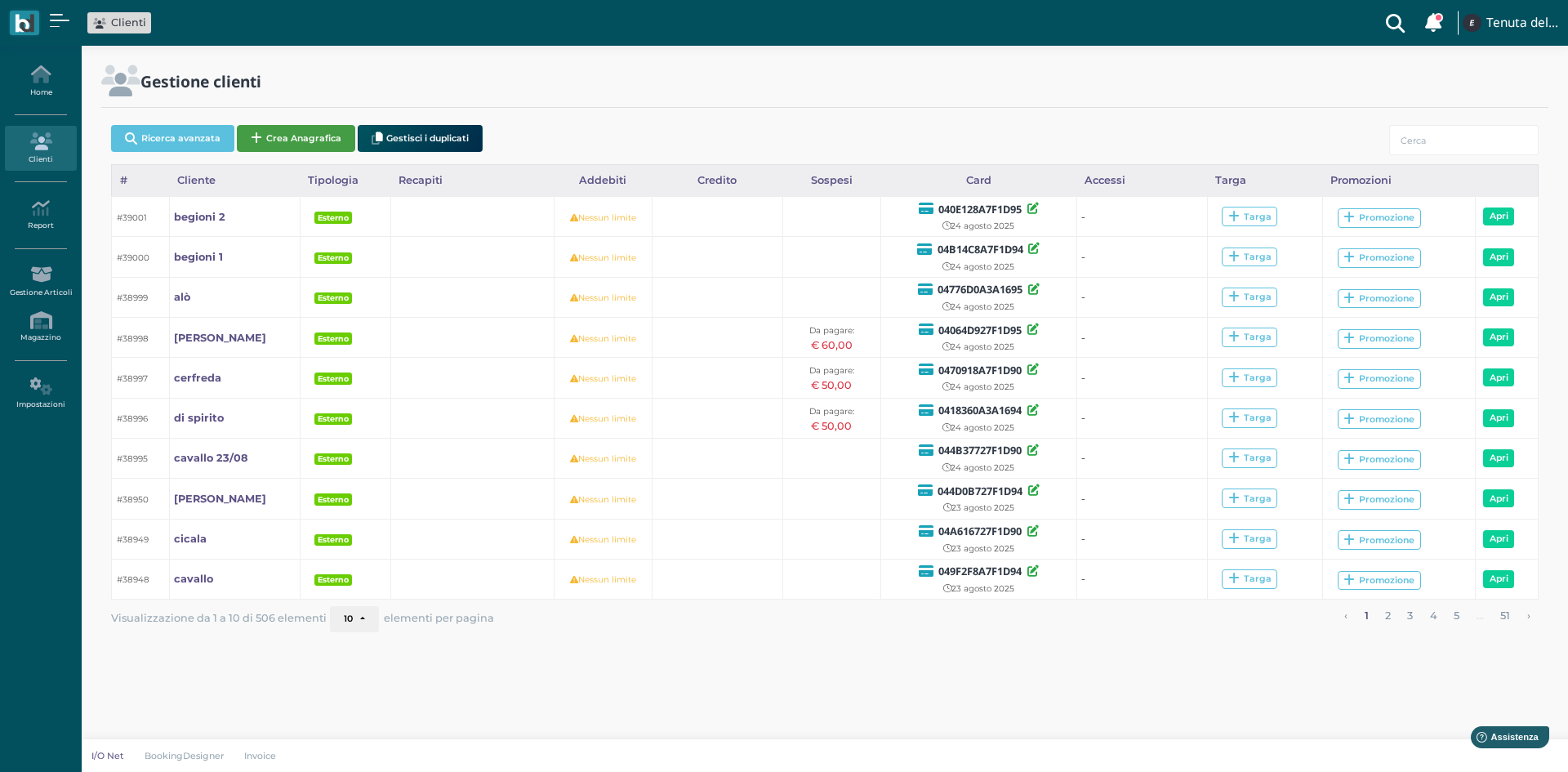
click at [309, 136] on button "Crea Anagrafica" at bounding box center [295, 139] width 118 height 27
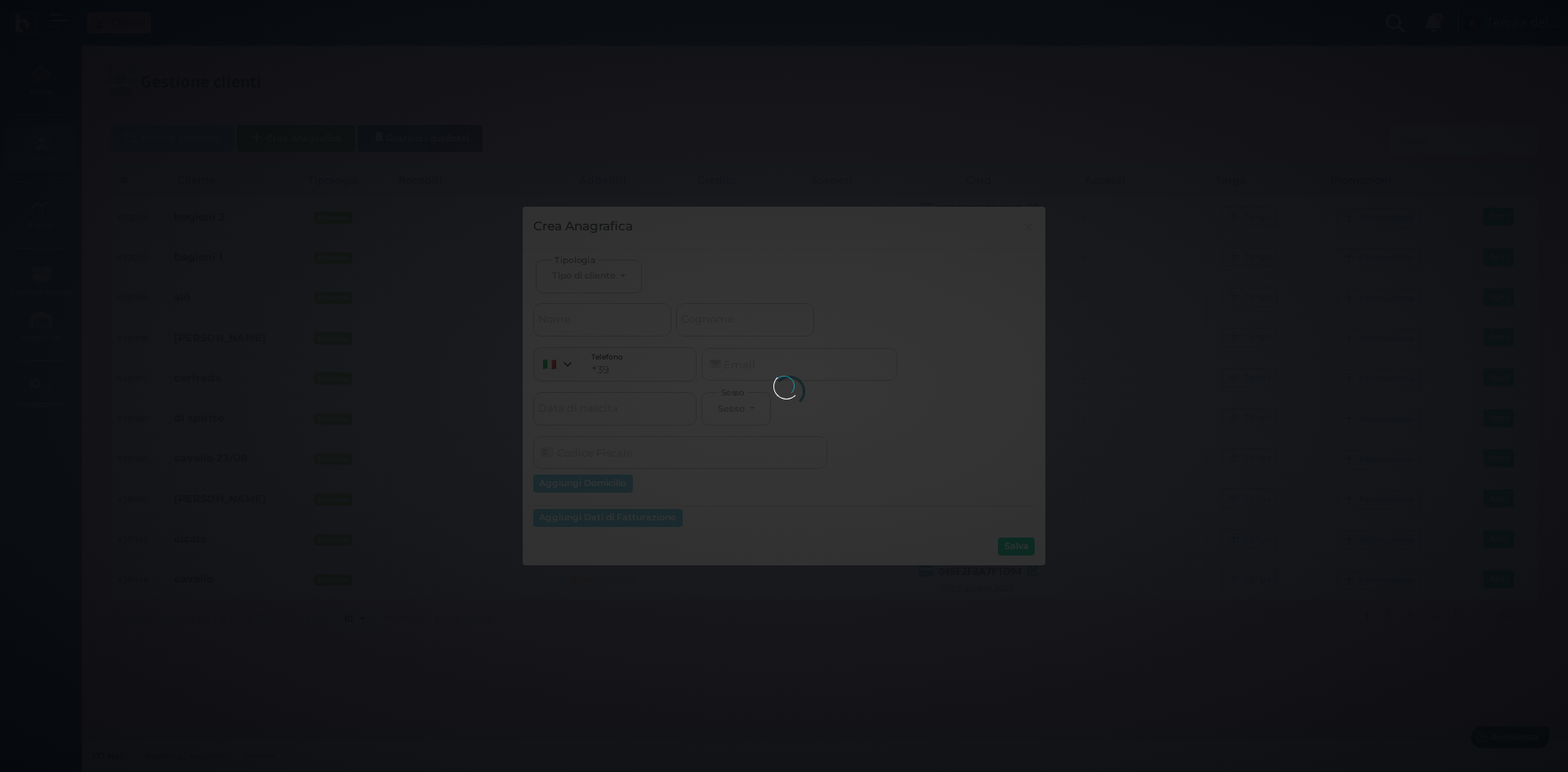
select select
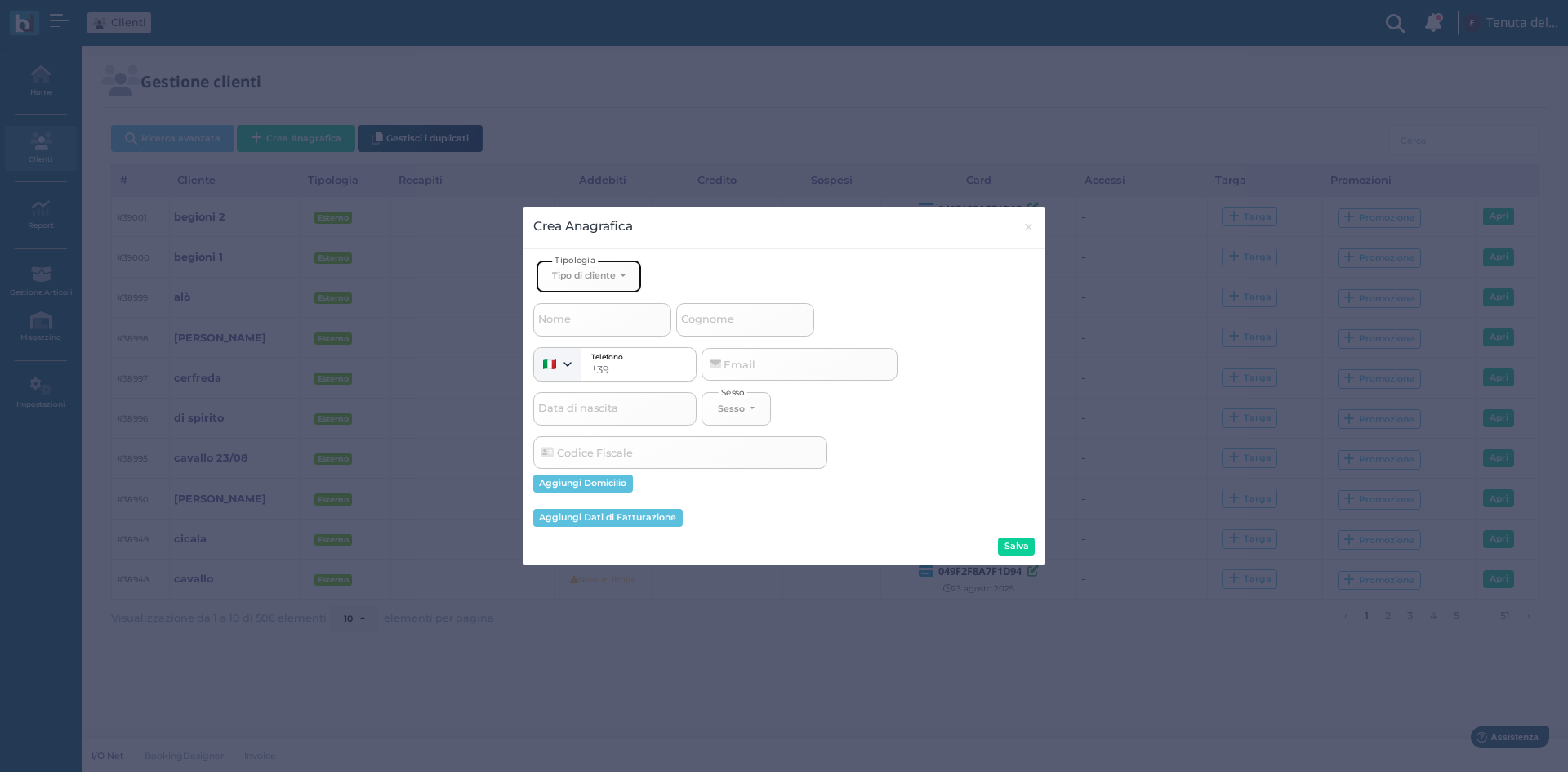
click at [605, 274] on div "Tipo di cliente" at bounding box center [583, 276] width 64 height 12
drag, startPoint x: 575, startPoint y: 334, endPoint x: 640, endPoint y: 328, distance: 65.3
click at [576, 333] on span "Esterno" at bounding box center [572, 330] width 41 height 13
select select "[object Object]"
select select
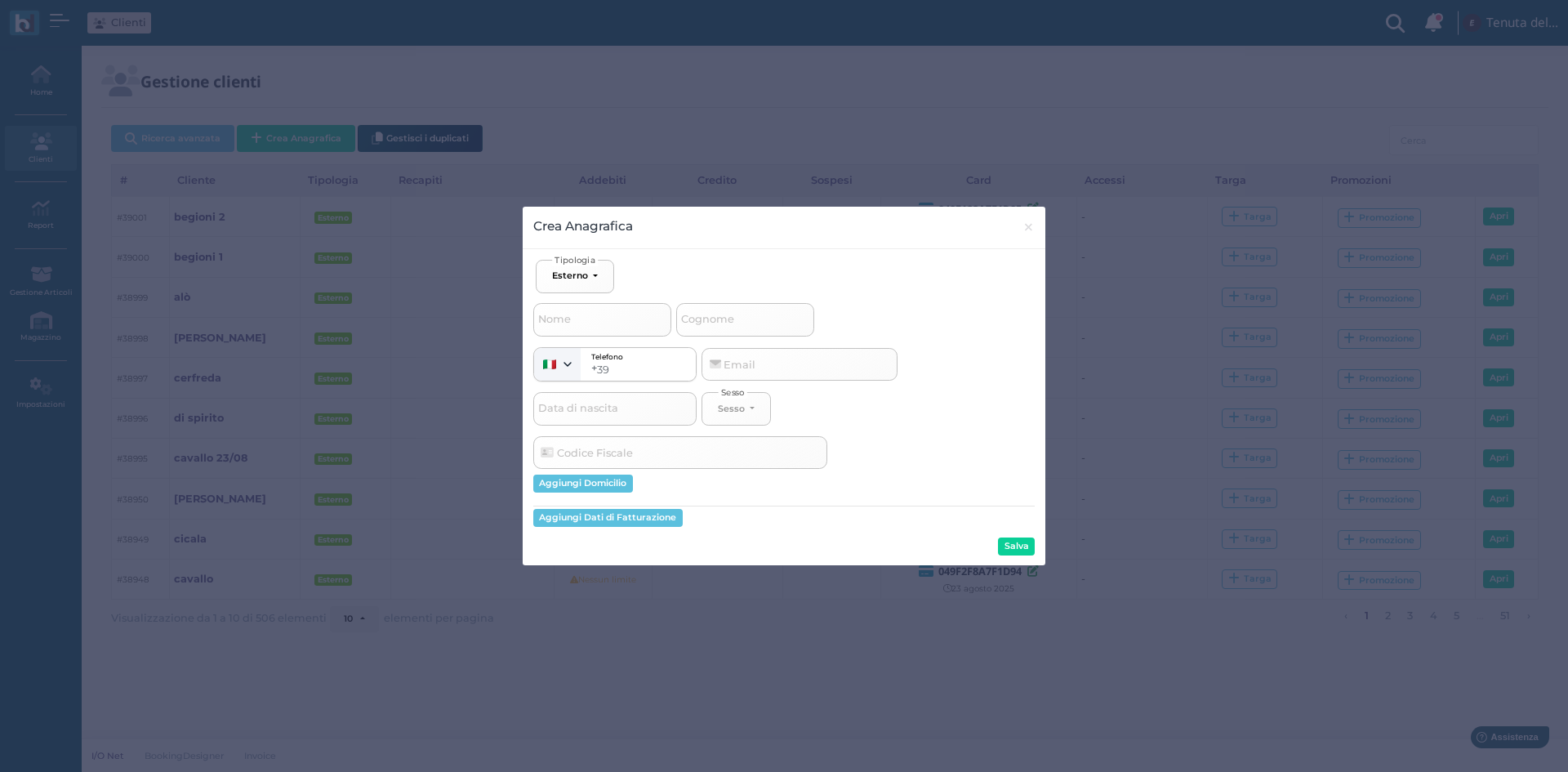
click at [737, 327] on span "Cognome" at bounding box center [707, 319] width 58 height 21
click at [738, 327] on input "Cognome" at bounding box center [744, 319] width 138 height 32
type input "s"
select select
type input "si"
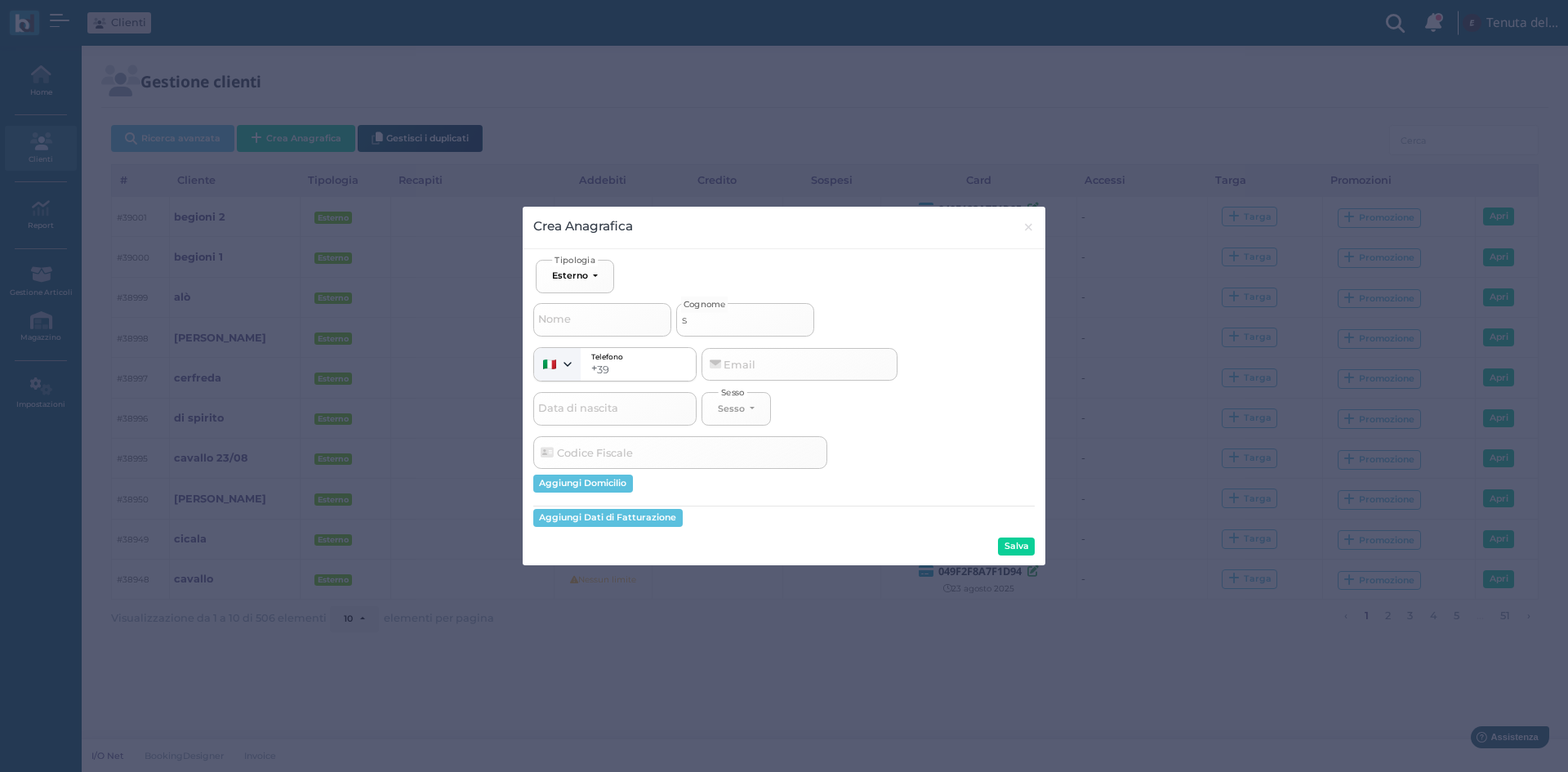
select select
type input "sin"
select select
type input "sine"
select select
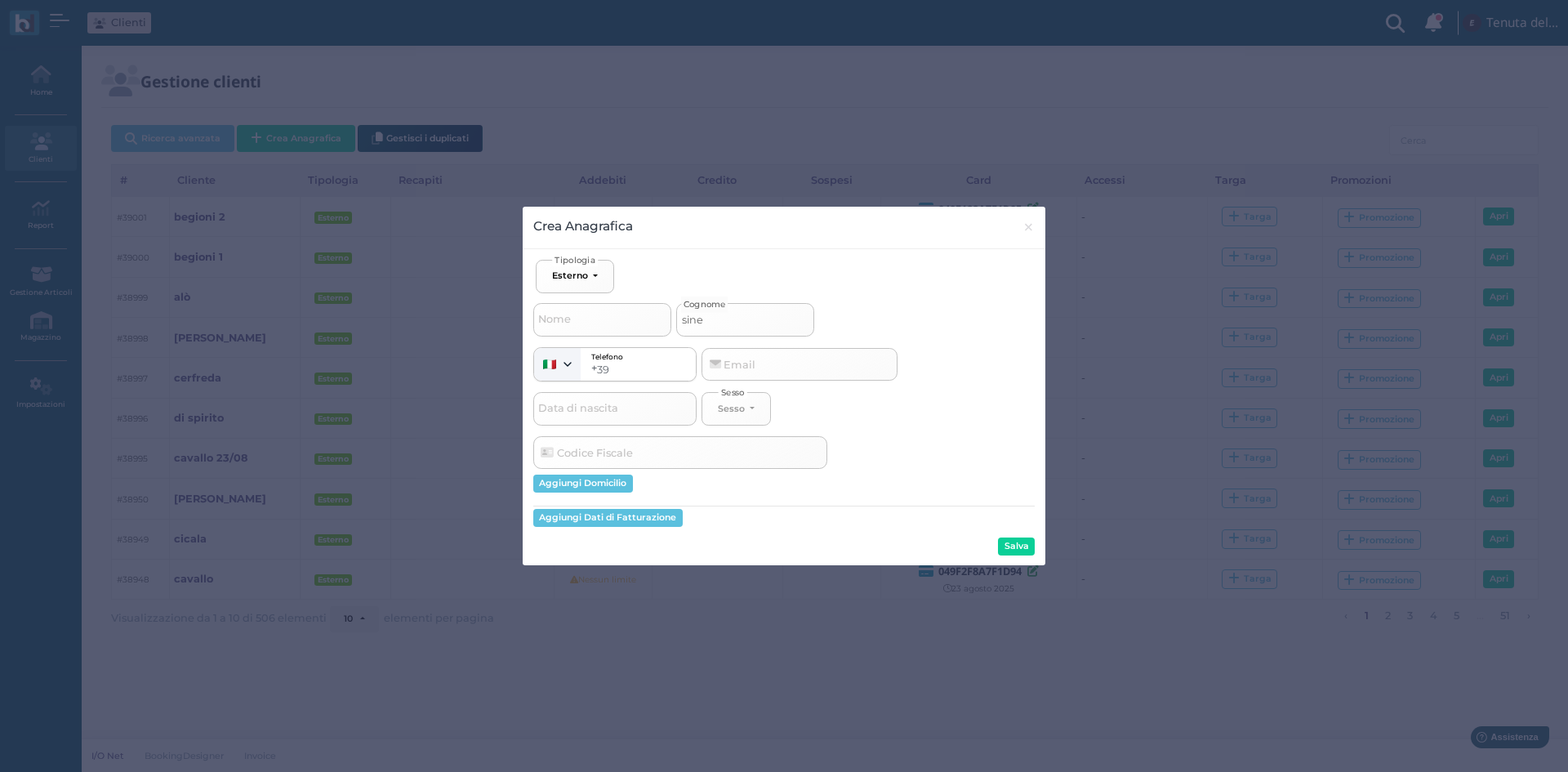
type input "sinel"
select select
type input "sinell"
select select
type input "sinelli"
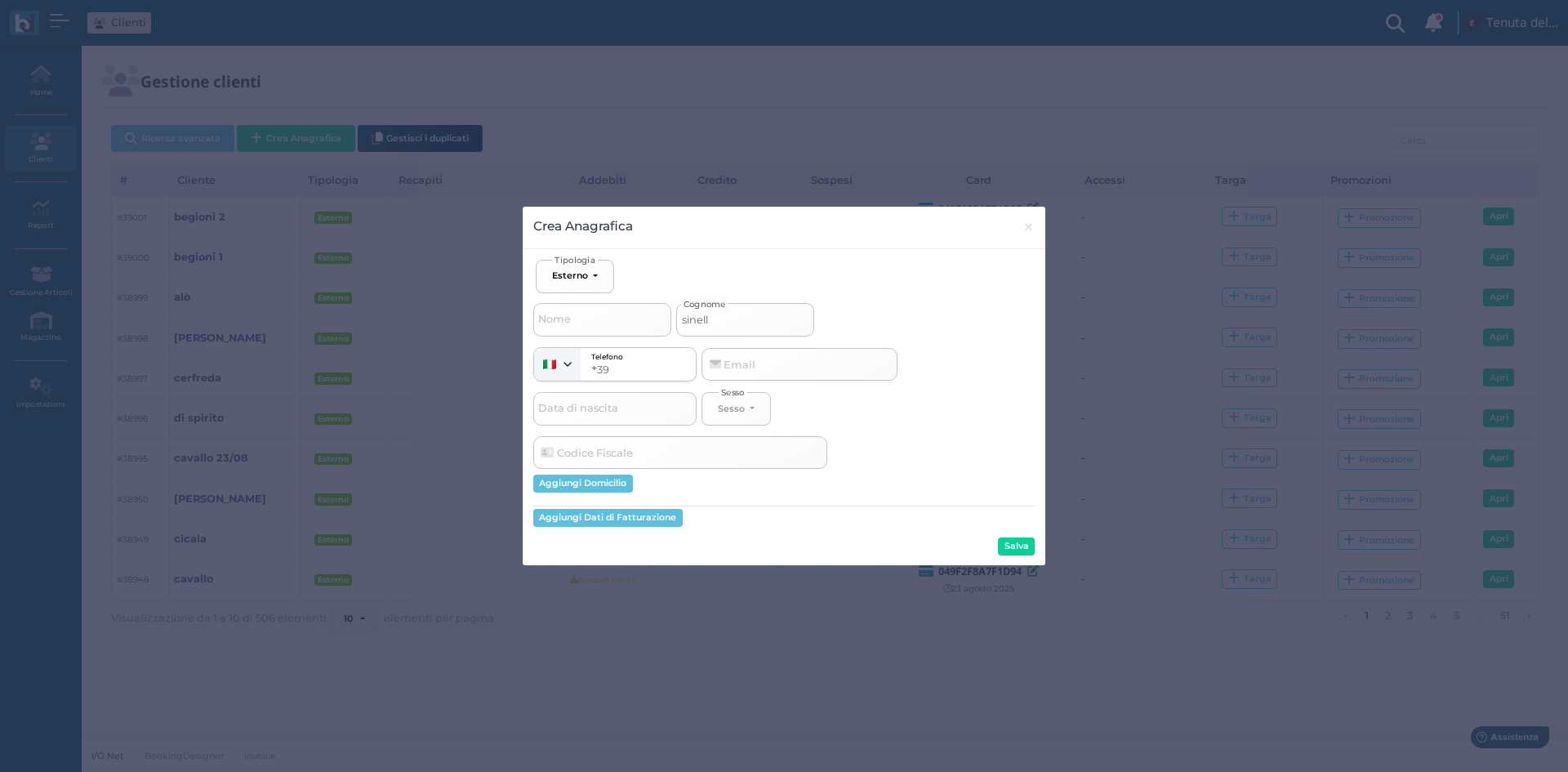
select select
type input "sinell"
select select
type input "sinel"
select select
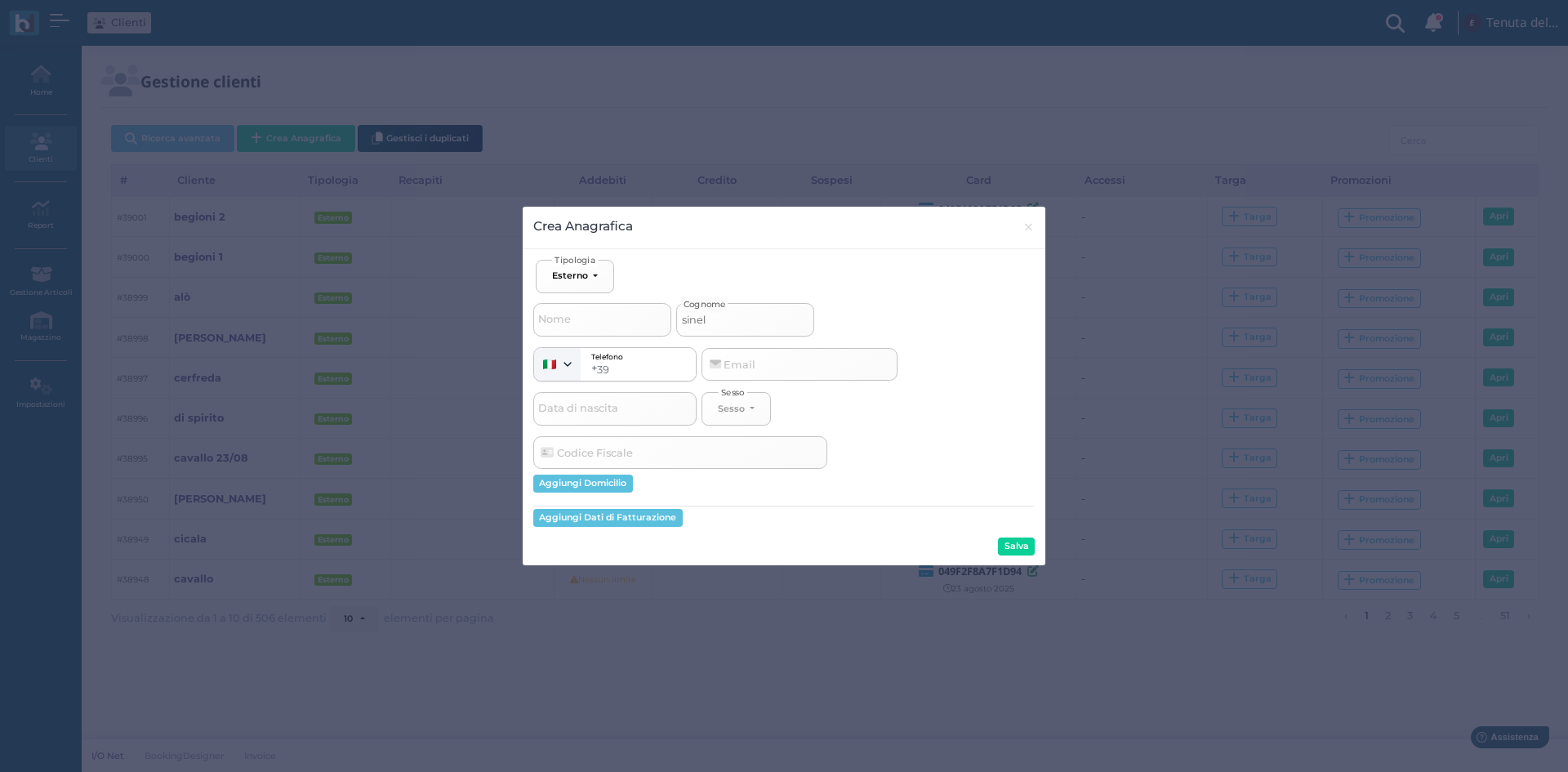
type input "sine"
select select
type input "sin"
select select
type input "si"
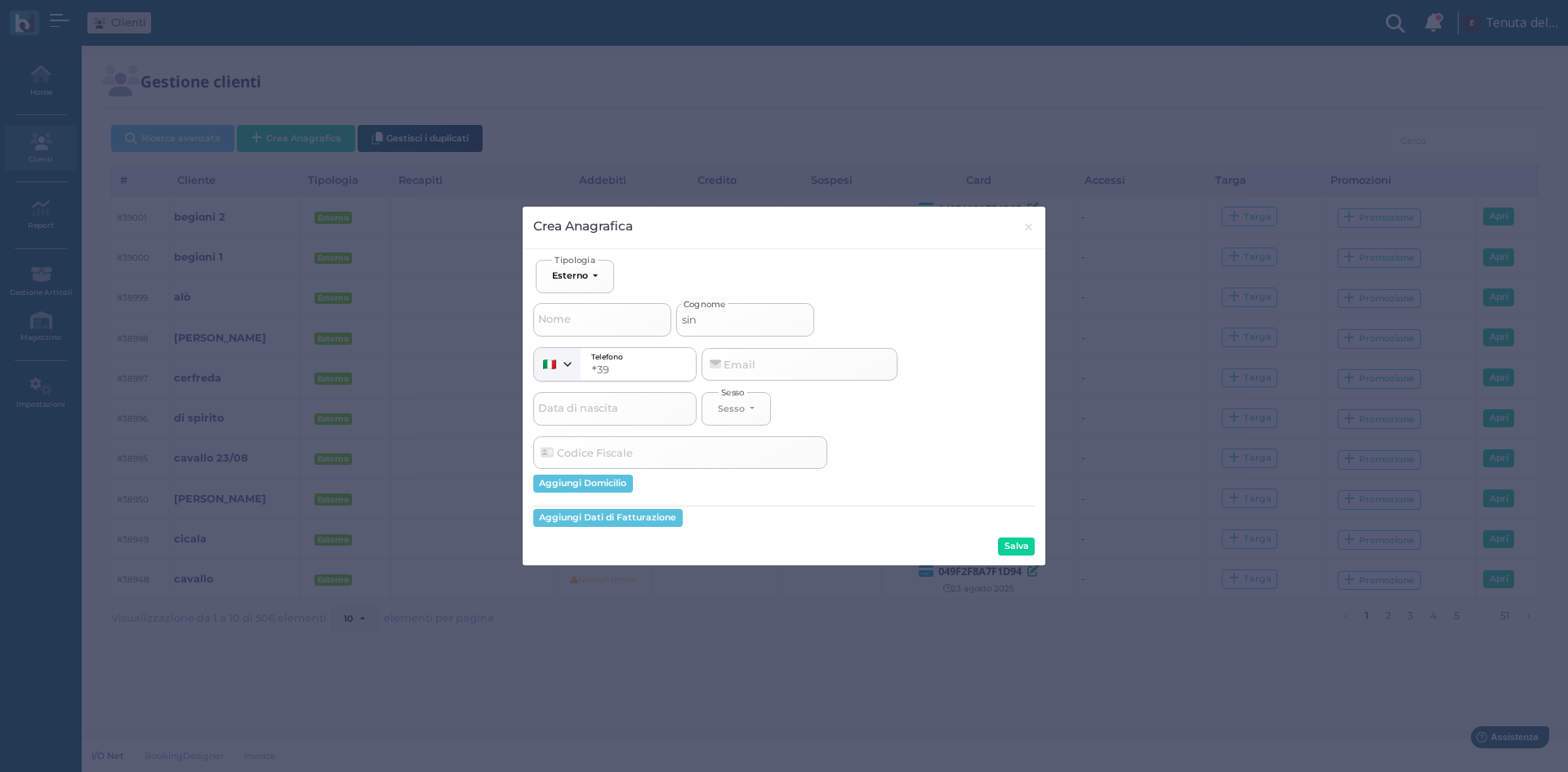
select select
type input "s"
select select
type input "sp"
select select
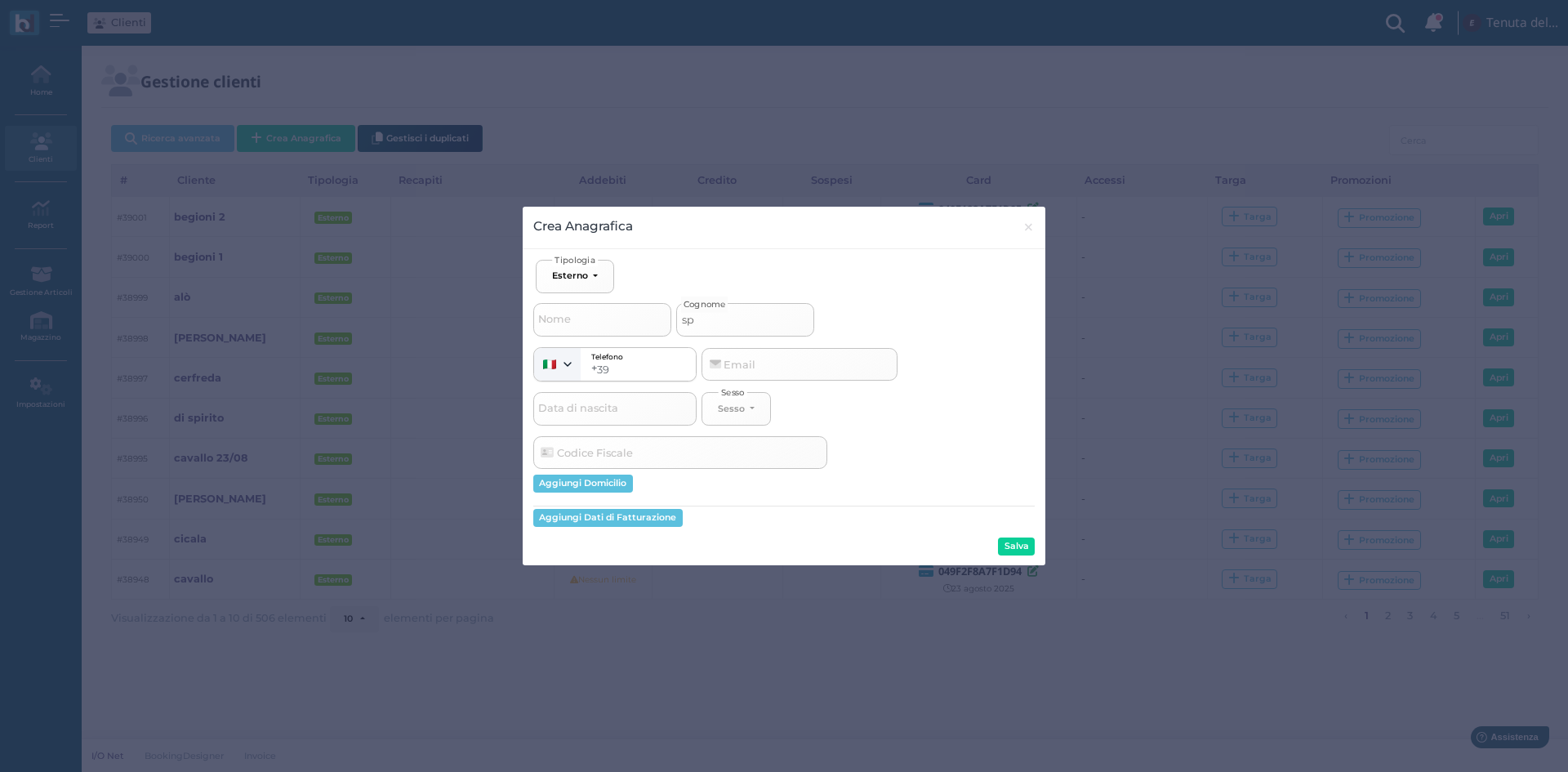
type input "spi"
select select
type input "spin"
select select
type input "spine"
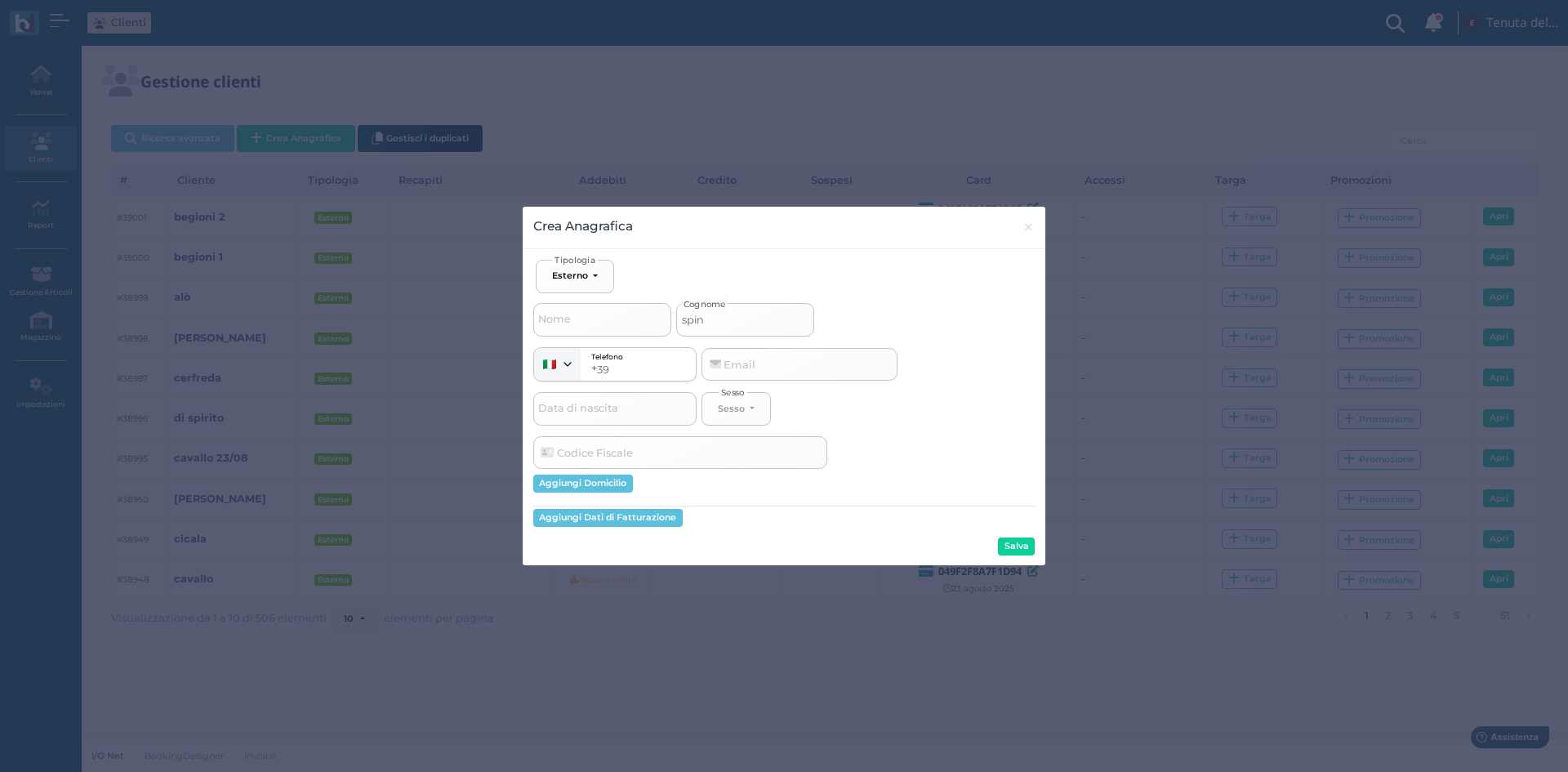
select select
type input "spinel"
select select
type input "spinell"
select select
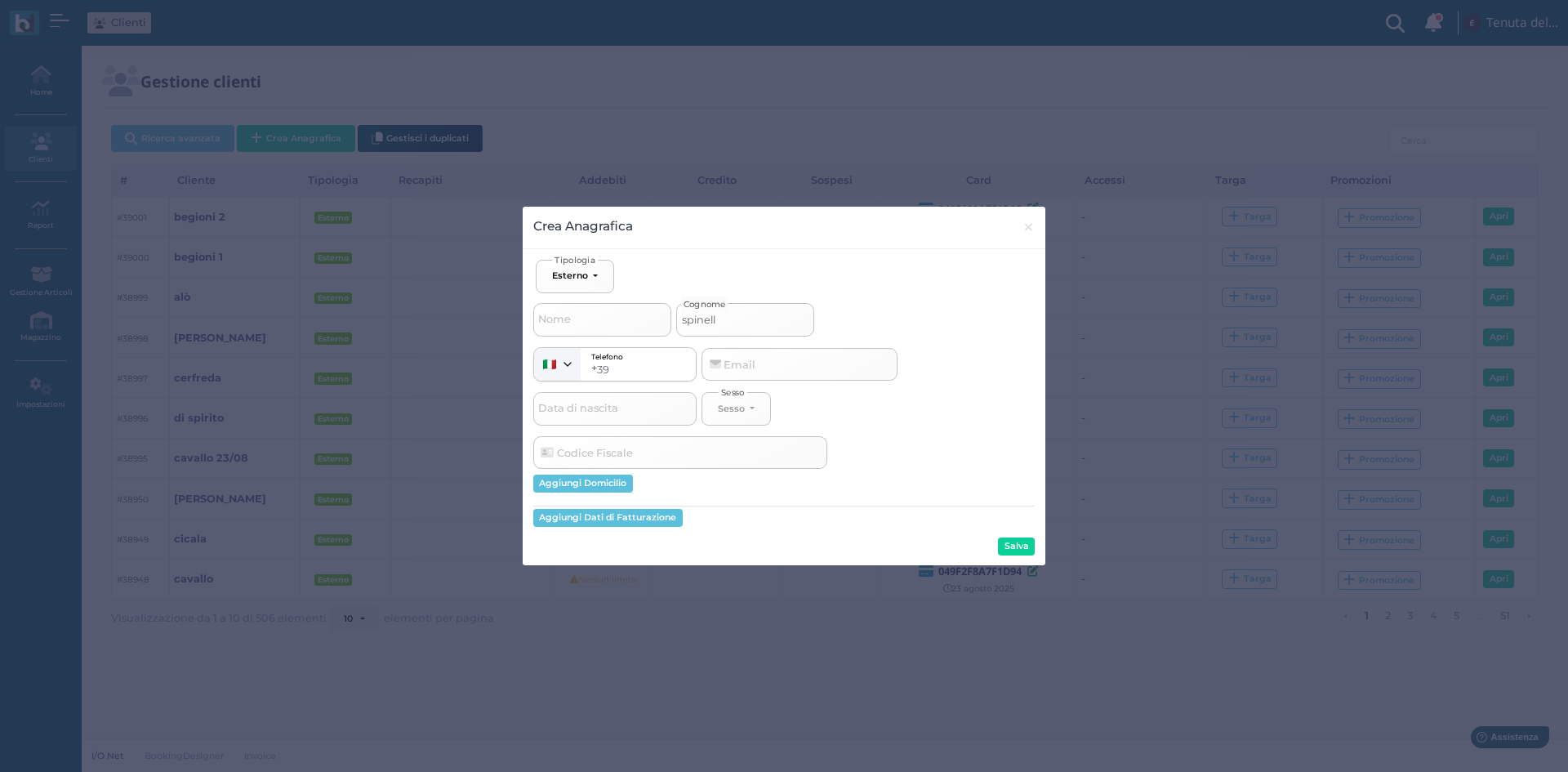
type input "spinelli"
select select
type input "spinelli"
click at [1011, 549] on button "Salva" at bounding box center [1016, 546] width 37 height 18
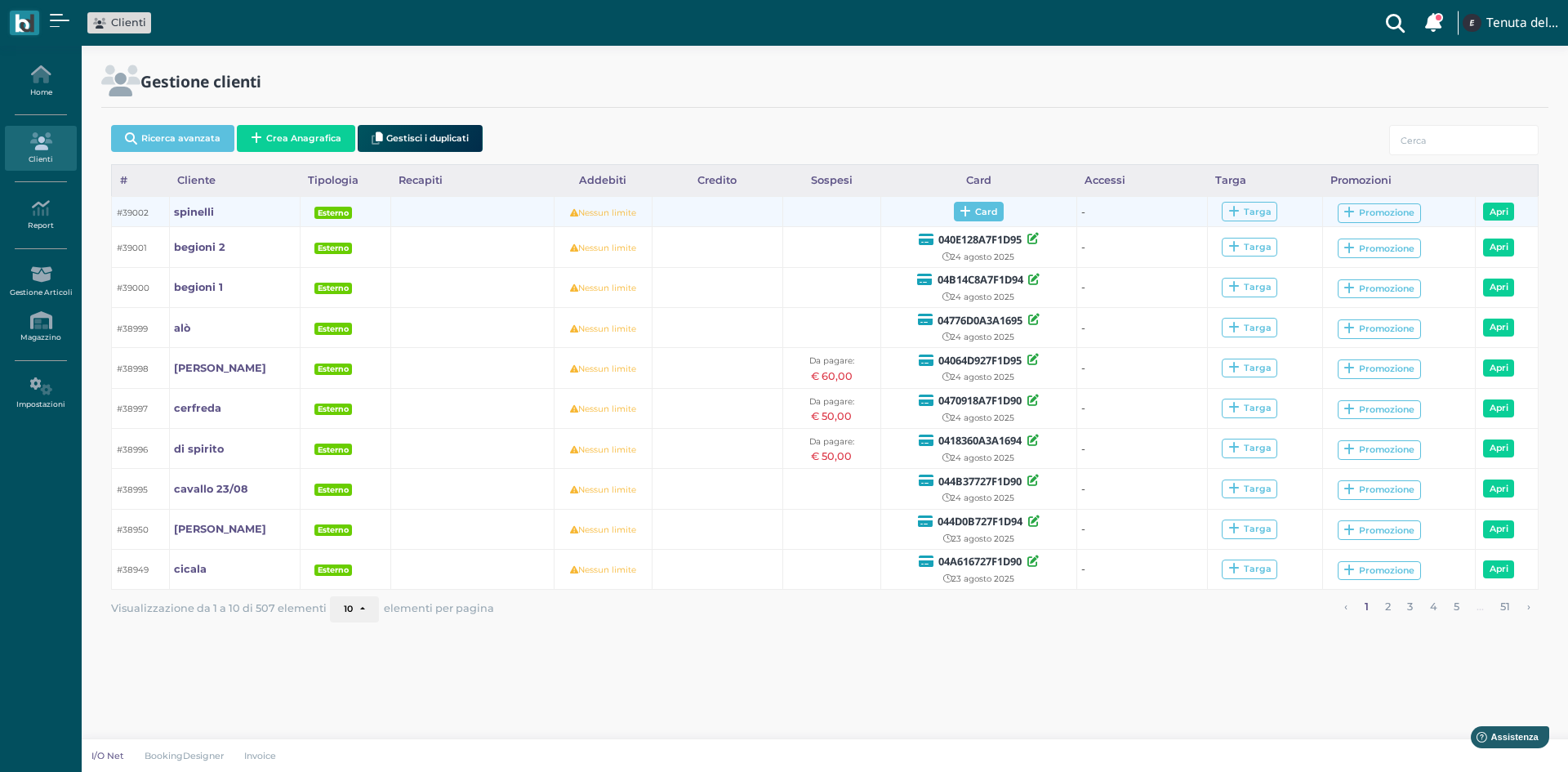
click at [968, 214] on icon at bounding box center [965, 211] width 12 height 13
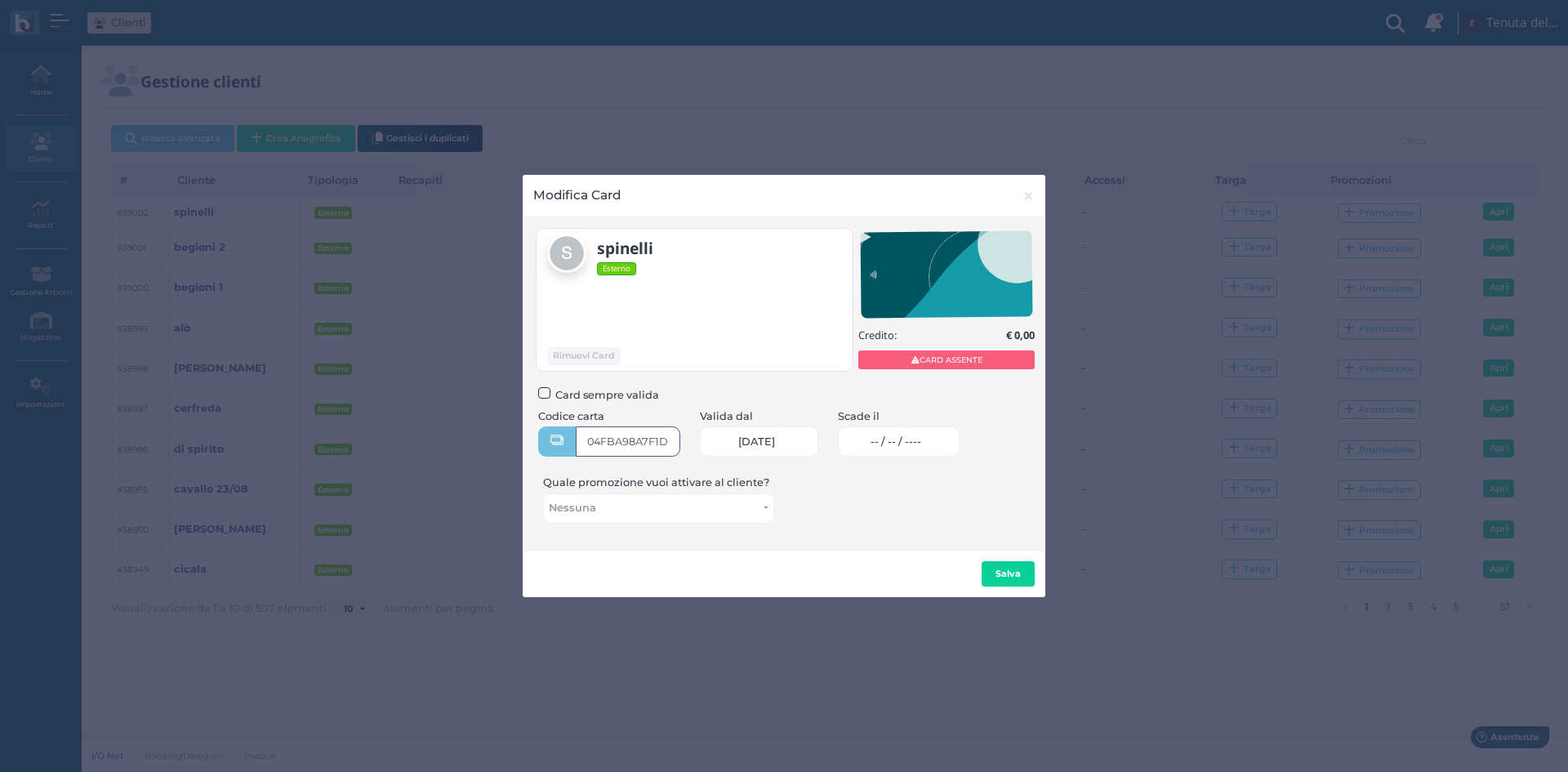
type input "04FBA98A7F1D90"
click at [894, 440] on span "-- / -- / ----" at bounding box center [896, 441] width 51 height 13
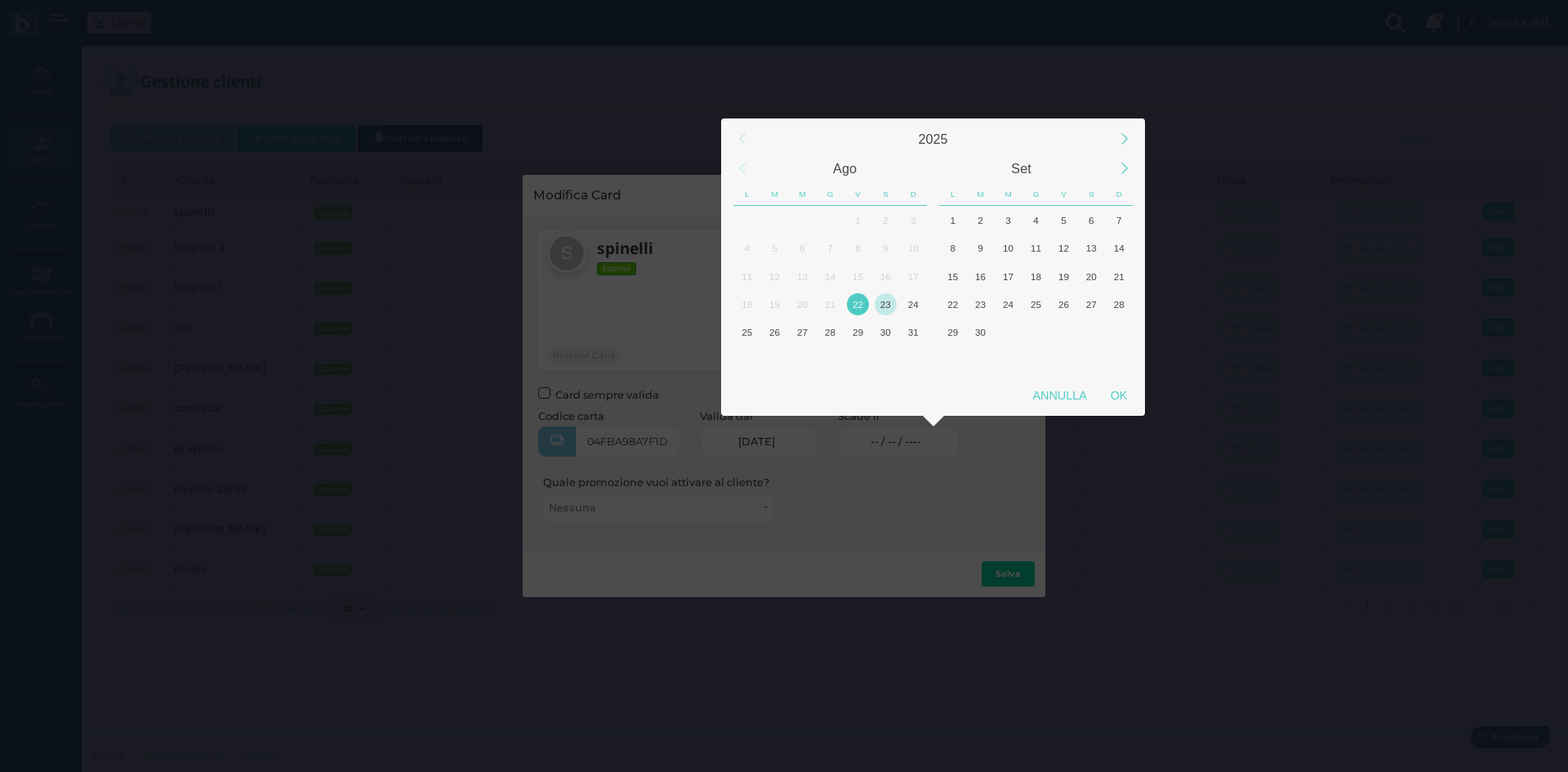
click at [888, 305] on div "23" at bounding box center [885, 304] width 22 height 23
click at [1120, 393] on div "OK" at bounding box center [1119, 395] width 41 height 29
type input "23/08/2025"
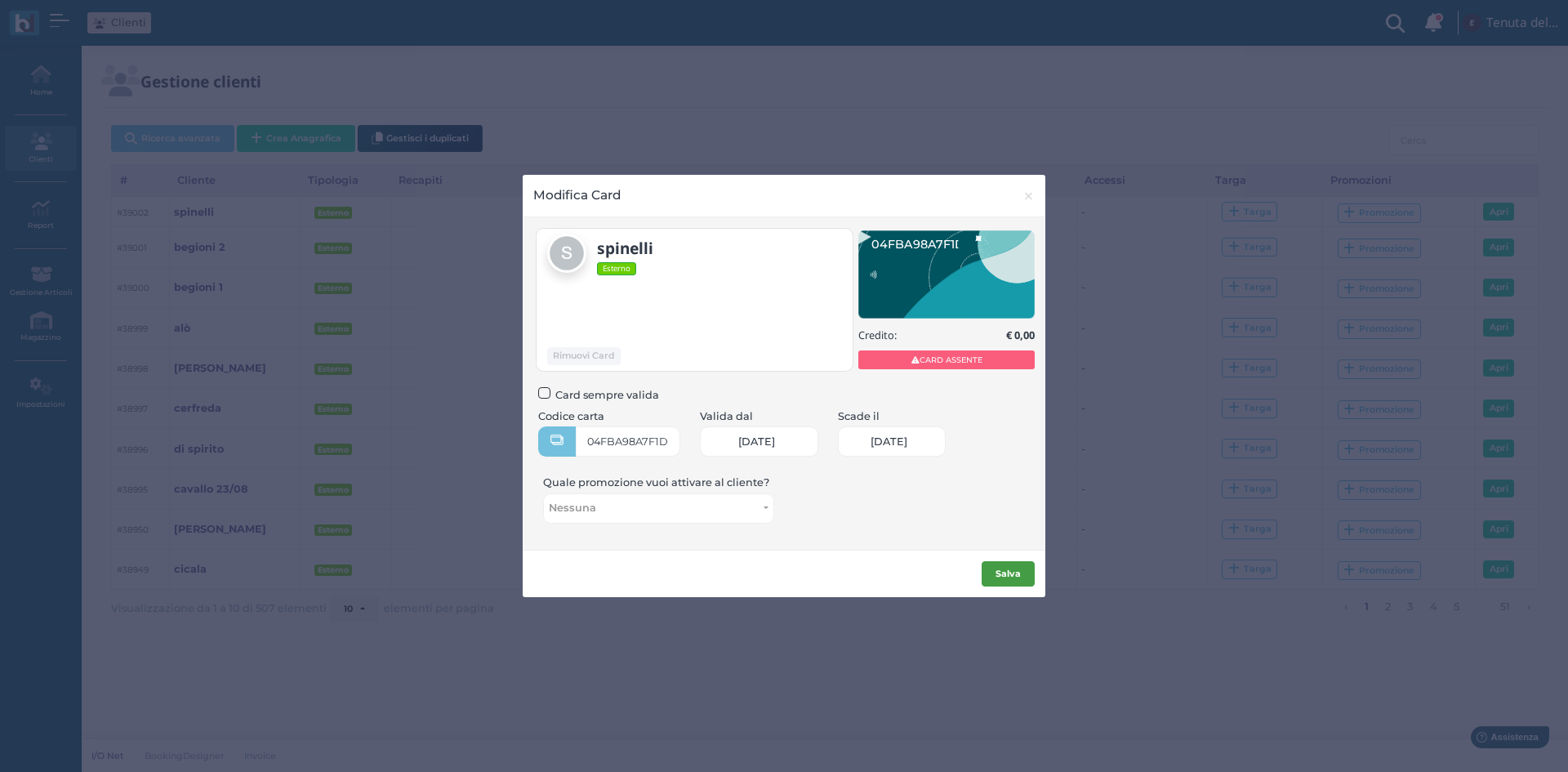
scroll to position [0, 69]
click at [997, 583] on button "Salva" at bounding box center [1008, 574] width 53 height 26
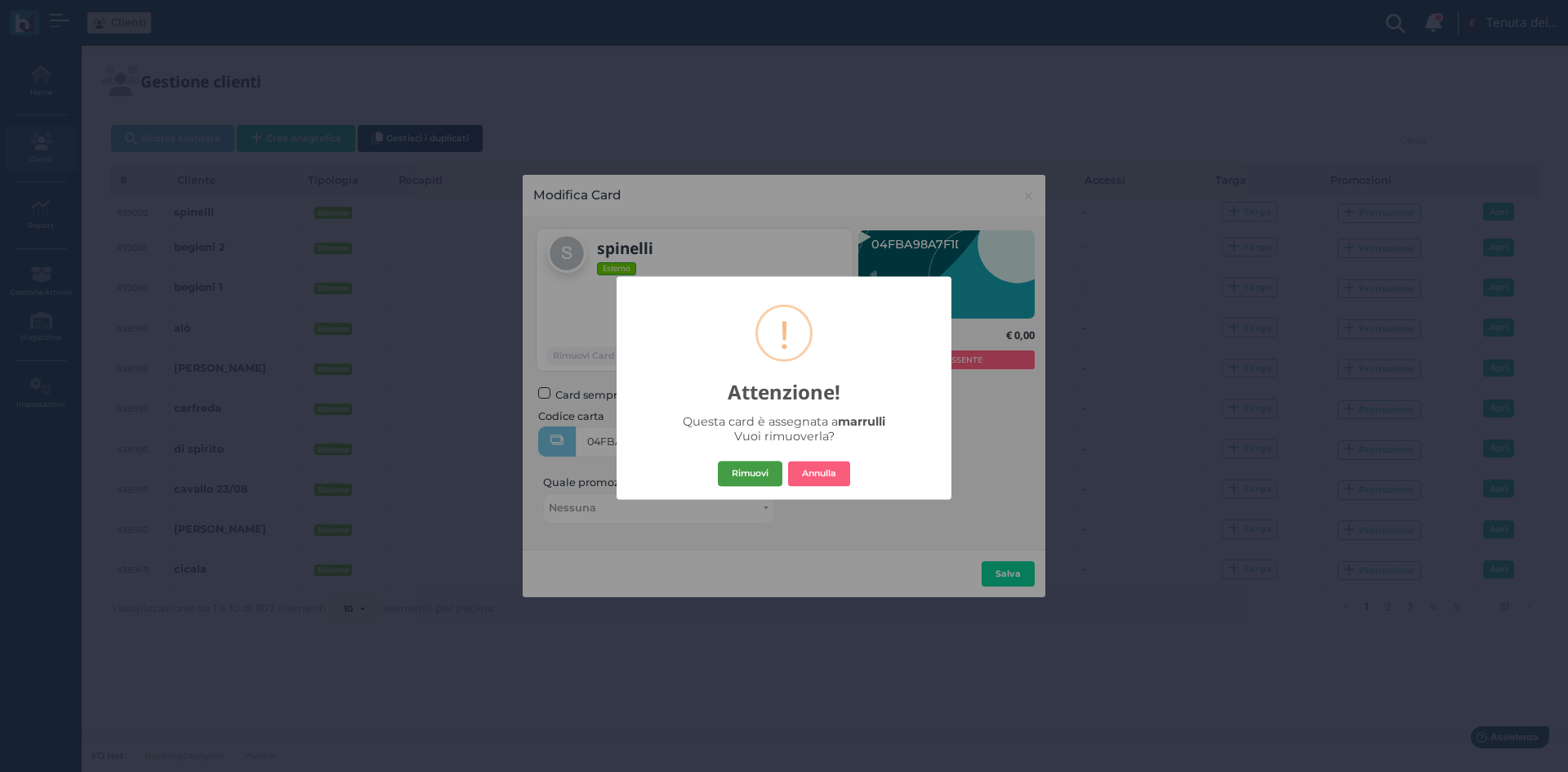
click at [764, 477] on button "Rimuovi" at bounding box center [750, 474] width 65 height 26
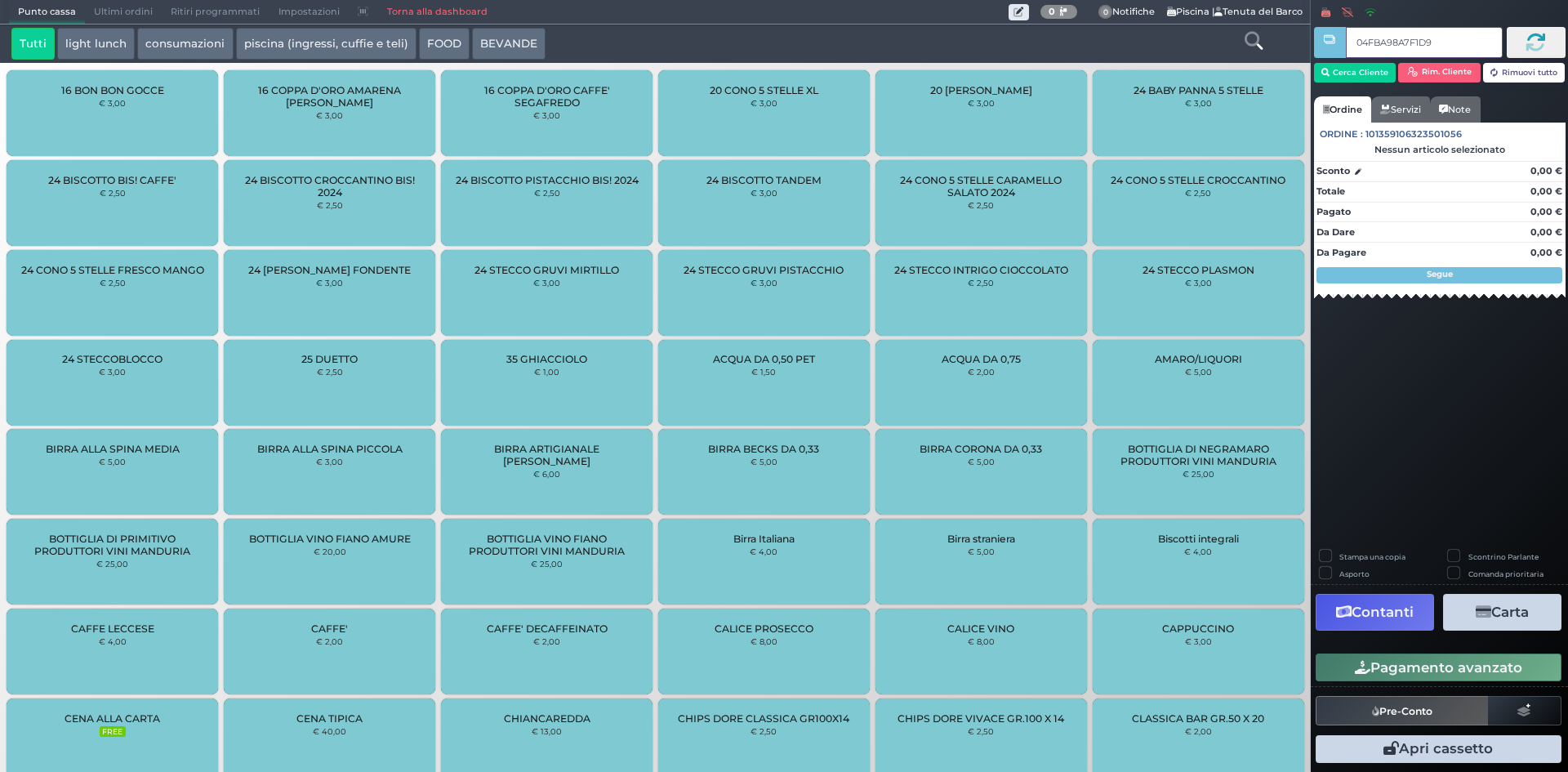
type input "04FBA98A7F1D90"
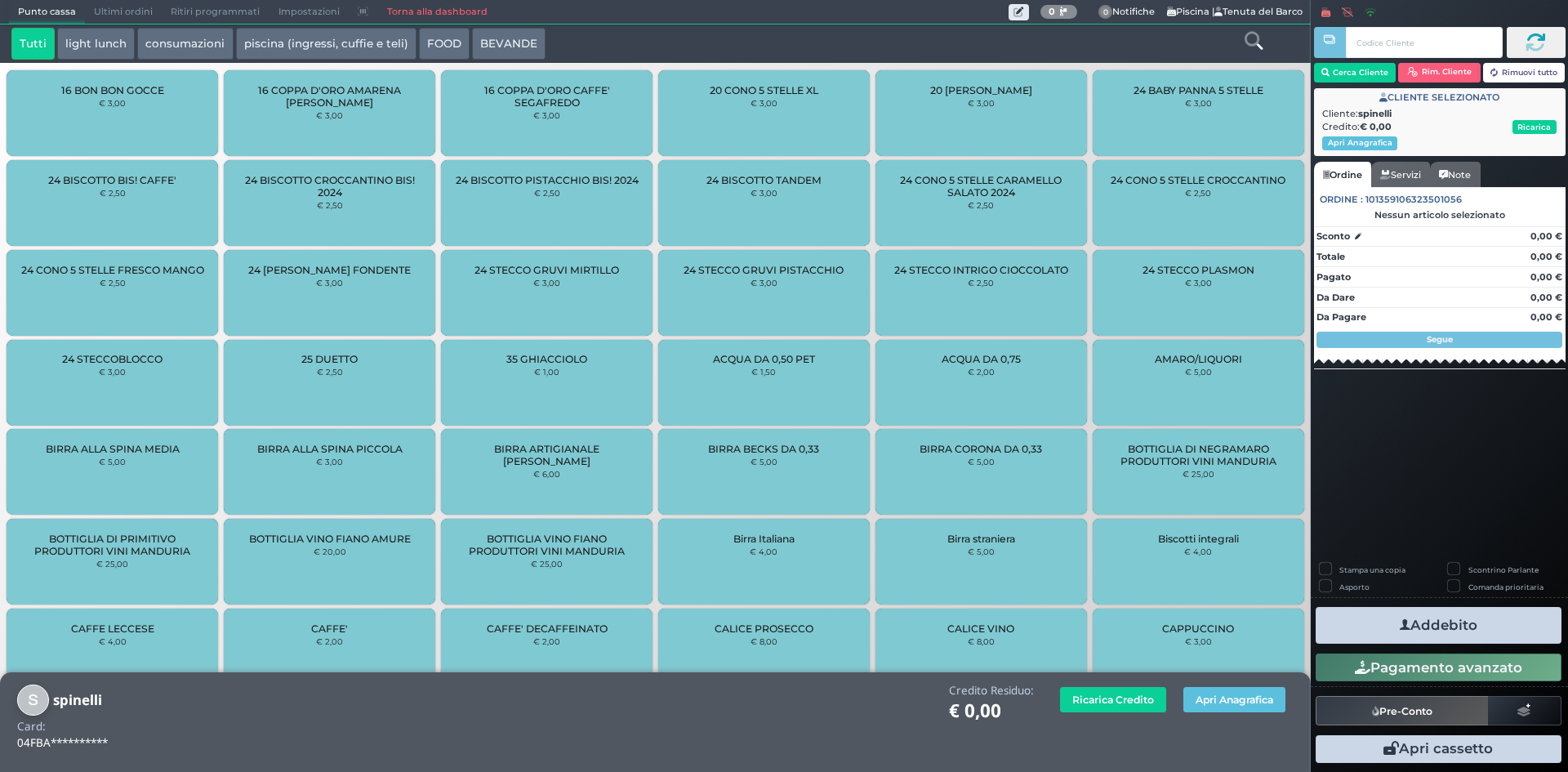
click at [348, 31] on button "piscina (ingressi, cuffie e teli)" at bounding box center [326, 43] width 181 height 32
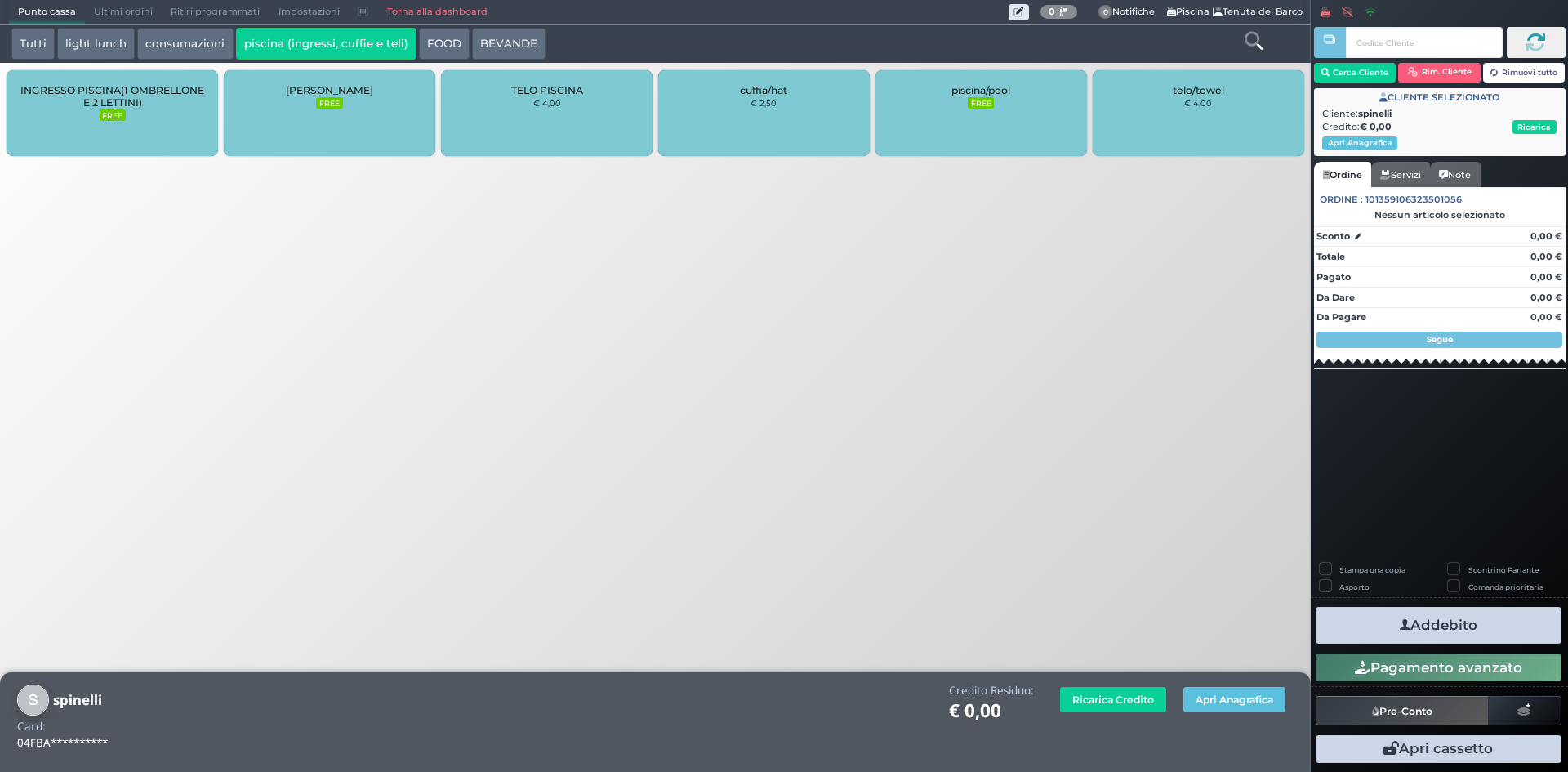
click at [967, 93] on span "piscina/pool" at bounding box center [981, 90] width 59 height 13
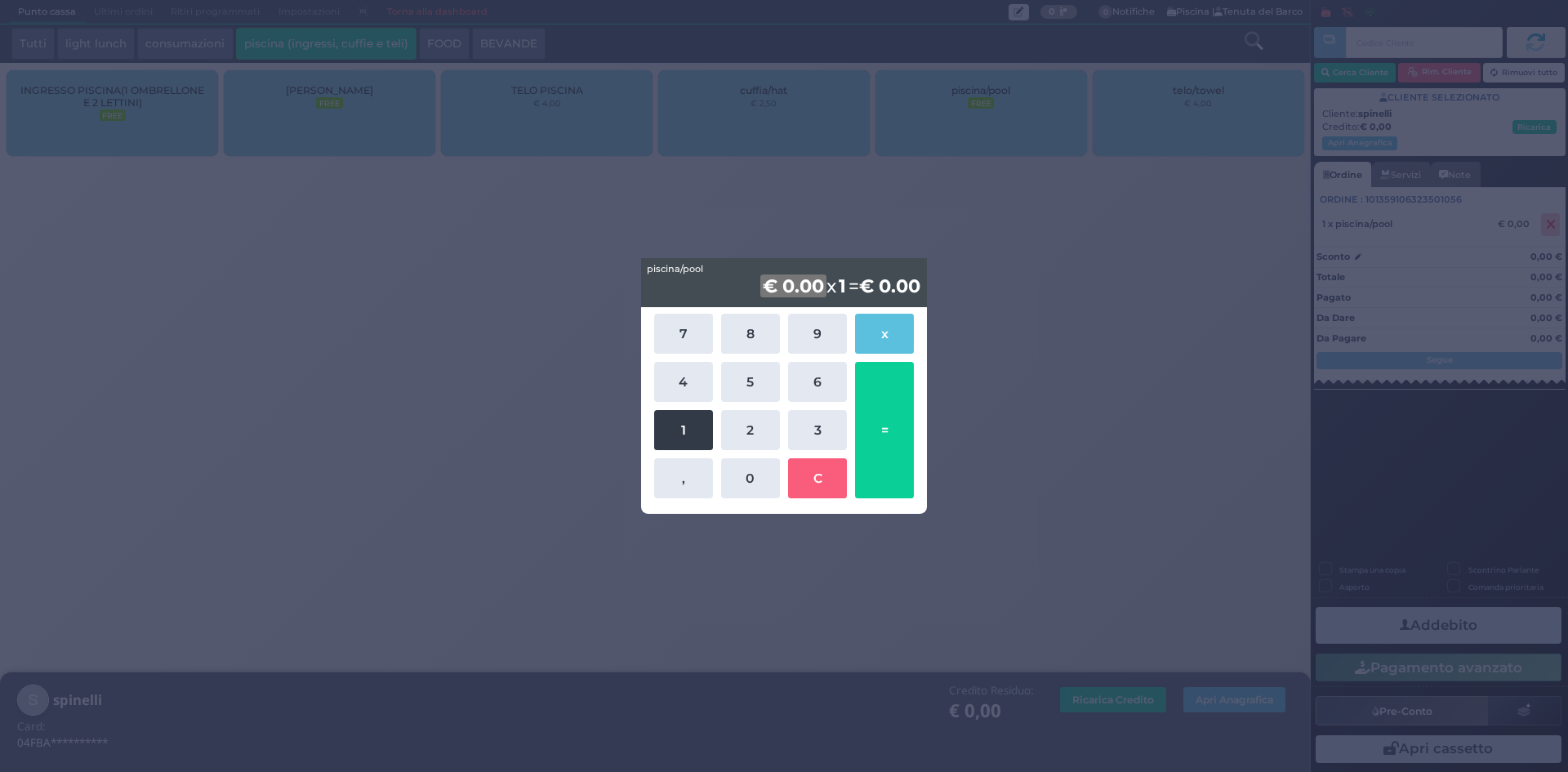
click at [690, 427] on button "1" at bounding box center [684, 430] width 59 height 40
click at [747, 385] on button "5" at bounding box center [750, 382] width 59 height 40
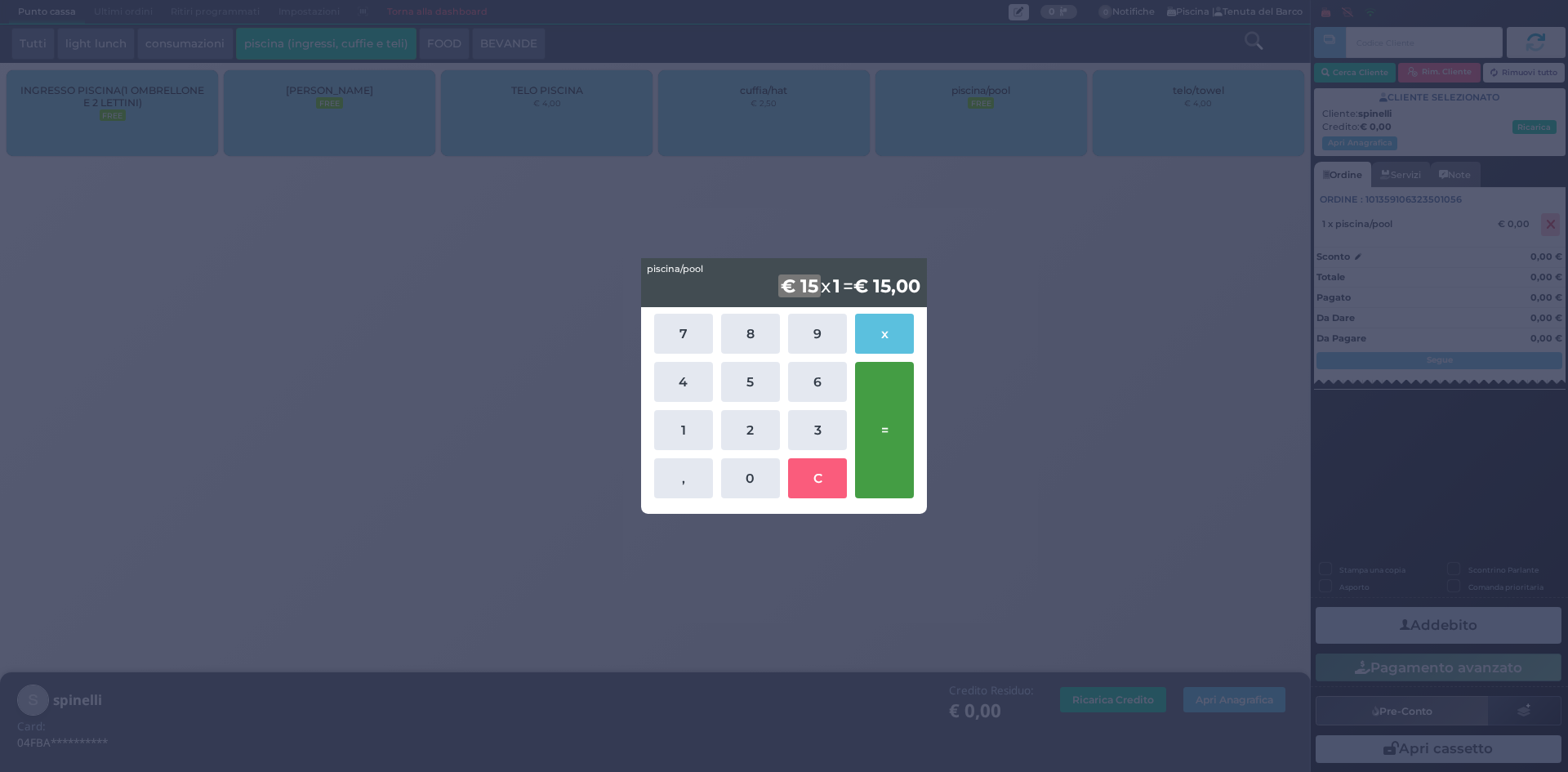
click at [887, 425] on button "=" at bounding box center [884, 430] width 59 height 136
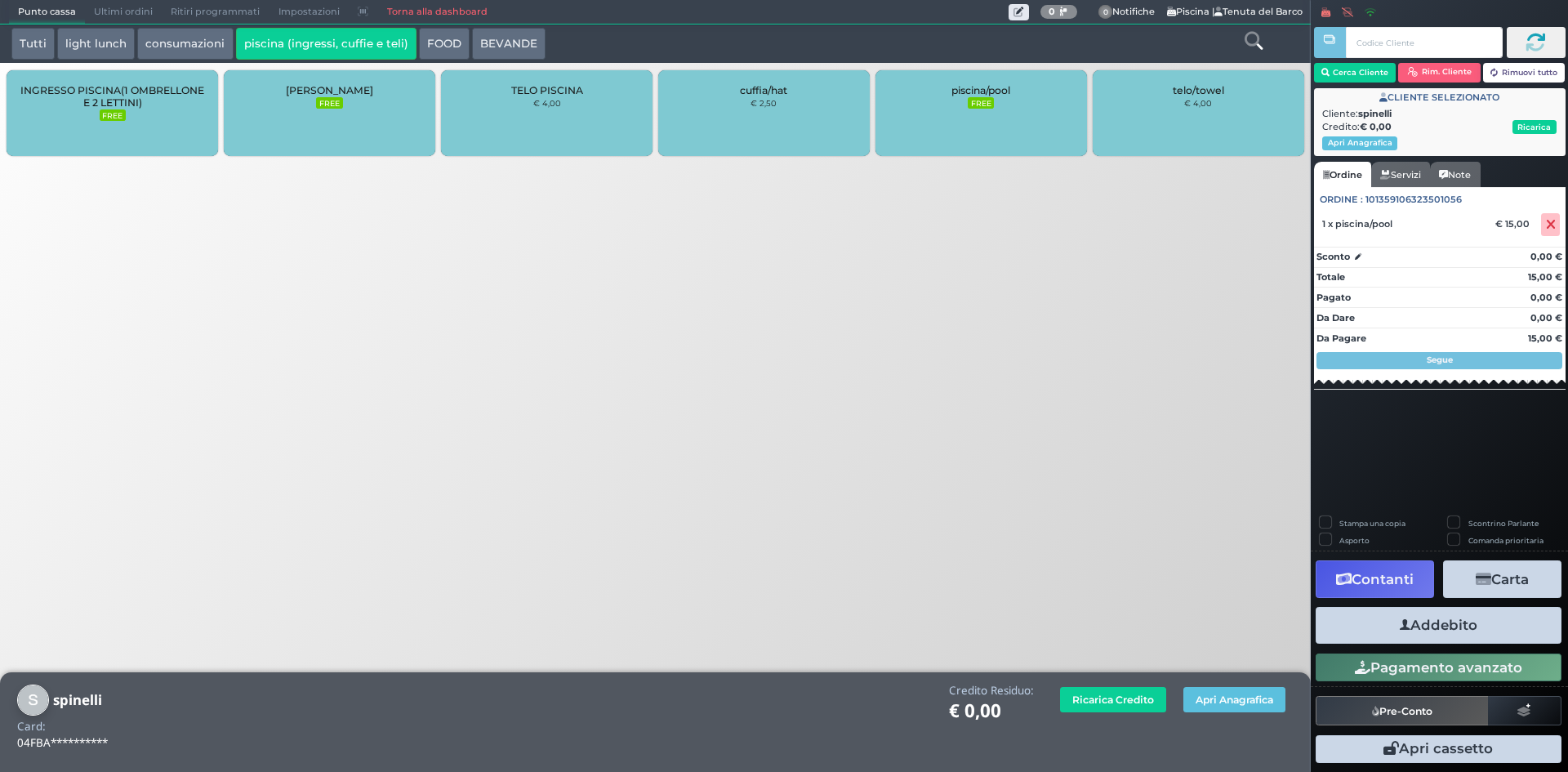
click at [1420, 635] on button "Addebito" at bounding box center [1438, 625] width 246 height 37
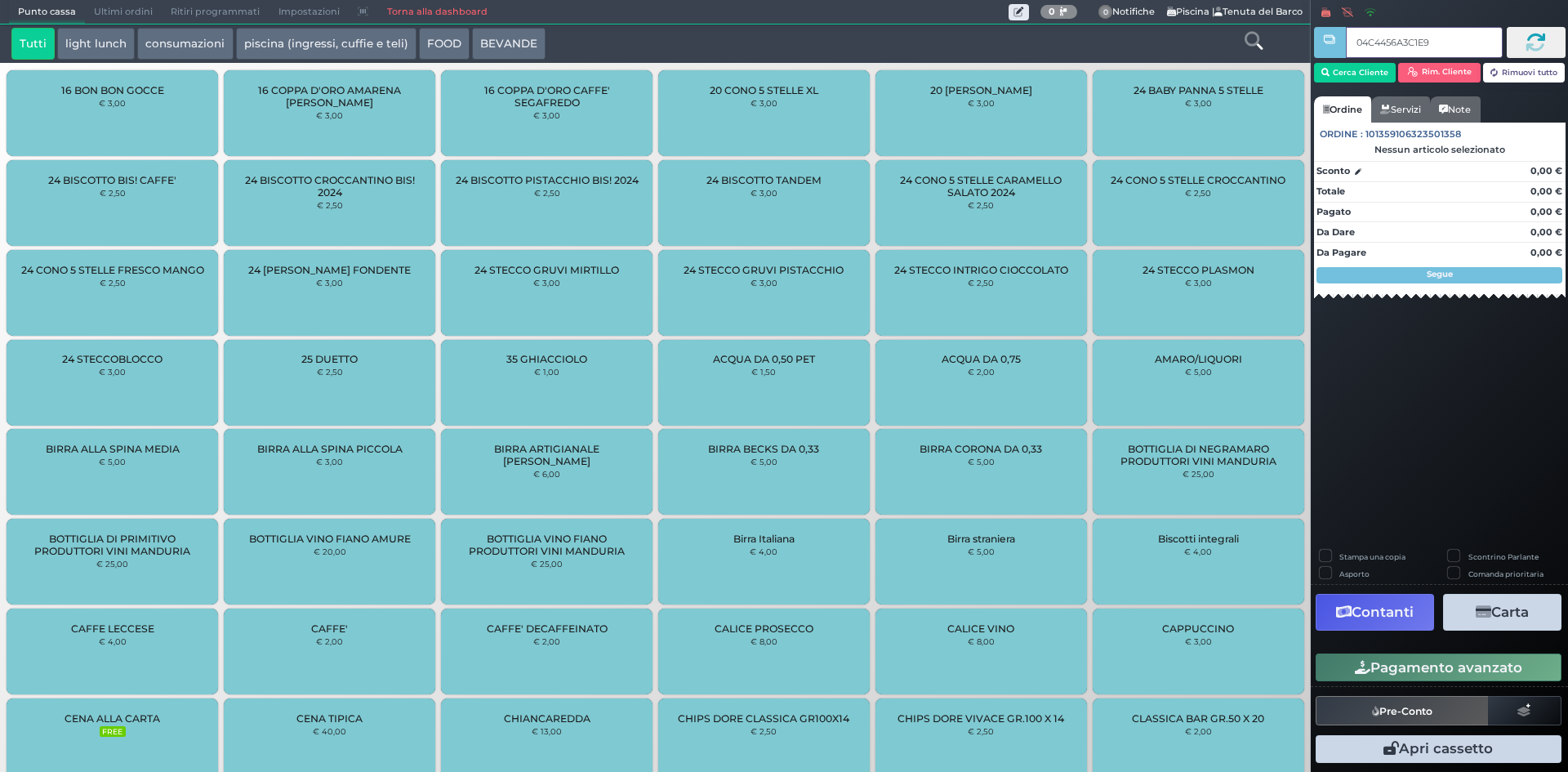
type input "04C4456A3C1E90"
